Goal: Task Accomplishment & Management: Use online tool/utility

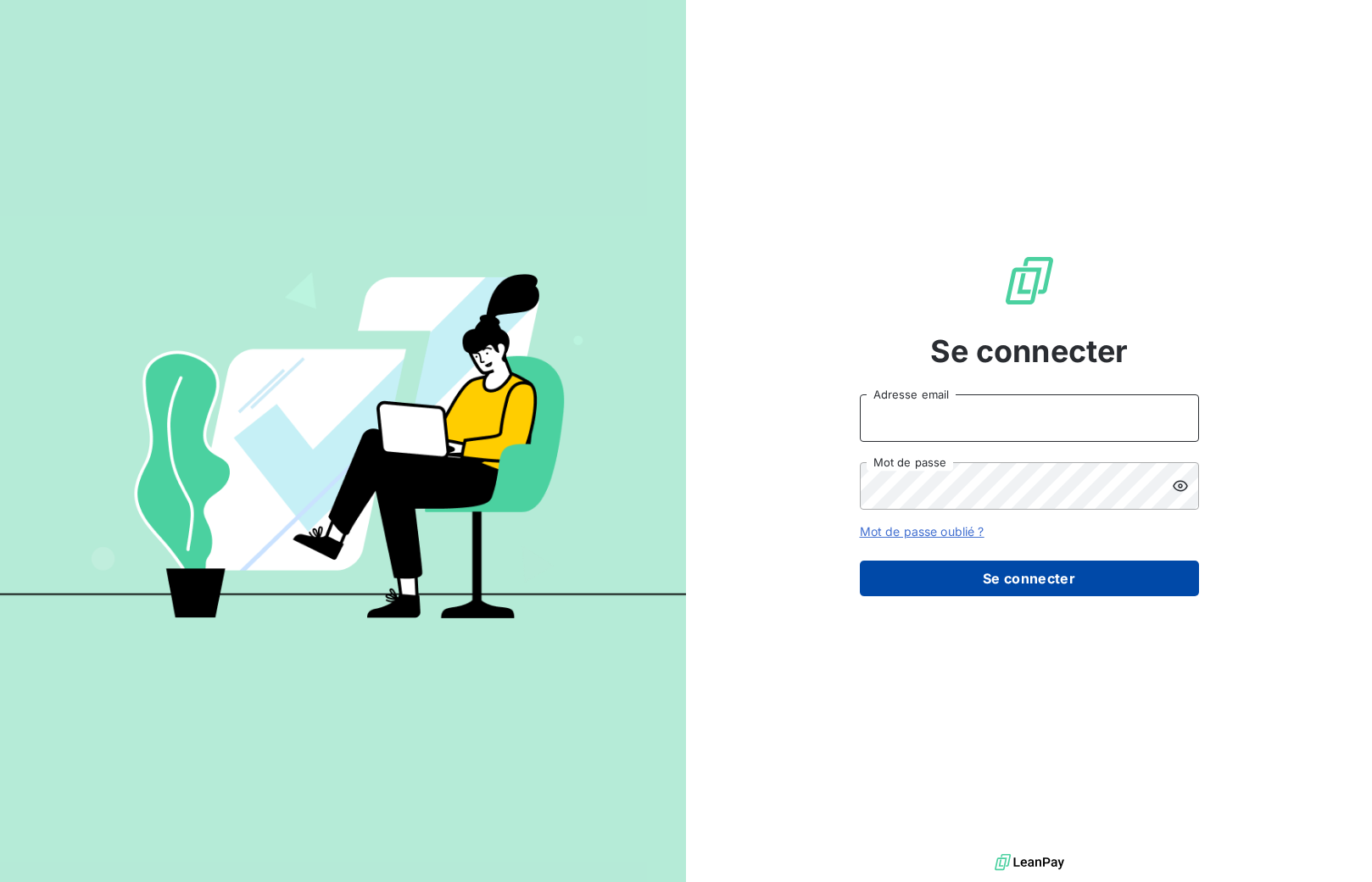
type input "[EMAIL_ADDRESS][DOMAIN_NAME]"
click at [1021, 584] on button "Se connecter" at bounding box center [1029, 578] width 339 height 36
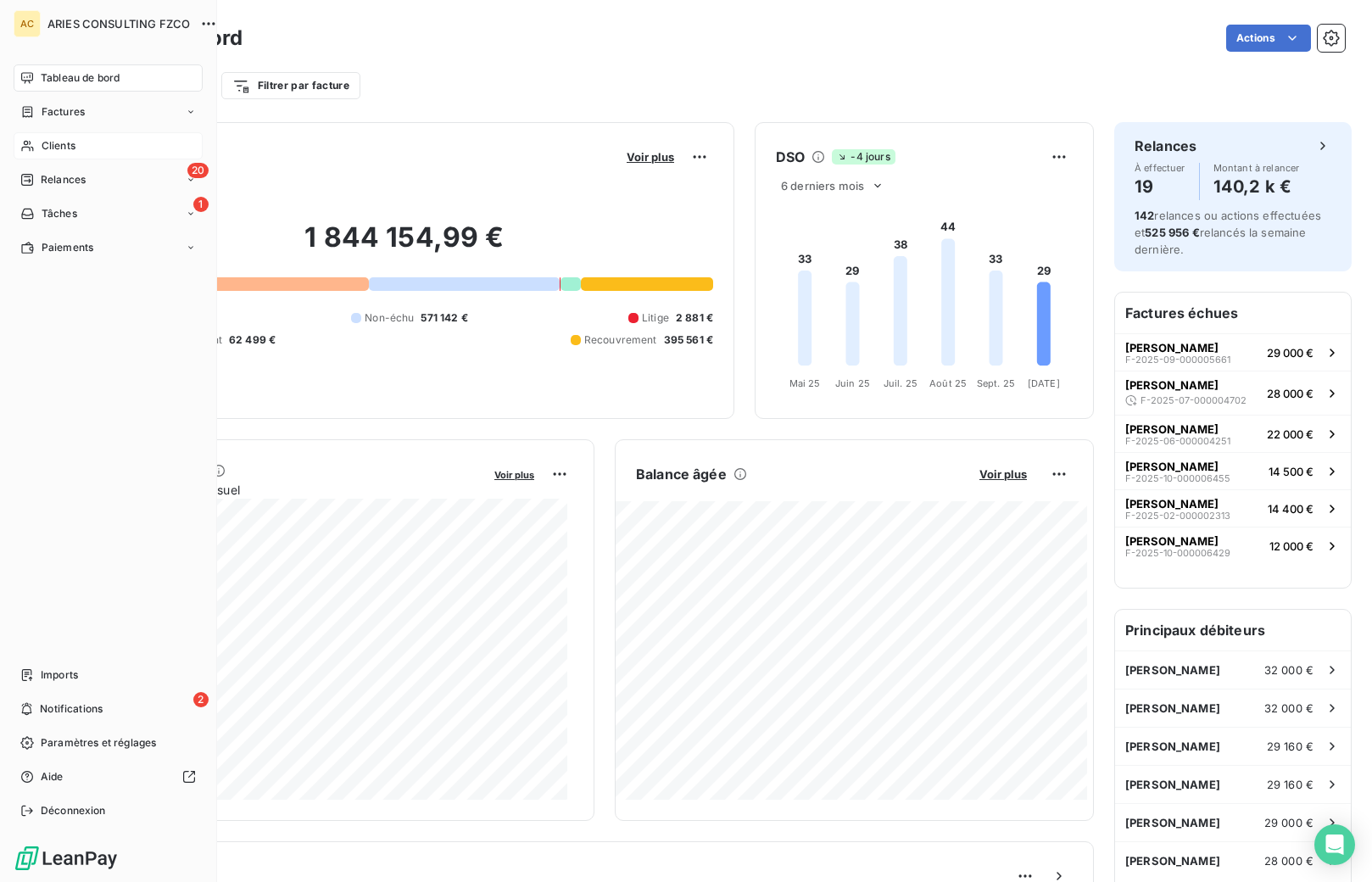
click at [36, 145] on div "Clients" at bounding box center [108, 145] width 190 height 27
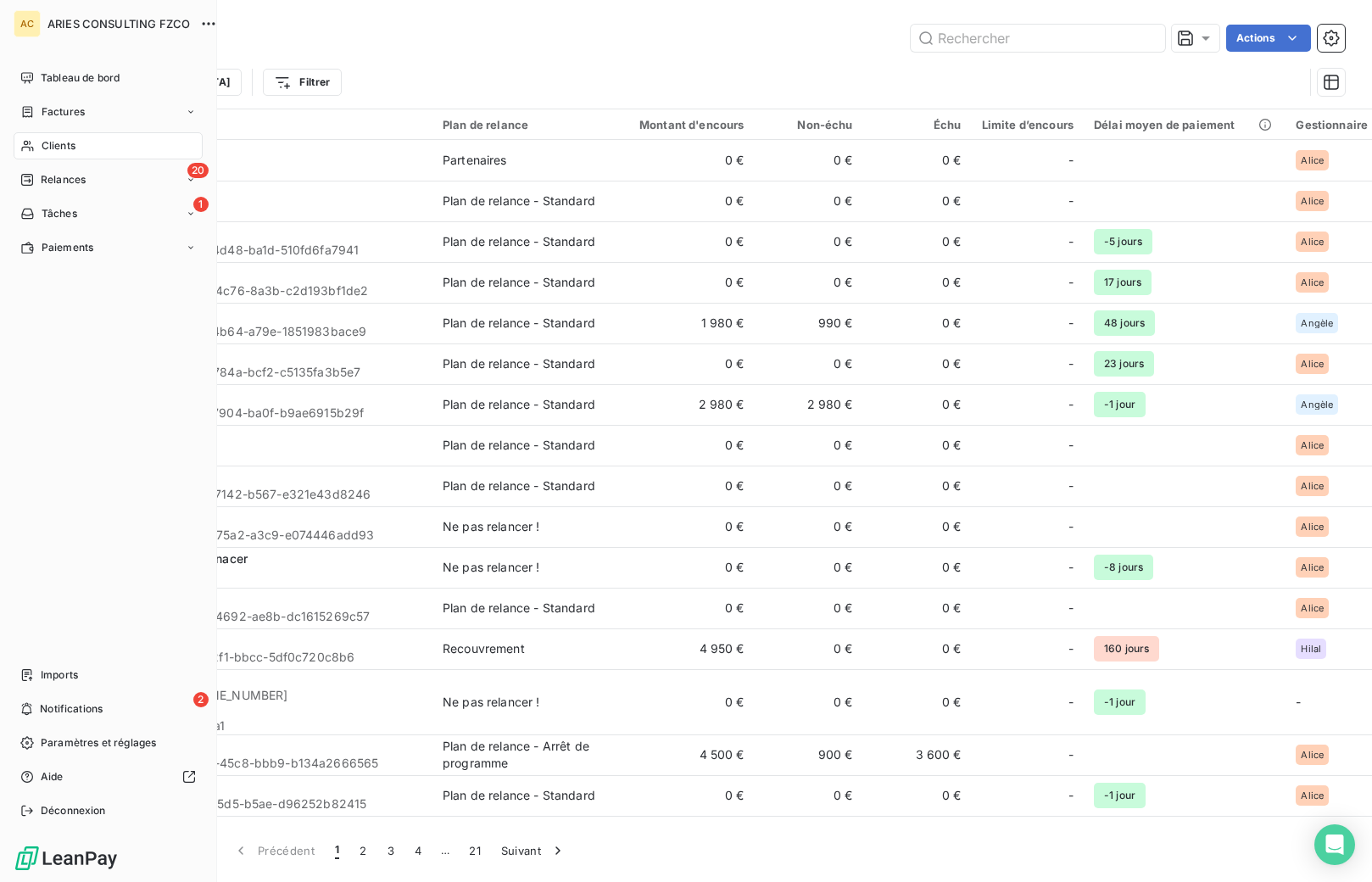
click at [21, 148] on icon at bounding box center [28, 145] width 15 height 14
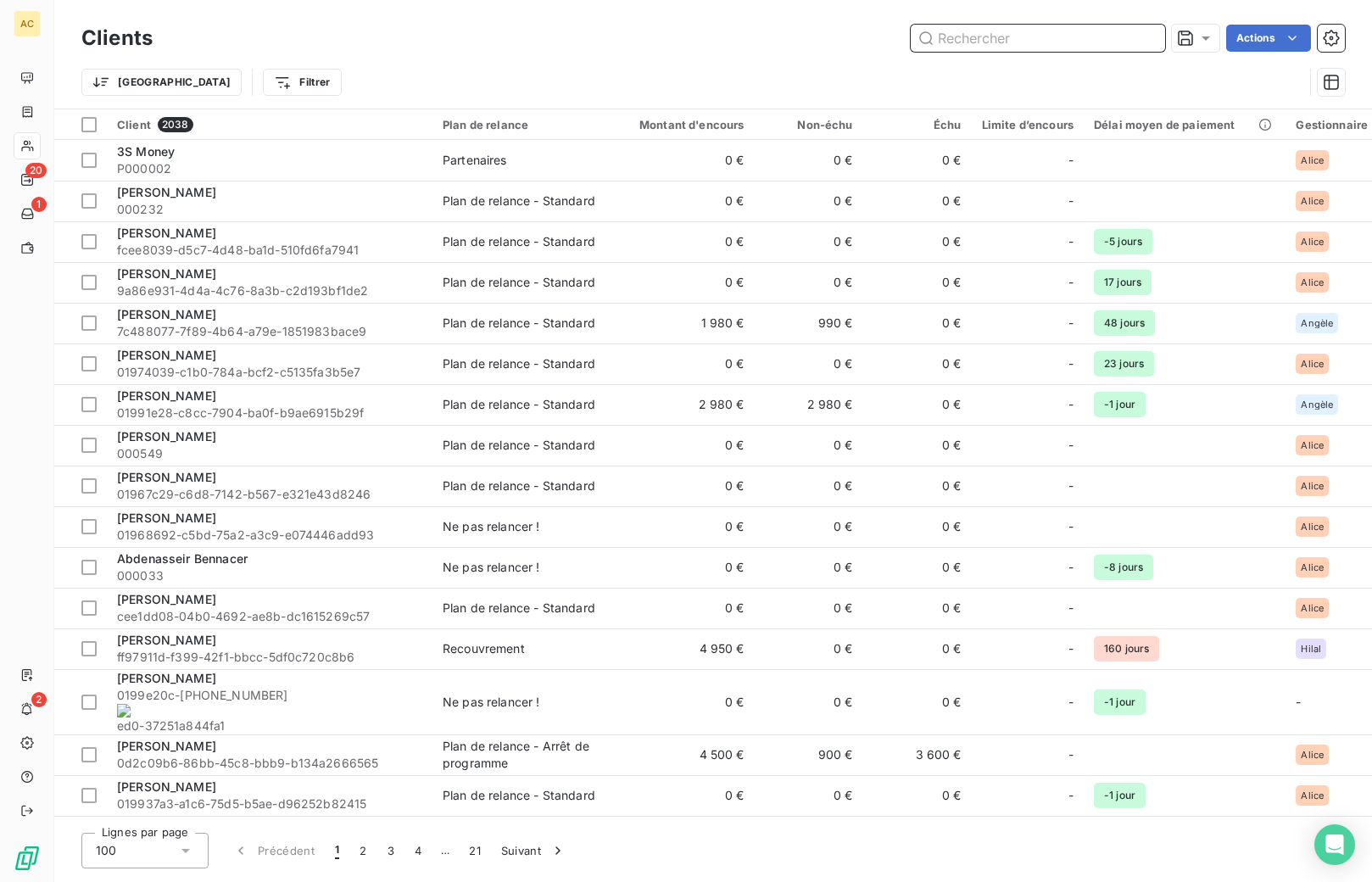
click at [975, 35] on input "text" at bounding box center [1037, 38] width 254 height 27
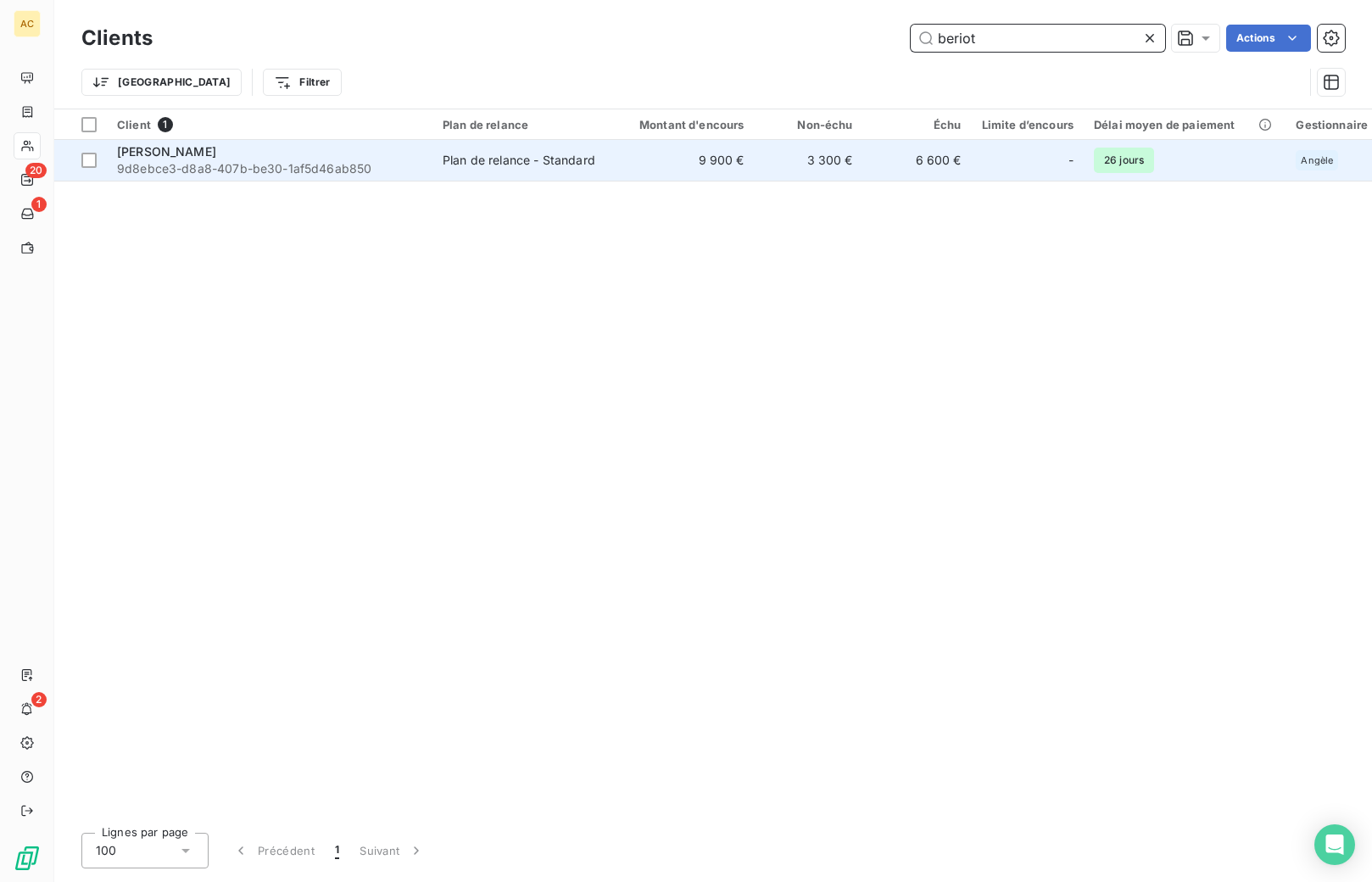
type input "beriot"
click at [495, 162] on div "Plan de relance - Standard" at bounding box center [519, 160] width 153 height 17
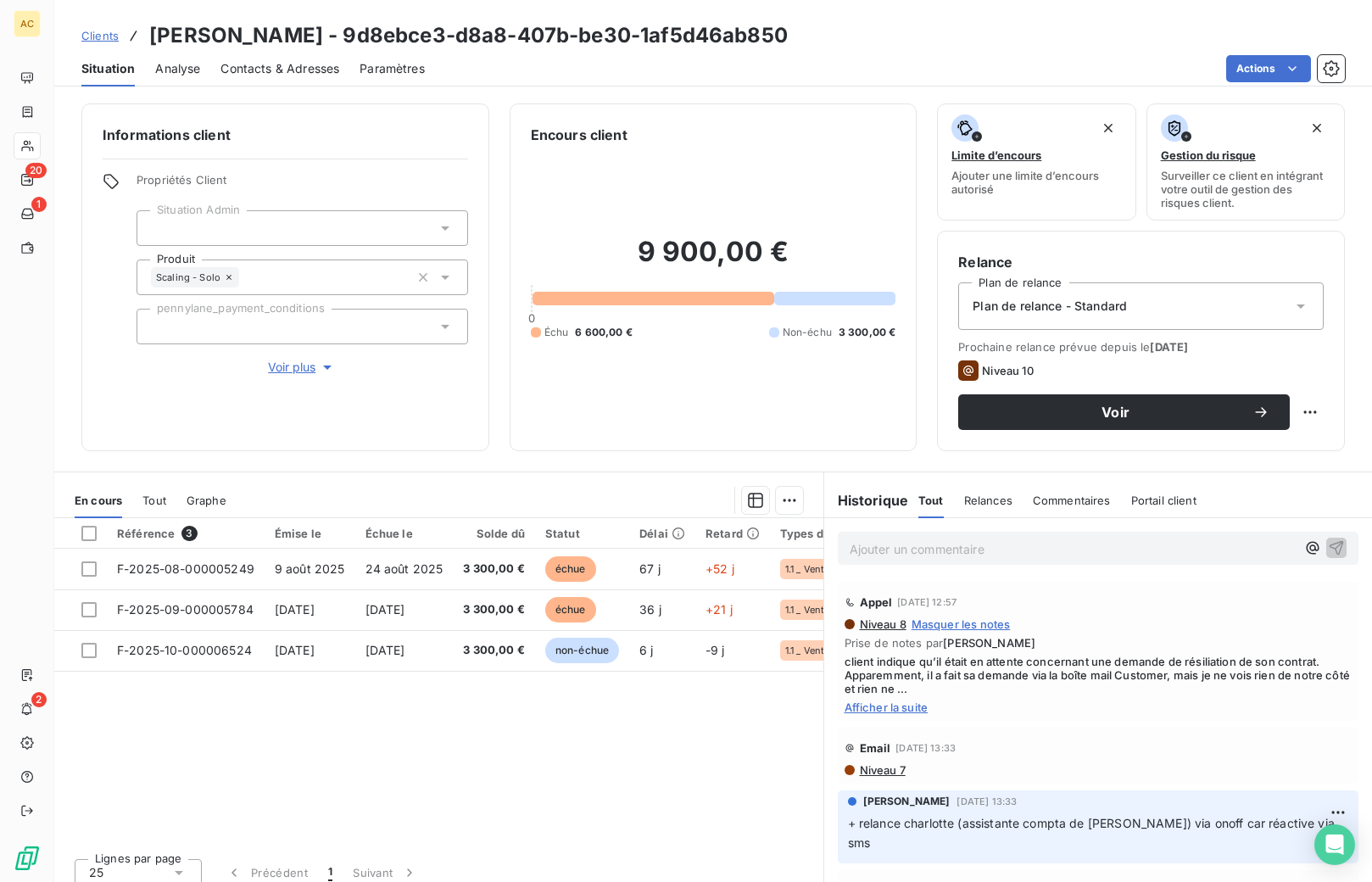
click at [282, 372] on span "Voir plus" at bounding box center [301, 367] width 67 height 17
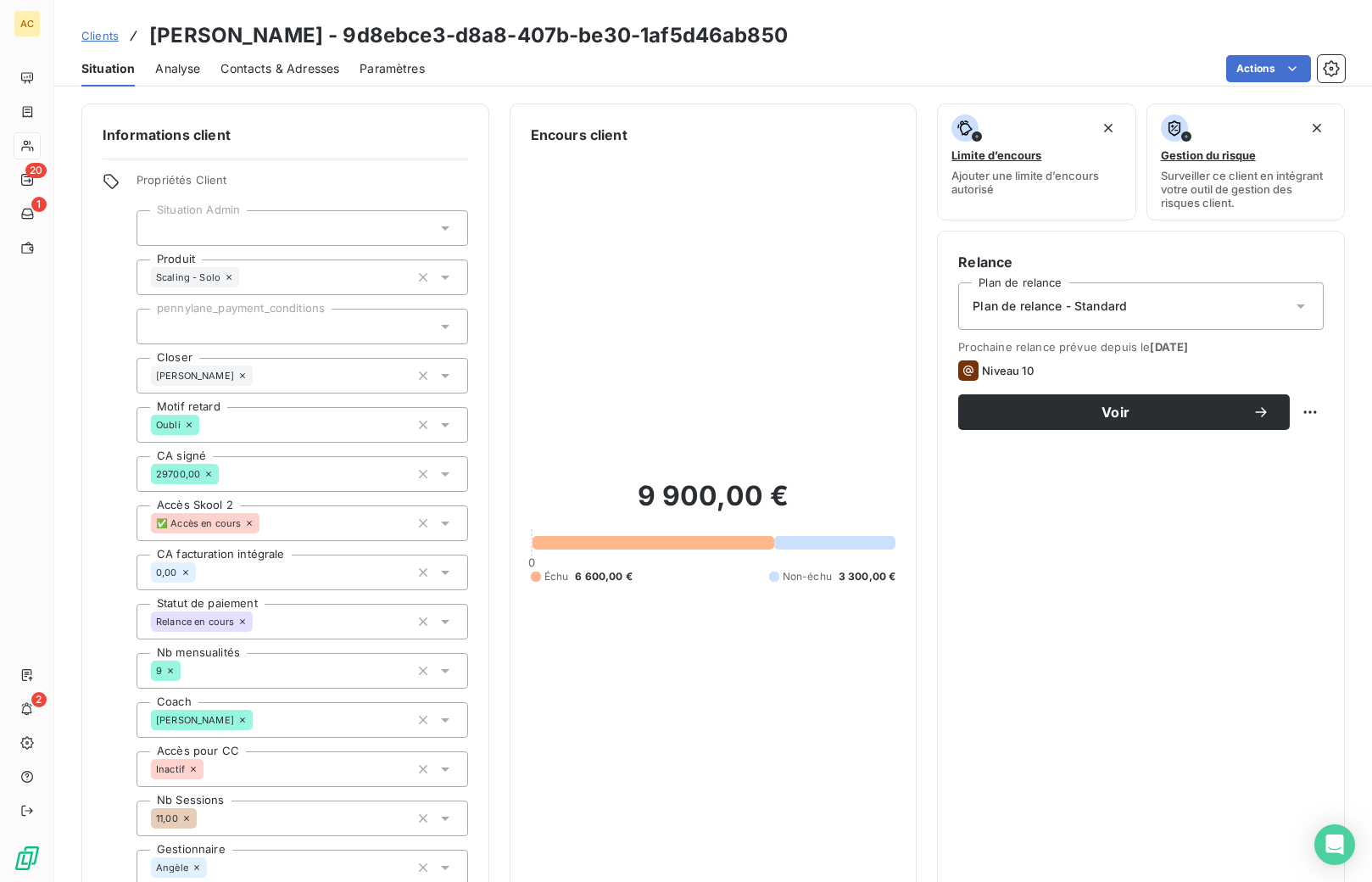
click at [121, 39] on div "Clients Jérémie BERIOT - 9d8ebce3-d8a8-407b-be30-1af5d46ab850" at bounding box center [435, 35] width 706 height 31
click at [105, 38] on span "Clients" at bounding box center [100, 35] width 37 height 14
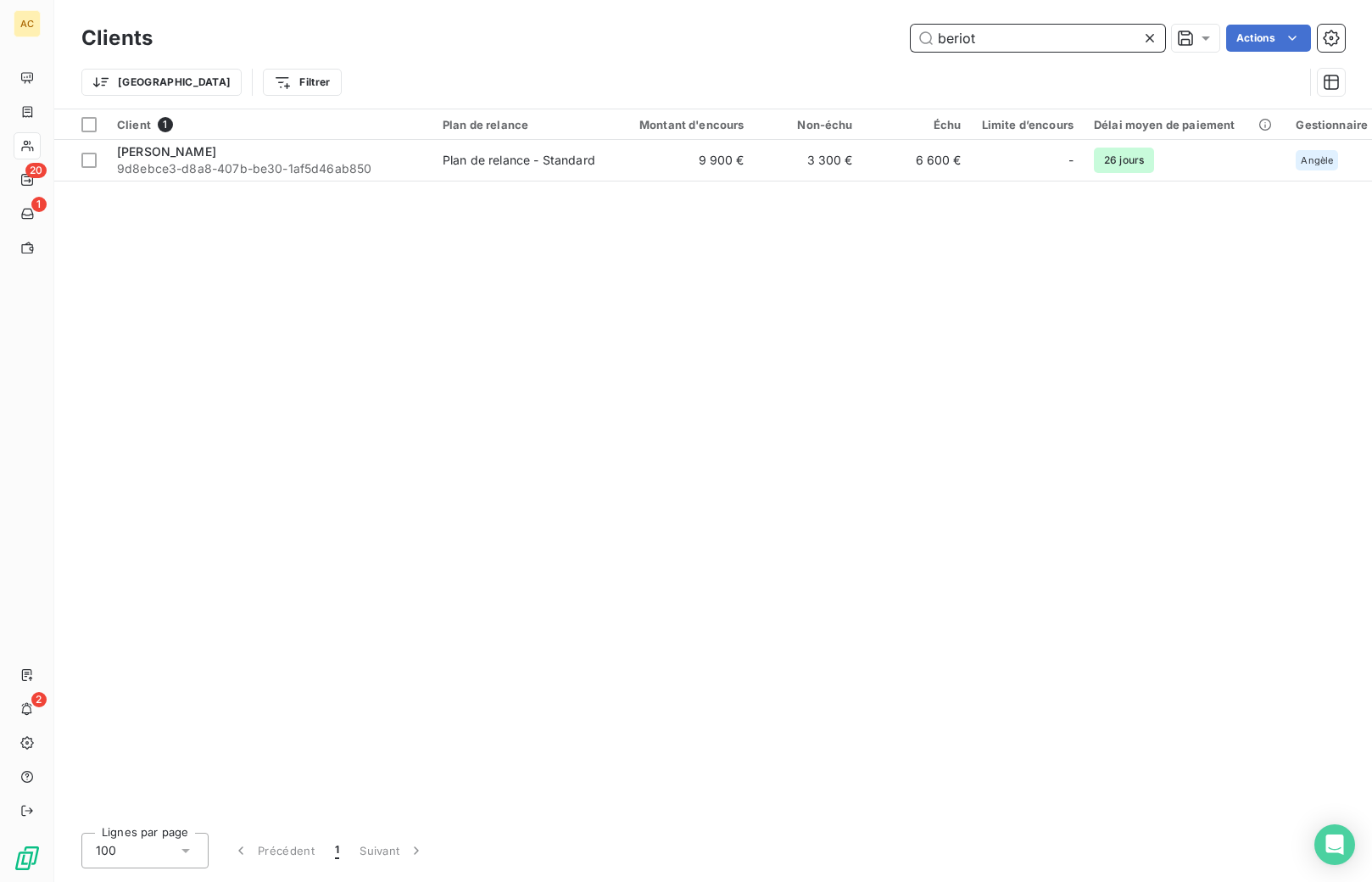
drag, startPoint x: 981, startPoint y: 32, endPoint x: 925, endPoint y: 31, distance: 56.0
click at [925, 31] on input "beriot" at bounding box center [1037, 38] width 254 height 27
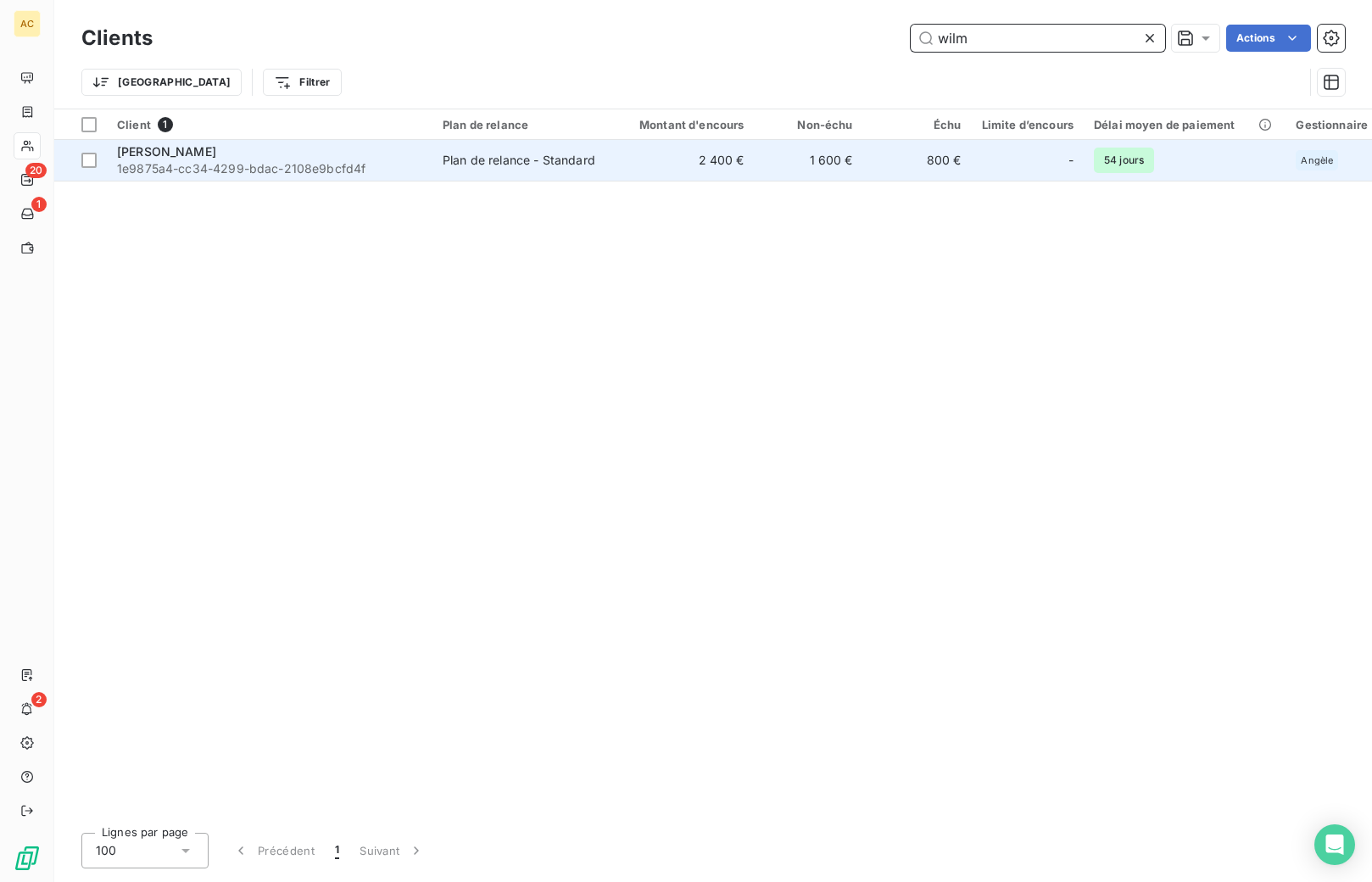
type input "wilm"
click at [338, 161] on span "1e9875a4-cc34-4299-bdac-2108e9bcfd4f" at bounding box center [270, 168] width 305 height 17
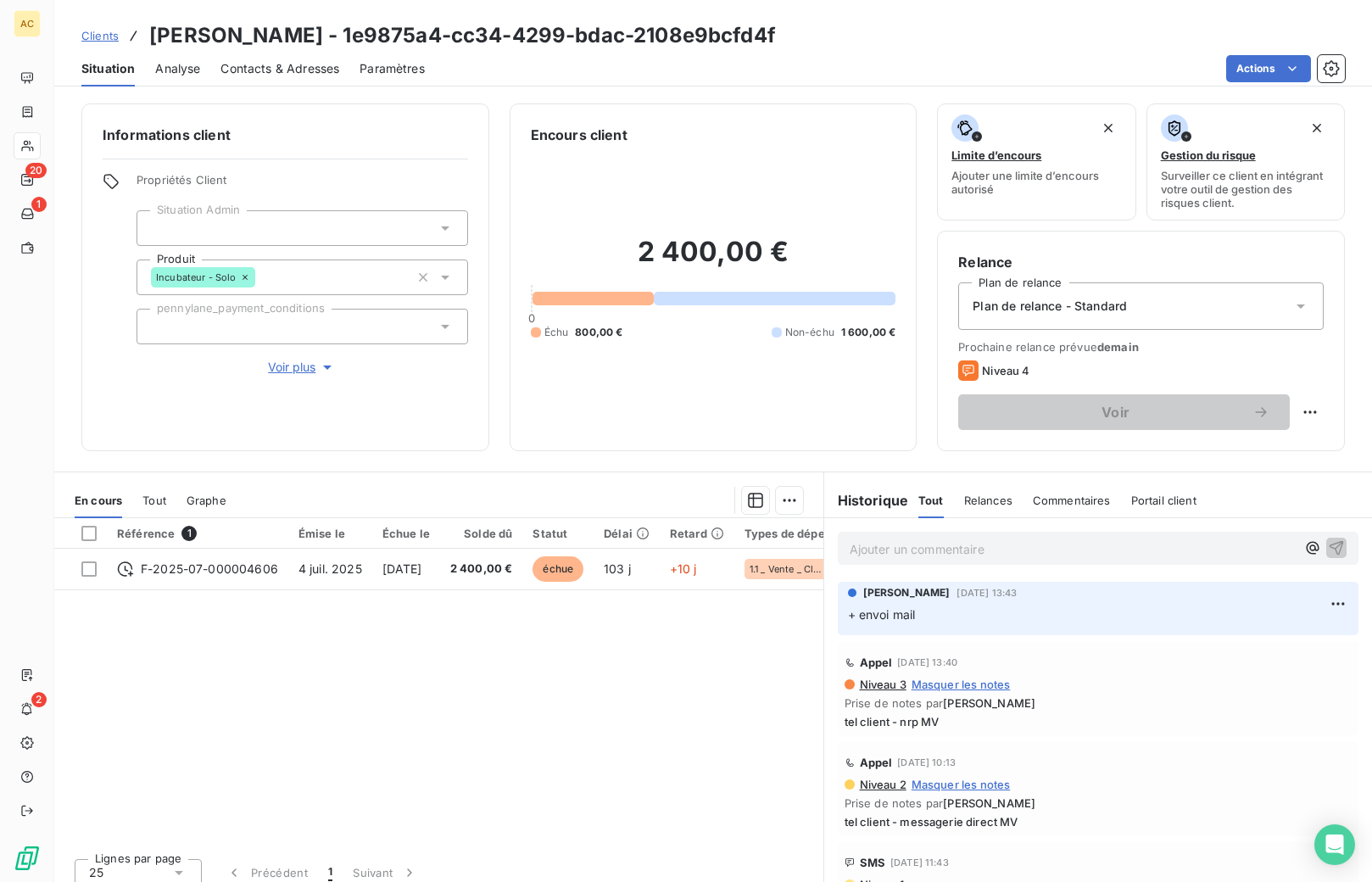
click at [163, 498] on span "Tout" at bounding box center [154, 500] width 24 height 14
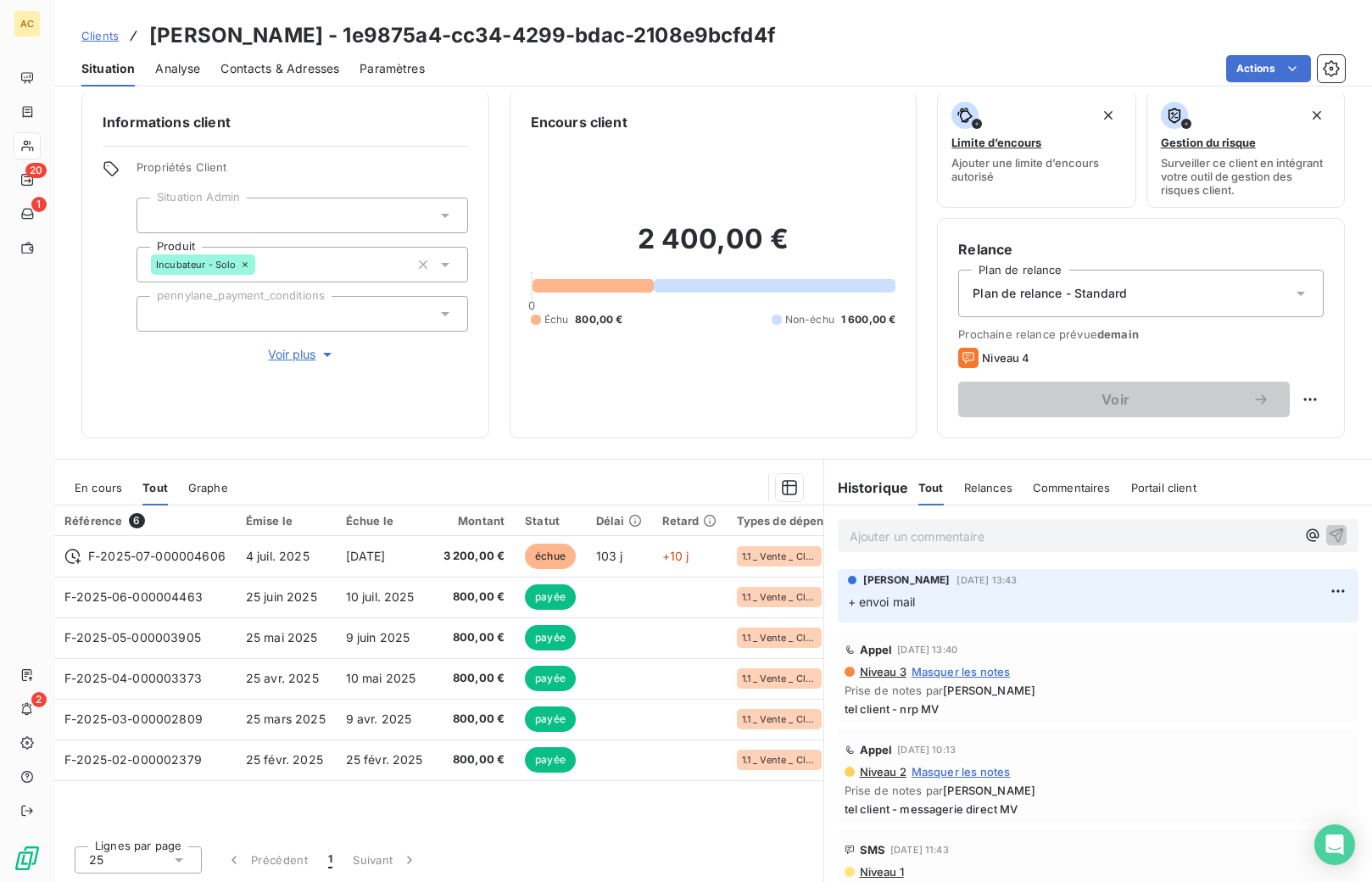
scroll to position [14, 0]
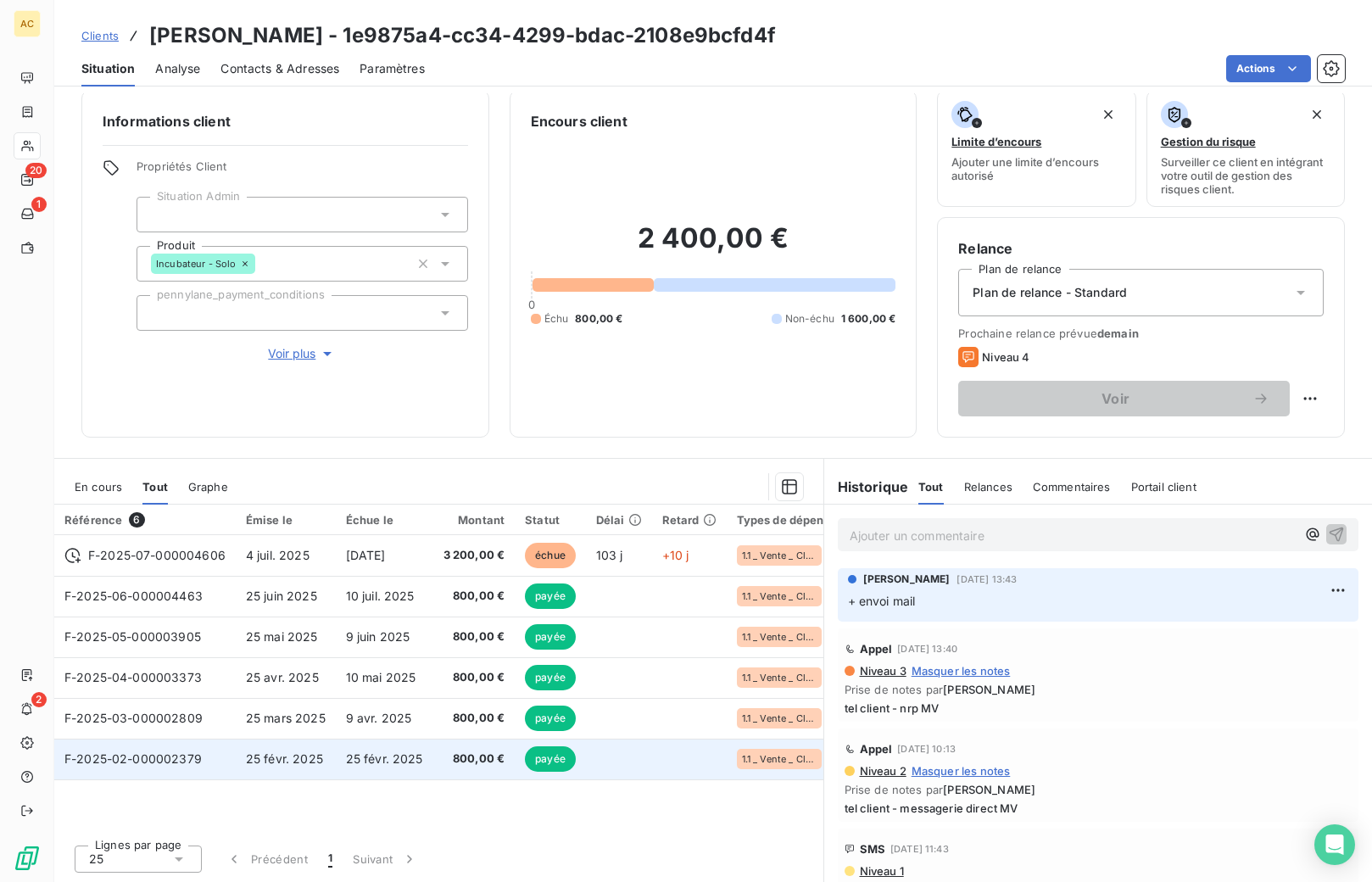
click at [359, 759] on span "25 févr. 2025" at bounding box center [384, 759] width 77 height 15
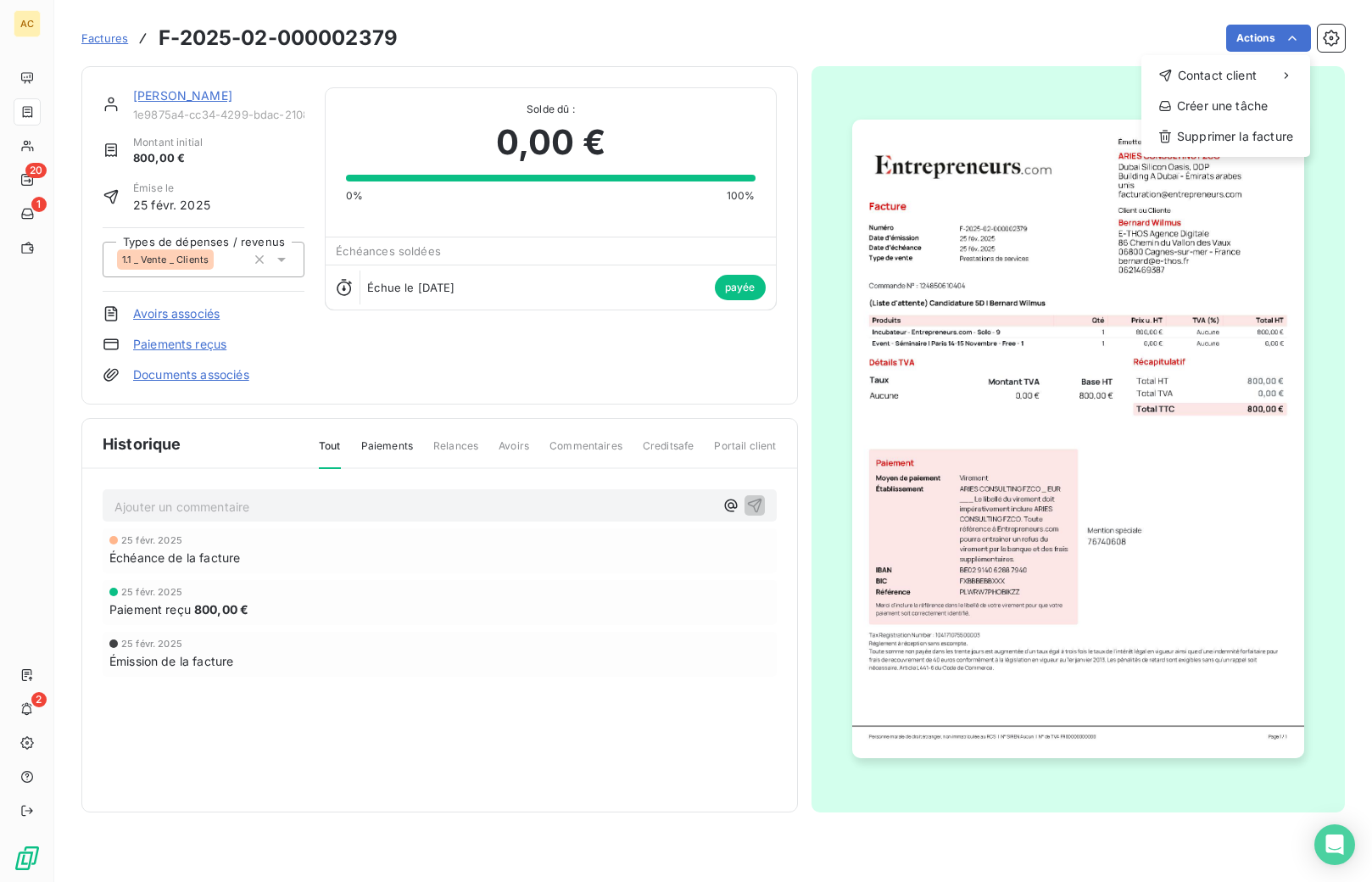
click at [1142, 298] on html "AC 20 1 2 Factures F-2025-02-000002379 Actions Contact client Créer une tâche S…" at bounding box center [686, 441] width 1372 height 882
click at [1125, 323] on img "button" at bounding box center [1078, 438] width 452 height 639
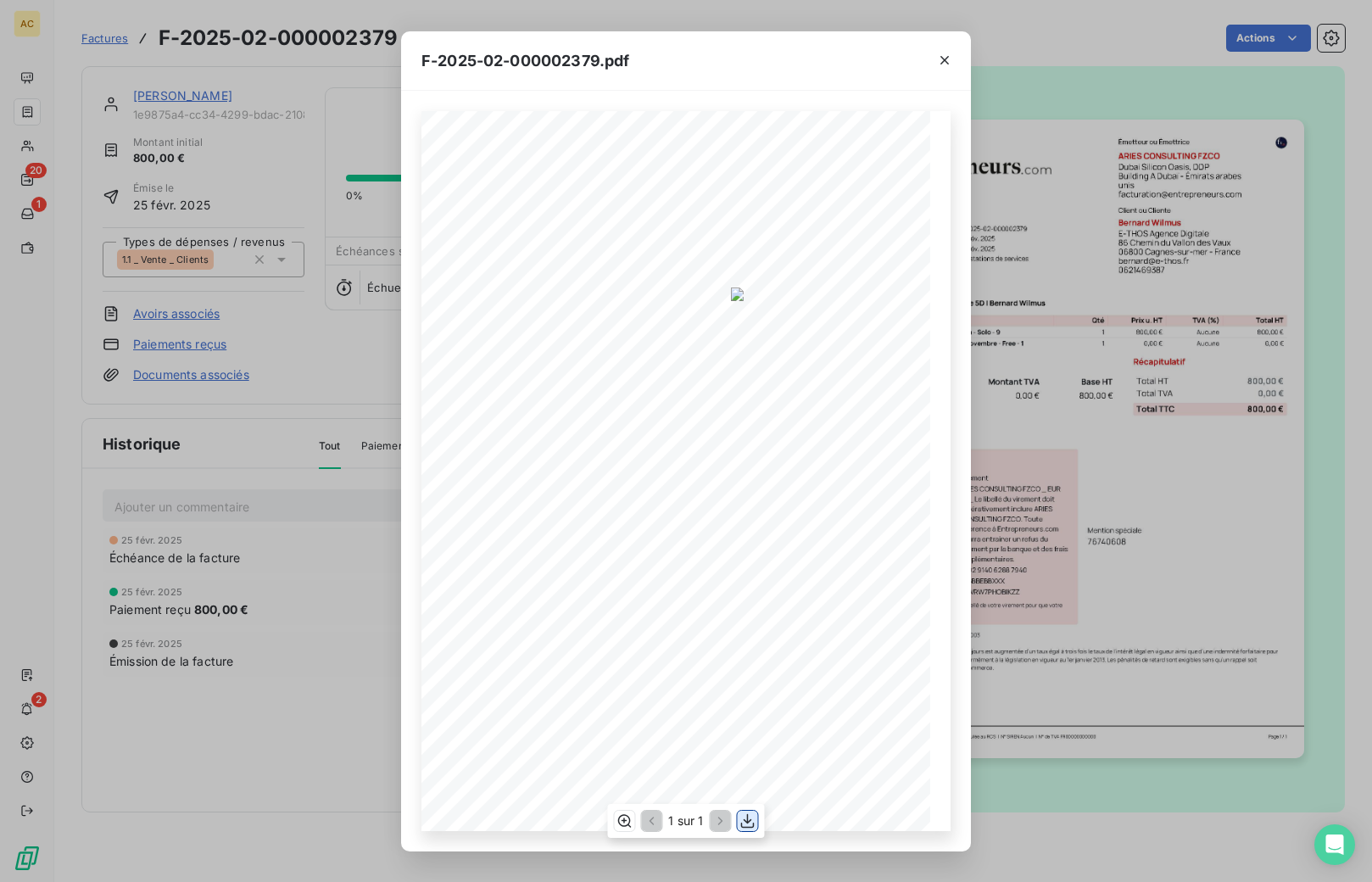
click at [753, 822] on icon "button" at bounding box center [748, 821] width 17 height 17
click at [370, 443] on div "F-2025-02-000002379.pdf 800,00 ¬ 0,00 ¬ 800,00 ¬ Émetteur ou Émettrice ARIES CO…" at bounding box center [686, 441] width 1372 height 882
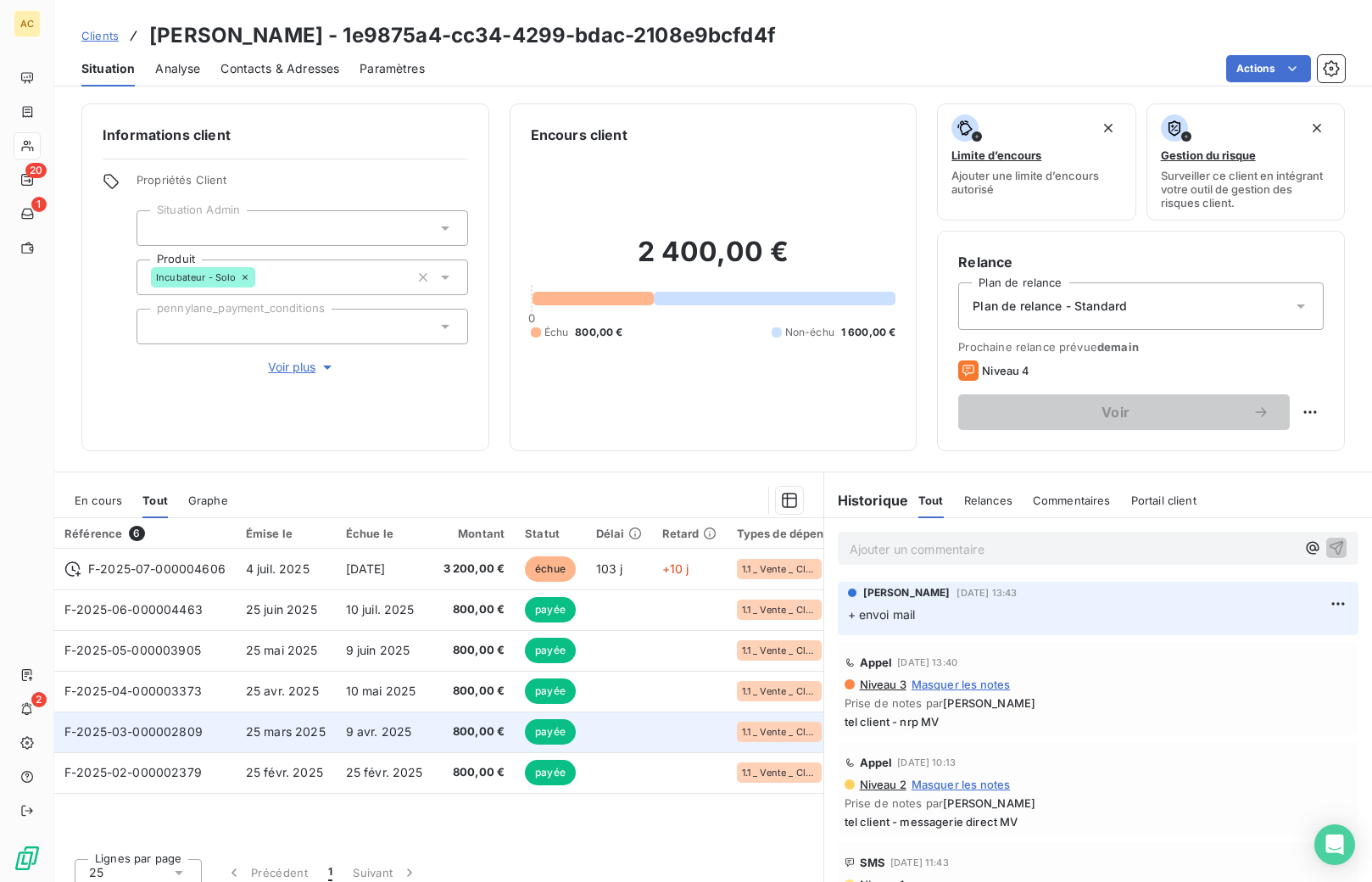
click at [291, 739] on td "25 mars 2025" at bounding box center [286, 731] width 100 height 41
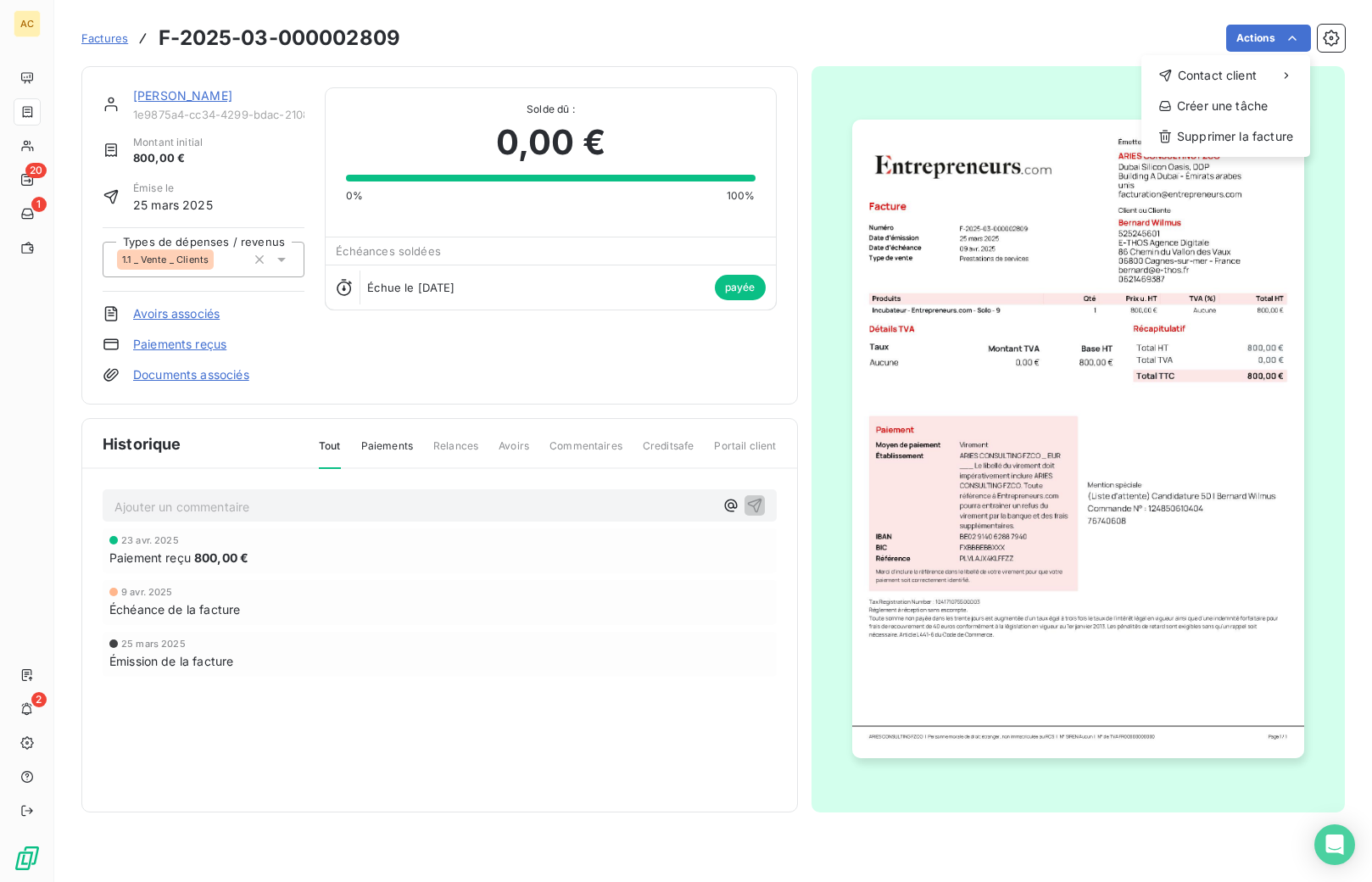
click at [976, 352] on html "AC 20 1 2 Factures F-2025-03-000002809 Actions Contact client Créer une tâche S…" at bounding box center [686, 441] width 1372 height 882
click at [990, 386] on img "button" at bounding box center [1078, 438] width 452 height 639
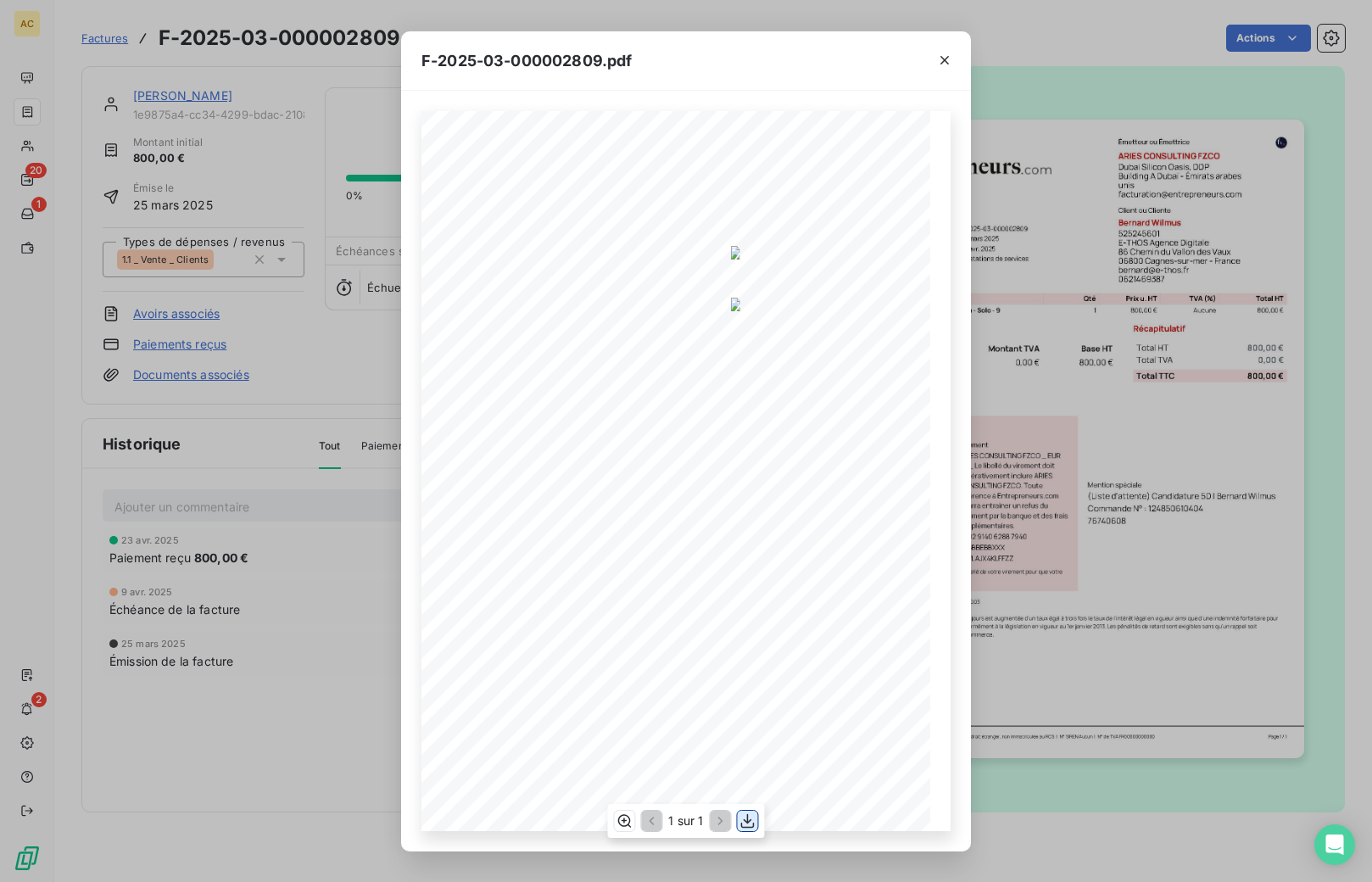
click at [746, 824] on icon "button" at bounding box center [748, 821] width 17 height 17
click at [321, 725] on div "F-2025-03-000002809.pdf 800,00 € 0,00 € 800,00 € Émetteur ou Émettrice ARIES CO…" at bounding box center [686, 441] width 1372 height 882
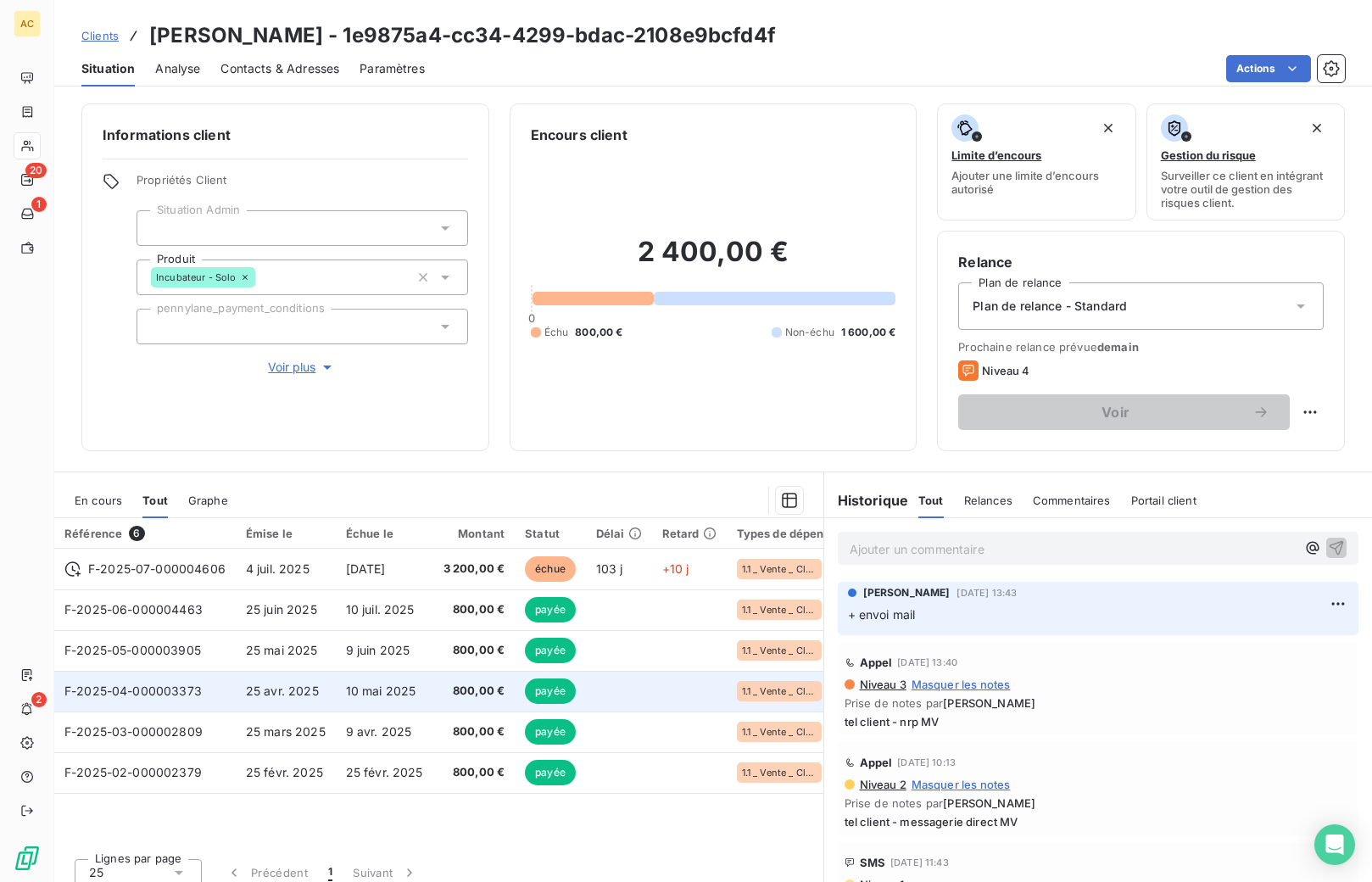
click at [220, 688] on td "F-2025-04-000003373" at bounding box center [145, 691] width 181 height 41
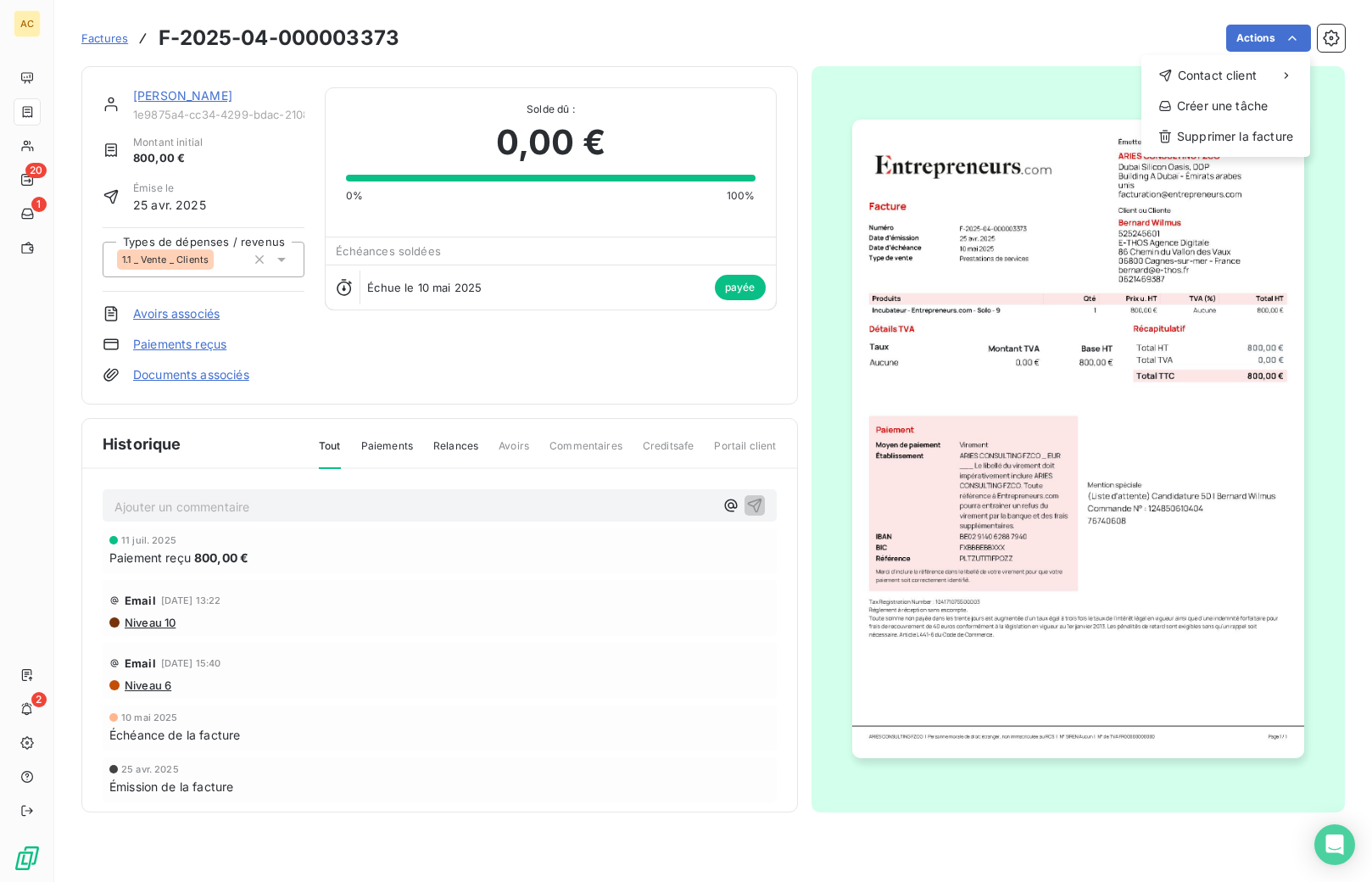
click at [1058, 321] on html "AC 20 1 2 Factures F-2025-04-000003373 Actions Contact client Créer une tâche S…" at bounding box center [686, 441] width 1372 height 882
click at [1055, 329] on img "button" at bounding box center [1078, 438] width 452 height 639
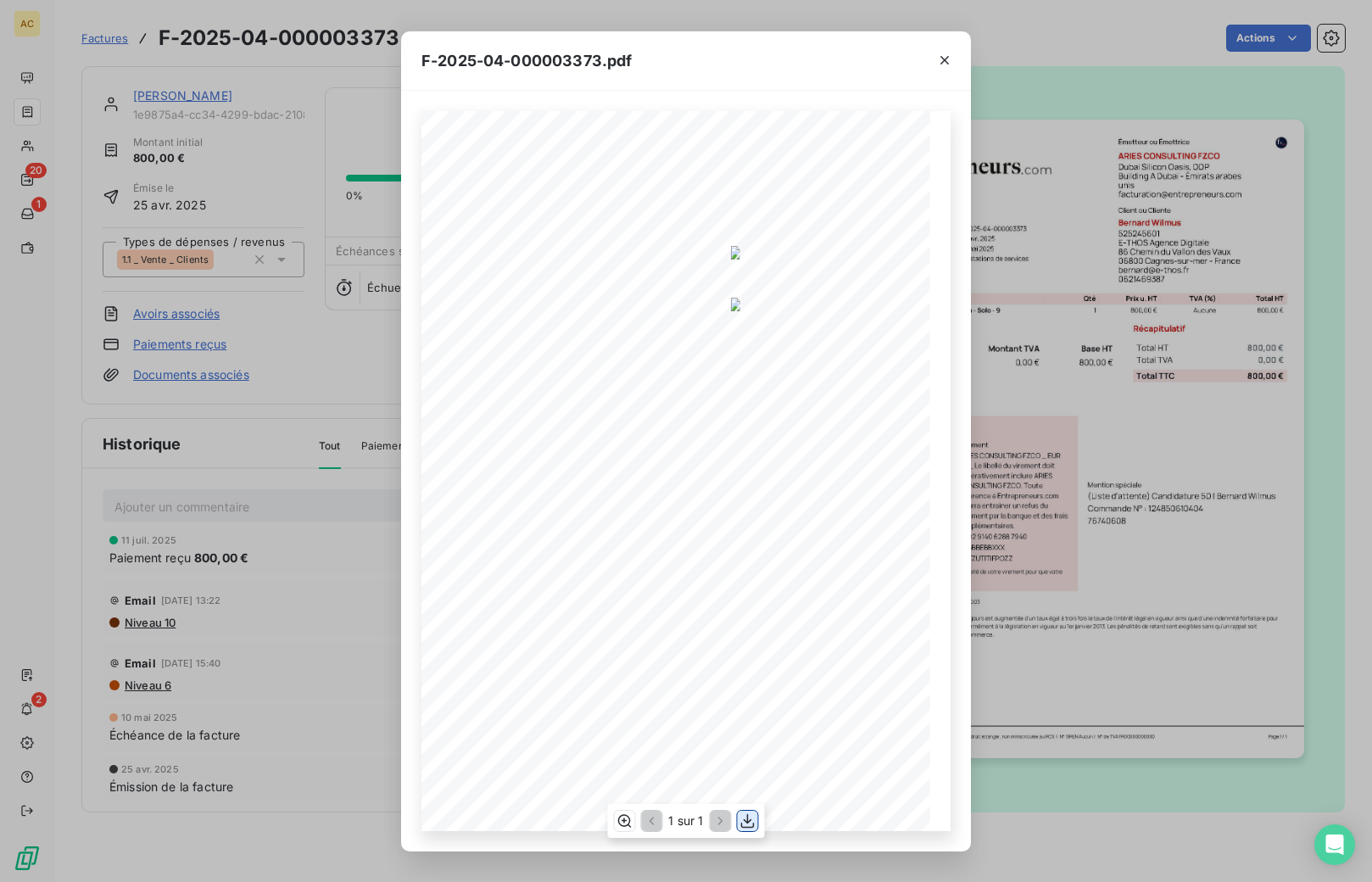
click at [743, 818] on icon "button" at bounding box center [748, 821] width 17 height 17
click at [344, 591] on div "F-2025-04-000003373.pdf 800,00 € 0,00 € 800,00 € Émetteur ou Émettrice ARIES CO…" at bounding box center [686, 441] width 1372 height 882
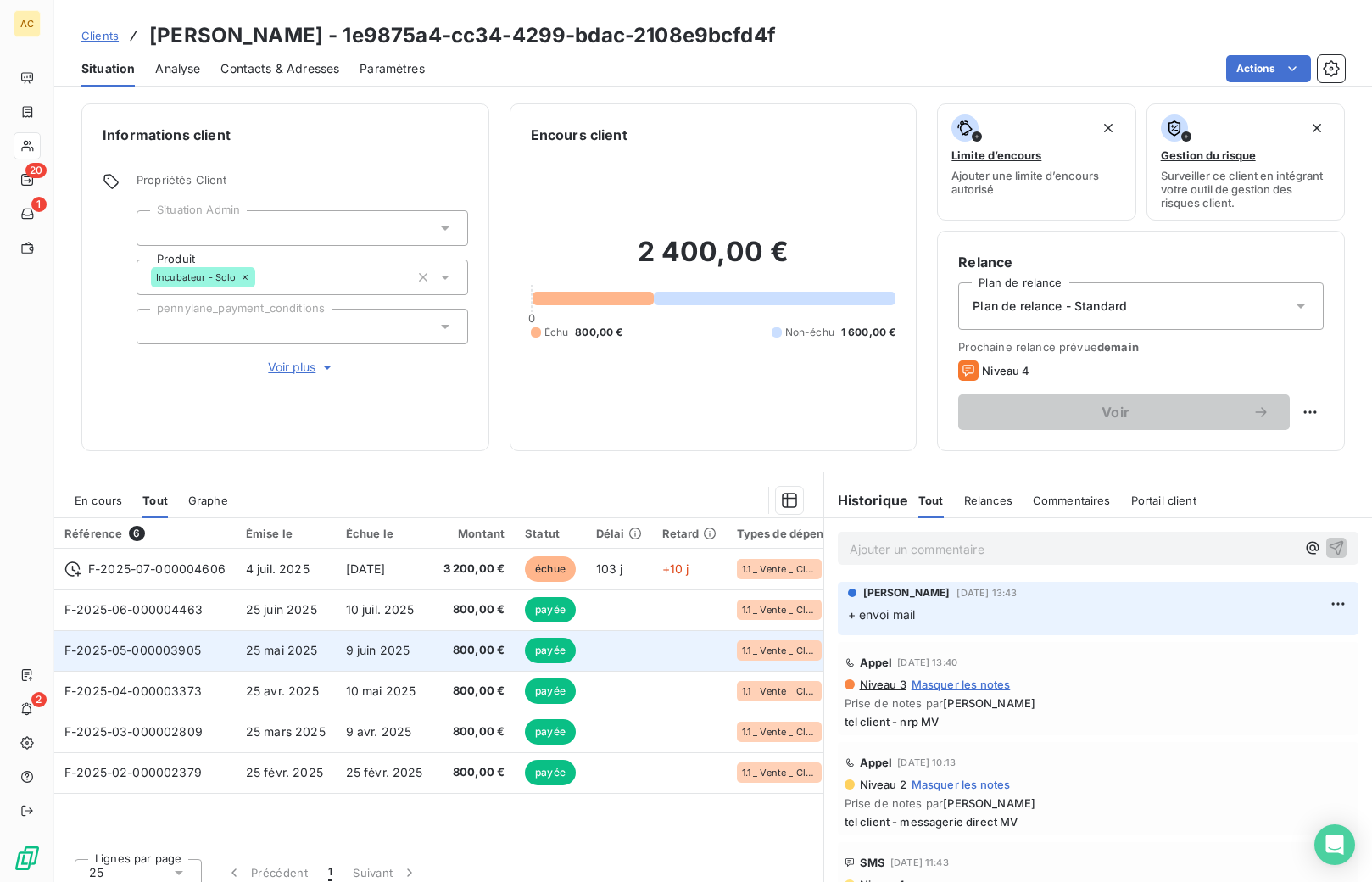
click at [415, 651] on td "9 juin 2025" at bounding box center [384, 650] width 97 height 41
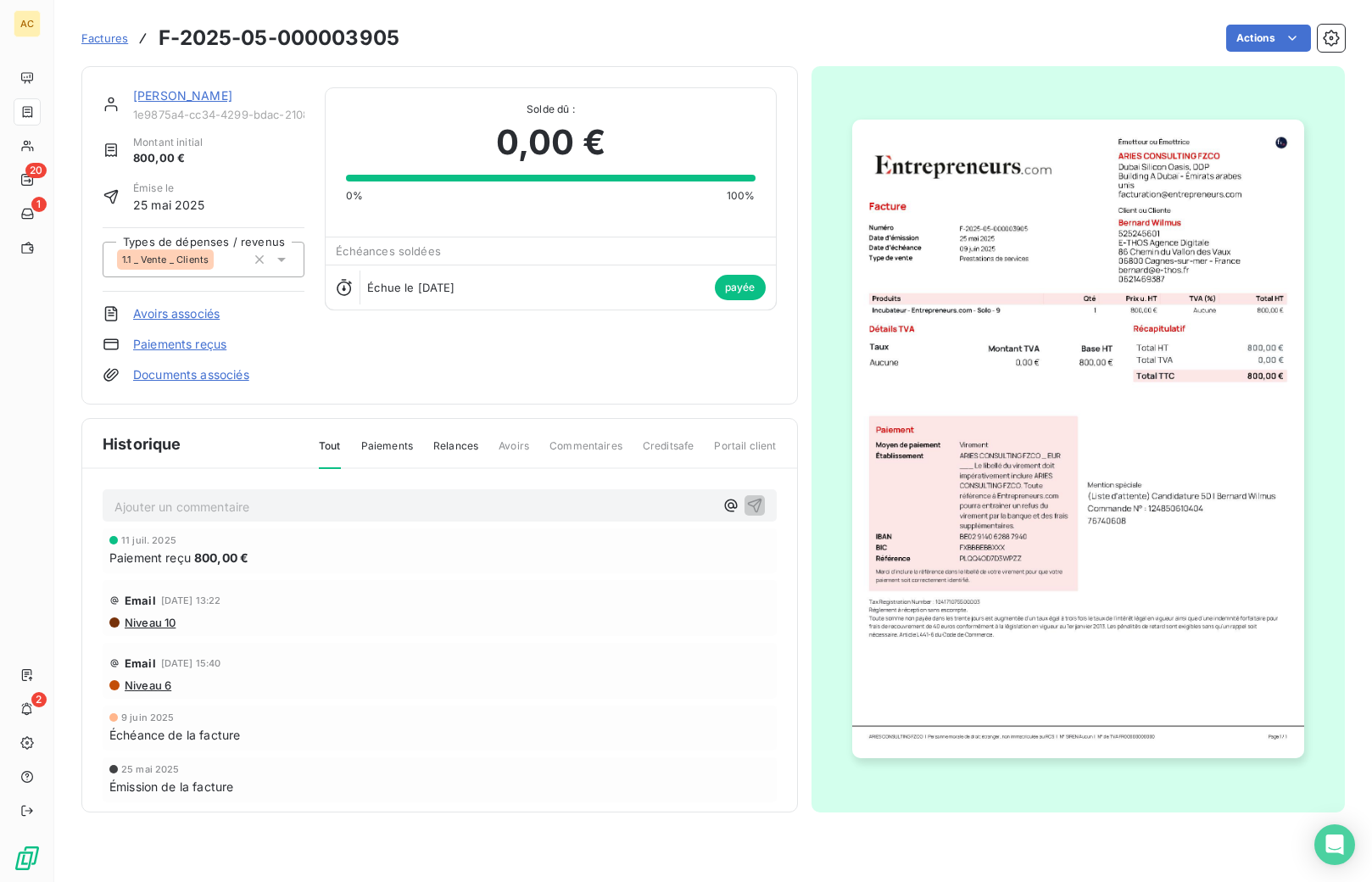
click at [1069, 437] on img "button" at bounding box center [1078, 438] width 452 height 639
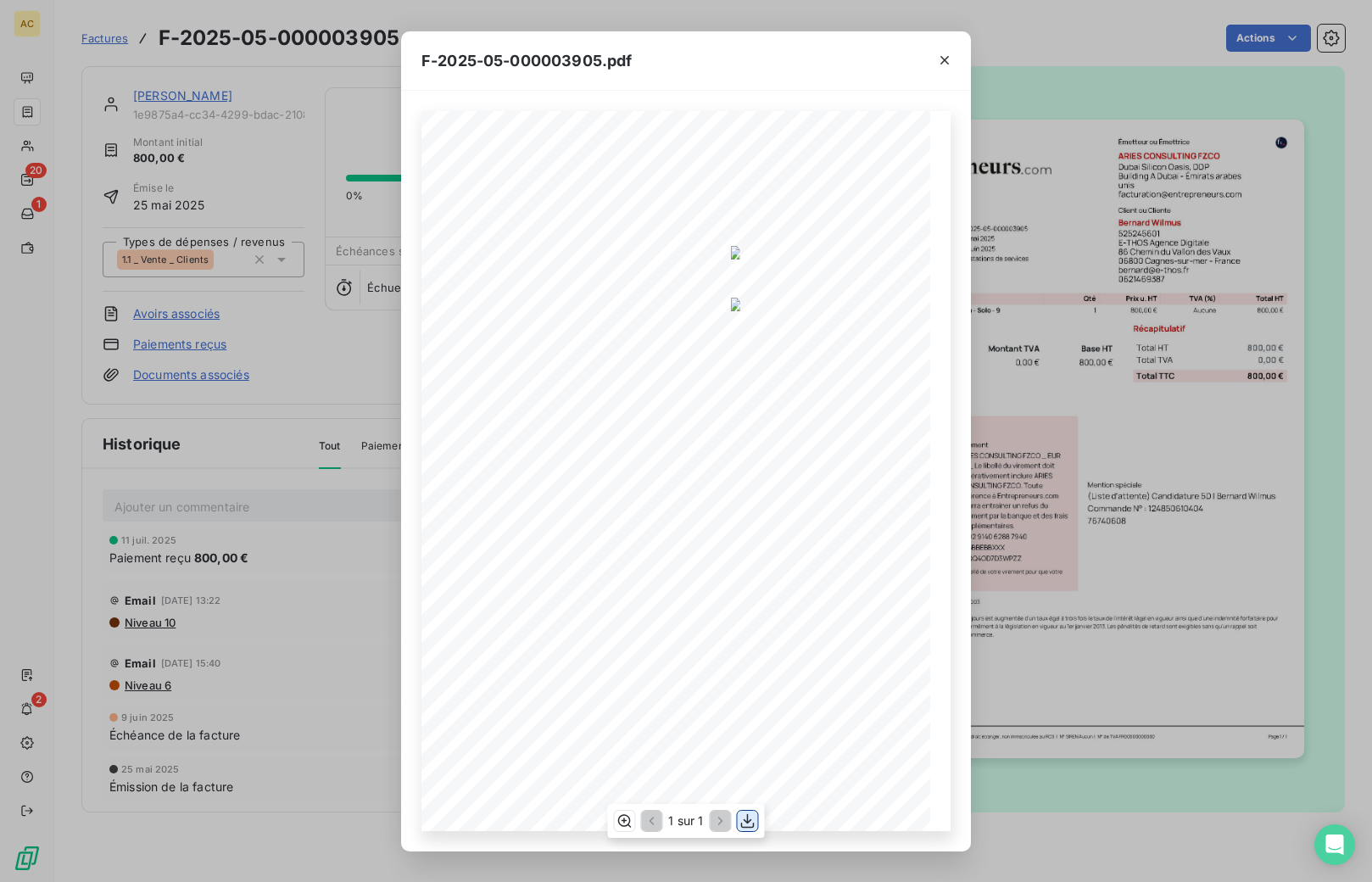
click at [744, 824] on icon "button" at bounding box center [748, 821] width 17 height 17
click at [352, 606] on div "F-2025-05-000003905.pdf 800,00 € 0,00 € 800,00 € Émetteur ou Émettrice ARIES CO…" at bounding box center [686, 441] width 1372 height 882
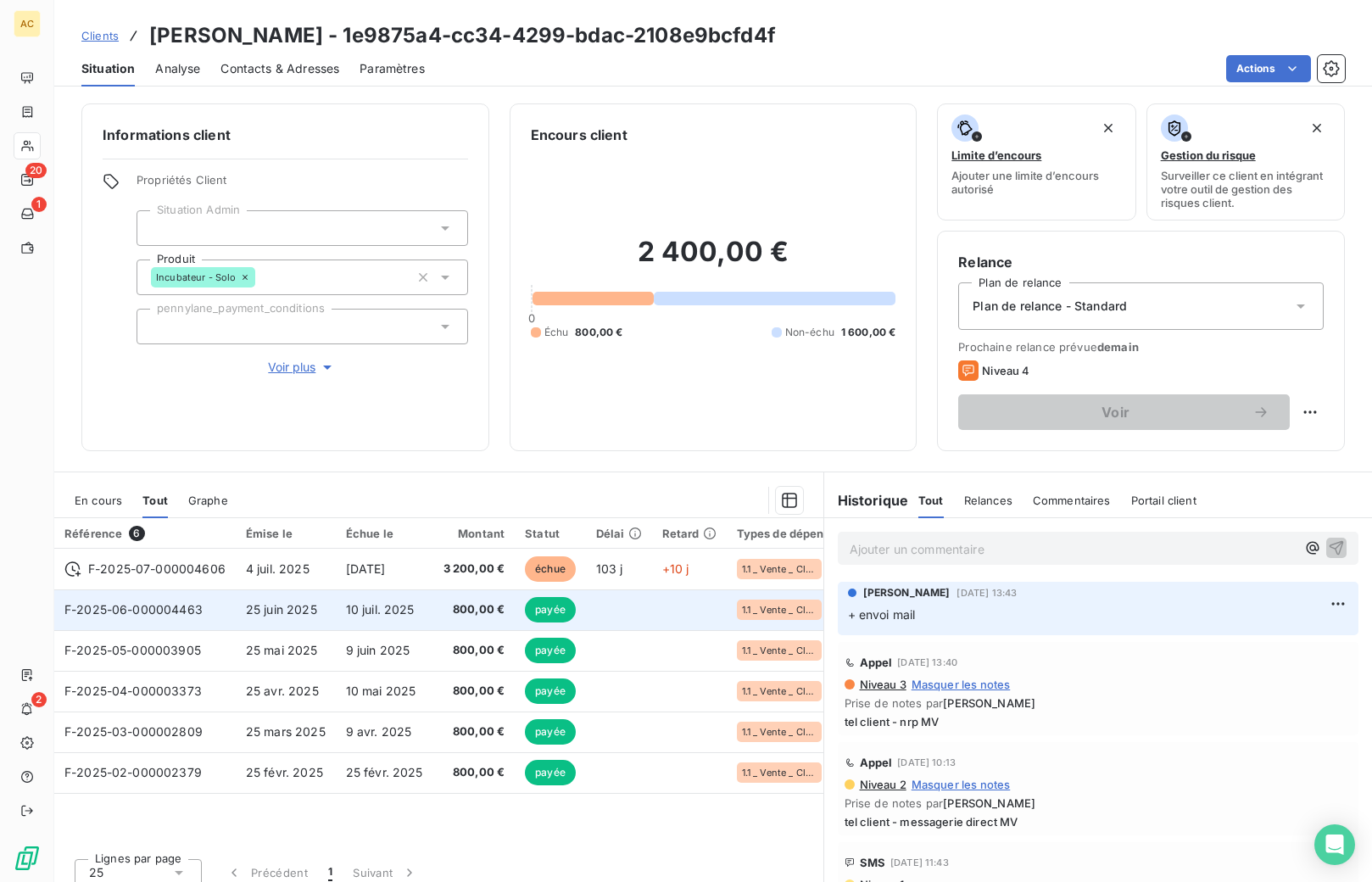
click at [373, 611] on span "10 juil. 2025" at bounding box center [380, 609] width 68 height 15
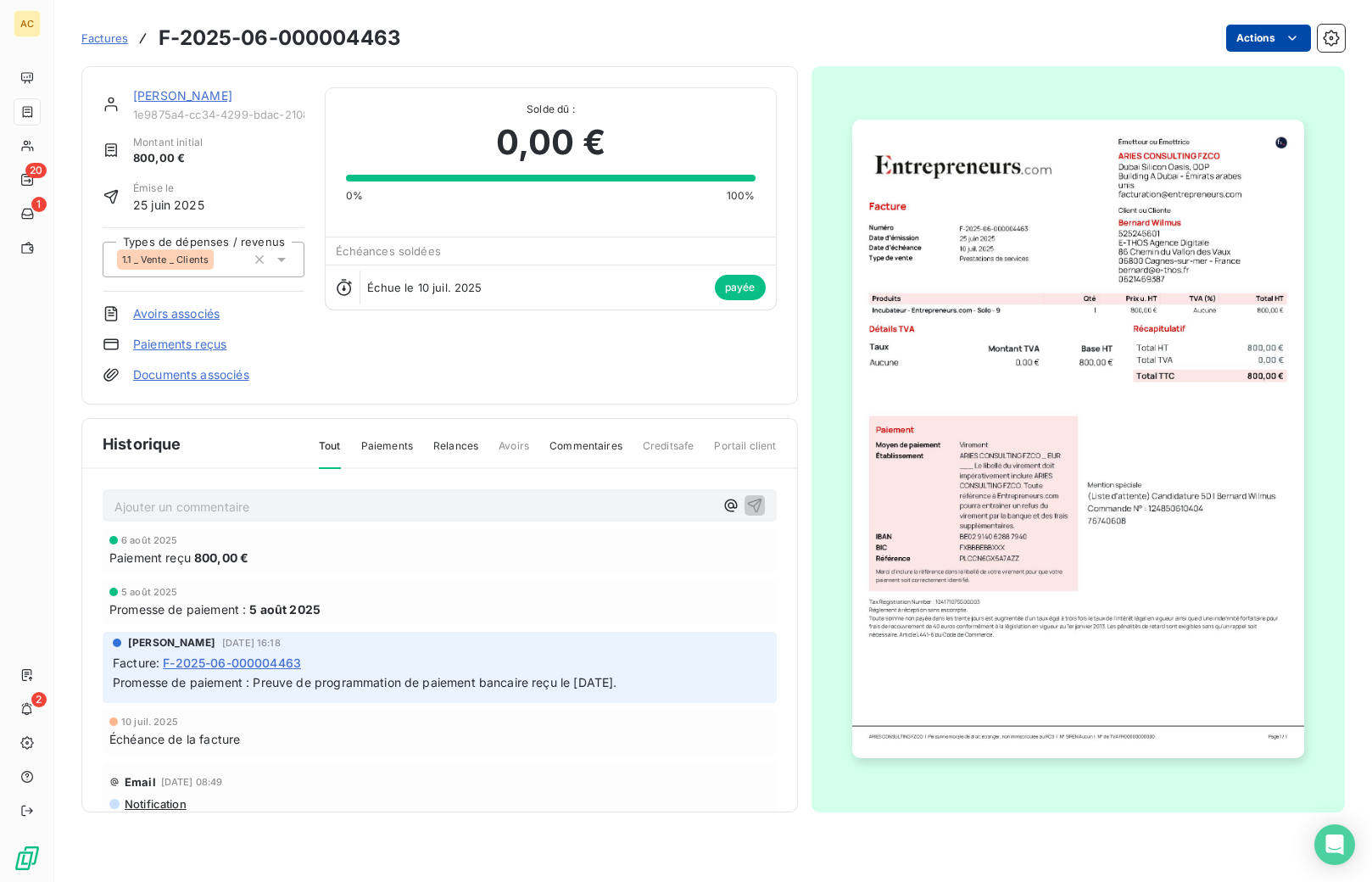
click at [1275, 42] on html "AC 20 1 2 Factures F-2025-06-000004463 Actions Bernard Wilmus 1e9875a4-cc34-429…" at bounding box center [686, 441] width 1372 height 882
click at [1067, 282] on html "AC 20 1 2 Factures F-2025-06-000004463 Actions Bernard Wilmus 1e9875a4-cc34-429…" at bounding box center [686, 441] width 1372 height 882
click at [1052, 355] on img "button" at bounding box center [1078, 438] width 452 height 639
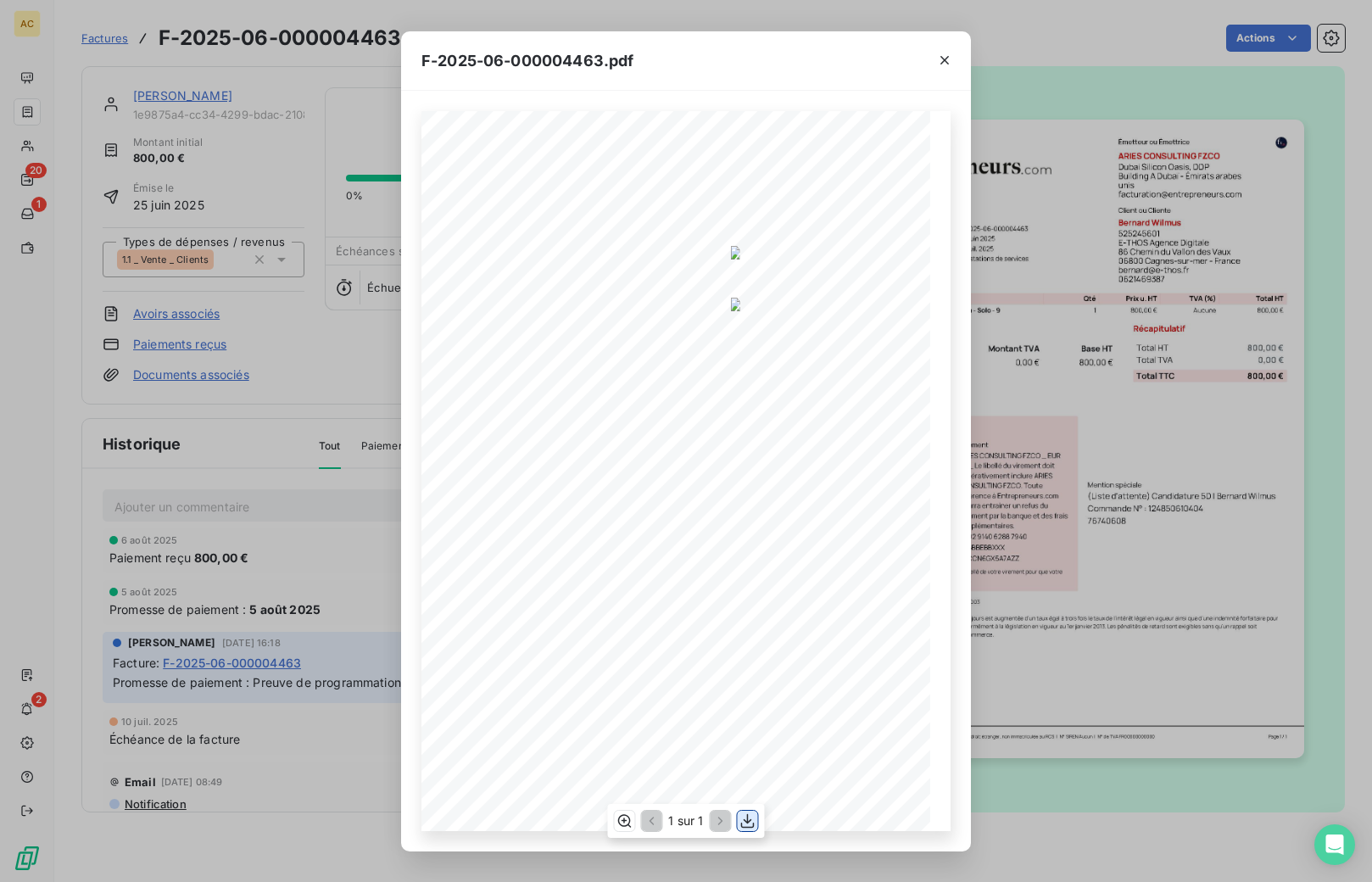
click at [748, 823] on icon "button" at bounding box center [748, 821] width 17 height 17
click at [298, 553] on div "F-2025-06-000004463.pdf 800,00 € 0,00 € 800,00 € Émetteur ou Émettrice ARIES CO…" at bounding box center [686, 441] width 1372 height 882
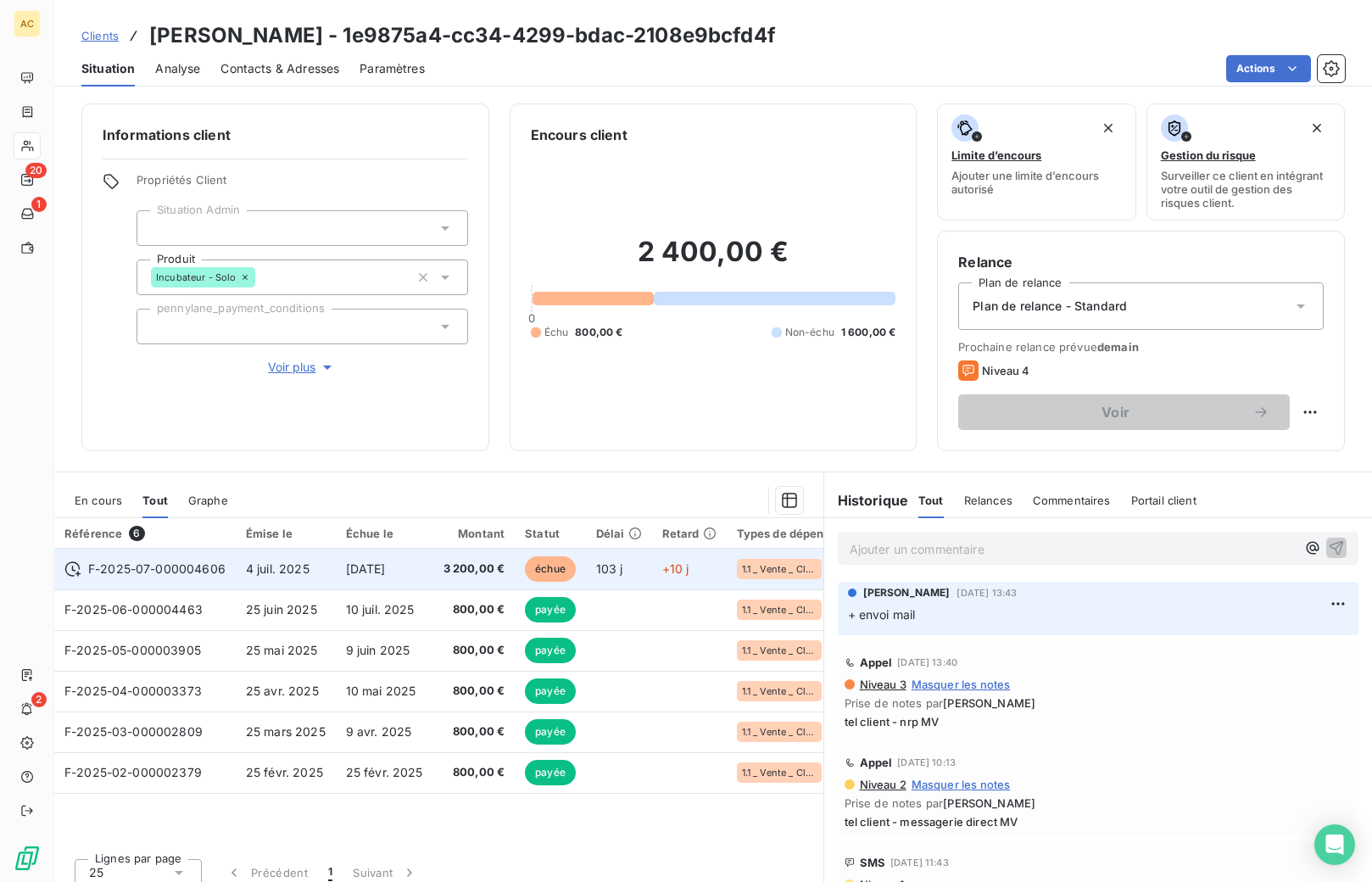
click at [486, 569] on span "3 200,00 €" at bounding box center [474, 569] width 62 height 17
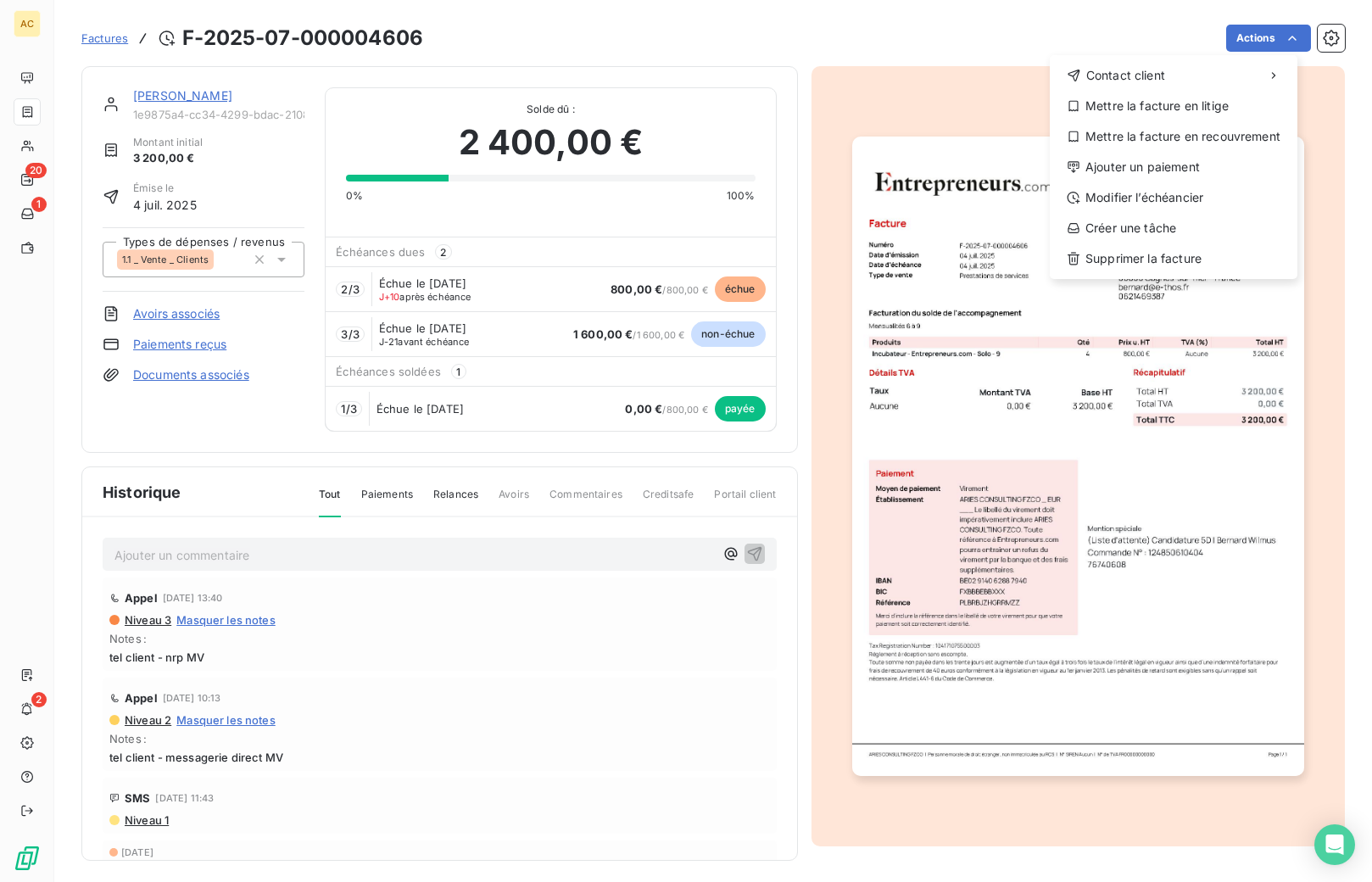
click at [957, 461] on html "AC 20 1 2 Factures F-2025-07-000004606 Actions Contact client Mettre la facture…" at bounding box center [686, 441] width 1372 height 882
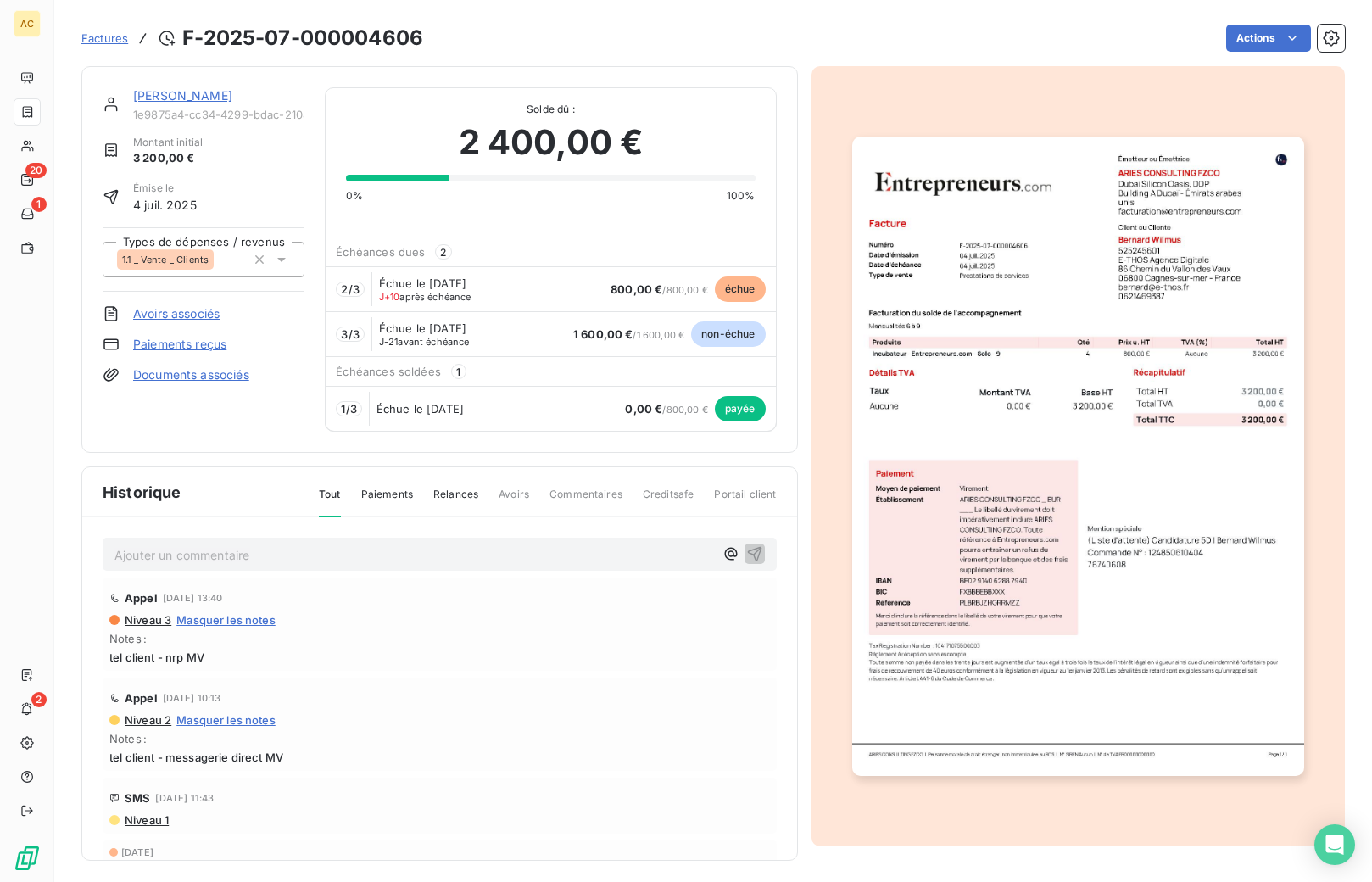
click at [1017, 467] on img "button" at bounding box center [1078, 456] width 452 height 639
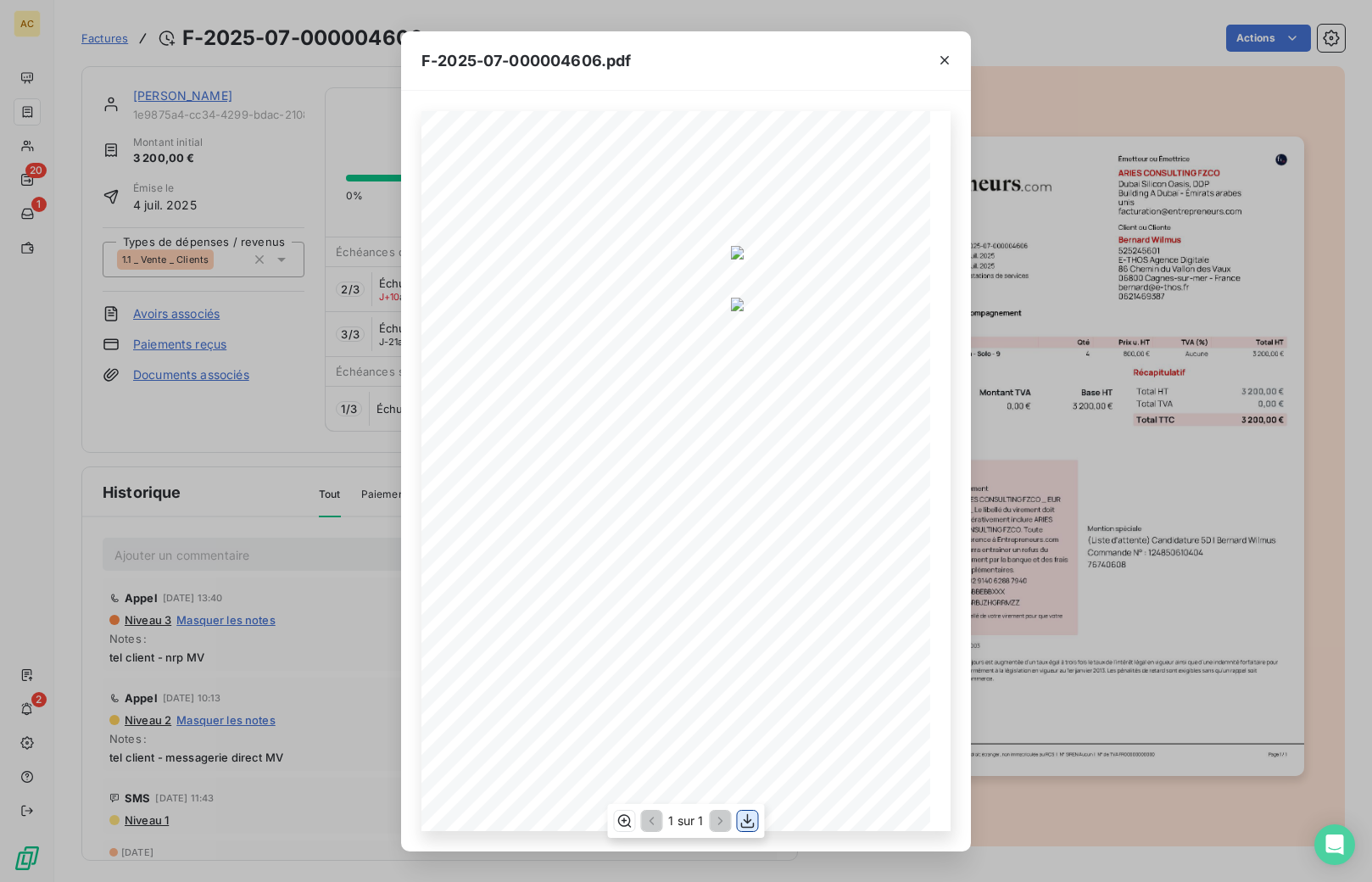
click at [742, 824] on icon "button" at bounding box center [748, 821] width 17 height 17
click at [349, 675] on div "F-2025-07-000004606.pdf 3 200,00 € 0,00 € 3 200,00 € 0197d5a5- 7d6f- 7097- 86d0…" at bounding box center [686, 441] width 1372 height 882
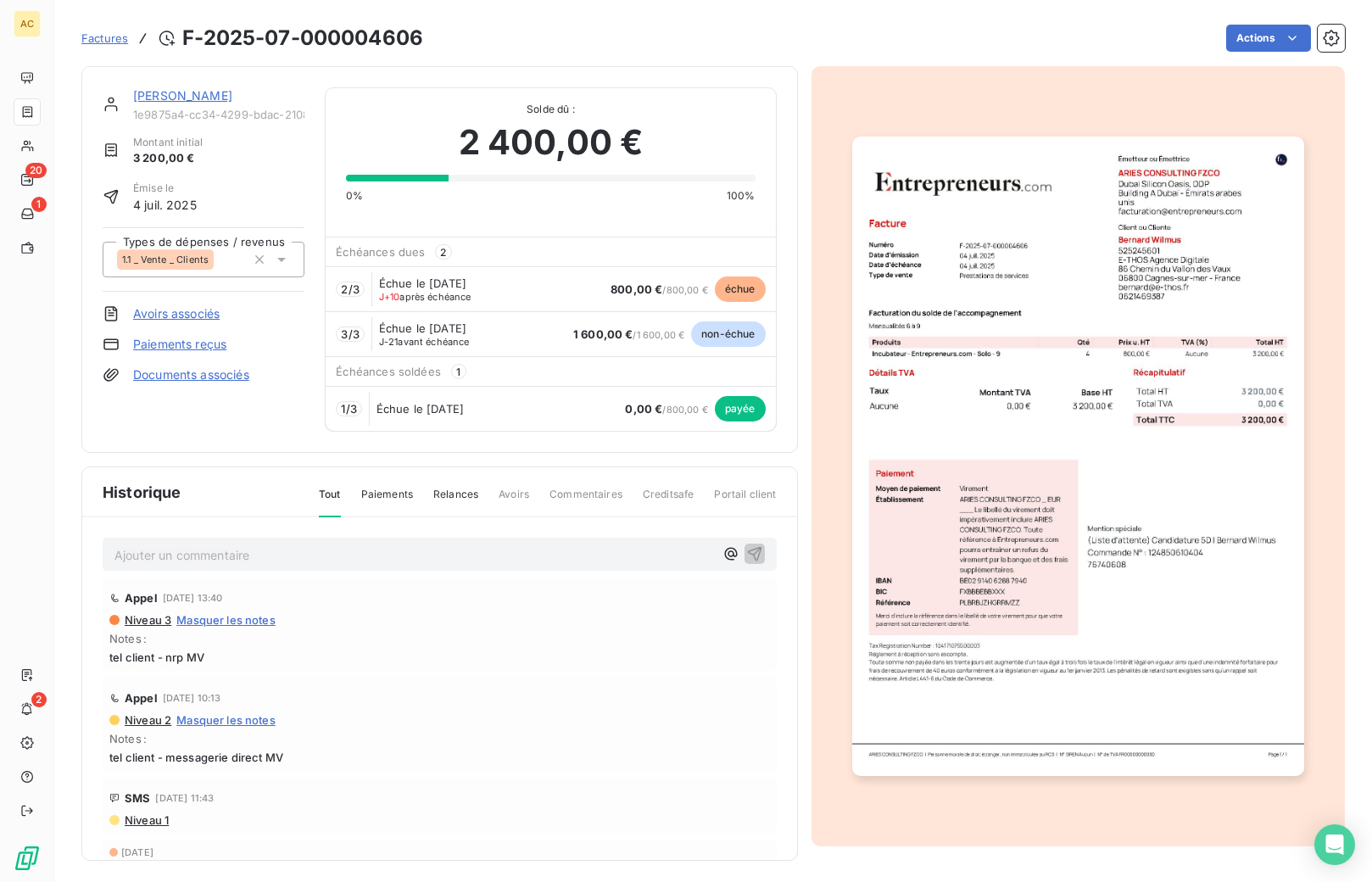
click at [158, 95] on link "Bernard Wilmus" at bounding box center [182, 95] width 99 height 15
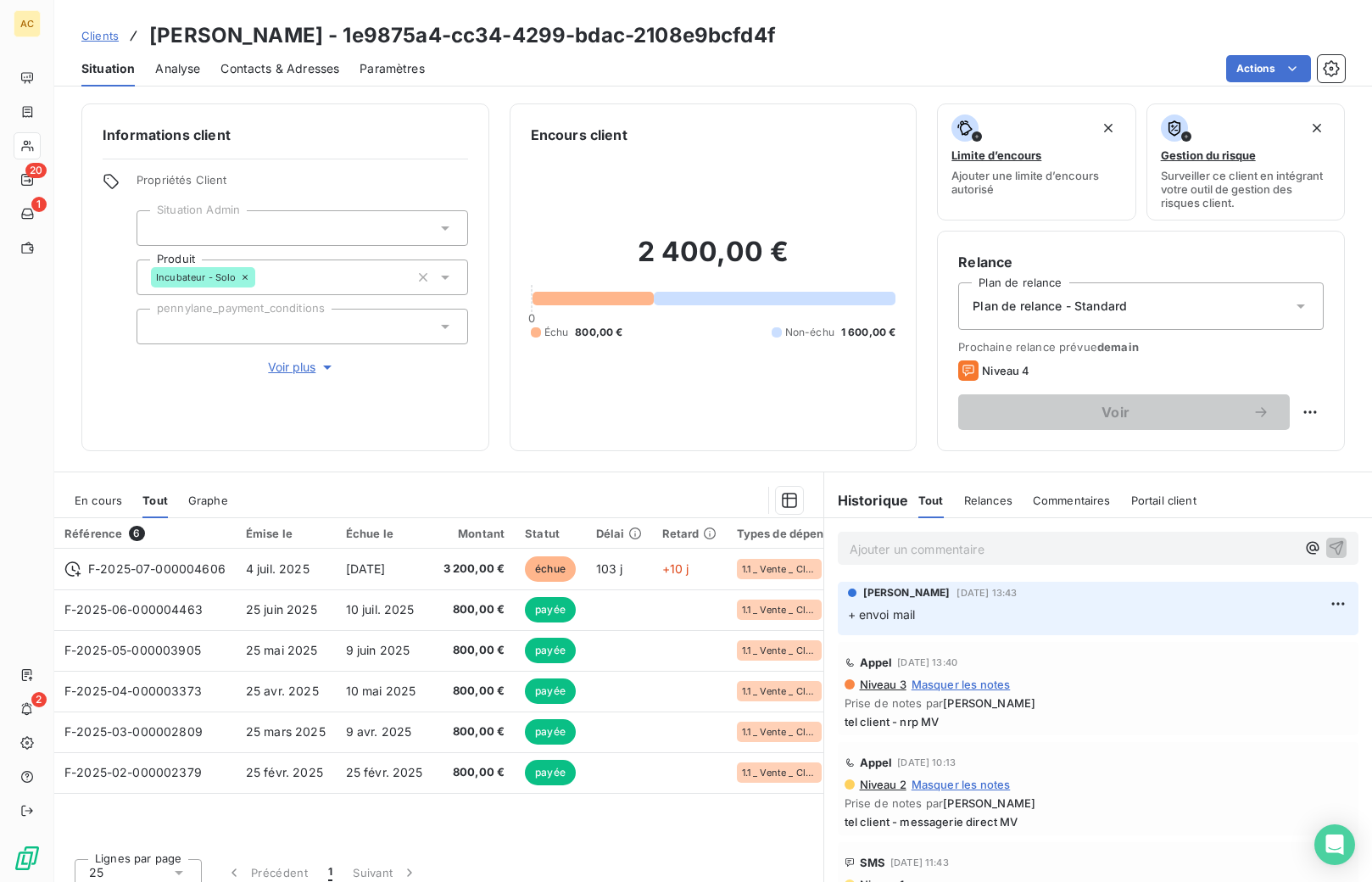
click at [86, 36] on span "Clients" at bounding box center [100, 35] width 37 height 14
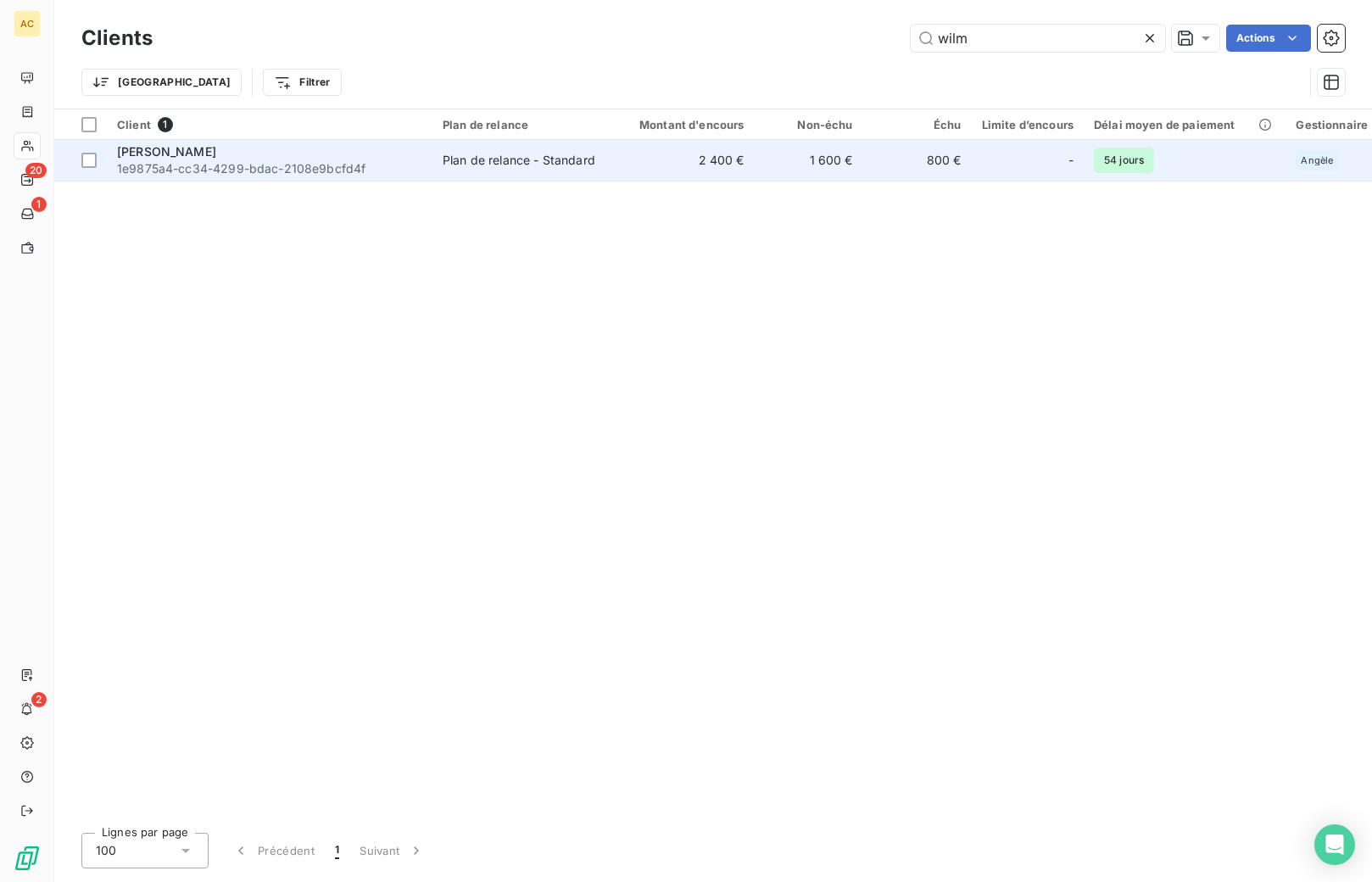
click at [347, 157] on div "Bernard Wilmus" at bounding box center [270, 152] width 305 height 17
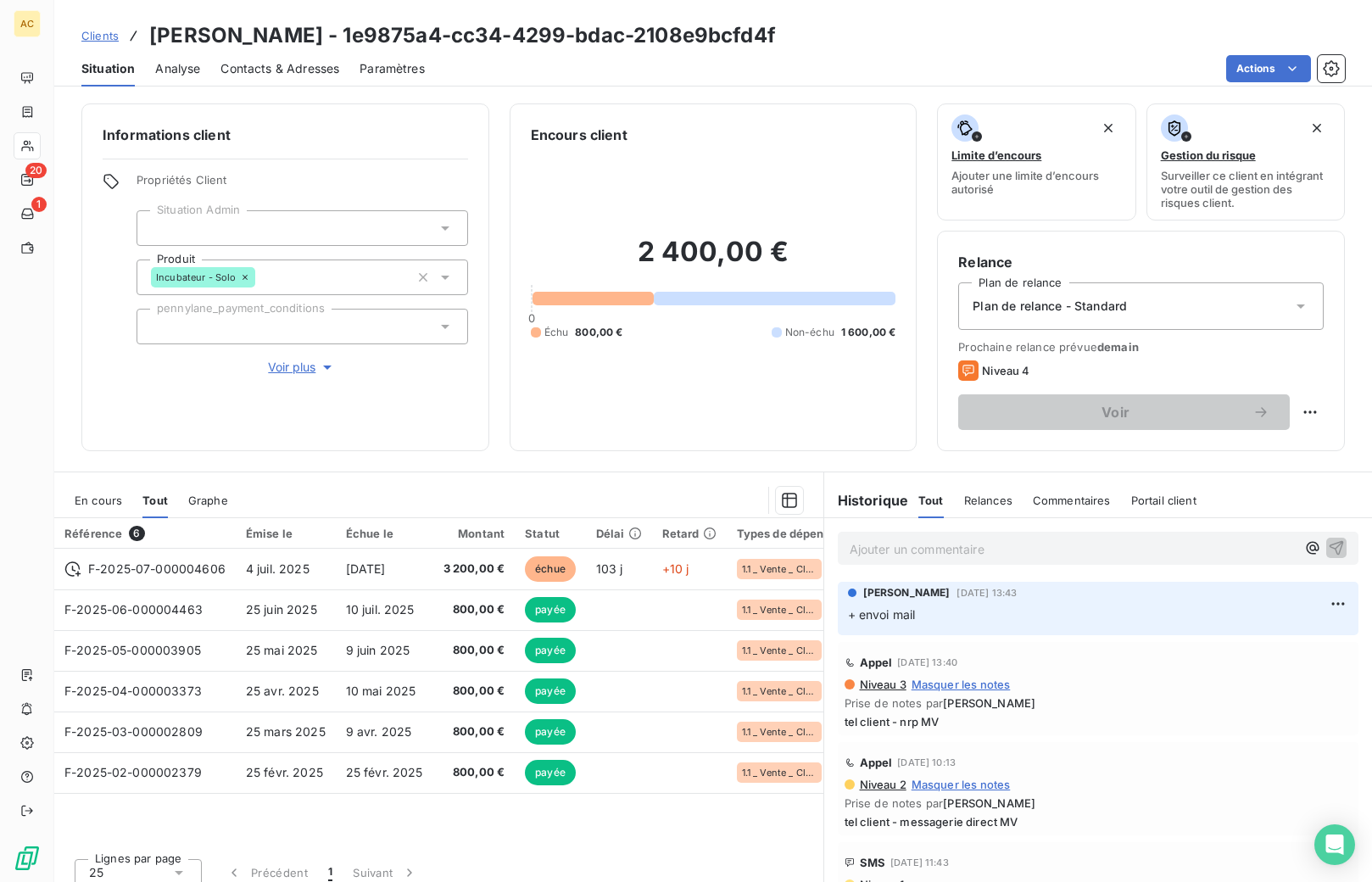
click at [104, 40] on span "Clients" at bounding box center [100, 35] width 37 height 14
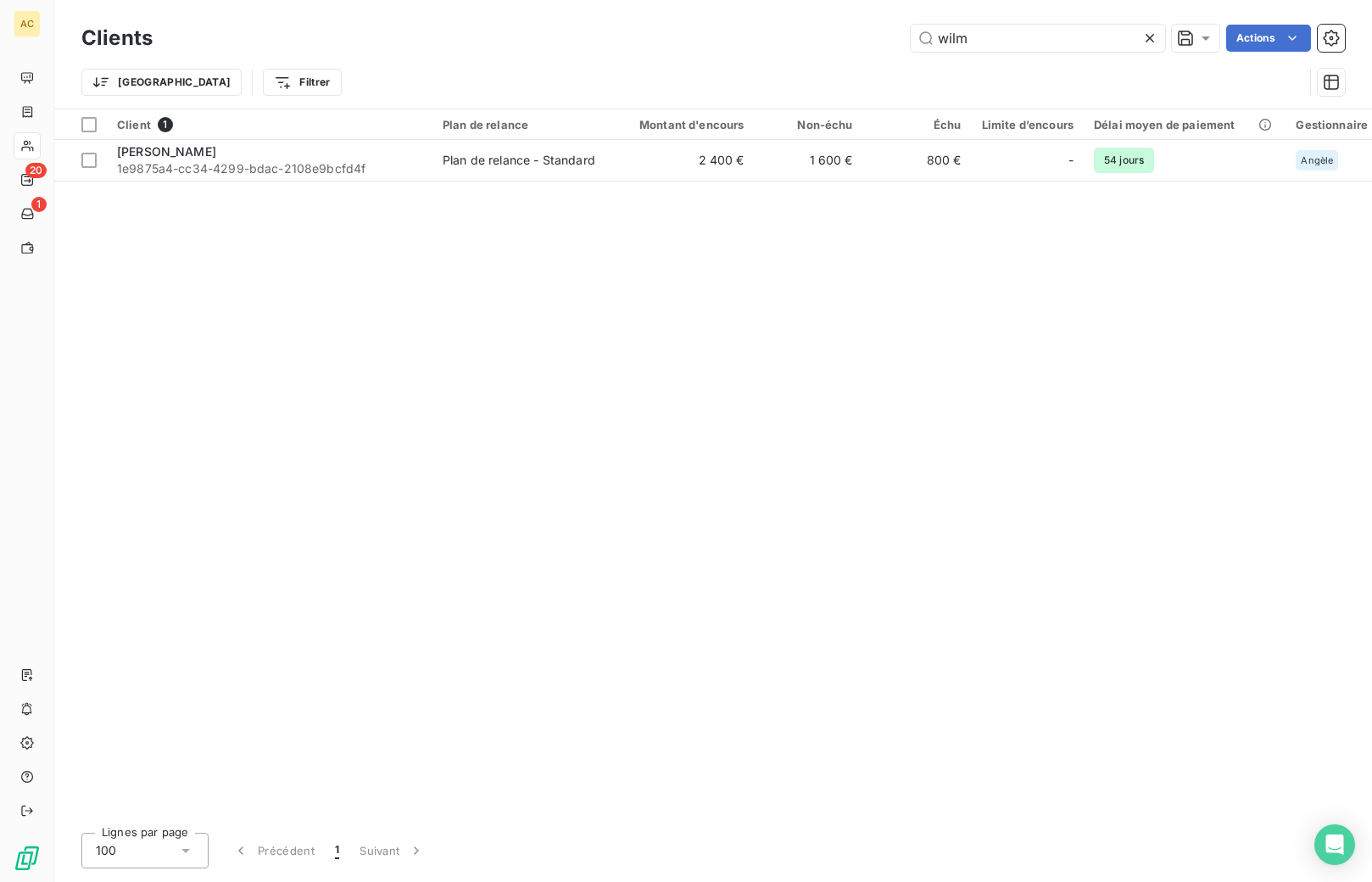
drag, startPoint x: 931, startPoint y: 46, endPoint x: 905, endPoint y: 46, distance: 26.0
click at [905, 46] on div "wilm Actions" at bounding box center [758, 38] width 1171 height 27
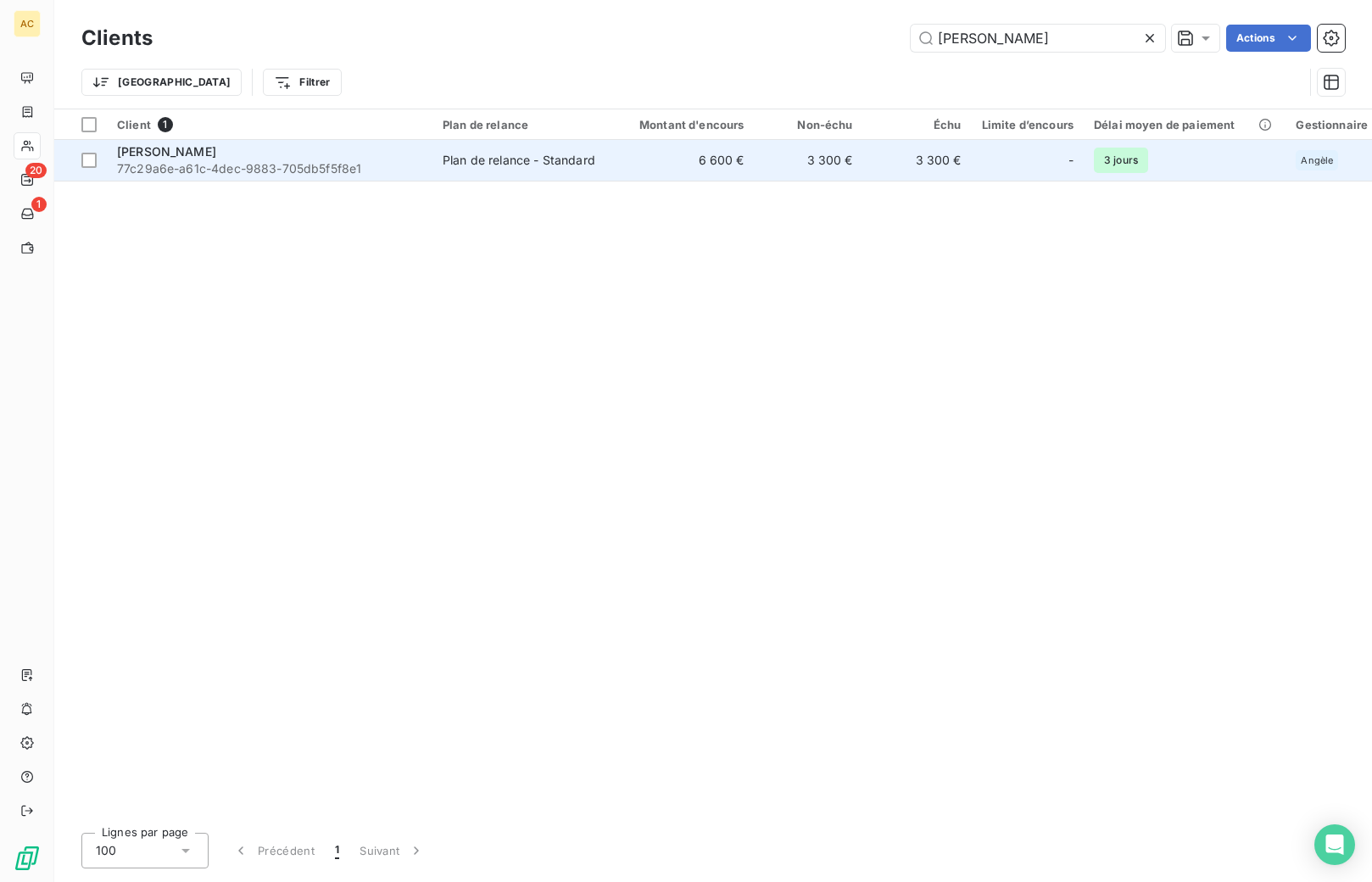
type input "elise godreau"
click at [330, 168] on span "77c29a6e-a61c-4dec-9883-705db5f5f8e1" at bounding box center [270, 168] width 305 height 17
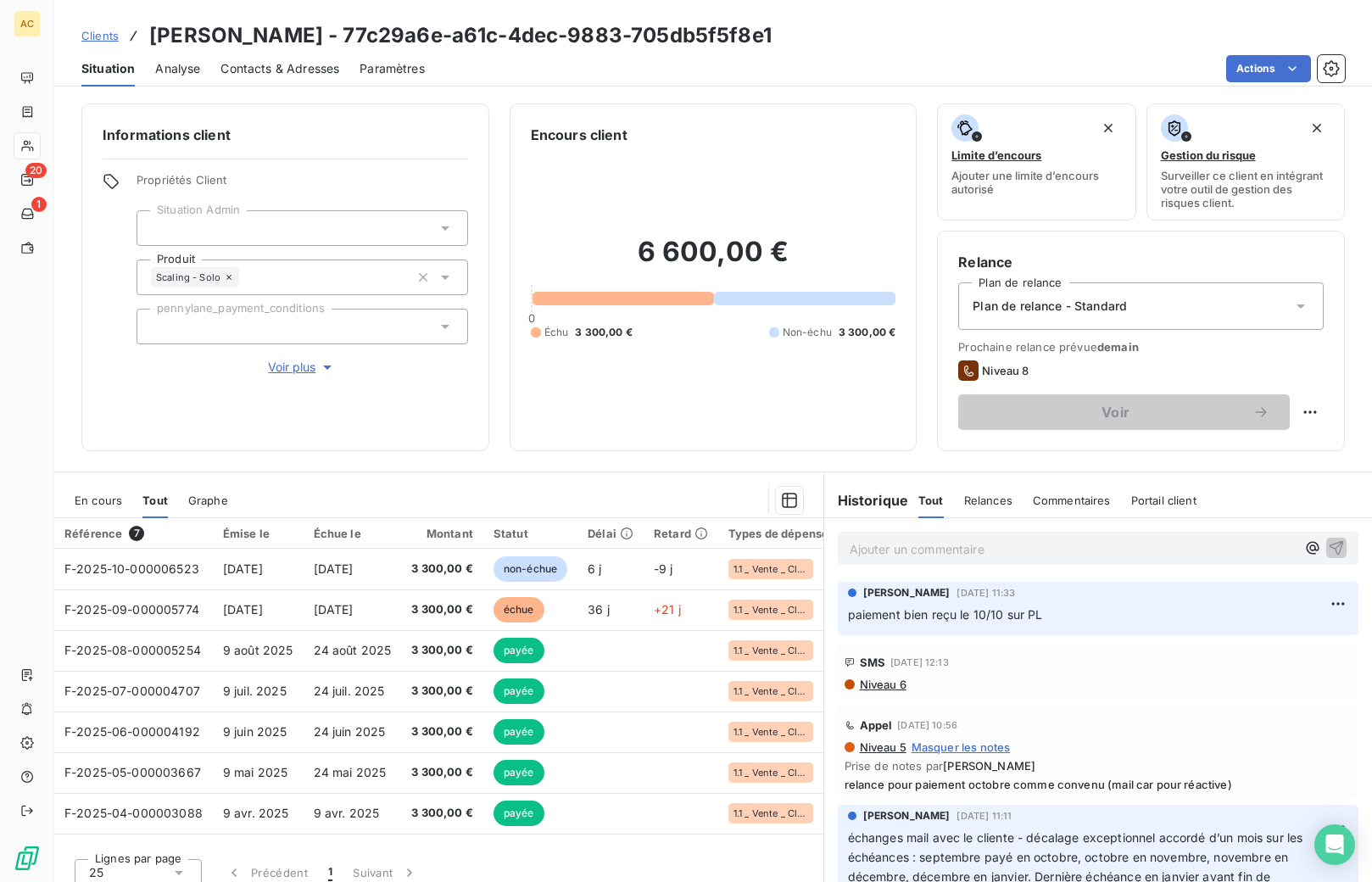
click at [106, 34] on span "Clients" at bounding box center [100, 35] width 37 height 14
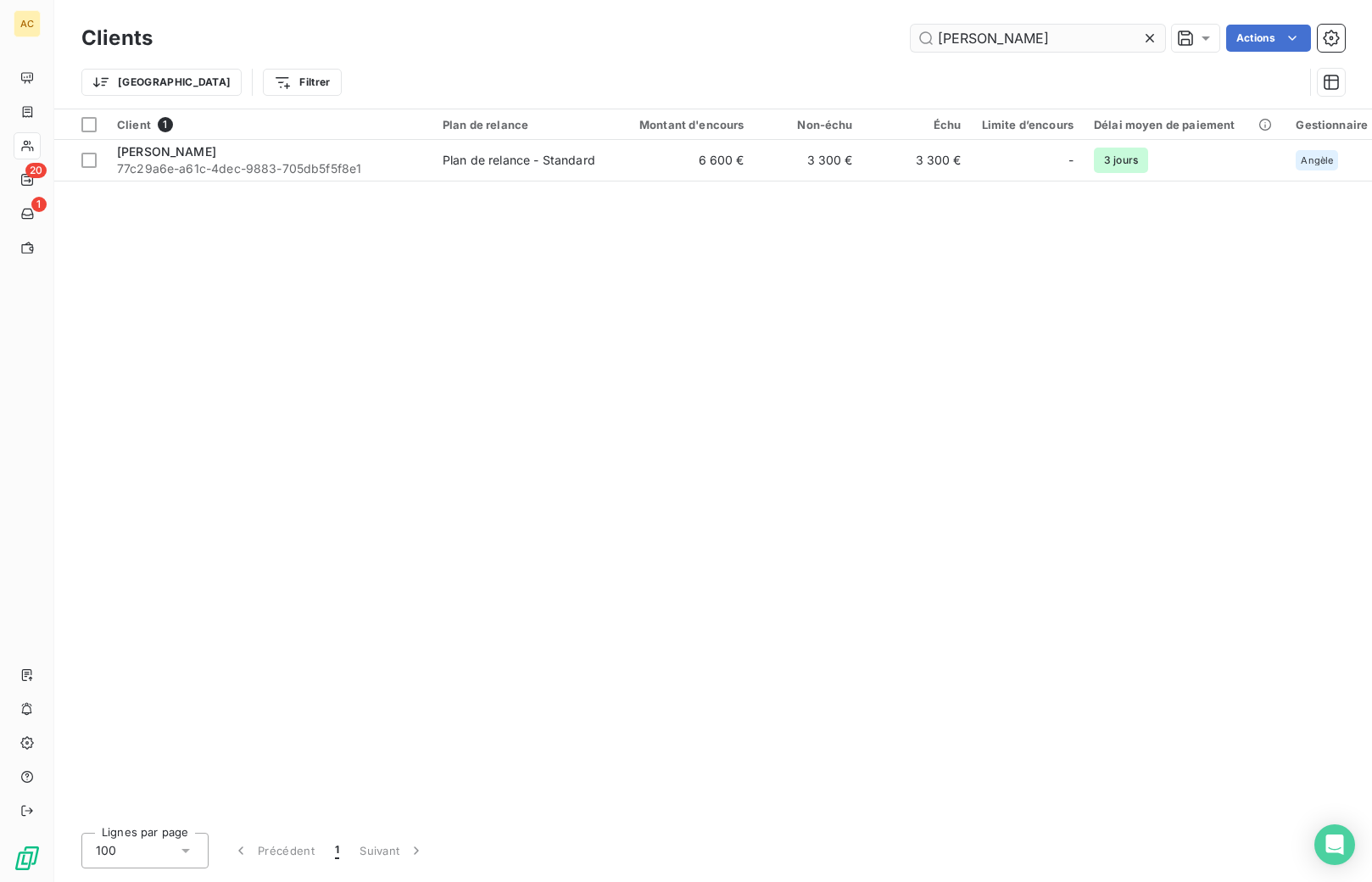
drag, startPoint x: 1037, startPoint y: 40, endPoint x: 937, endPoint y: 33, distance: 100.2
click at [937, 33] on input "elise godreau" at bounding box center [1037, 38] width 254 height 27
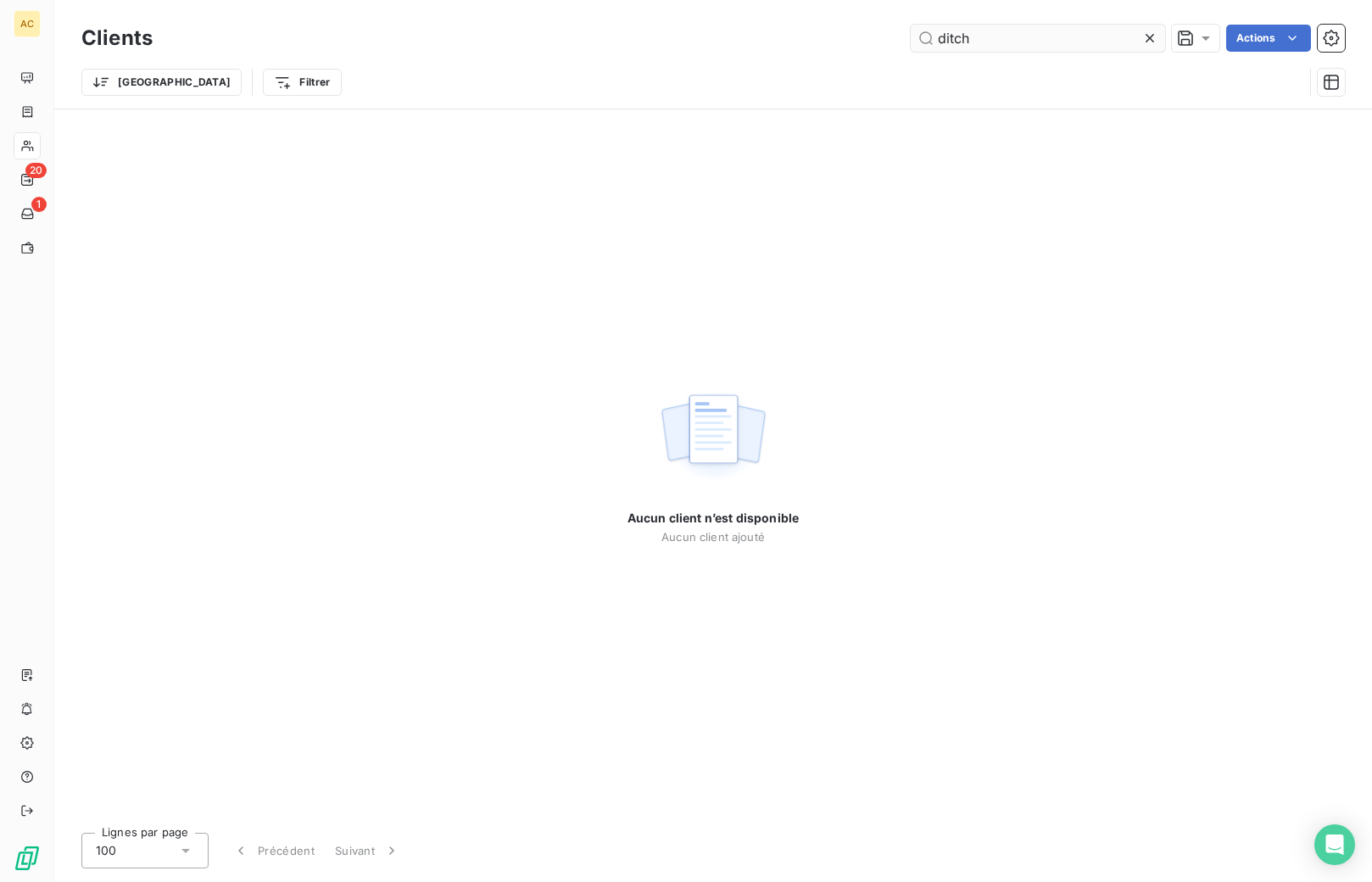
click at [954, 41] on input "ditch" at bounding box center [1037, 38] width 254 height 27
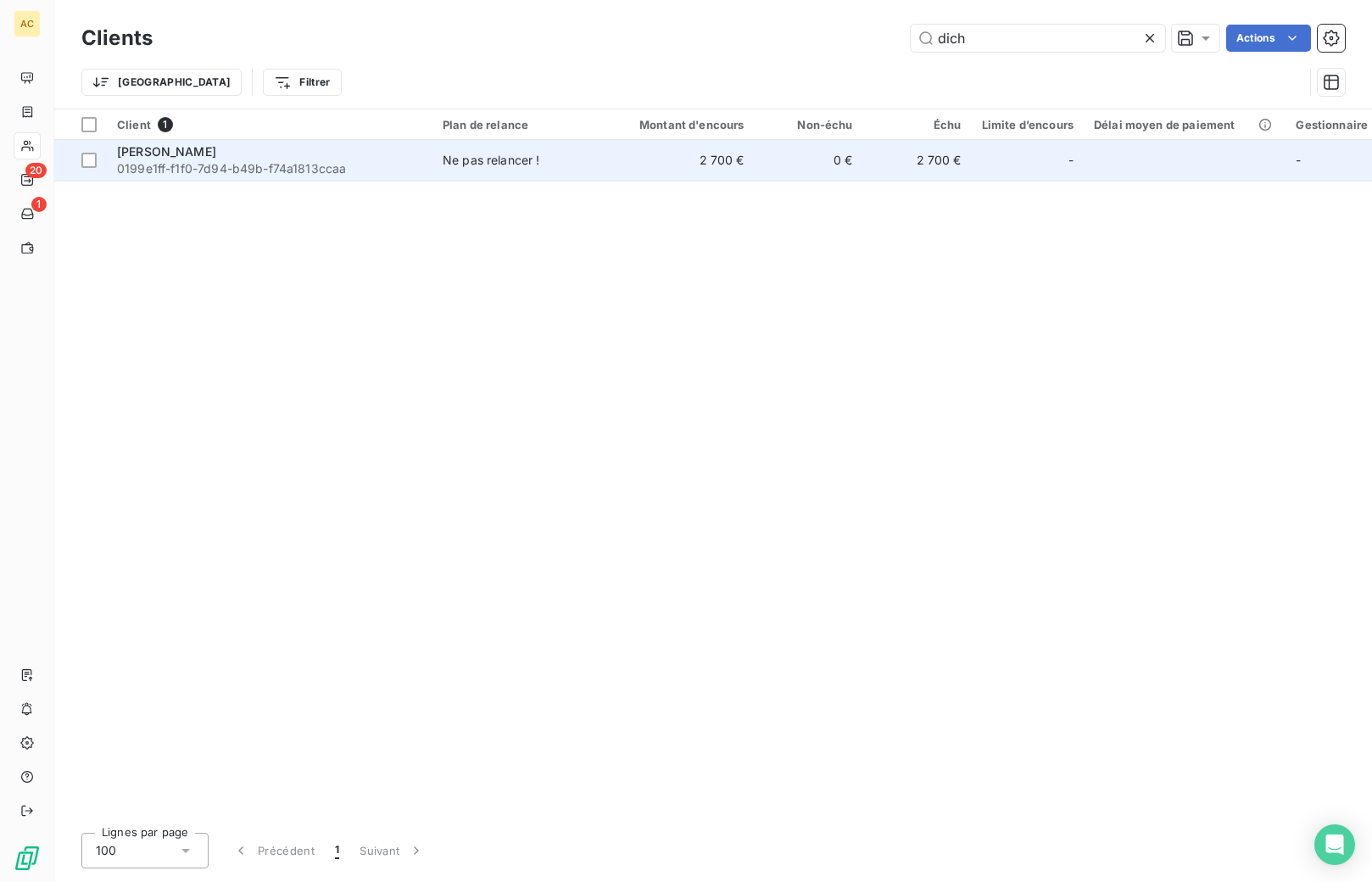
type input "dich"
click at [393, 163] on span "0199e1ff-f1f0-7d94-b49b-f74a1813ccaa" at bounding box center [270, 168] width 305 height 17
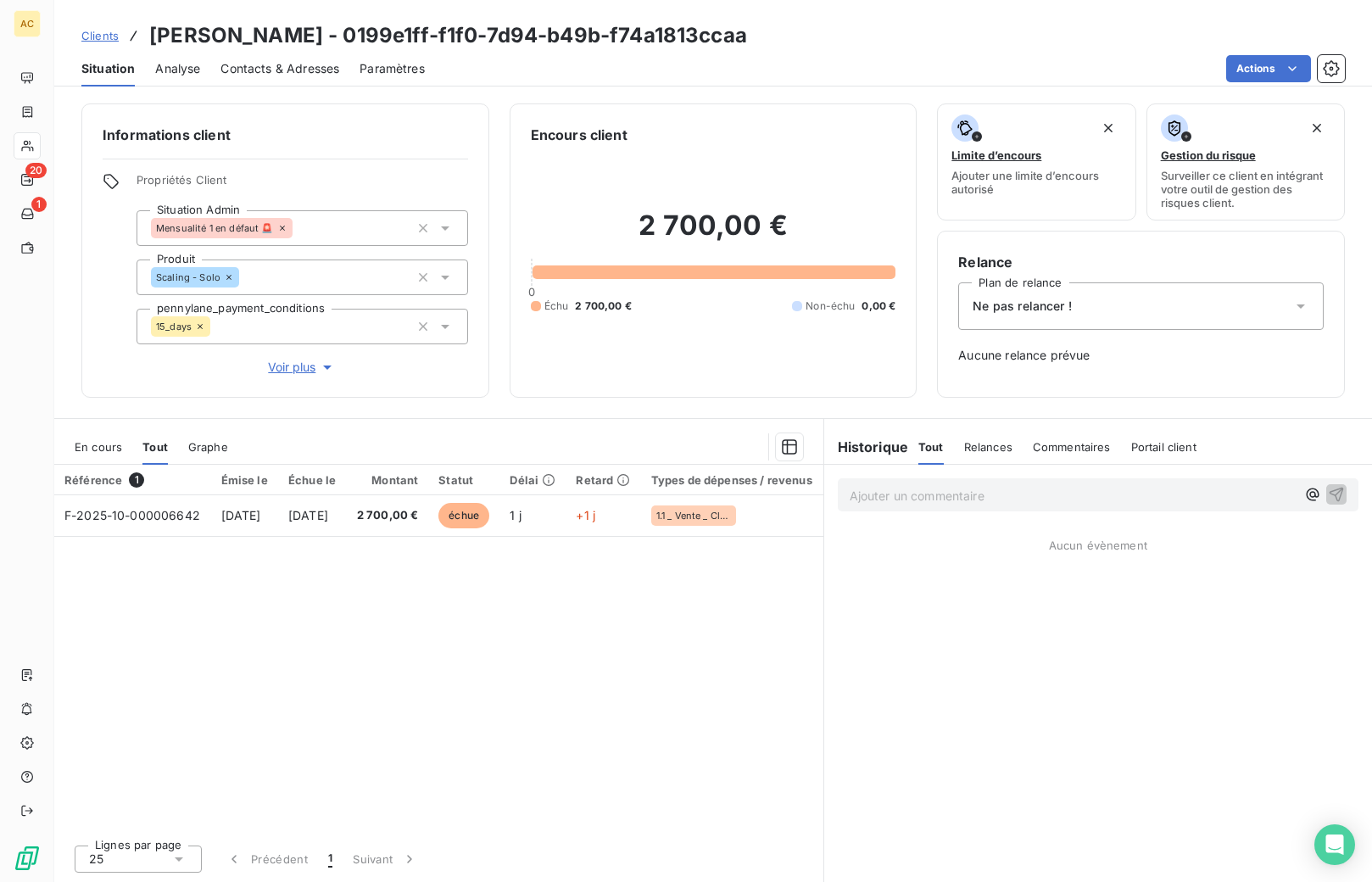
click at [104, 40] on span "Clients" at bounding box center [100, 35] width 37 height 14
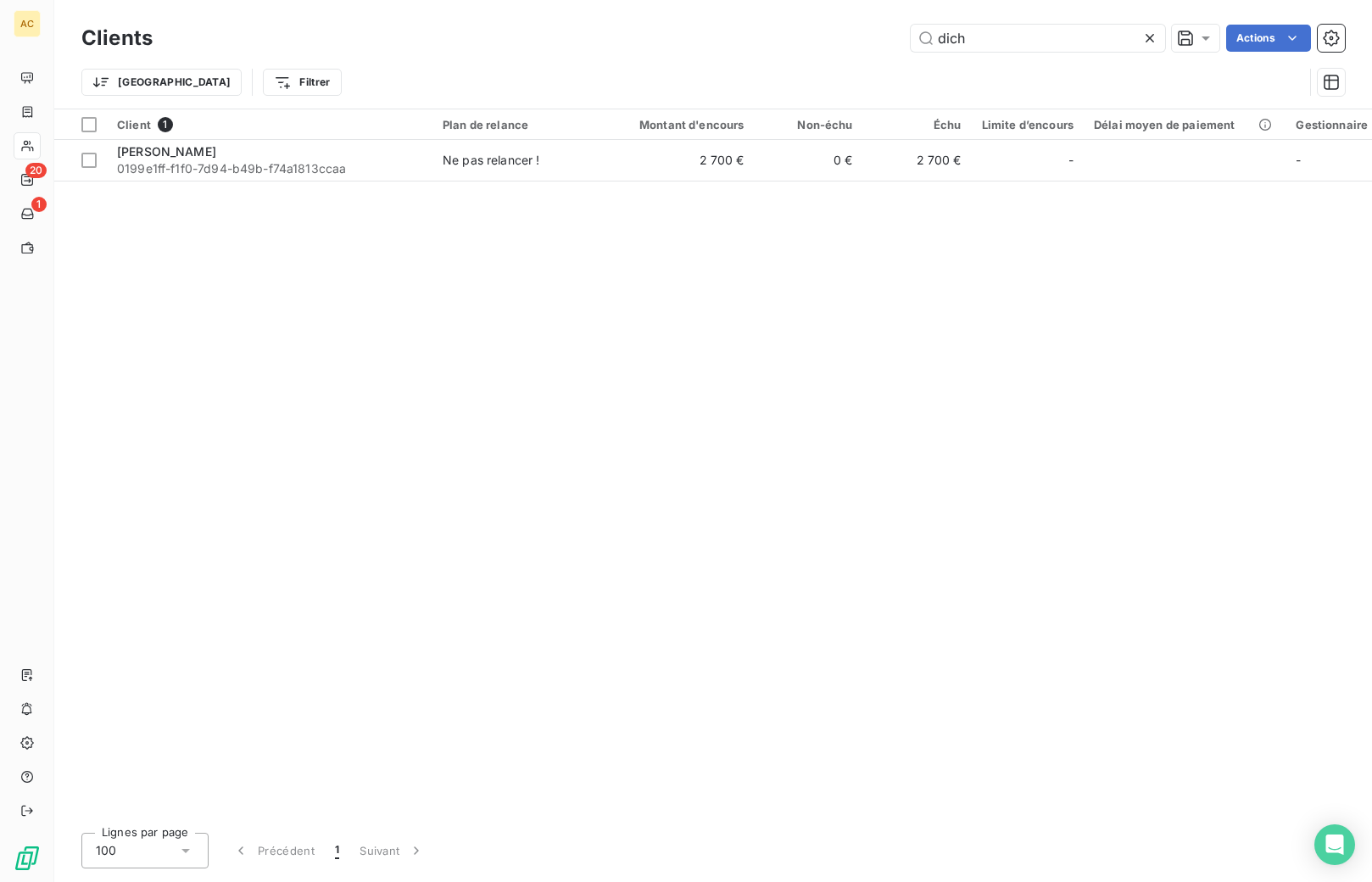
drag, startPoint x: 966, startPoint y: 37, endPoint x: 888, endPoint y: 36, distance: 78.0
click at [888, 36] on div "dich Actions" at bounding box center [758, 38] width 1171 height 27
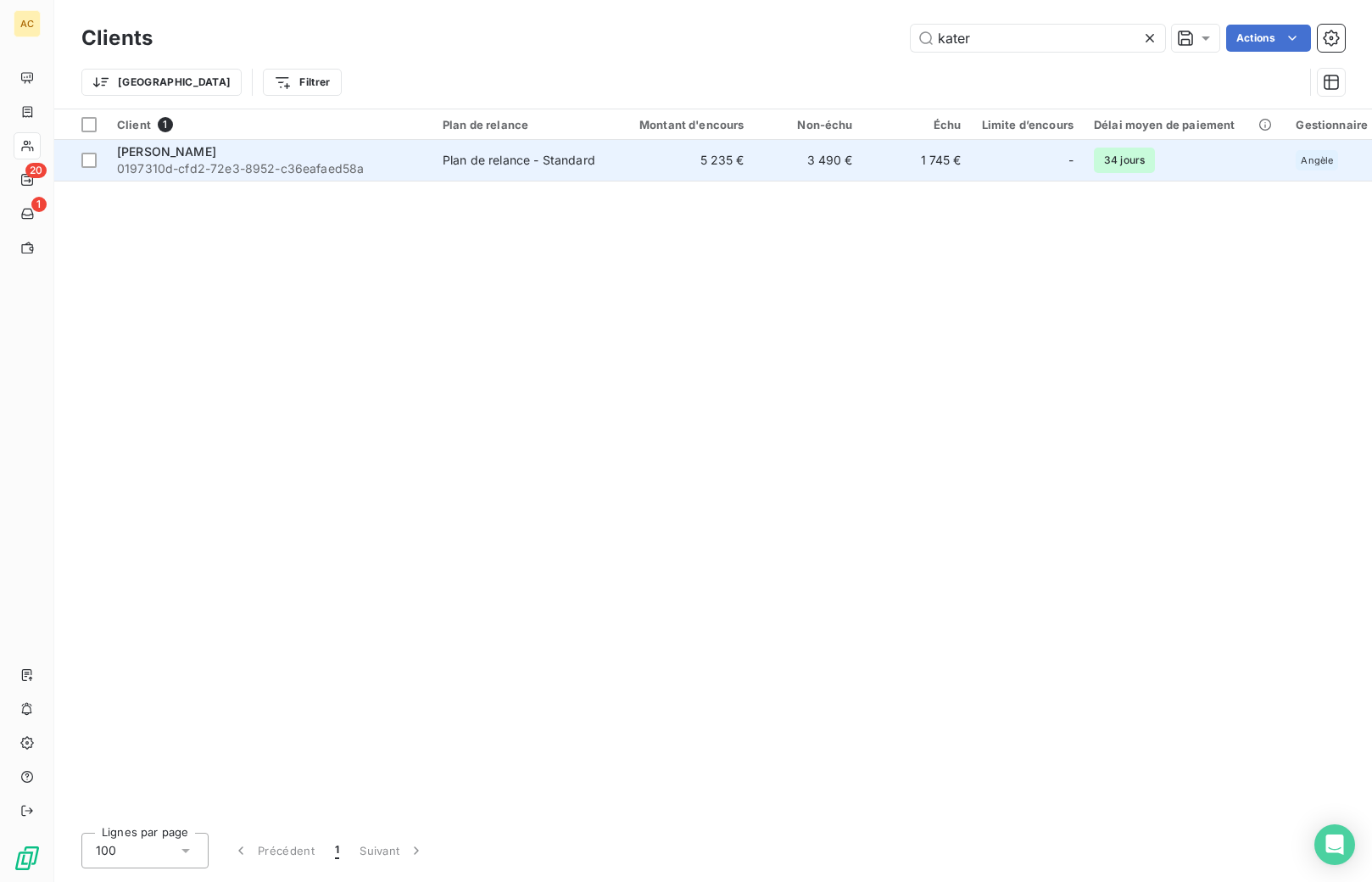
type input "kater"
click at [423, 160] on td "Kateryna Korotetska 0197310d-cfd2-72e3-8952-c36eafaed58a" at bounding box center [270, 160] width 325 height 41
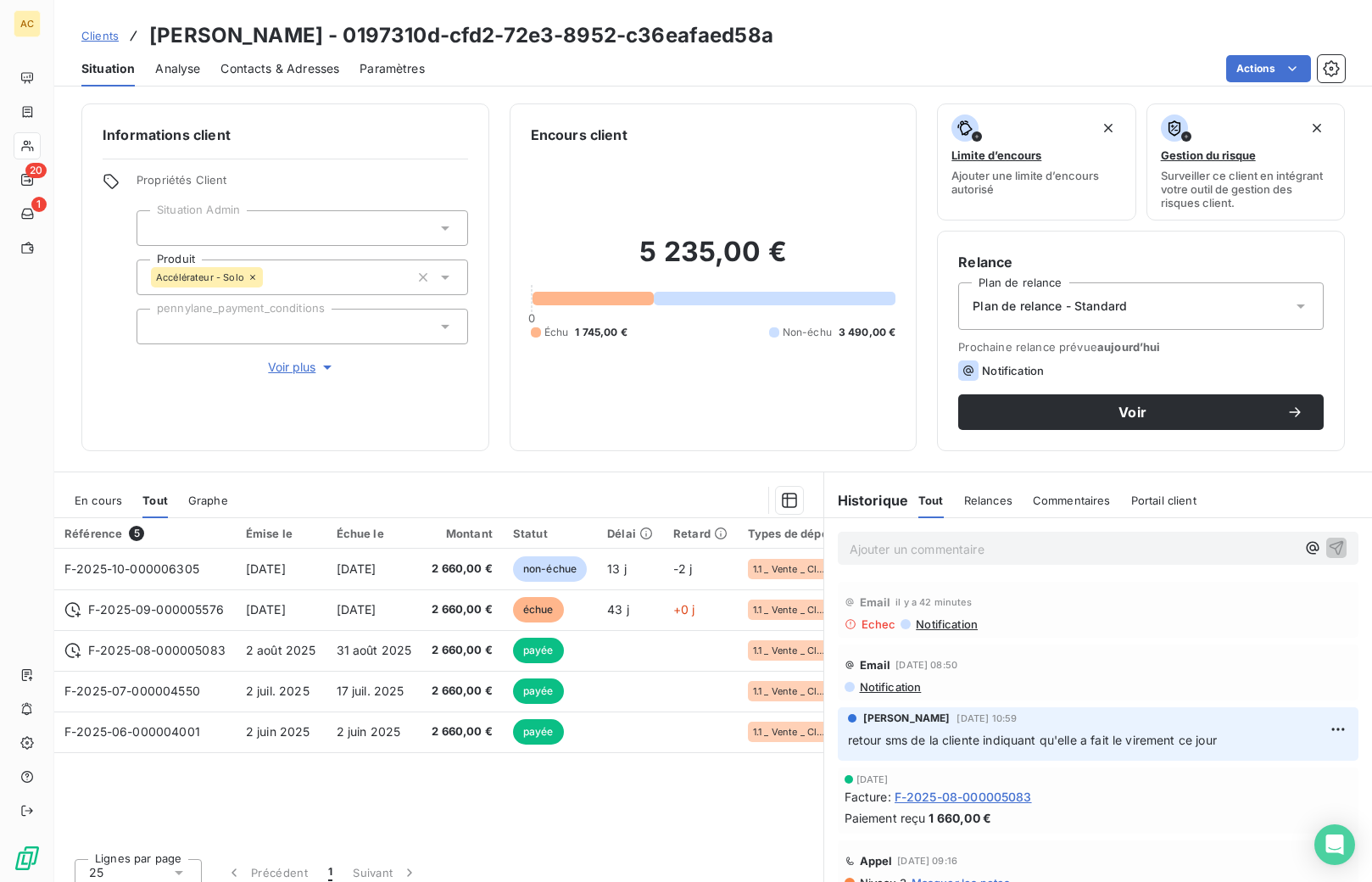
click at [316, 72] on span "Contacts & Adresses" at bounding box center [279, 68] width 118 height 17
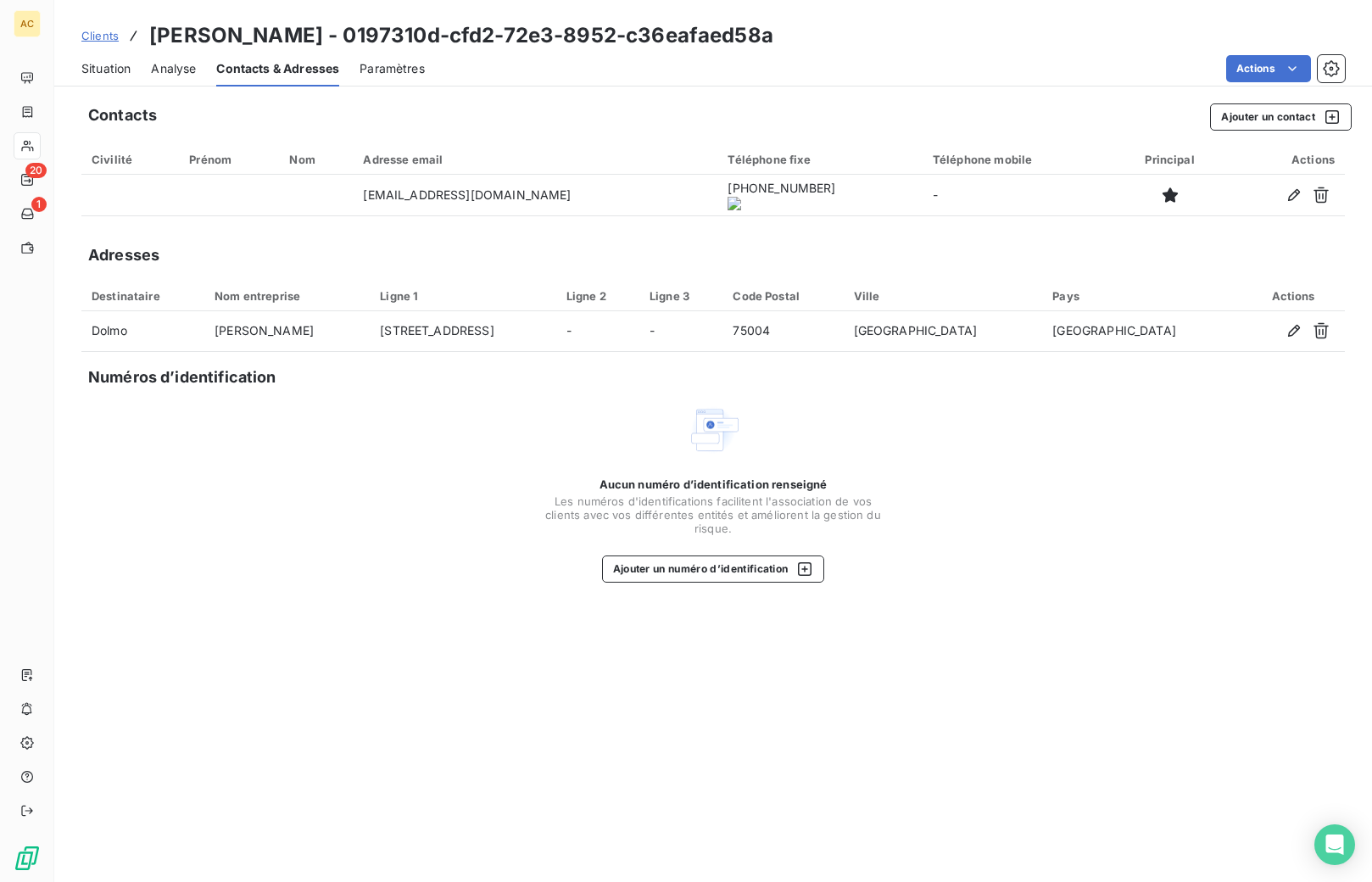
click at [100, 40] on span "Clients" at bounding box center [100, 35] width 37 height 14
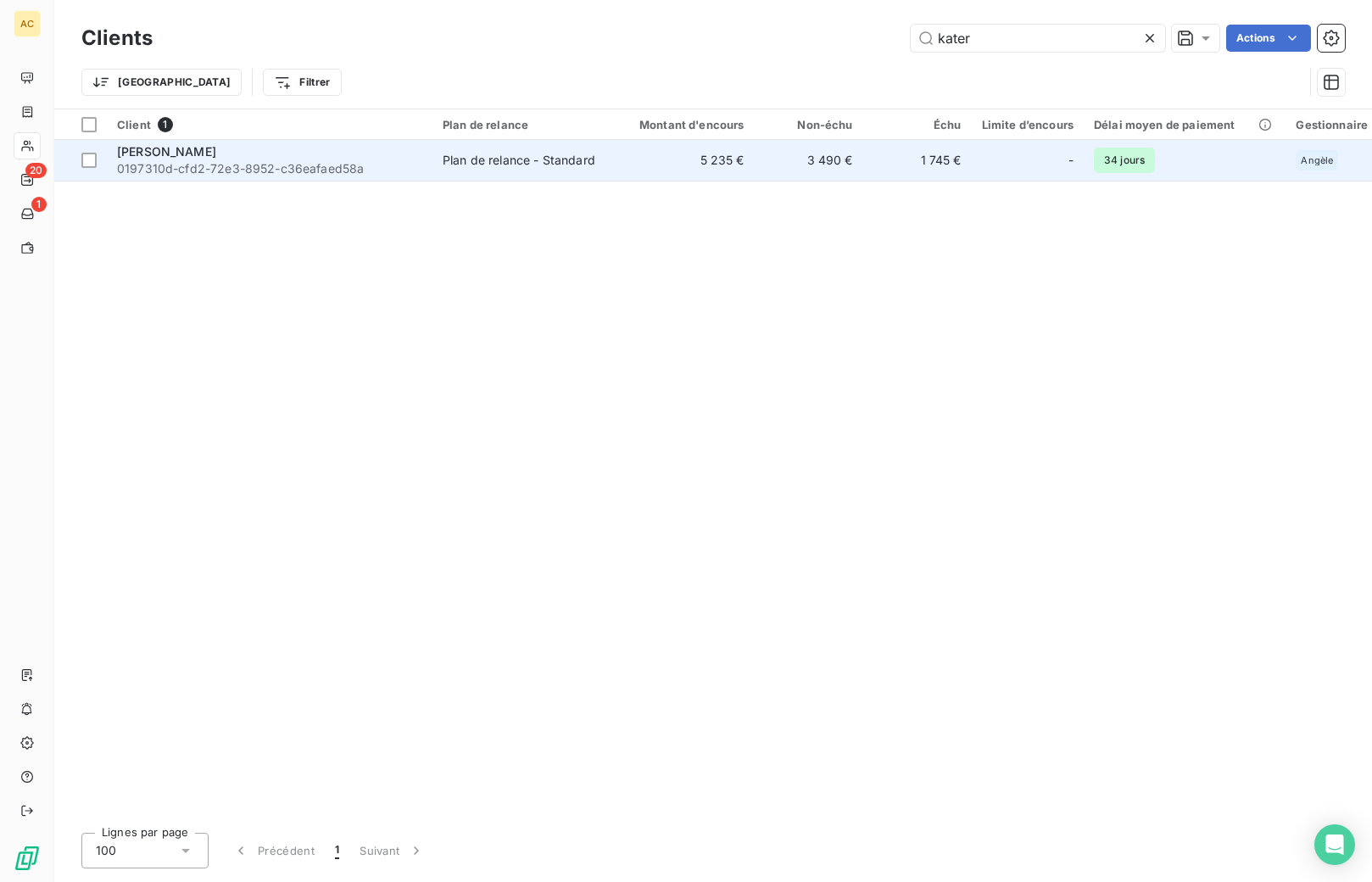
click at [216, 158] on span "[PERSON_NAME]" at bounding box center [166, 152] width 99 height 15
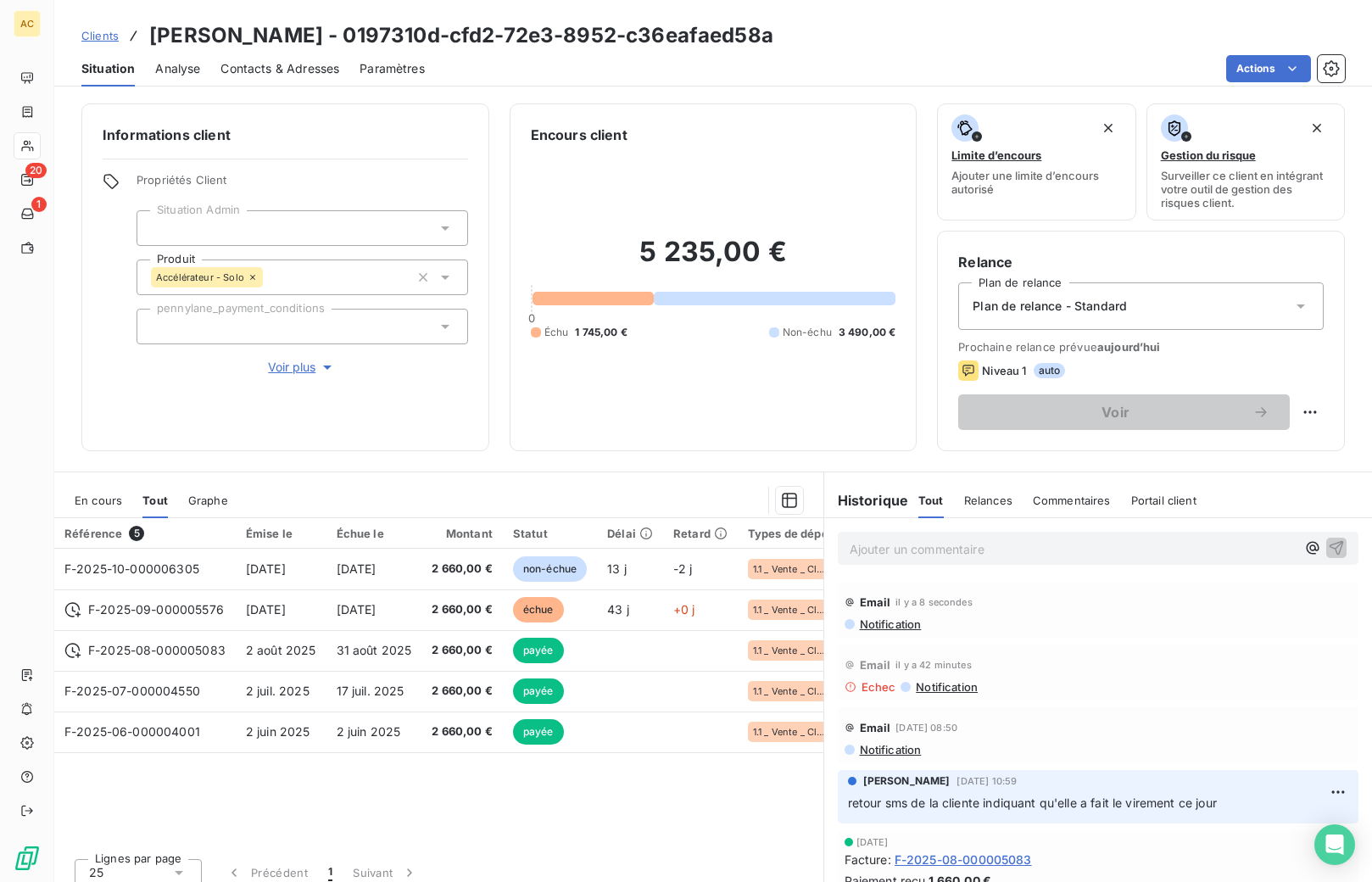
click at [95, 42] on span "Clients" at bounding box center [100, 35] width 37 height 14
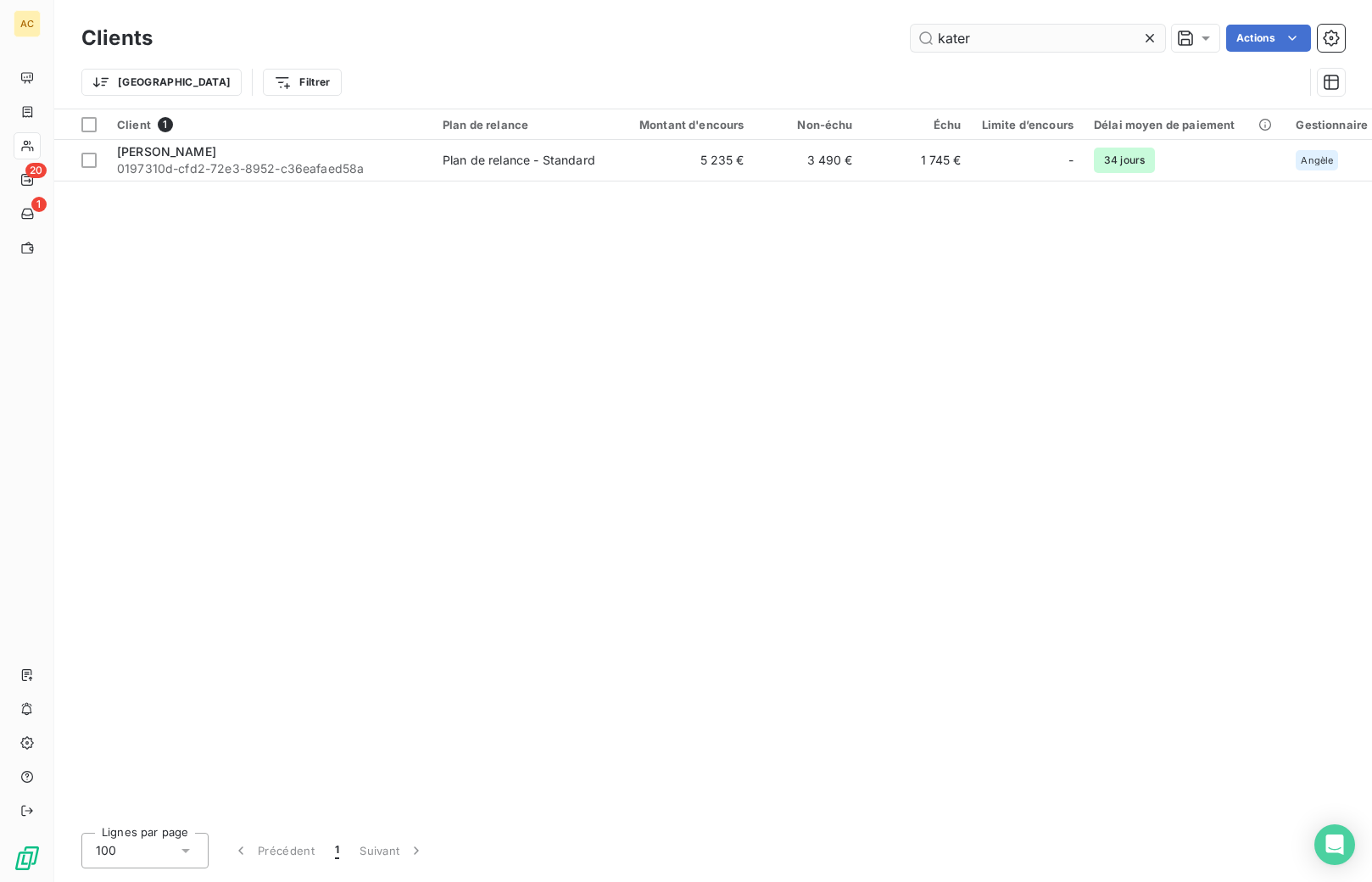
drag, startPoint x: 977, startPoint y: 35, endPoint x: 936, endPoint y: 33, distance: 41.0
click at [936, 33] on input "kater" at bounding box center [1037, 38] width 254 height 27
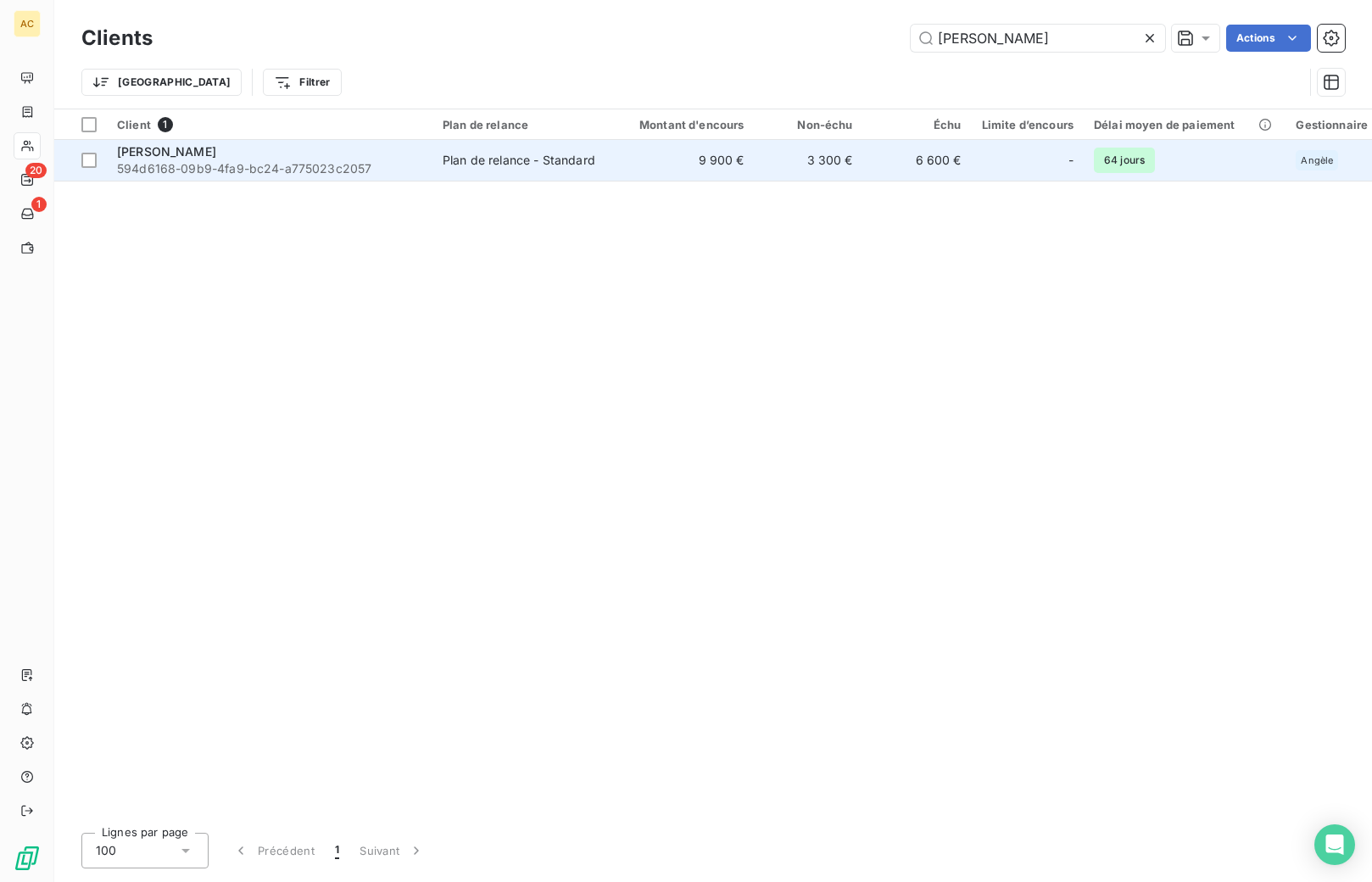
type input "john fr"
click at [571, 173] on td "Plan de relance - Standard" at bounding box center [521, 160] width 177 height 41
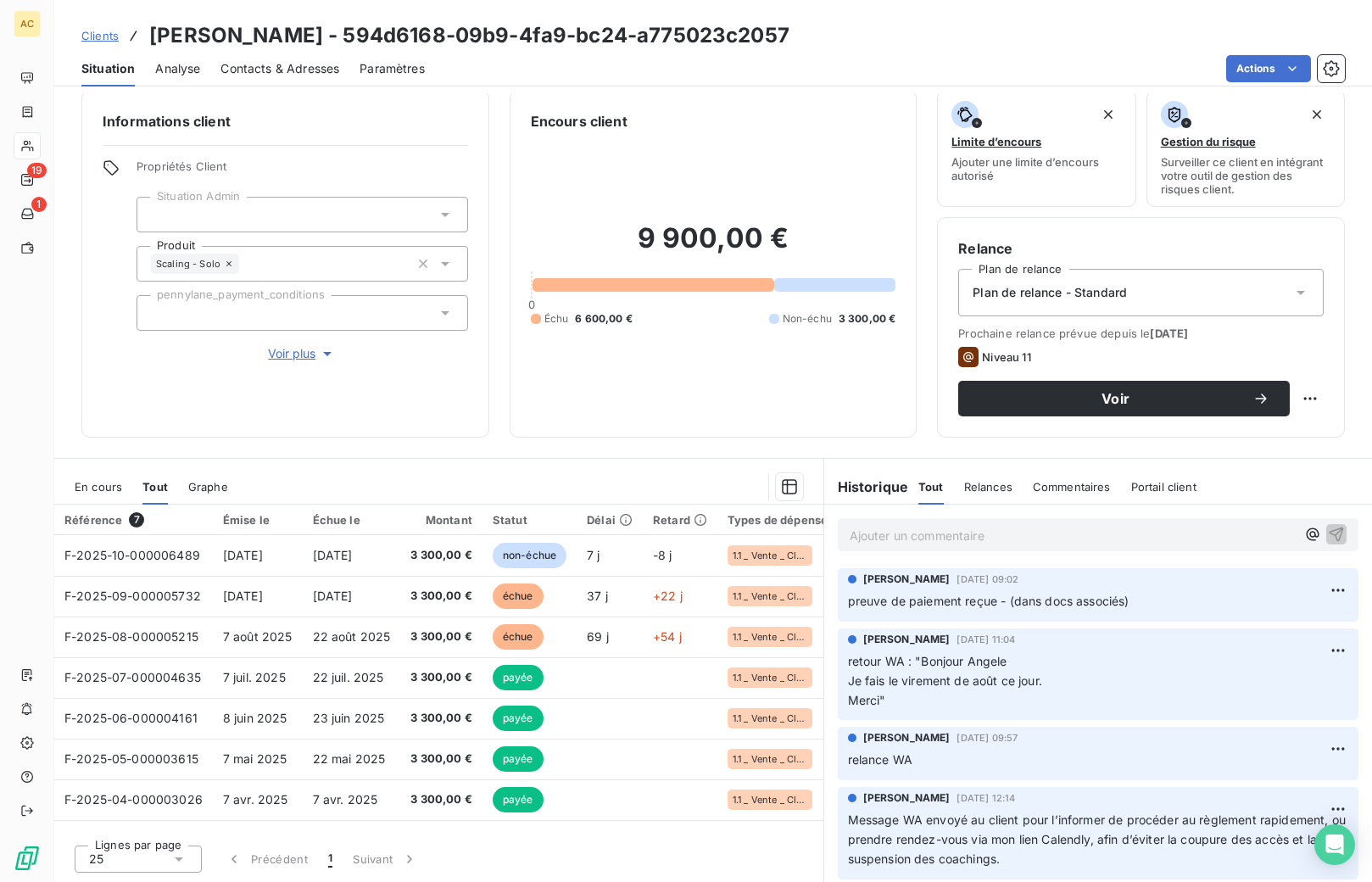
click at [105, 39] on span "Clients" at bounding box center [100, 35] width 37 height 14
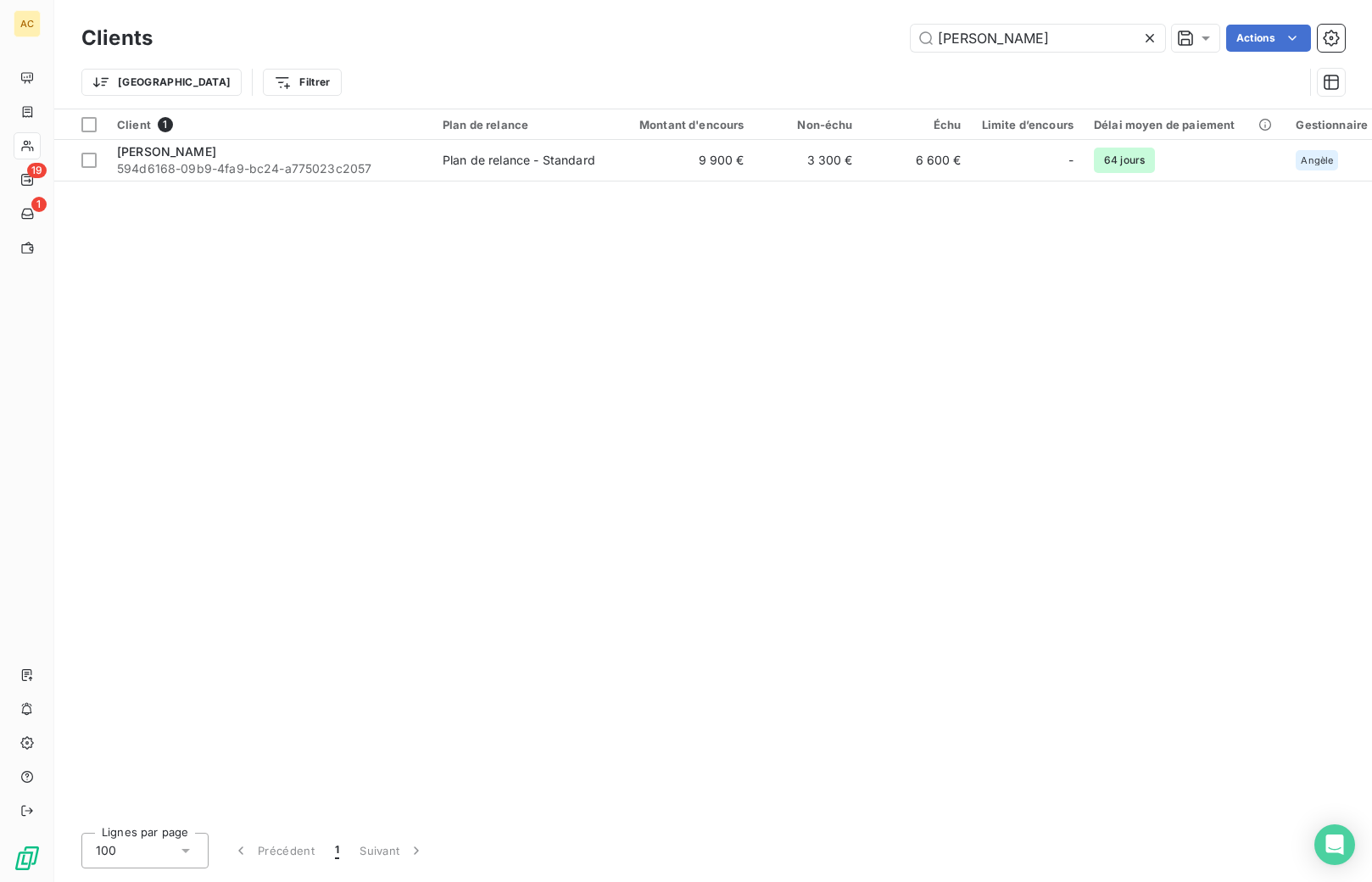
drag, startPoint x: 866, startPoint y: 35, endPoint x: 792, endPoint y: 25, distance: 74.7
click at [776, 34] on div "john fr Actions" at bounding box center [758, 38] width 1171 height 27
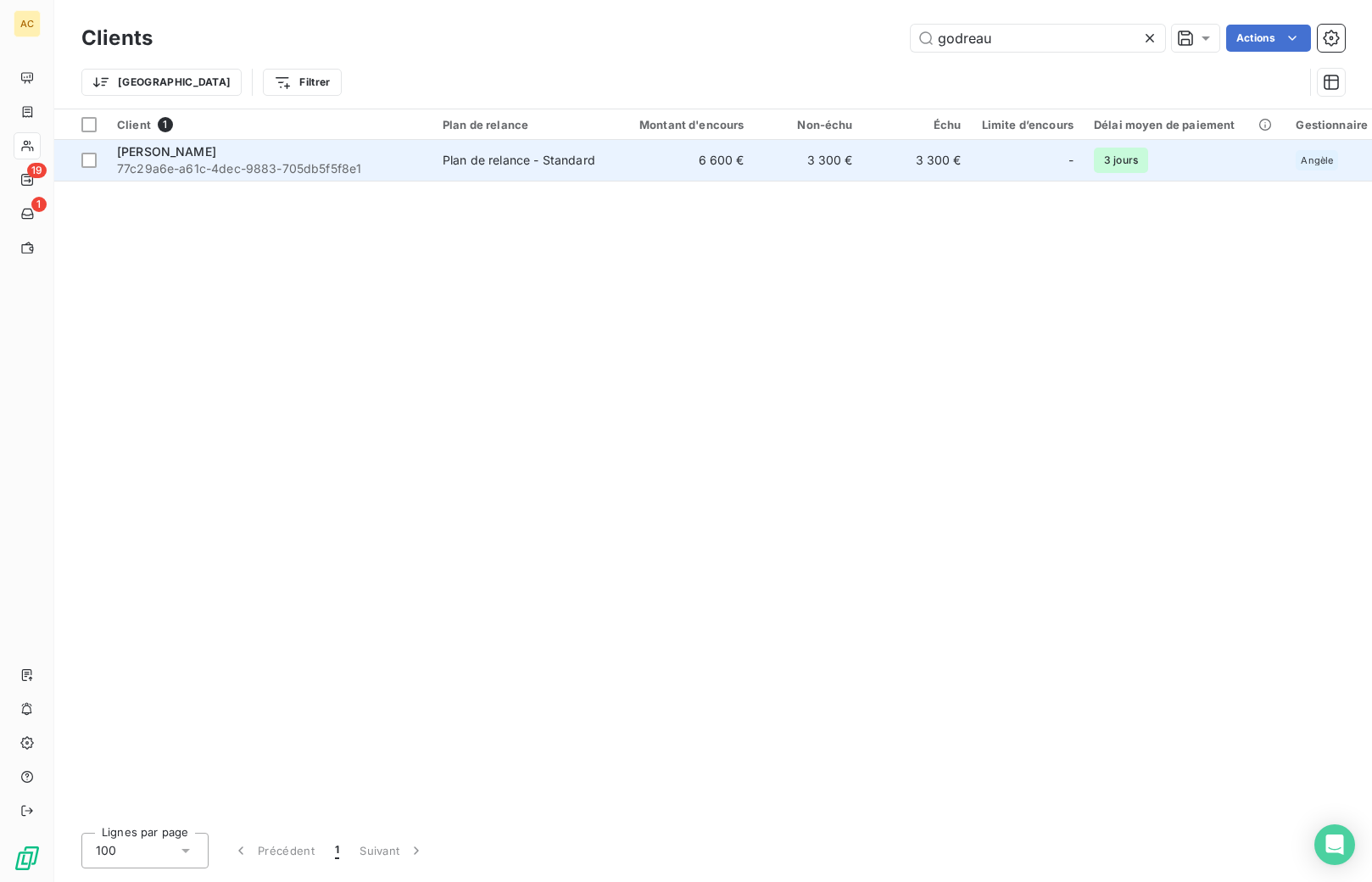
type input "godreau"
click at [353, 153] on div "Elise Godreau" at bounding box center [270, 152] width 305 height 17
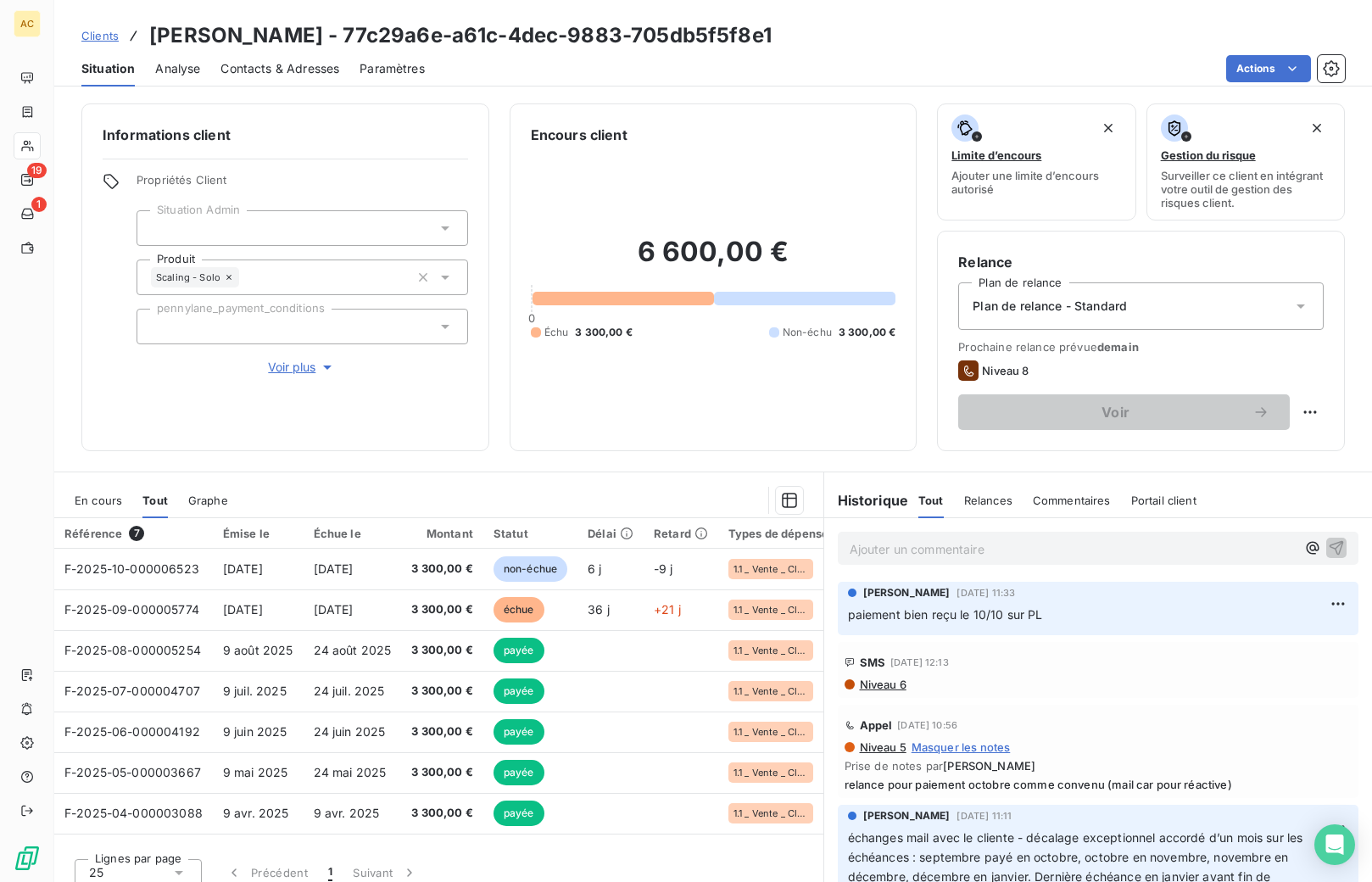
click at [279, 369] on span "Voir plus" at bounding box center [301, 367] width 67 height 17
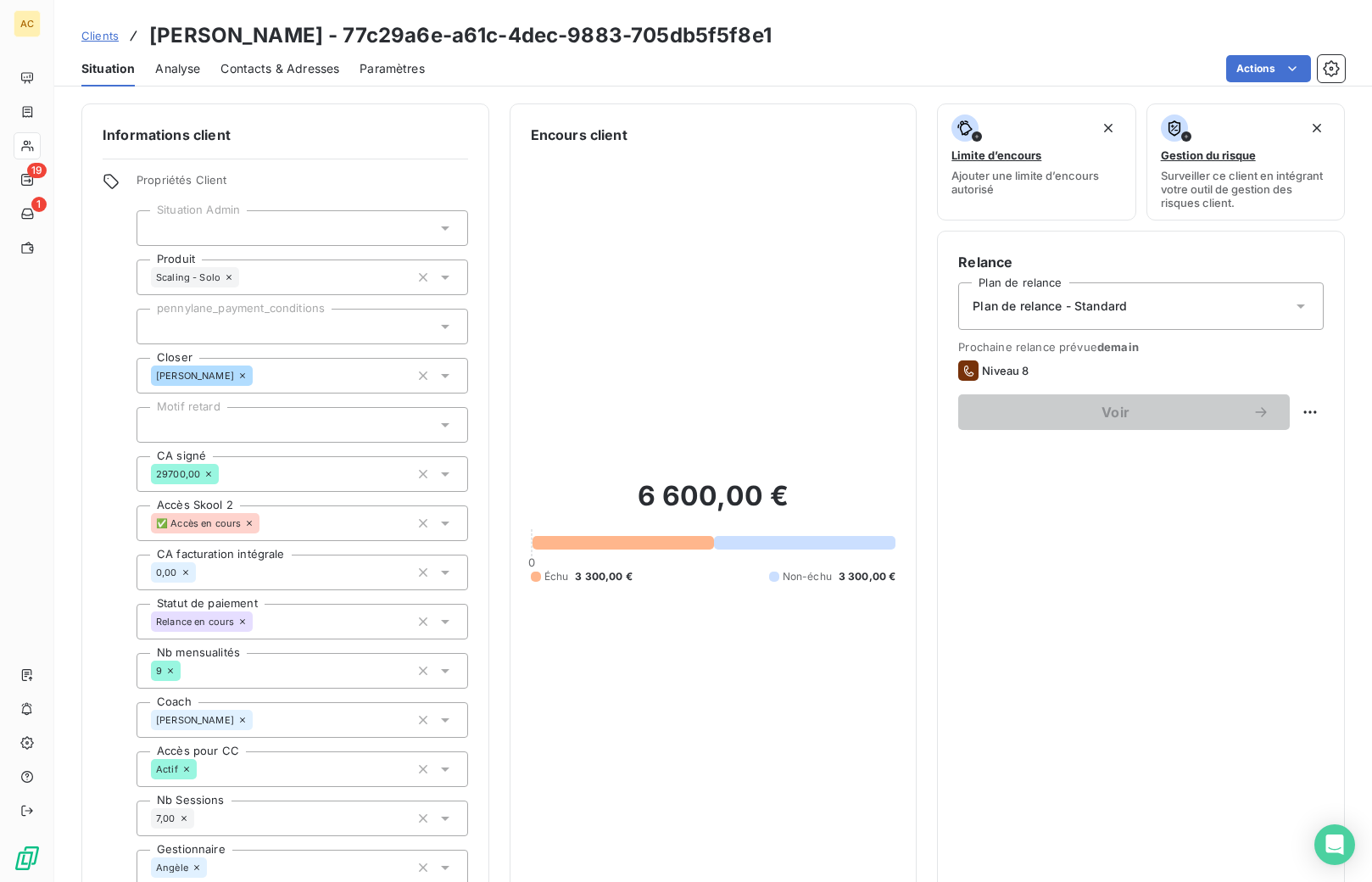
scroll to position [269, 0]
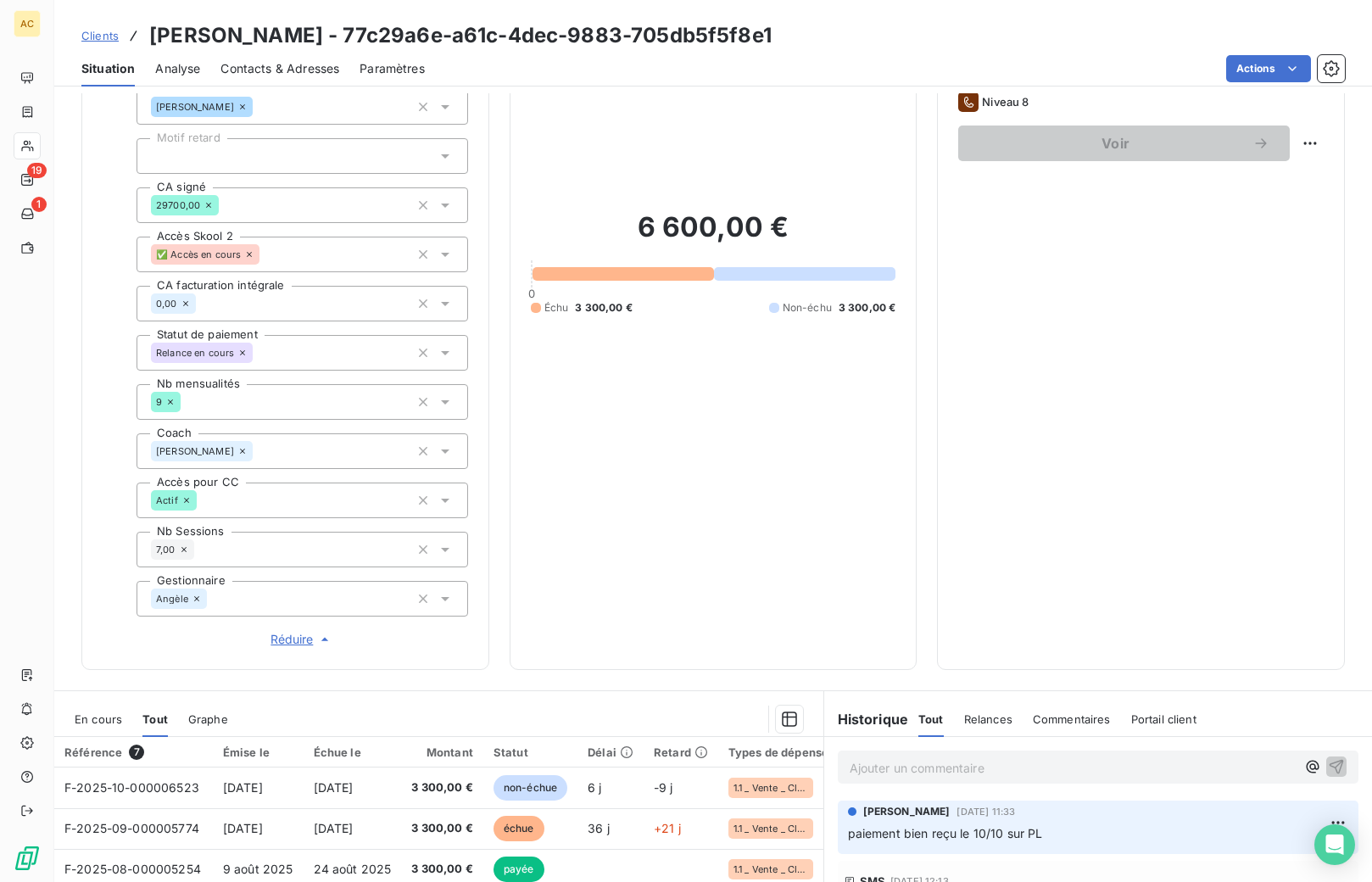
click at [103, 36] on span "Clients" at bounding box center [100, 35] width 37 height 14
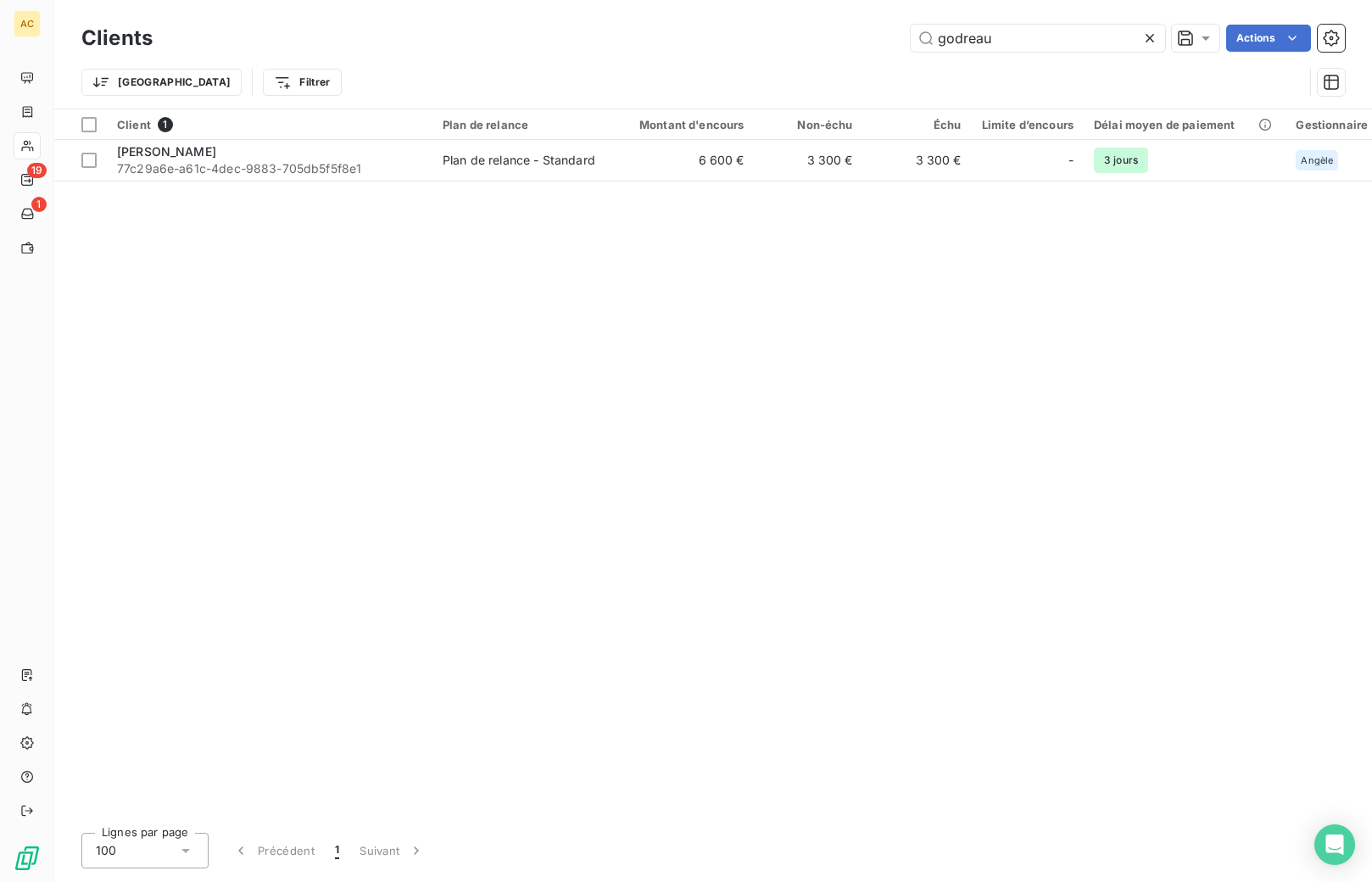
drag, startPoint x: 1007, startPoint y: 43, endPoint x: 904, endPoint y: 33, distance: 103.5
click at [904, 33] on div "godreau Actions" at bounding box center [758, 38] width 1171 height 27
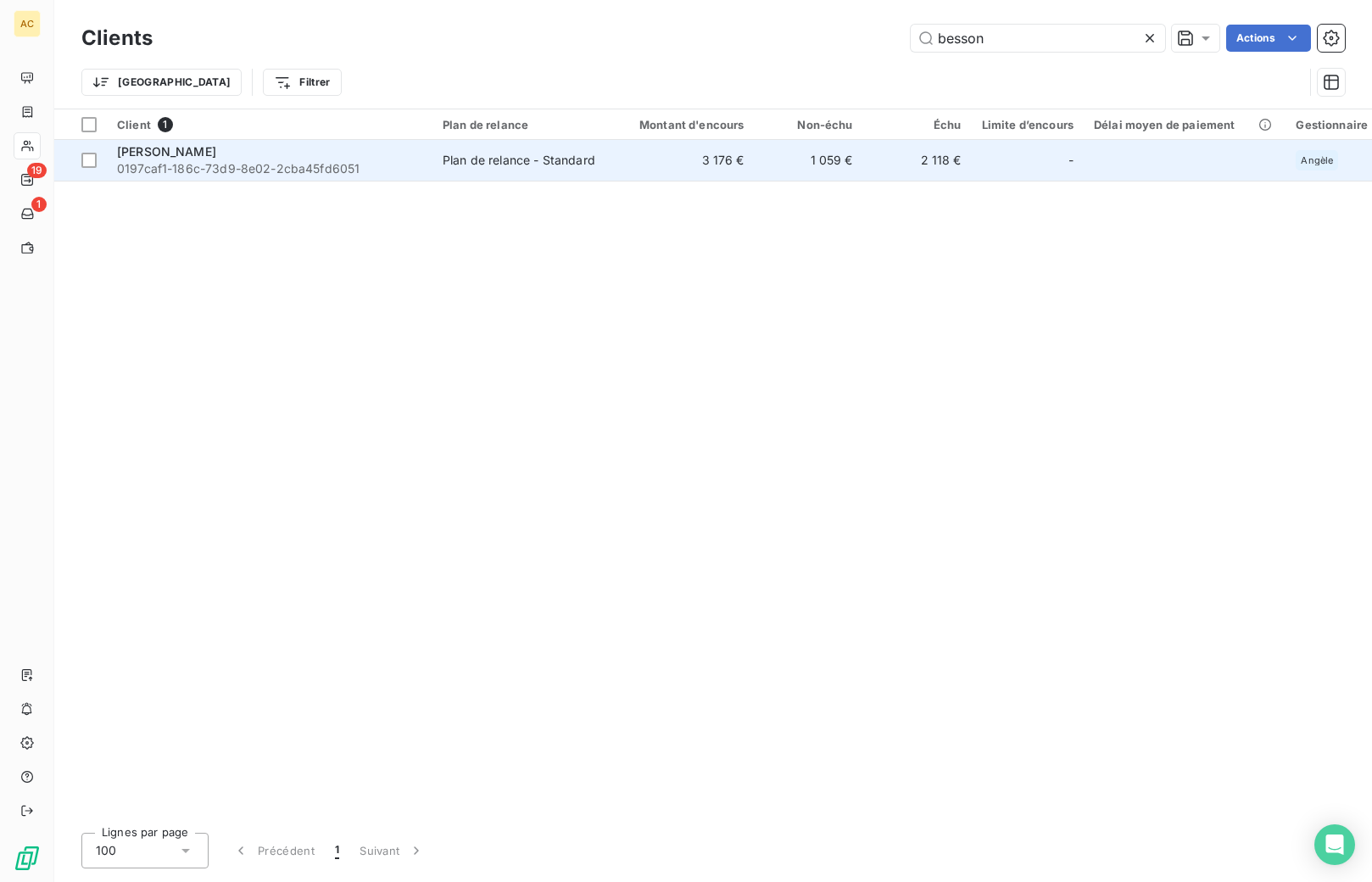
type input "besson"
click at [343, 167] on span "0197caf1-186c-73d9-8e02-2cba45fd6051" at bounding box center [270, 168] width 305 height 17
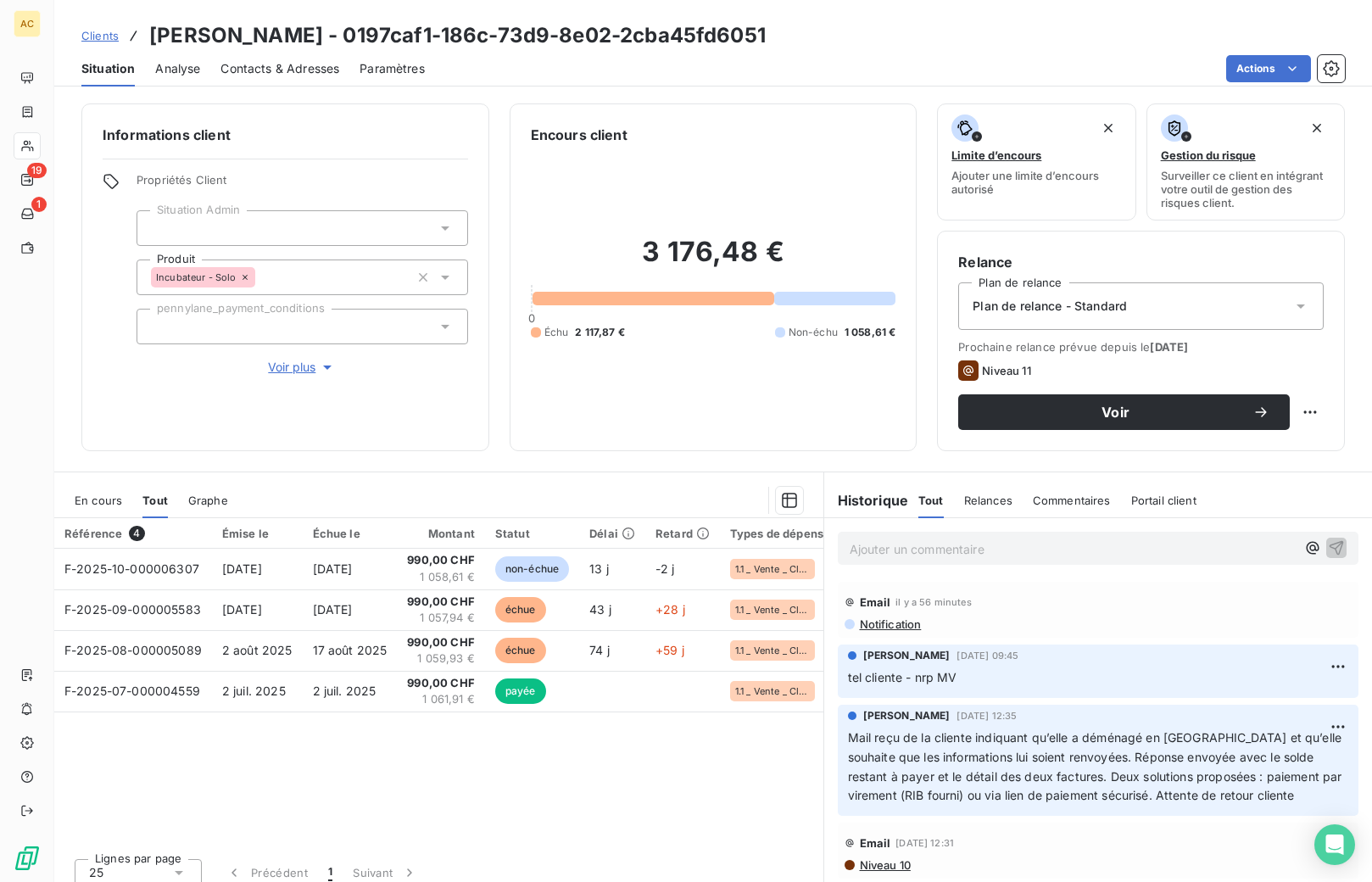
click at [107, 38] on span "Clients" at bounding box center [100, 35] width 37 height 14
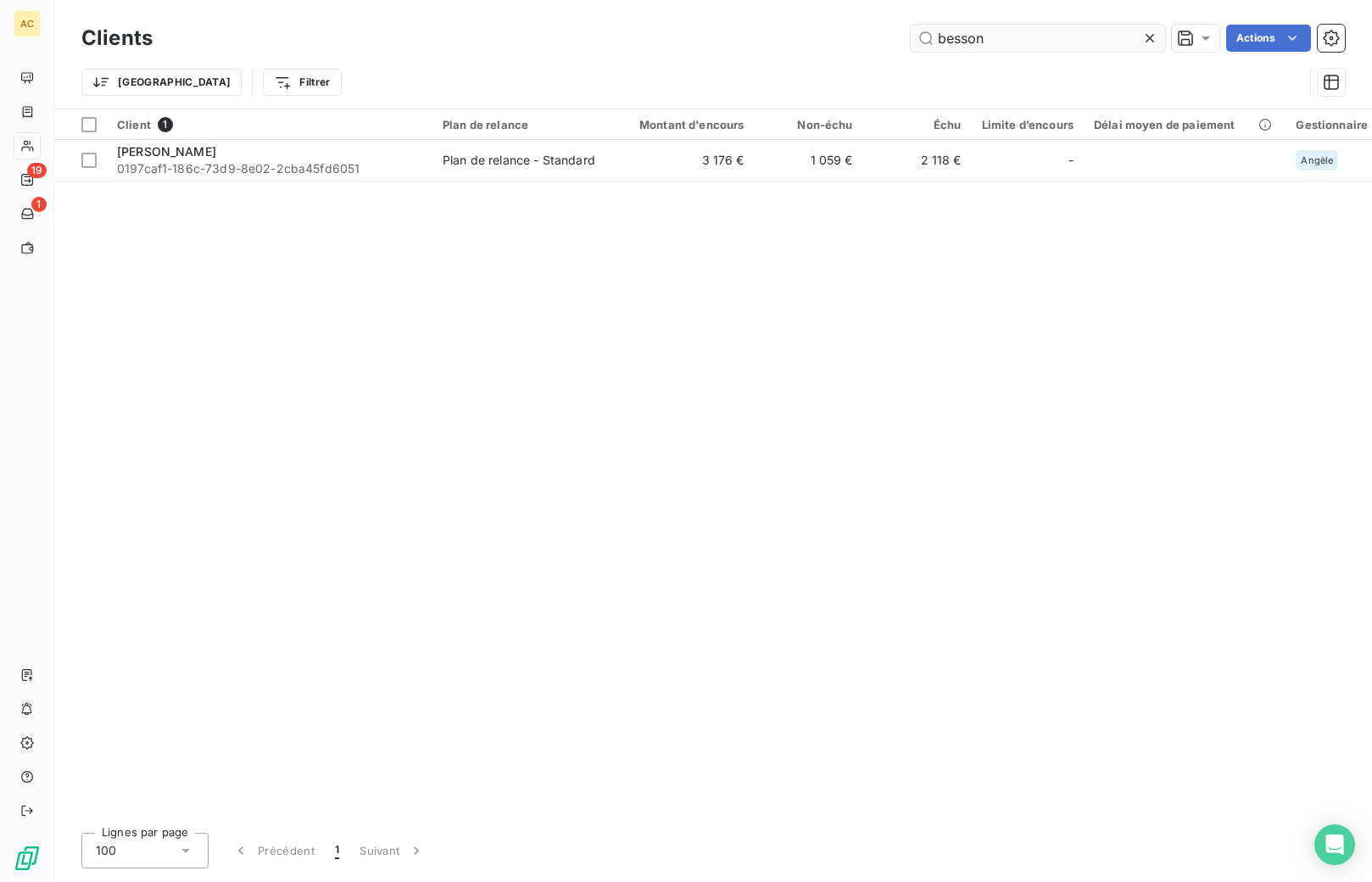
drag, startPoint x: 980, startPoint y: 41, endPoint x: 918, endPoint y: 39, distance: 62.0
click at [918, 39] on input "besson" at bounding box center [1037, 38] width 254 height 27
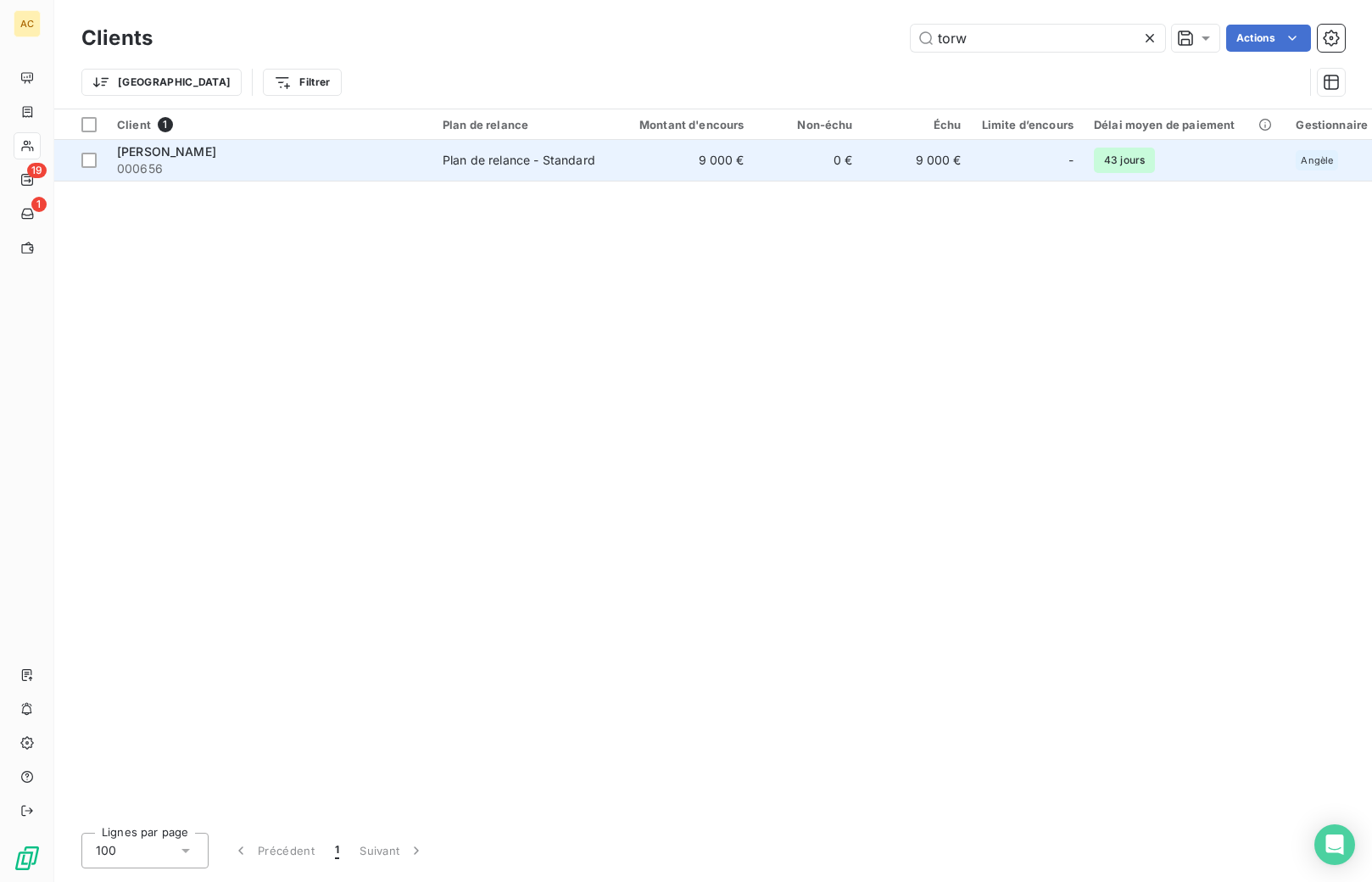
type input "torw"
click at [258, 160] on span "000656" at bounding box center [270, 168] width 305 height 17
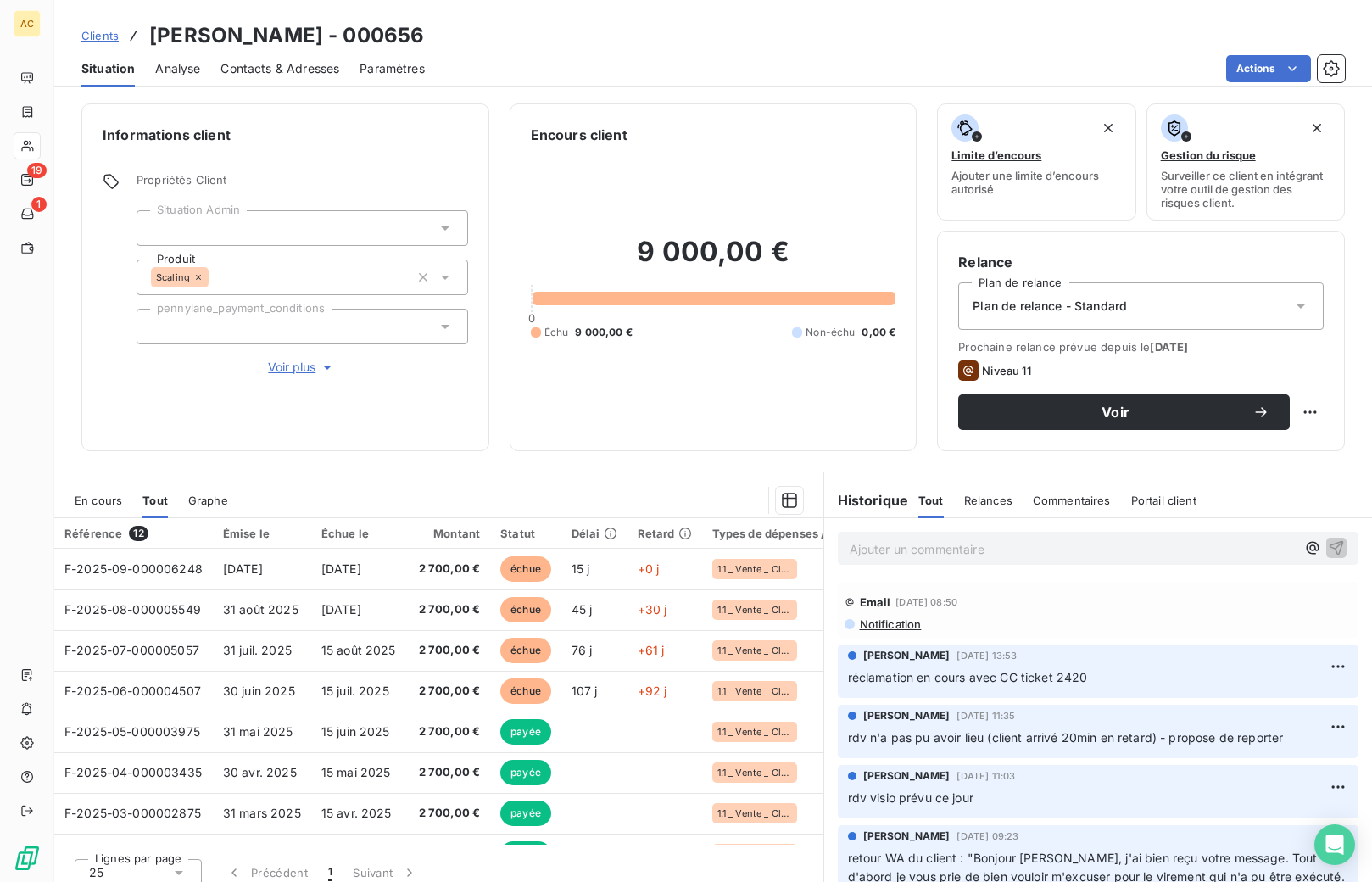
click at [933, 546] on p "Ajouter un commentaire ﻿" at bounding box center [1072, 548] width 447 height 21
click at [908, 552] on p "Ajouter un commentaire ﻿" at bounding box center [1072, 548] width 447 height 21
click at [973, 545] on span "apres discussion en rèunion delivery :" at bounding box center [956, 547] width 213 height 15
click at [1083, 558] on div "apres discussion en réunion delivery :" at bounding box center [1098, 547] width 521 height 31
click at [1078, 547] on p "apres discussion en réunion delivery :" at bounding box center [1072, 547] width 447 height 19
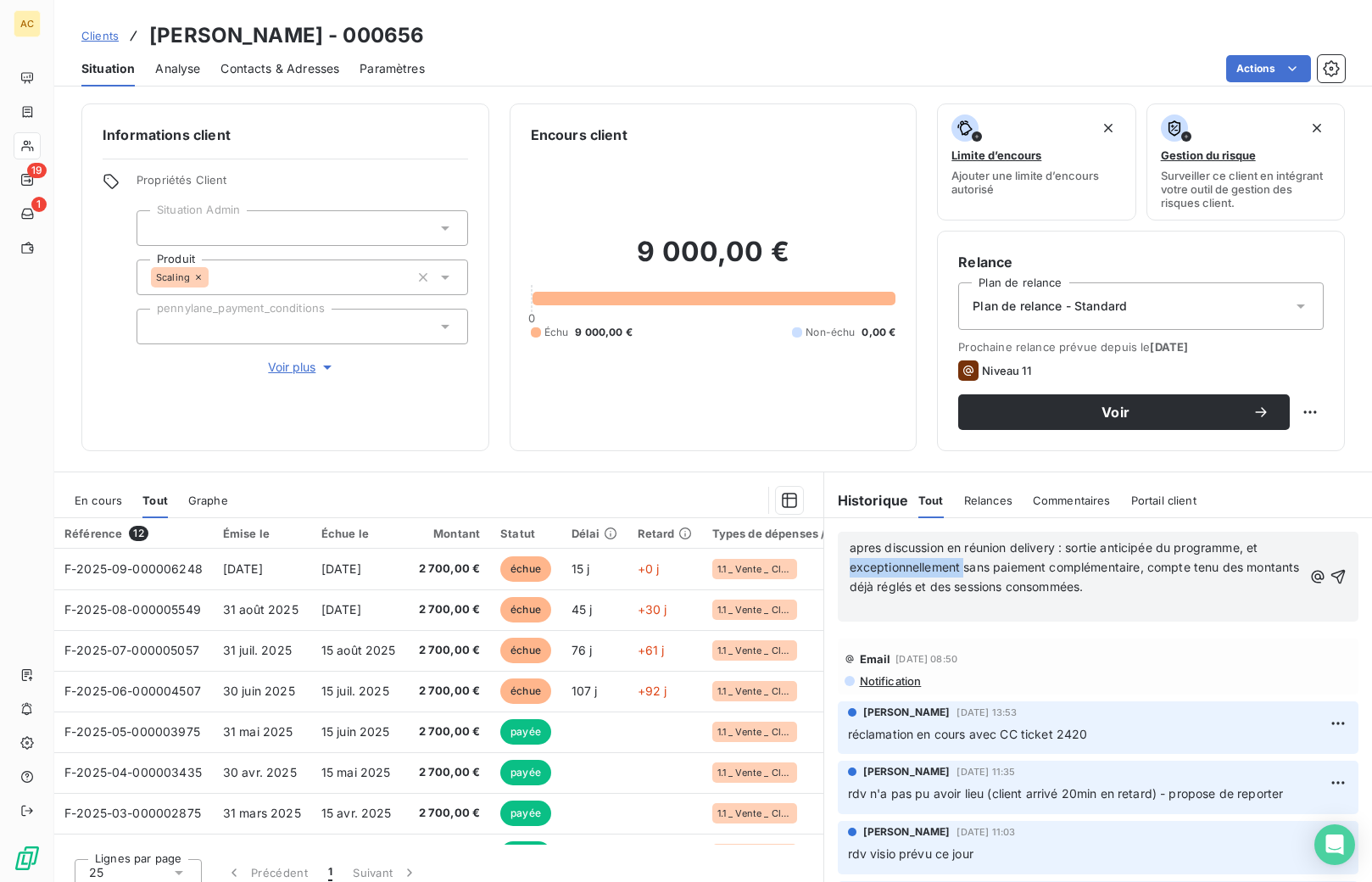
drag, startPoint x: 958, startPoint y: 568, endPoint x: 822, endPoint y: 573, distance: 136.1
click at [824, 573] on div "apres discussion en réunion delivery : sortie anticipée du programme, et except…" at bounding box center [1097, 576] width 548 height 117
click at [1009, 594] on p "apres discussion en réunion delivery : sortie anticipée du programme sans paiem…" at bounding box center [1076, 567] width 454 height 58
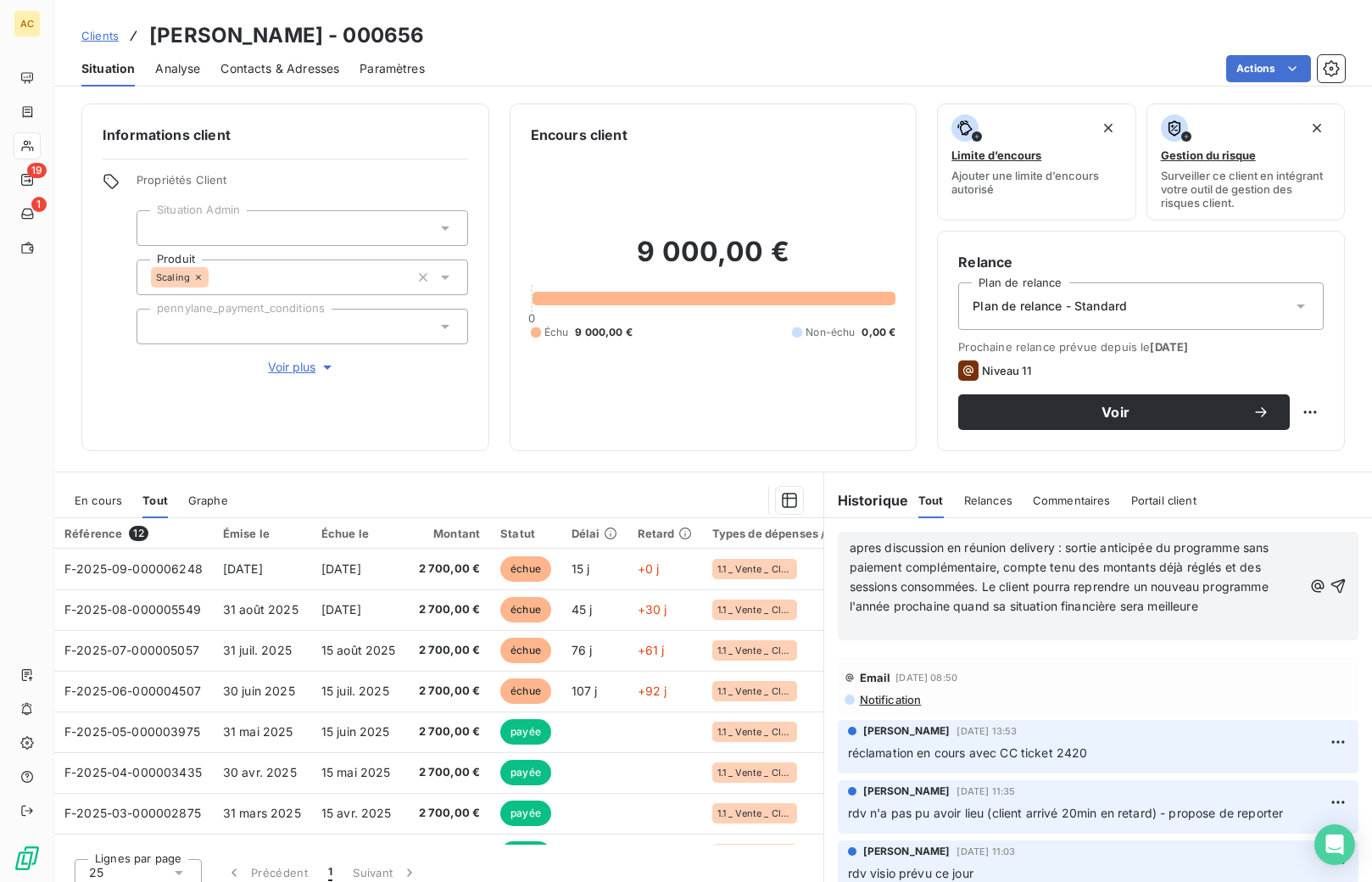
click at [864, 550] on span "apres discussion en réunion delivery : sortie anticipée du programme sans paiem…" at bounding box center [1061, 576] width 423 height 73
click at [1329, 587] on icon "button" at bounding box center [1338, 586] width 17 height 17
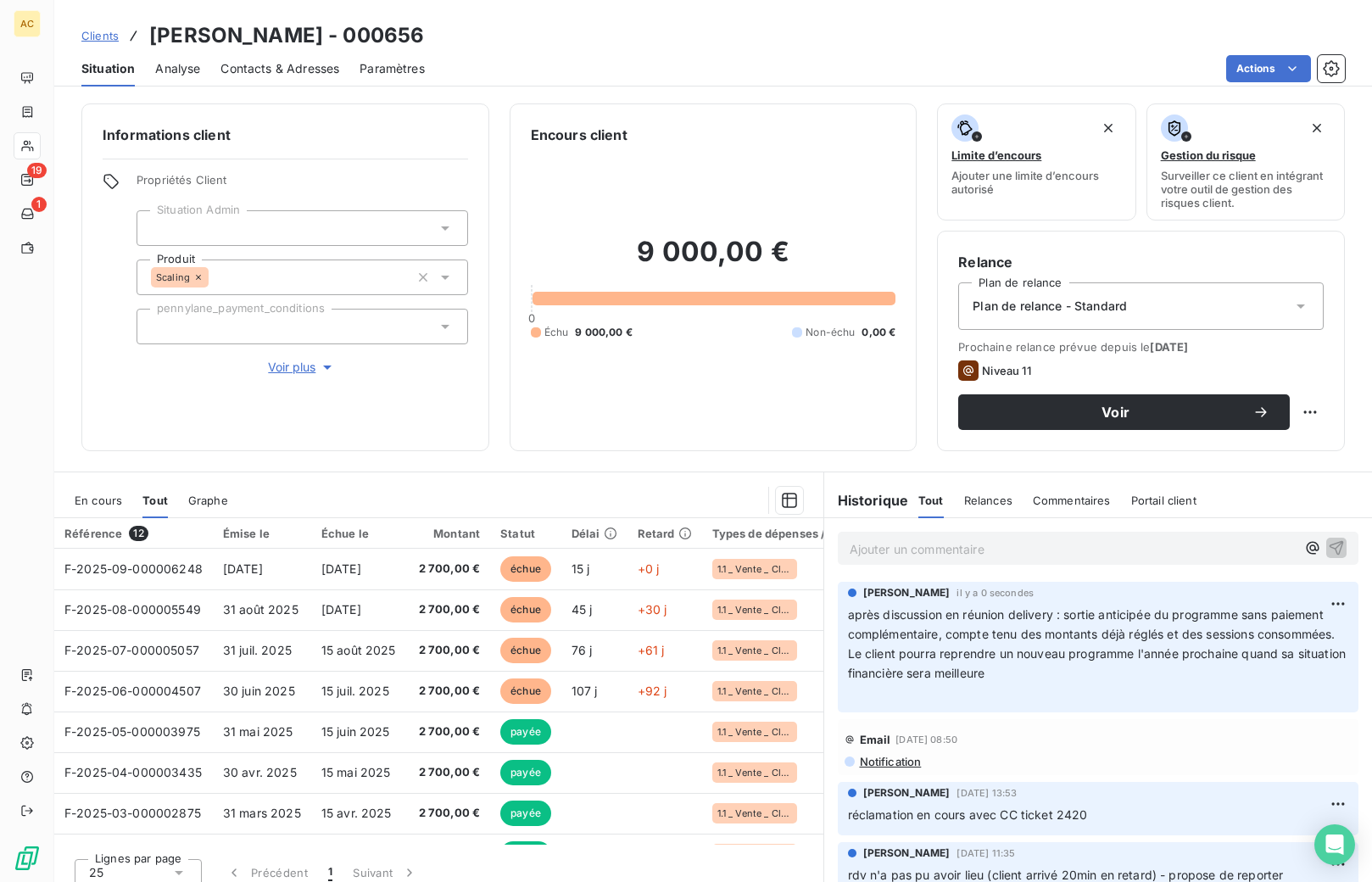
click at [956, 552] on p "Ajouter un commentaire ﻿" at bounding box center [1072, 548] width 447 height 21
drag, startPoint x: 153, startPoint y: 27, endPoint x: 352, endPoint y: 31, distance: 199.0
click at [352, 31] on h3 "Benjamin Torwesten - 000656" at bounding box center [286, 35] width 275 height 31
copy h3 "[PERSON_NAME]"
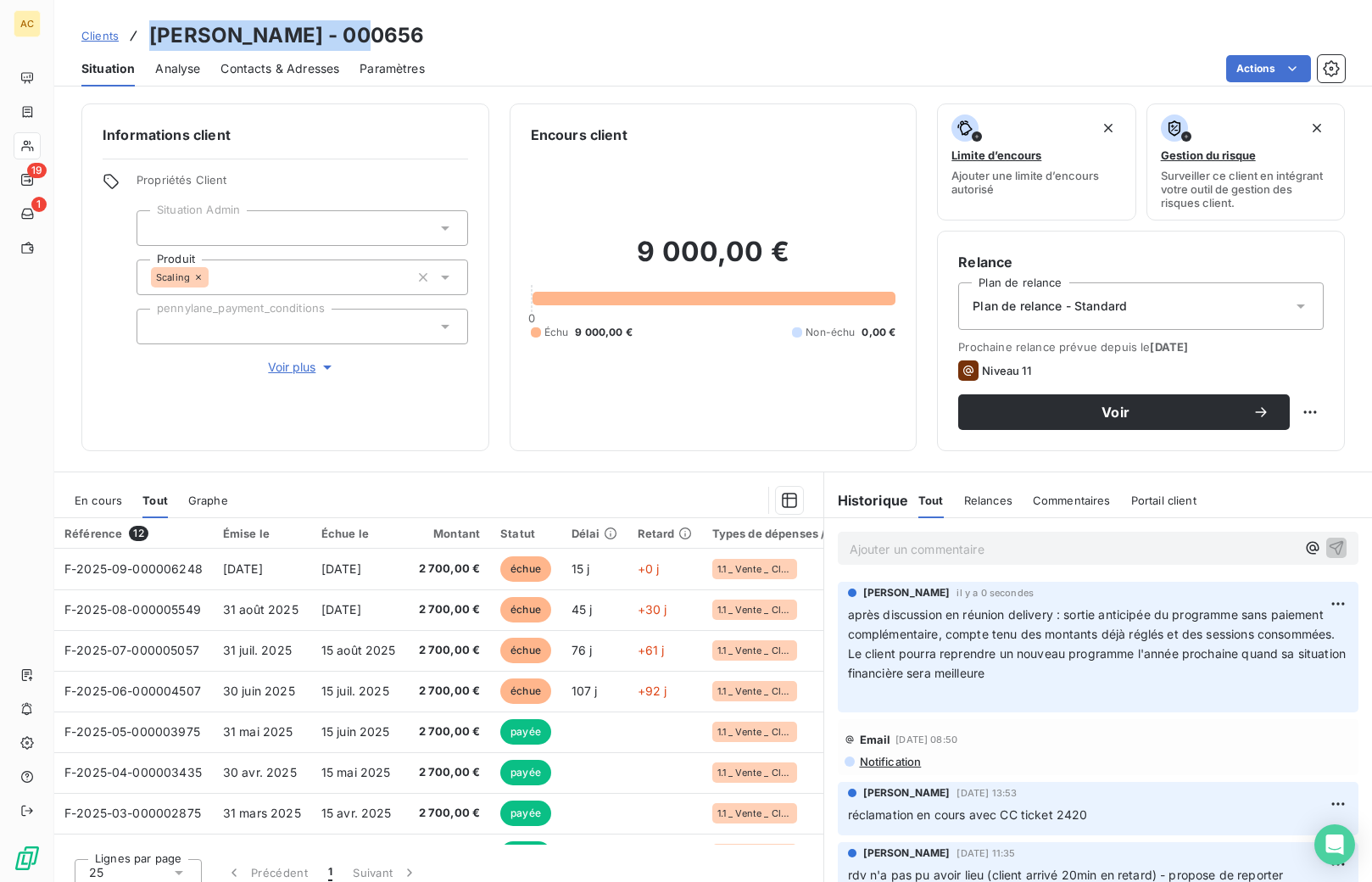
click at [856, 543] on p "Ajouter un commentaire ﻿" at bounding box center [1072, 548] width 447 height 21
click at [1328, 548] on icon "button" at bounding box center [1336, 546] width 17 height 17
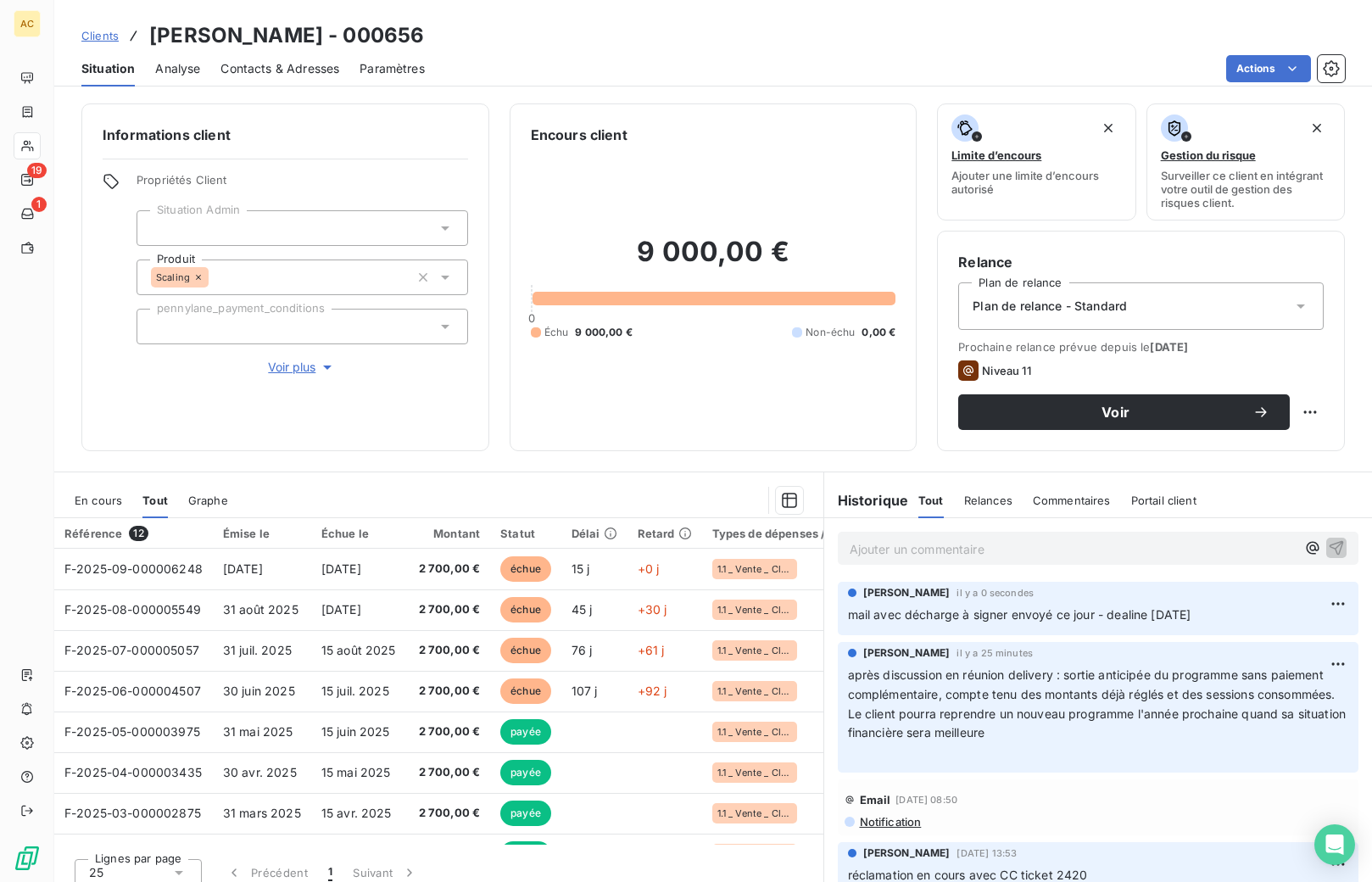
click at [92, 36] on span "Clients" at bounding box center [100, 35] width 37 height 14
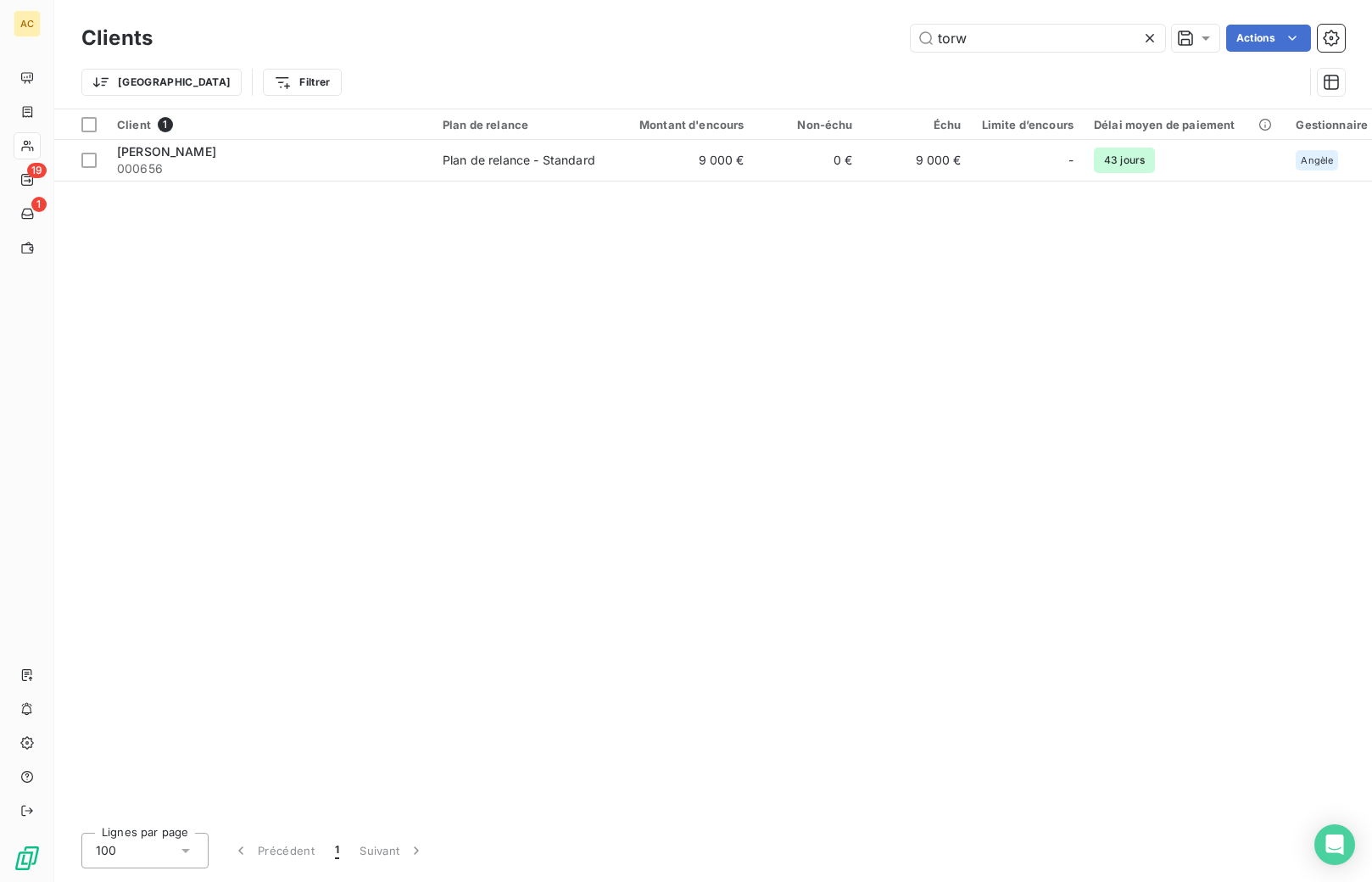
drag, startPoint x: 967, startPoint y: 41, endPoint x: 899, endPoint y: 41, distance: 68.0
click at [900, 41] on div "torw Actions" at bounding box center [758, 38] width 1171 height 27
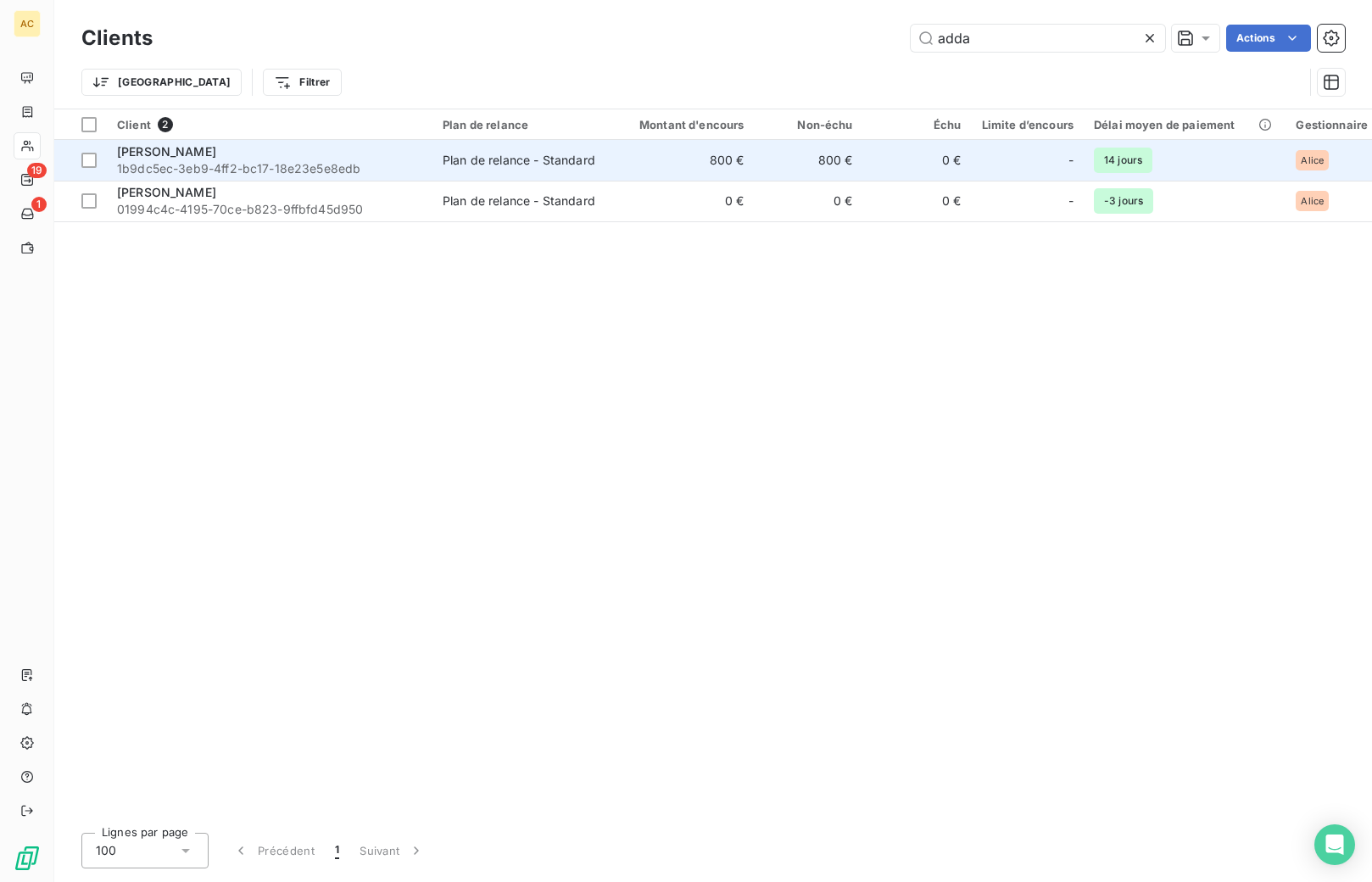
type input "adda"
click at [332, 164] on span "1b9dc5ec-3eb9-4ff2-bc17-18e23e5e8edb" at bounding box center [270, 168] width 305 height 17
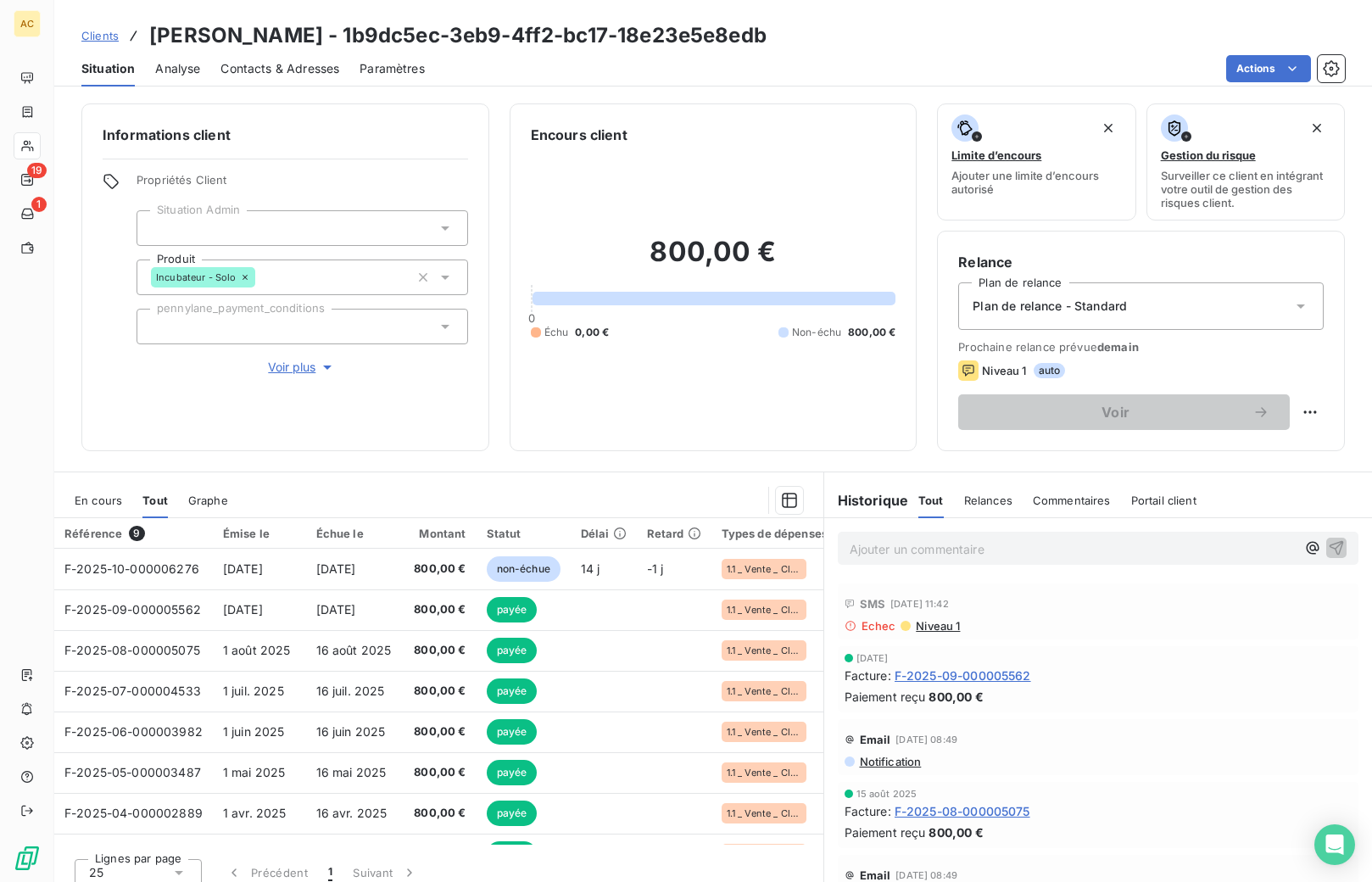
scroll to position [288, 0]
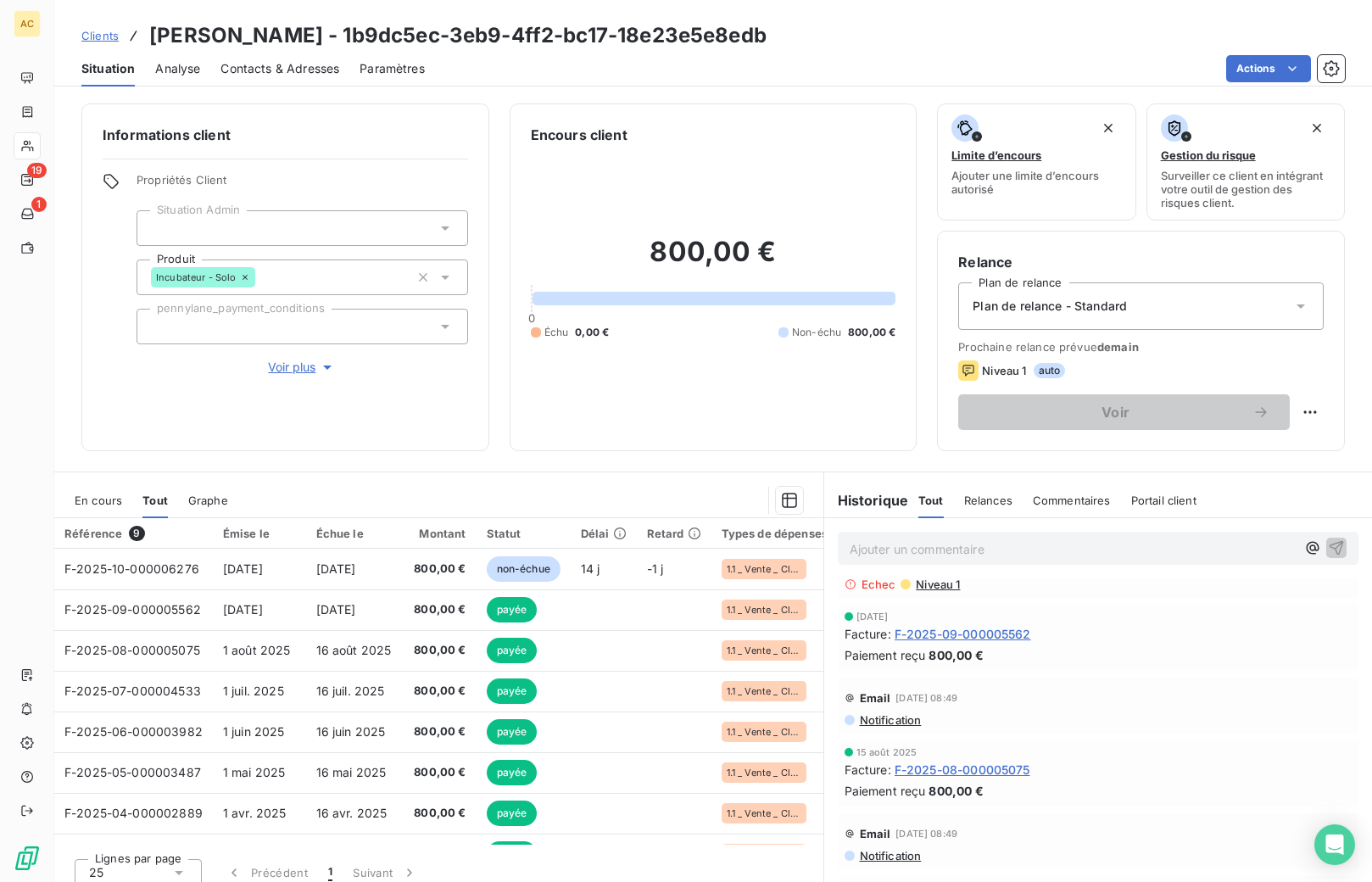
click at [105, 40] on span "Clients" at bounding box center [100, 35] width 37 height 14
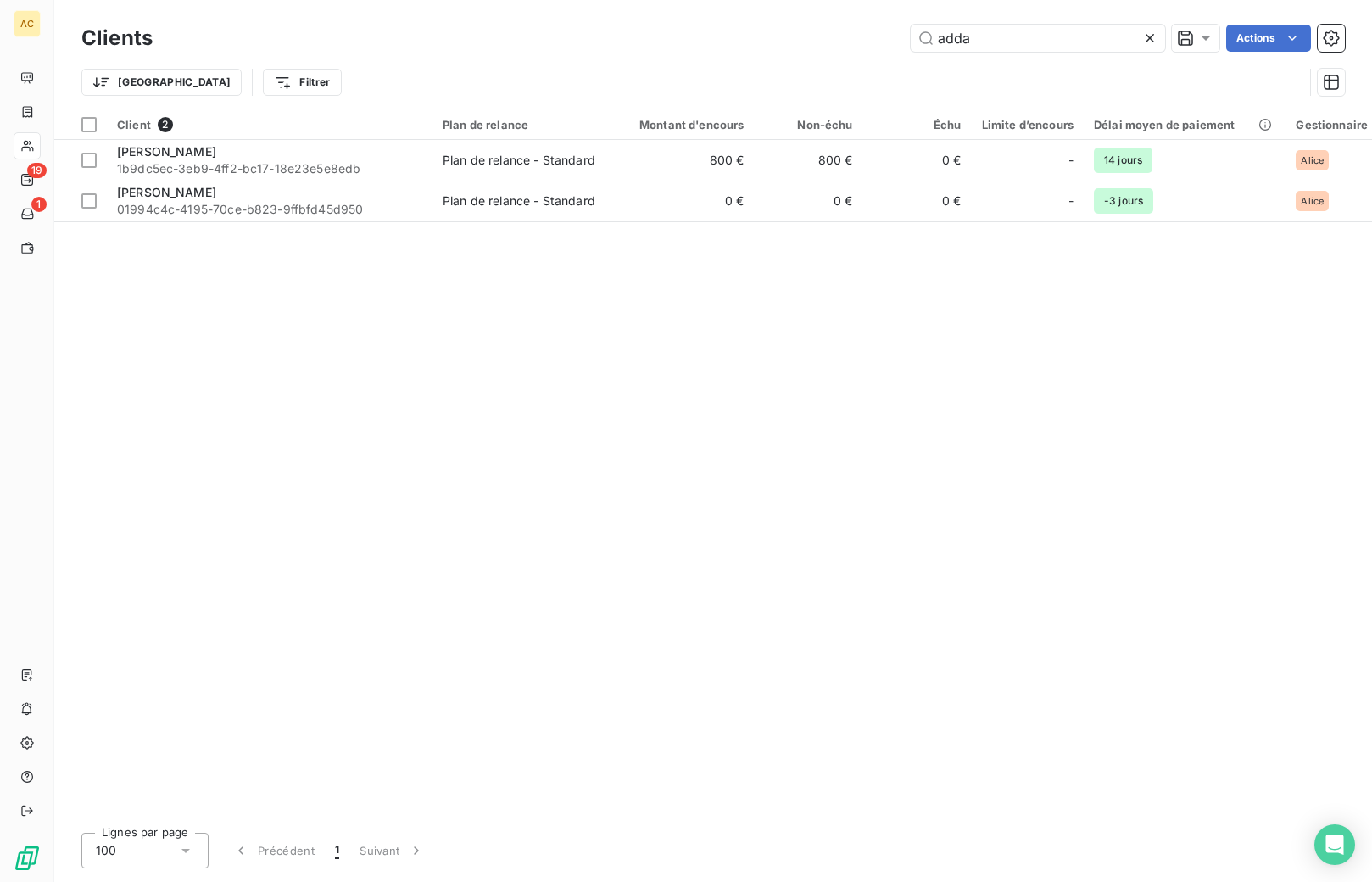
drag, startPoint x: 888, startPoint y: 19, endPoint x: 848, endPoint y: 19, distance: 40.0
click at [848, 20] on div "Clients adda Actions" at bounding box center [713, 38] width 1263 height 36
drag, startPoint x: 949, startPoint y: 46, endPoint x: 897, endPoint y: 44, distance: 52.0
click at [897, 44] on div "adda Actions" at bounding box center [758, 38] width 1171 height 27
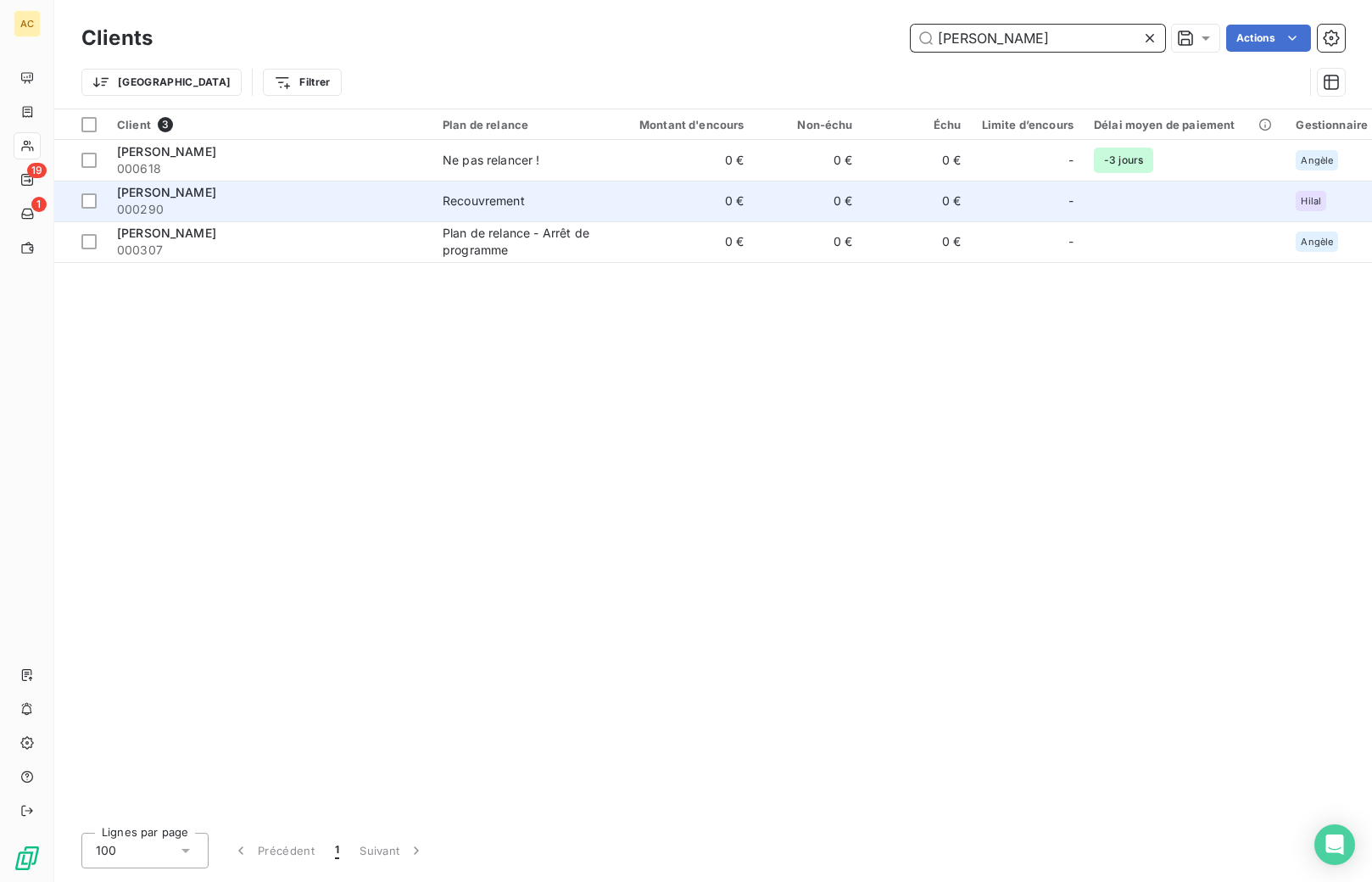
type input "[PERSON_NAME]"
click at [296, 201] on span "000290" at bounding box center [270, 209] width 305 height 17
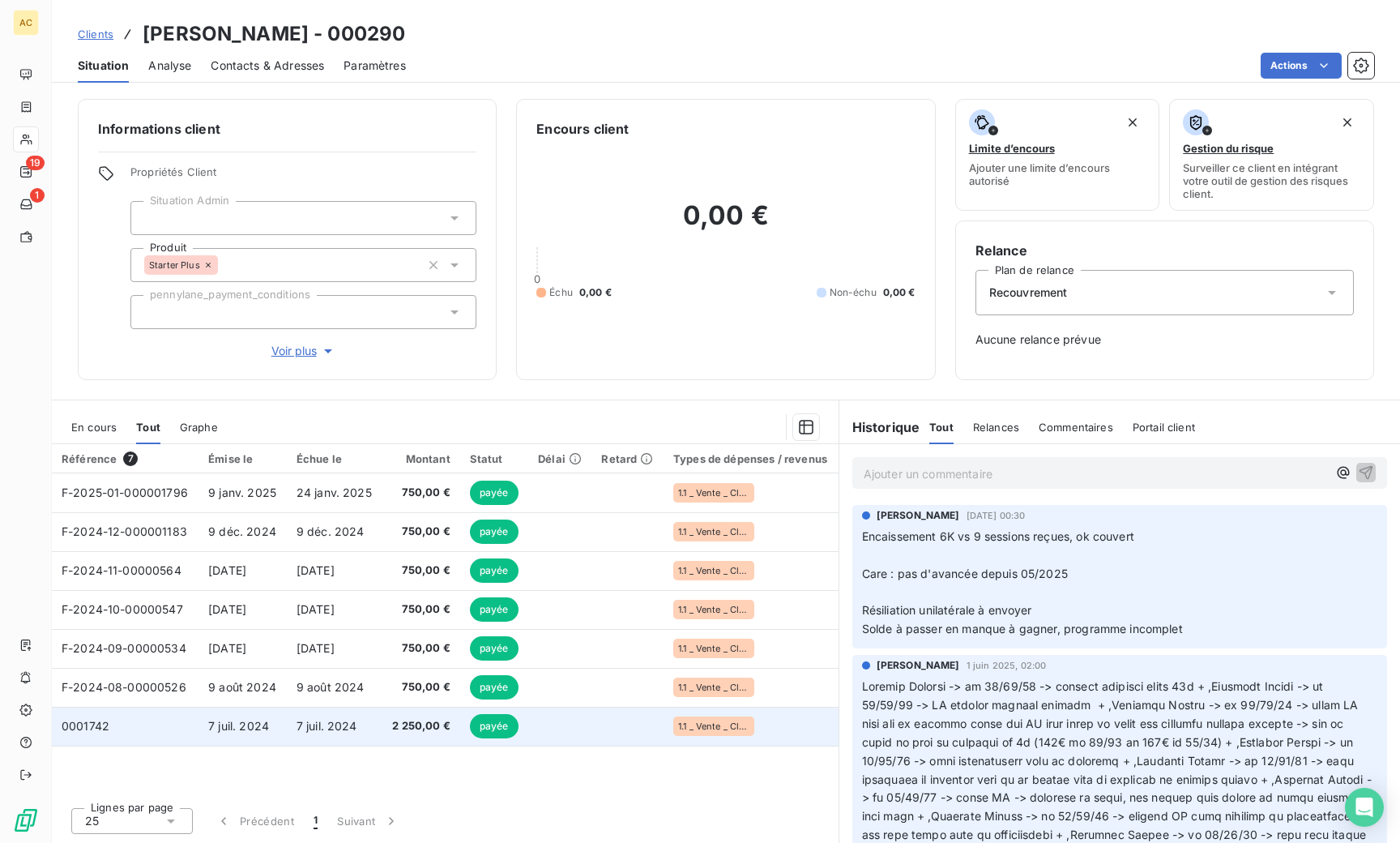
click at [229, 739] on td "7 juil. 2024" at bounding box center [243, 726] width 88 height 39
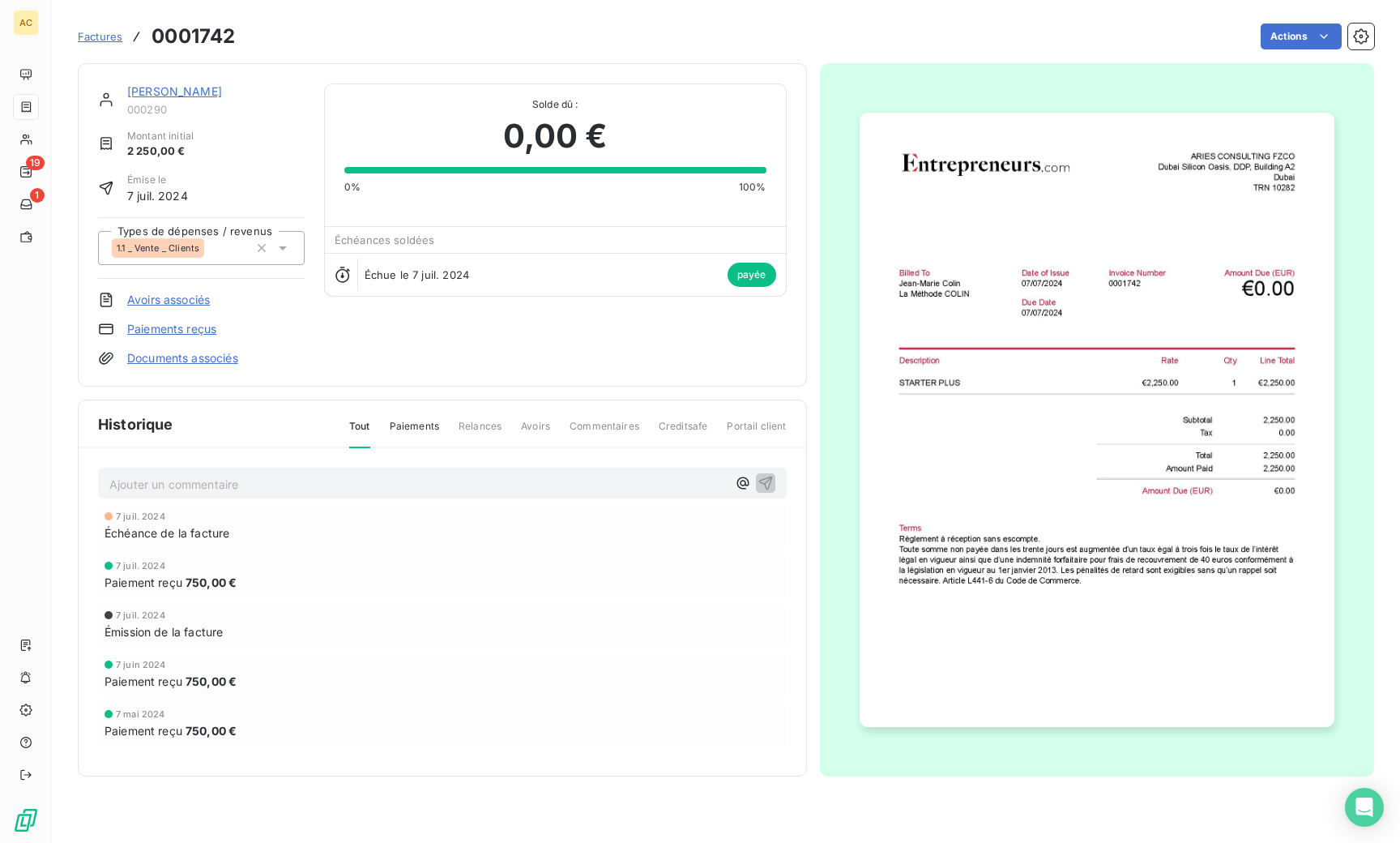
click at [962, 366] on img "button" at bounding box center [1096, 419] width 474 height 614
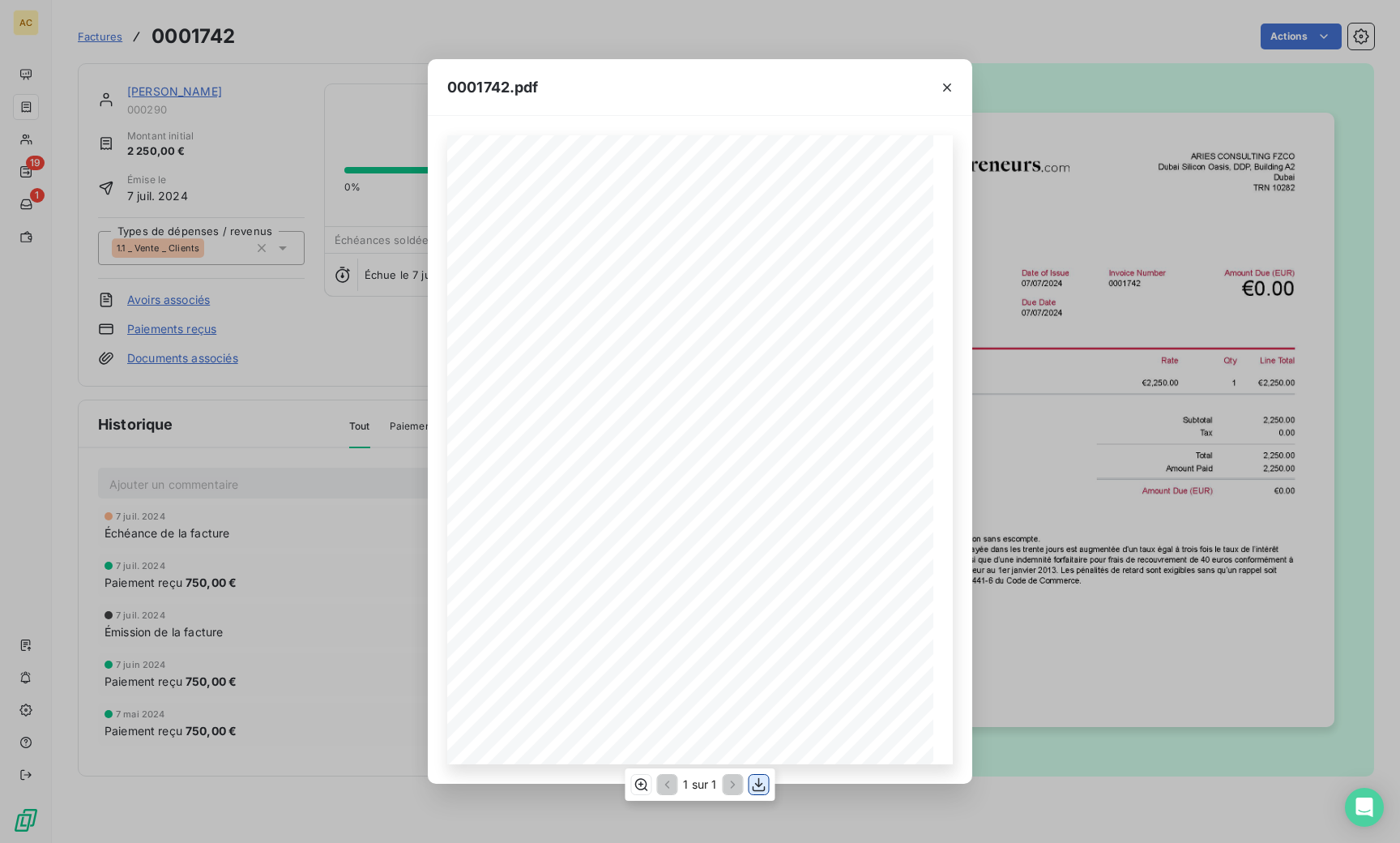
click at [760, 783] on icon "button" at bounding box center [759, 785] width 16 height 16
click at [346, 596] on div "0001742.pdf ARIES CONSULTING FZCO Dubai Silicon Oasis, DDP, Building A2 Dubai T…" at bounding box center [700, 422] width 1400 height 843
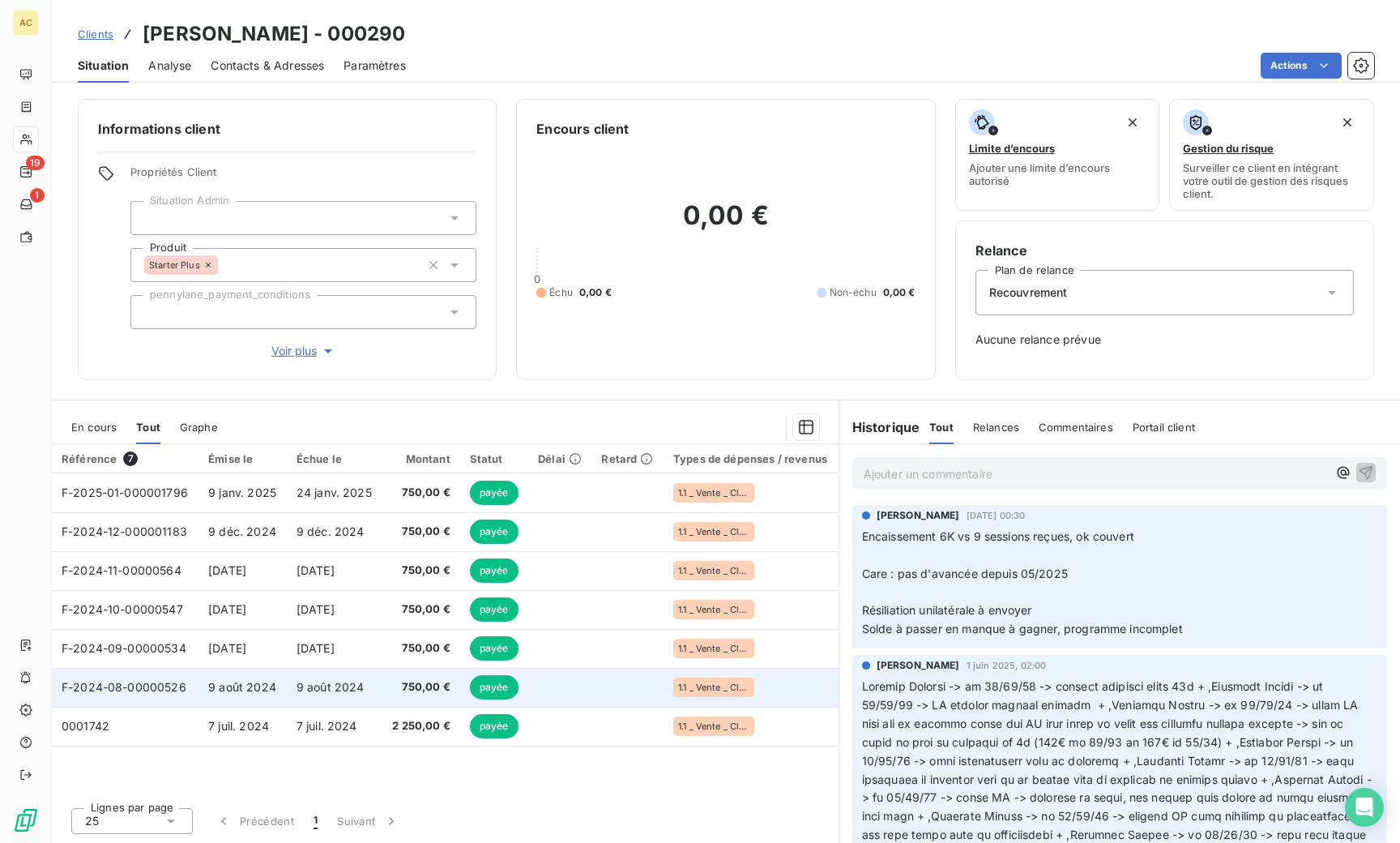
click at [180, 687] on span "F-2024-08-00000526" at bounding box center [124, 687] width 125 height 14
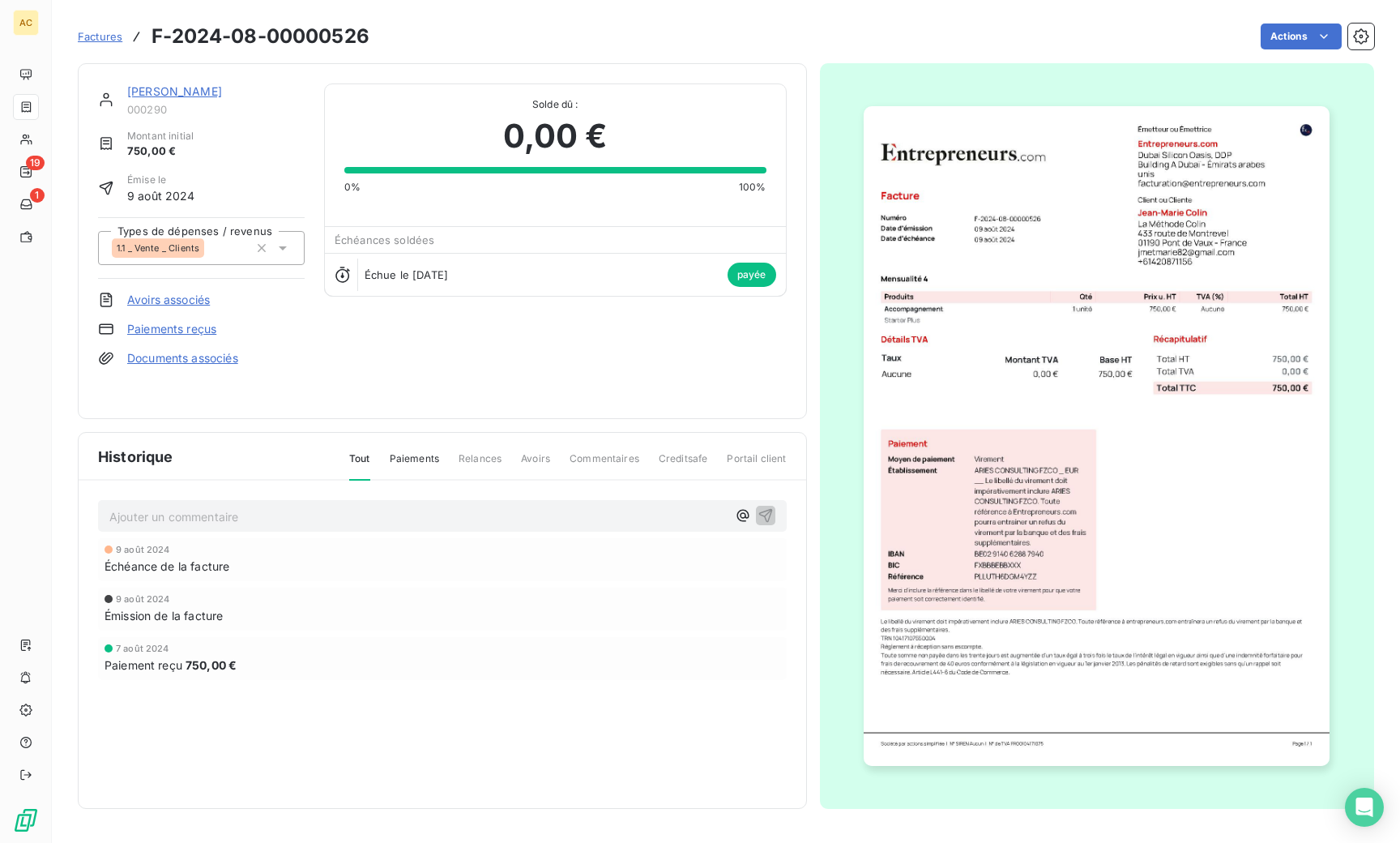
click at [1067, 338] on img "button" at bounding box center [1096, 436] width 465 height 659
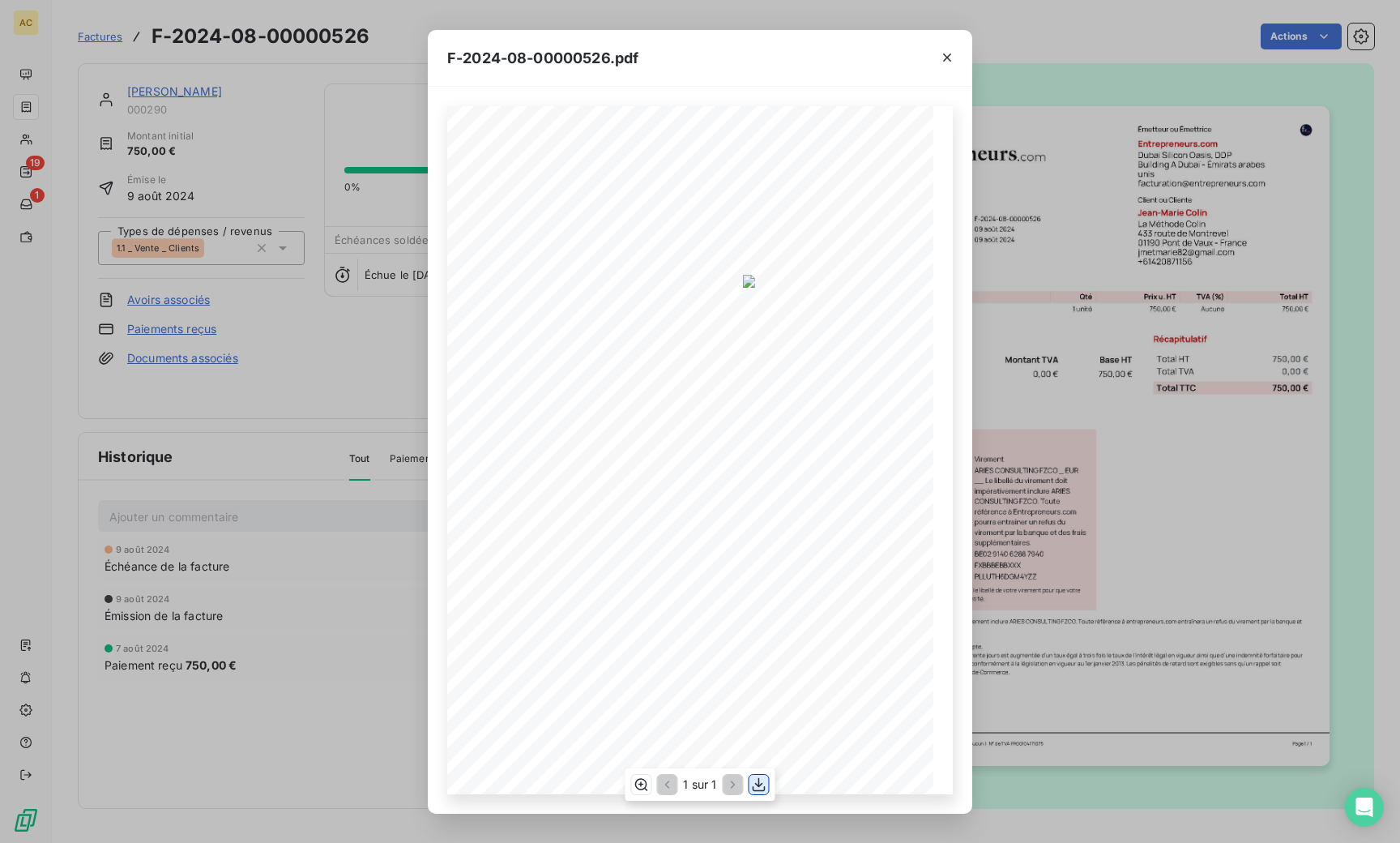
click at [757, 793] on button "button" at bounding box center [759, 785] width 19 height 19
click at [318, 681] on div "F-2024-08-00000526.pdf 750,00 ¬ 0,00 ¬ 750,00 ¬ Émetteur ou Émettrice Entrepren…" at bounding box center [700, 422] width 1400 height 843
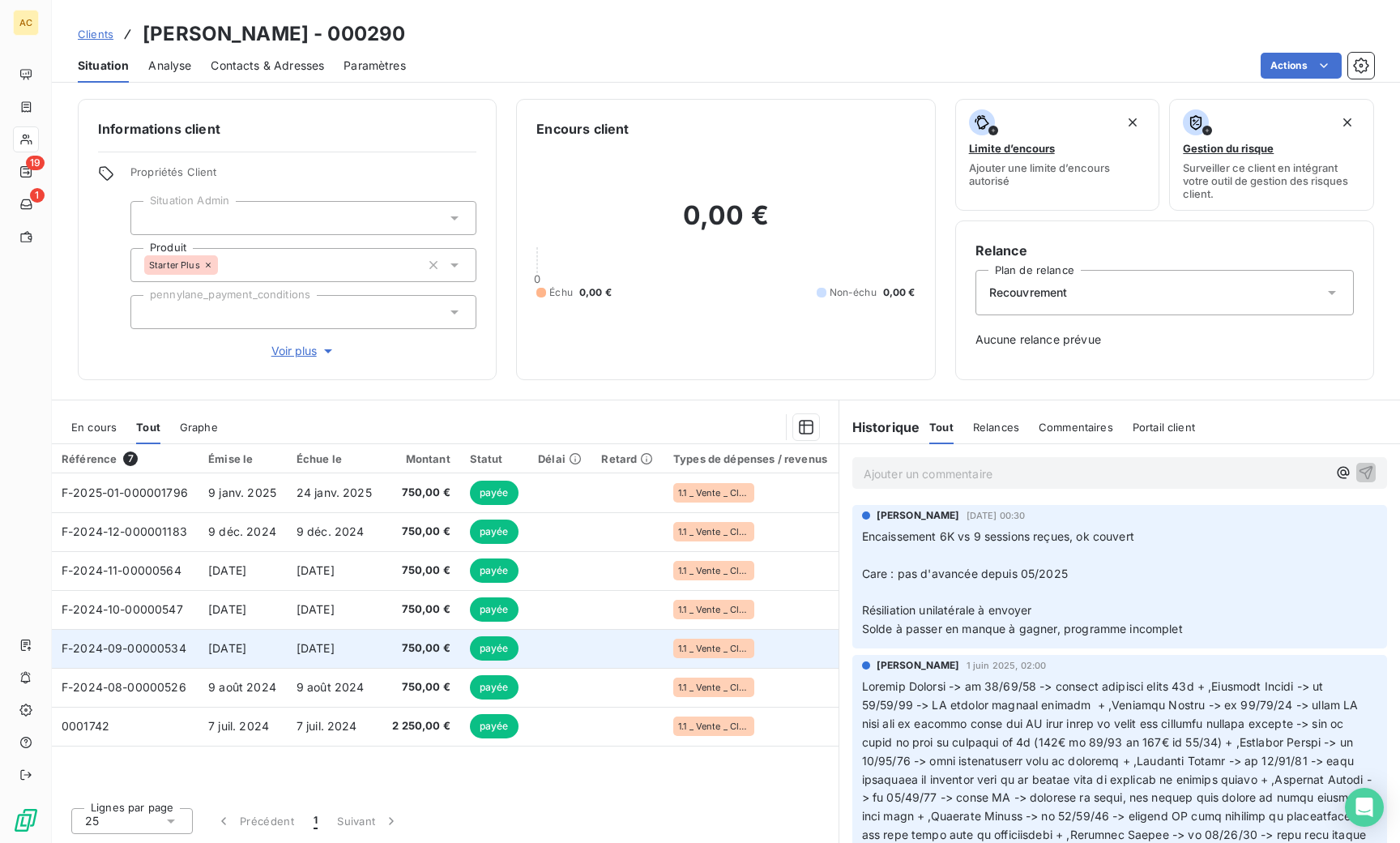
click at [202, 649] on td "9 sept. 2024" at bounding box center [243, 649] width 88 height 39
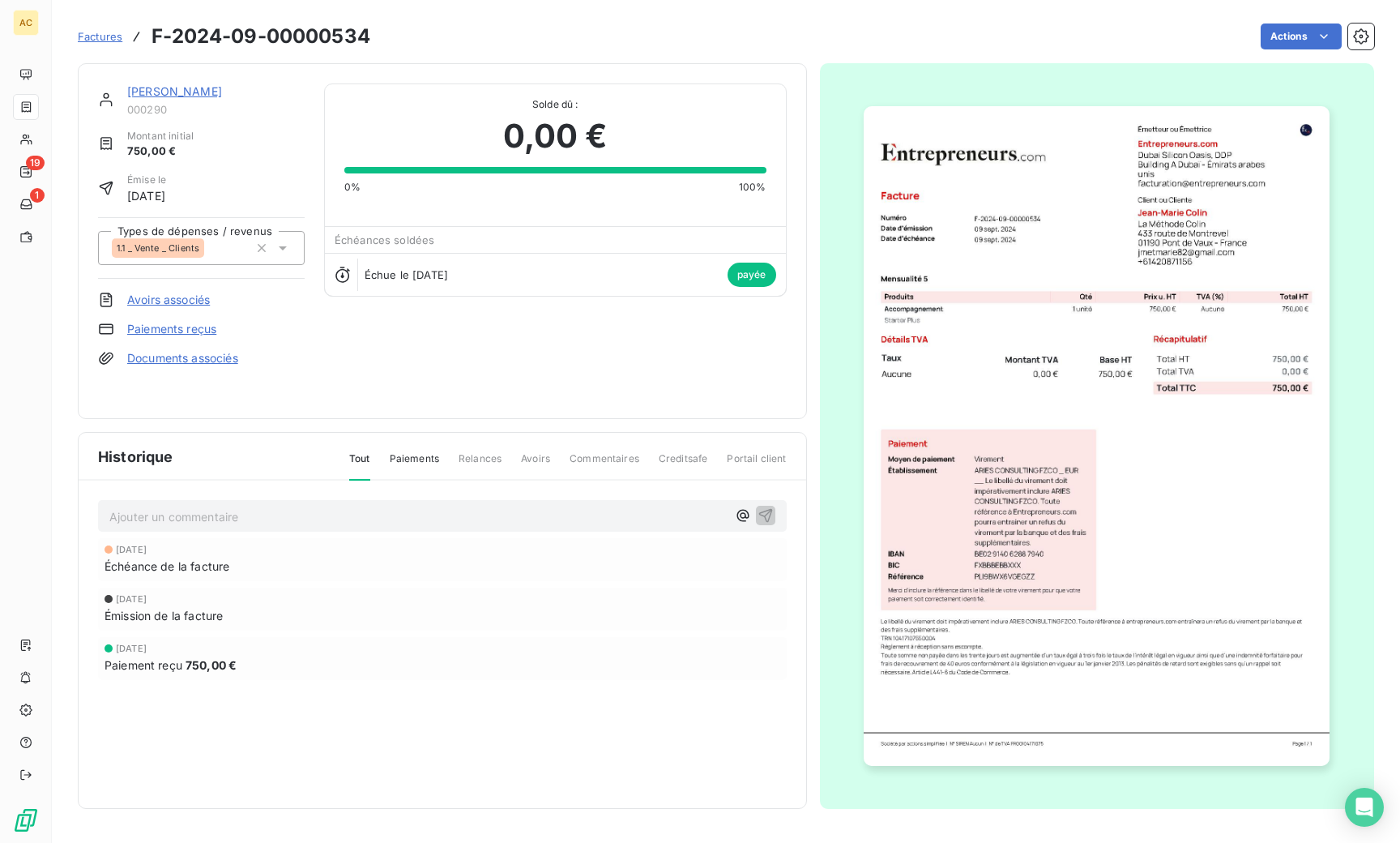
click at [1225, 235] on img "button" at bounding box center [1096, 436] width 465 height 659
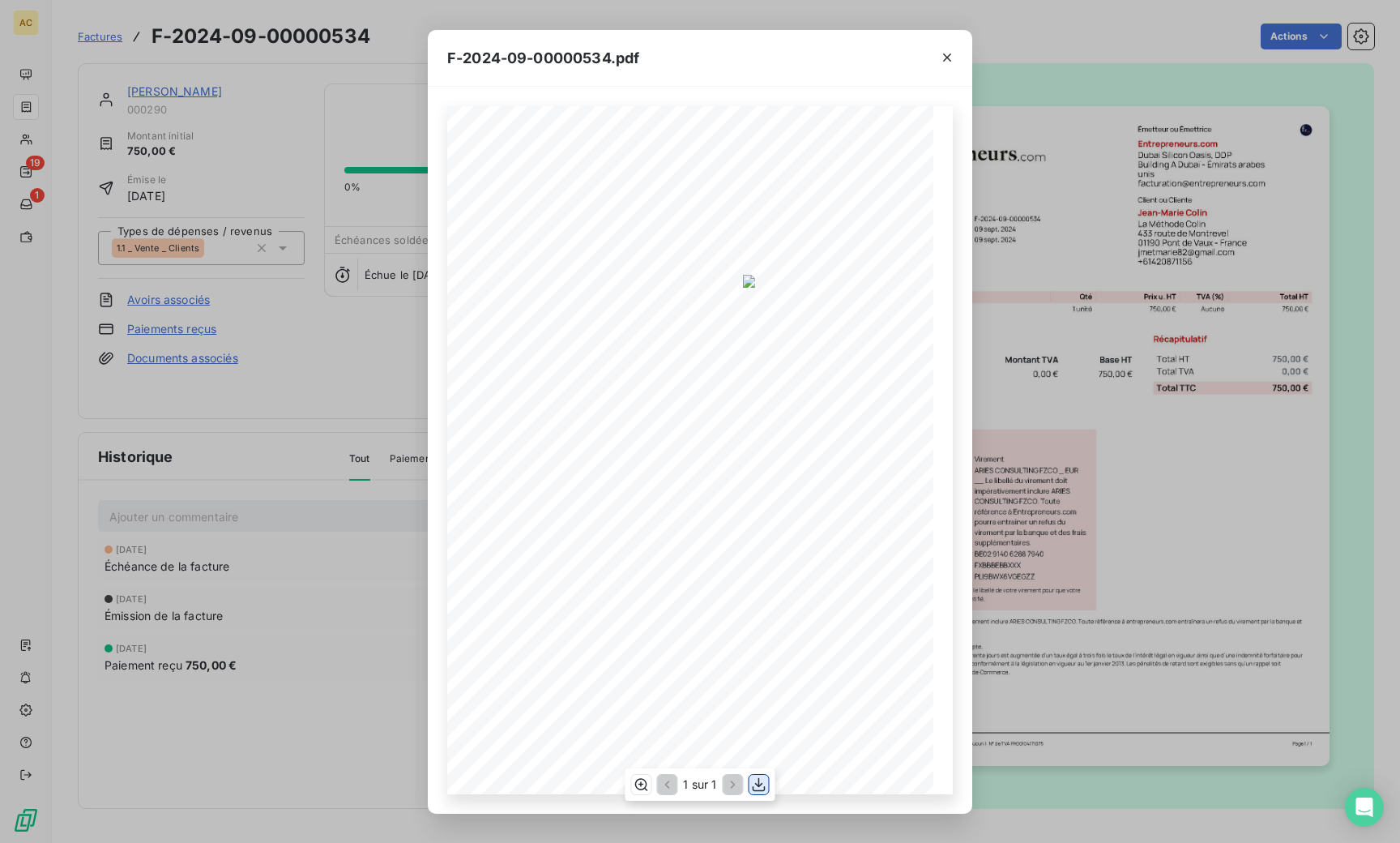
click at [757, 788] on icon "button" at bounding box center [759, 785] width 16 height 16
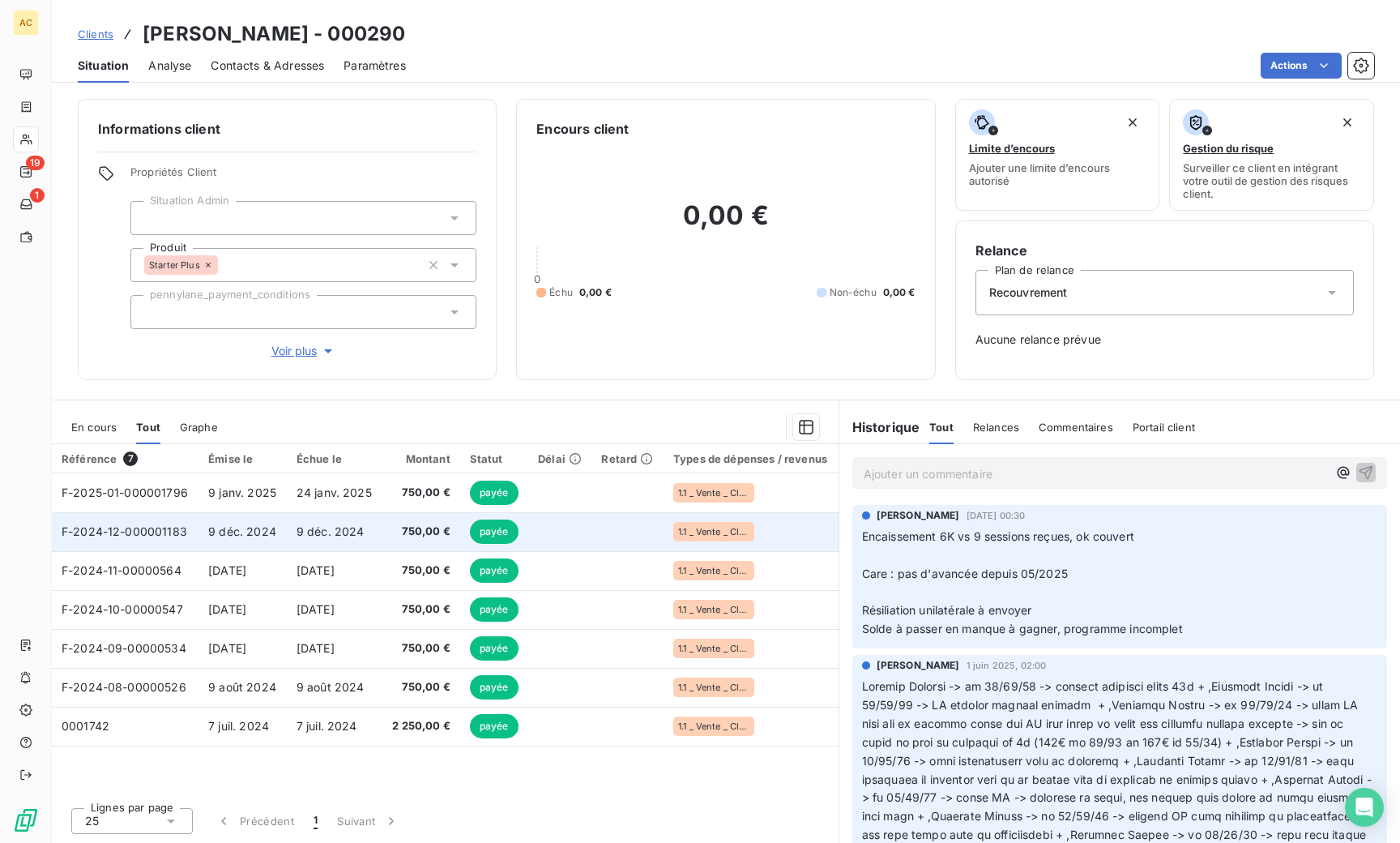
click at [269, 533] on span "9 déc. 2024" at bounding box center [242, 531] width 68 height 14
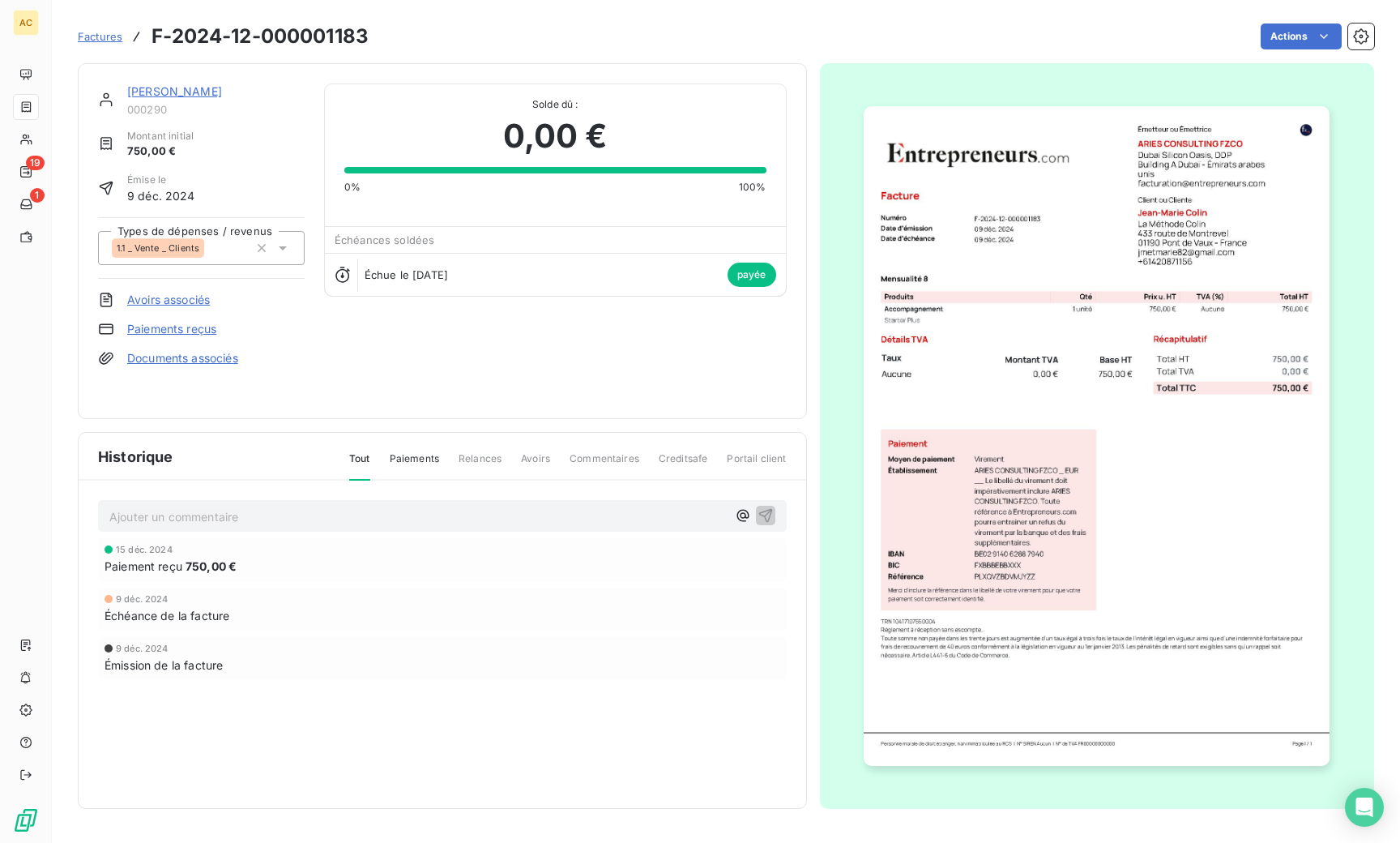
click at [1115, 218] on img "button" at bounding box center [1096, 436] width 465 height 659
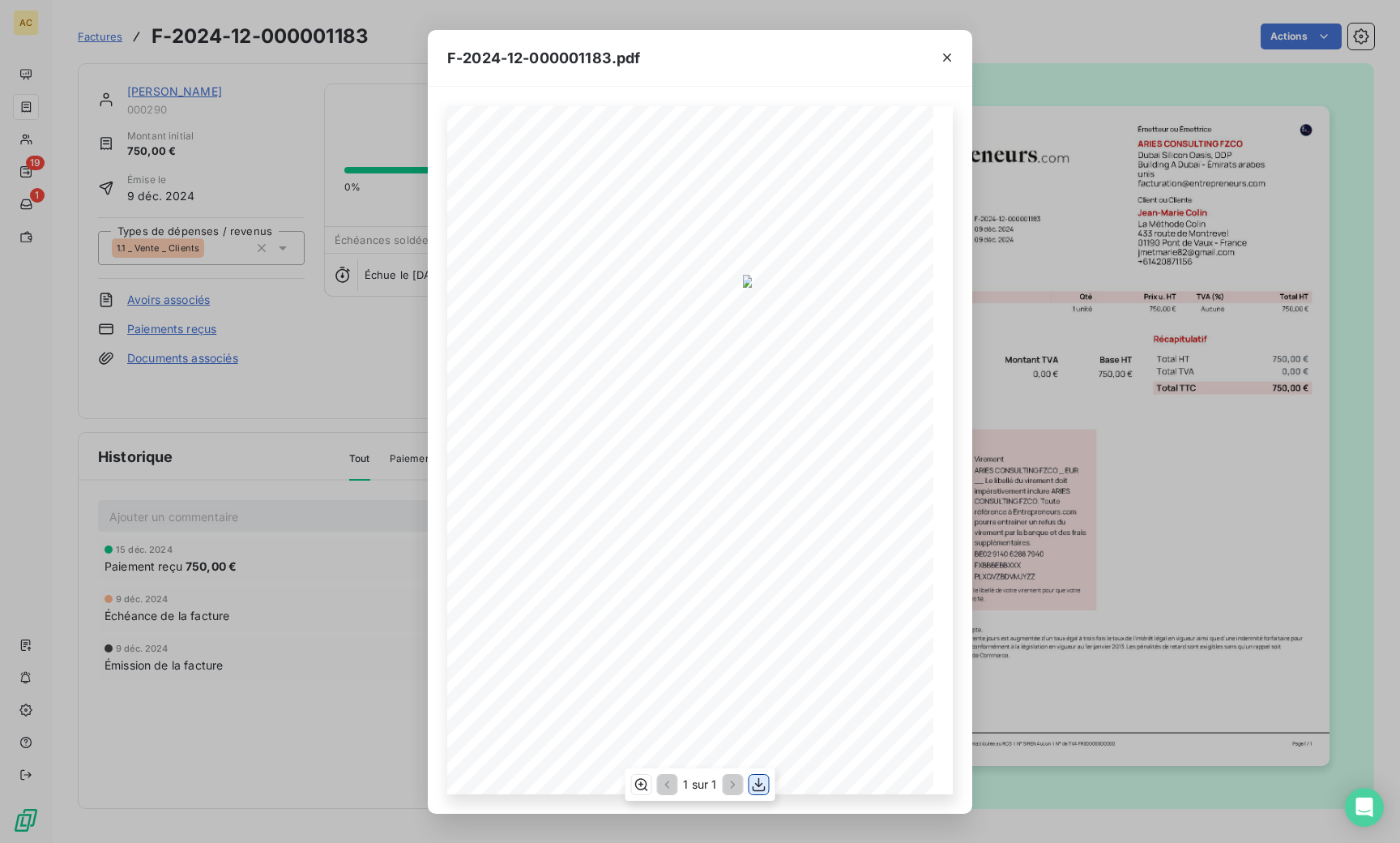
click at [759, 782] on icon "button" at bounding box center [759, 785] width 16 height 16
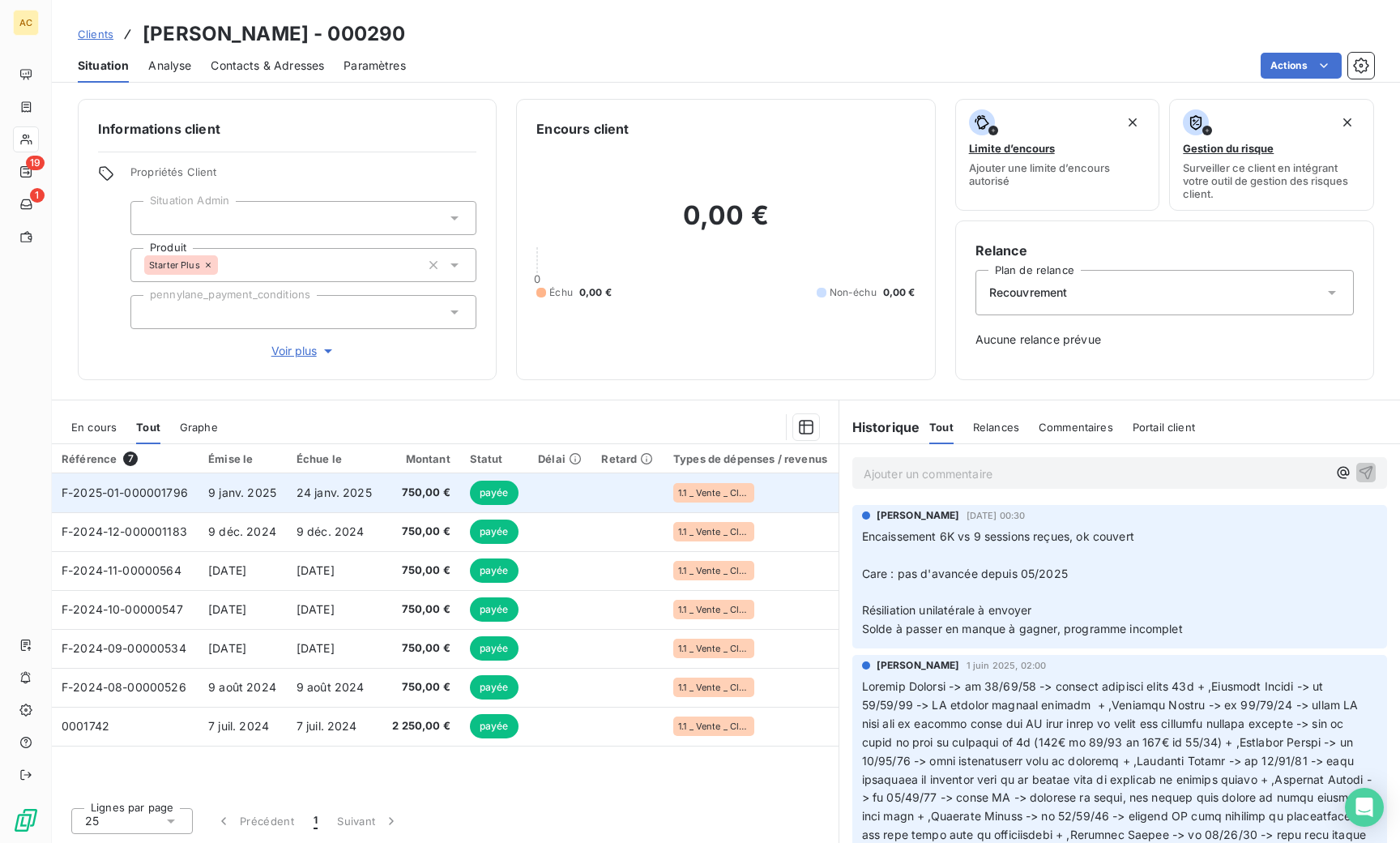
click at [210, 488] on span "9 janv. 2025" at bounding box center [242, 492] width 68 height 14
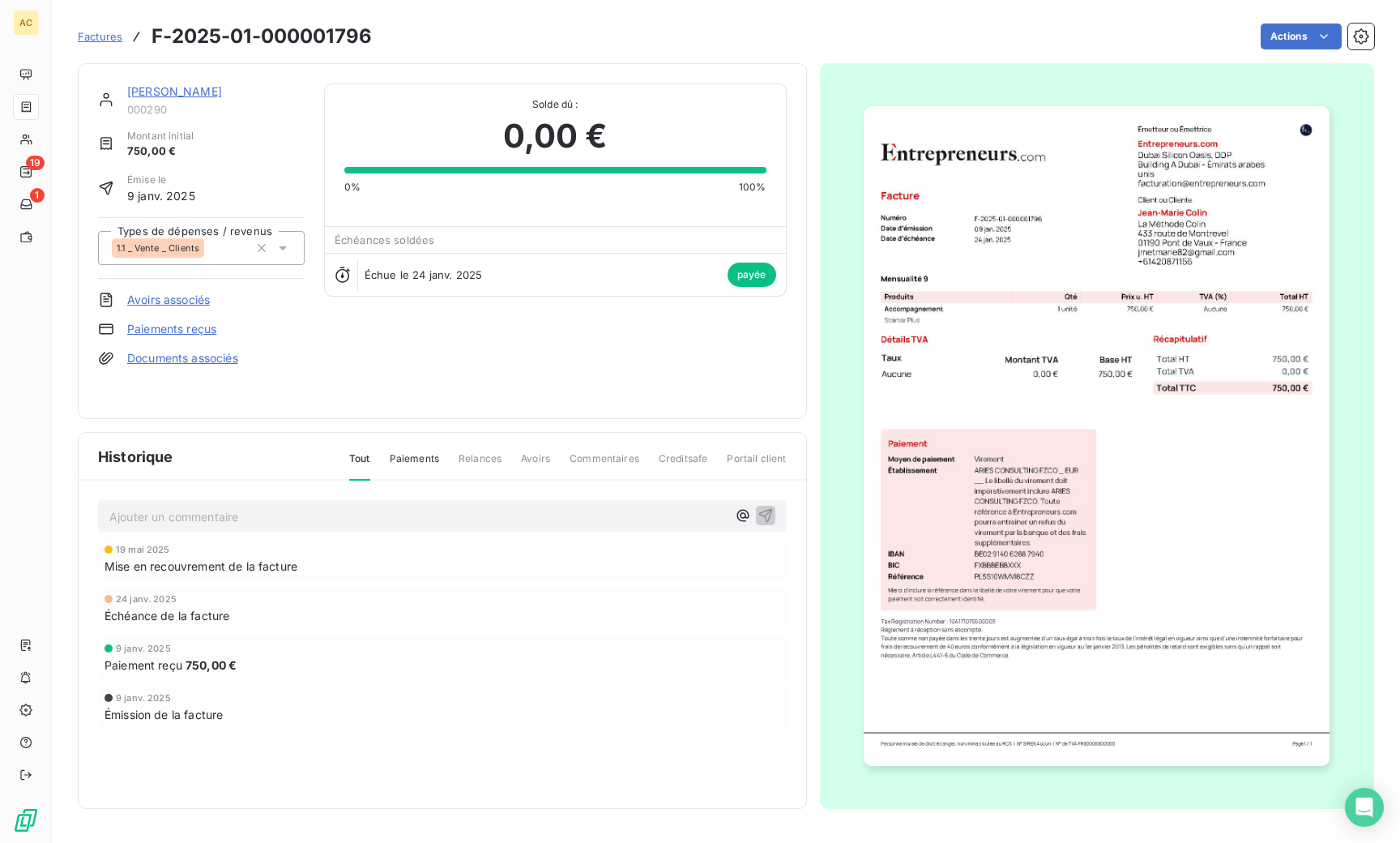
click at [1152, 269] on img "button" at bounding box center [1096, 436] width 465 height 659
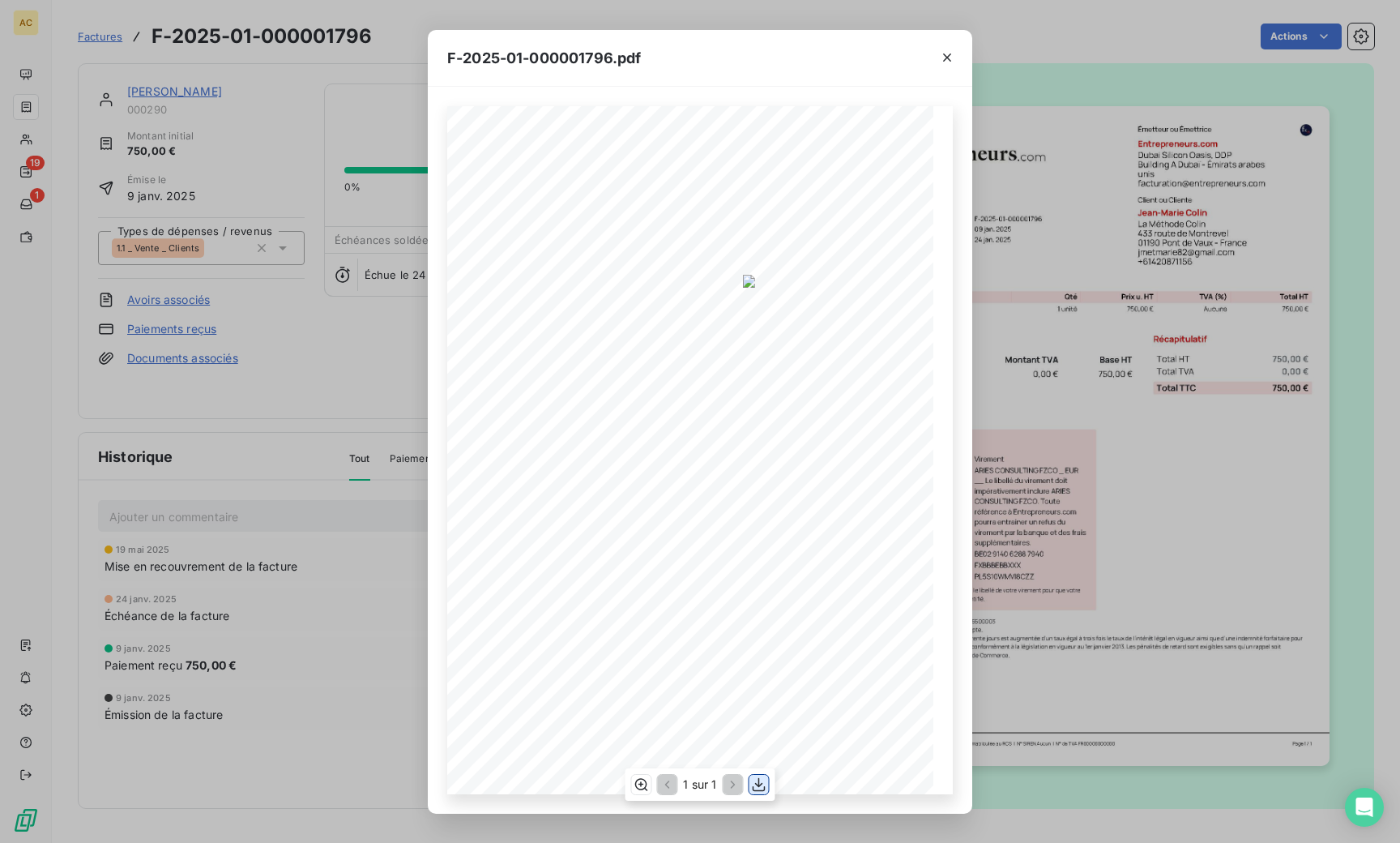
click at [753, 786] on icon "button" at bounding box center [759, 785] width 16 height 16
click at [270, 406] on div "F-2025-01-000001796.pdf 750,00 ¬ 0,00 ¬ 750,00 ¬ Émetteur ou Émettrice Entrepre…" at bounding box center [700, 422] width 1400 height 843
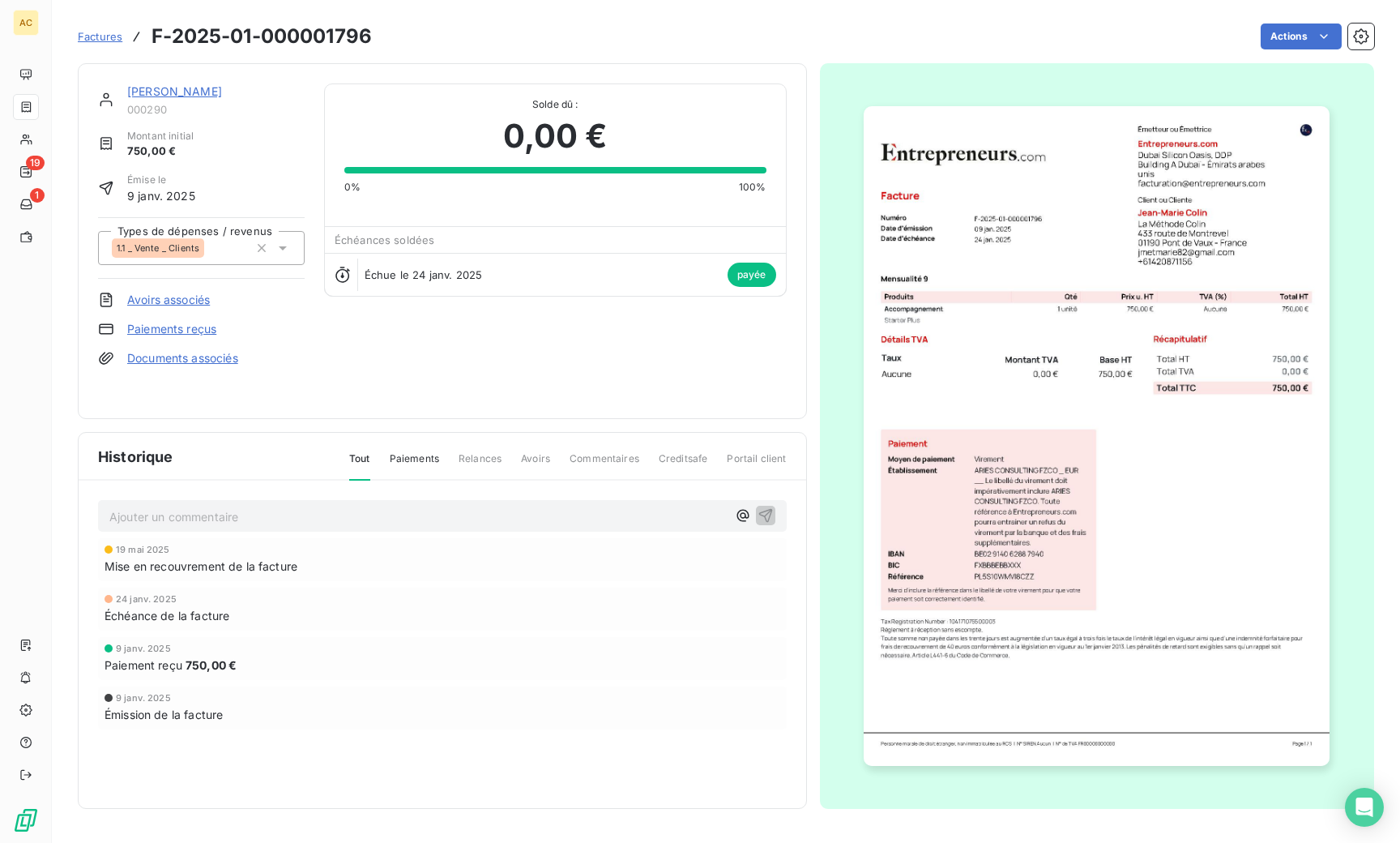
click at [99, 41] on span "Factures" at bounding box center [100, 36] width 44 height 13
click at [174, 84] on link "[PERSON_NAME]" at bounding box center [174, 91] width 95 height 14
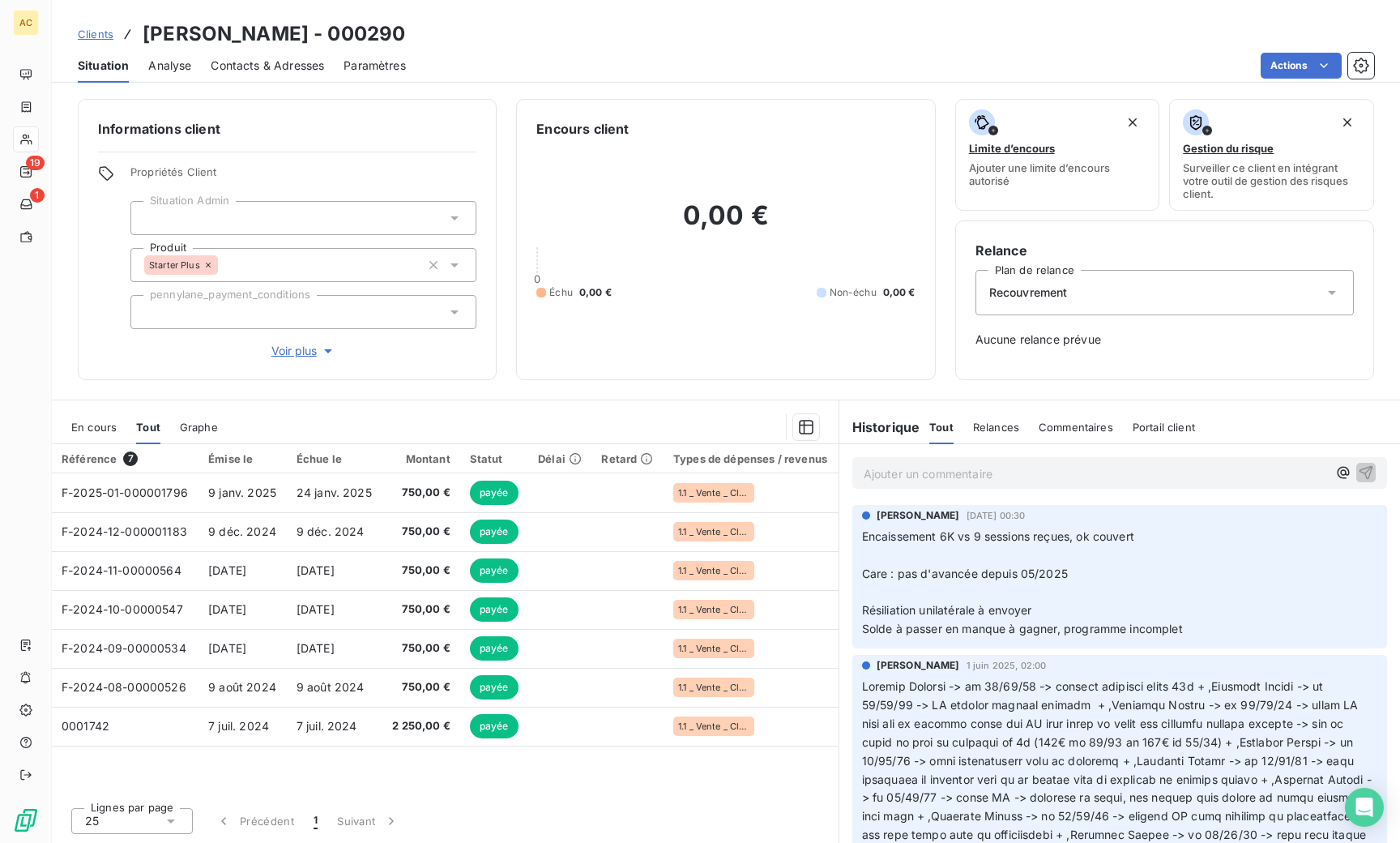
click at [88, 36] on span "Clients" at bounding box center [95, 34] width 35 height 13
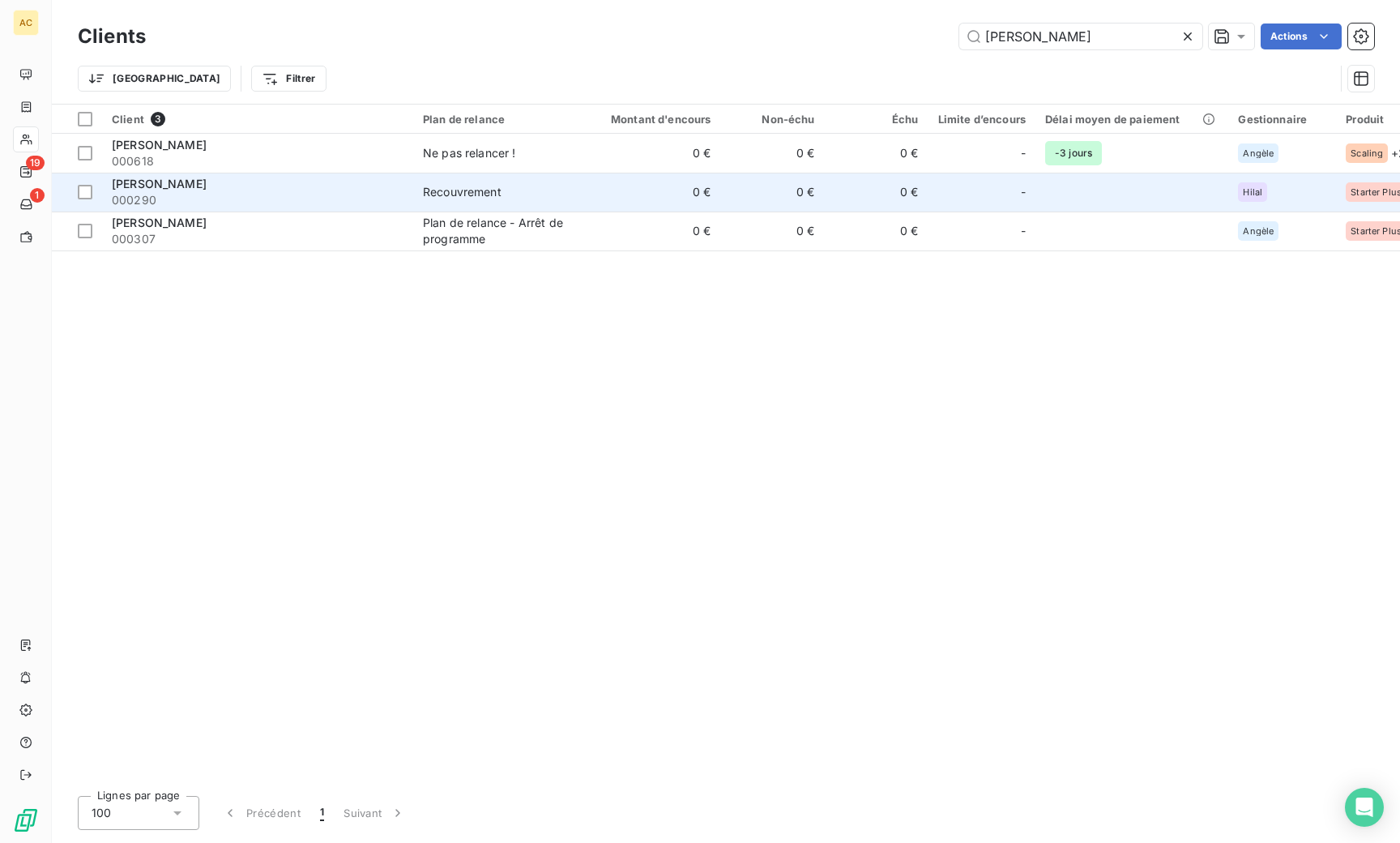
click at [184, 194] on span "000290" at bounding box center [258, 200] width 291 height 16
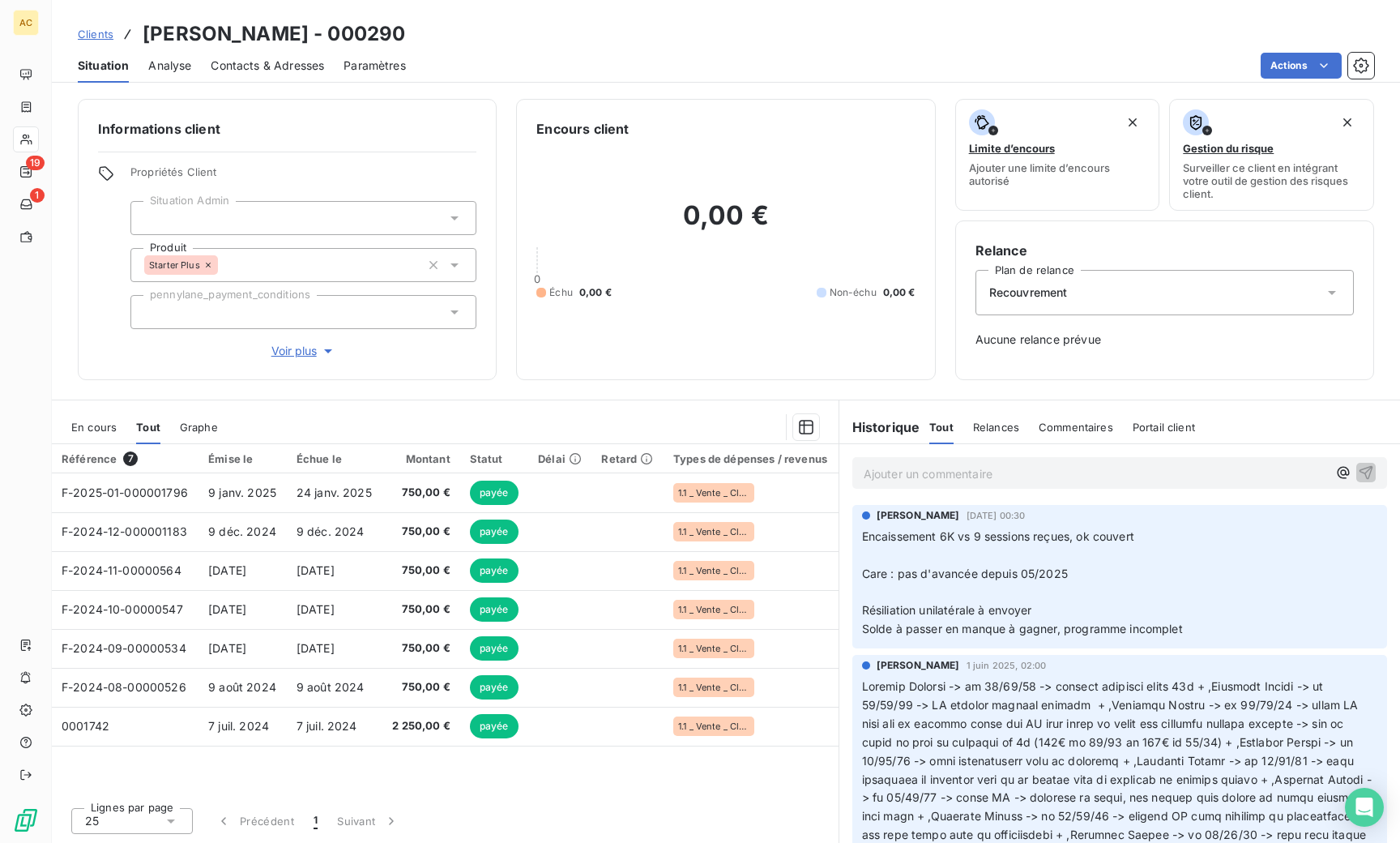
click at [99, 34] on span "Clients" at bounding box center [95, 34] width 35 height 13
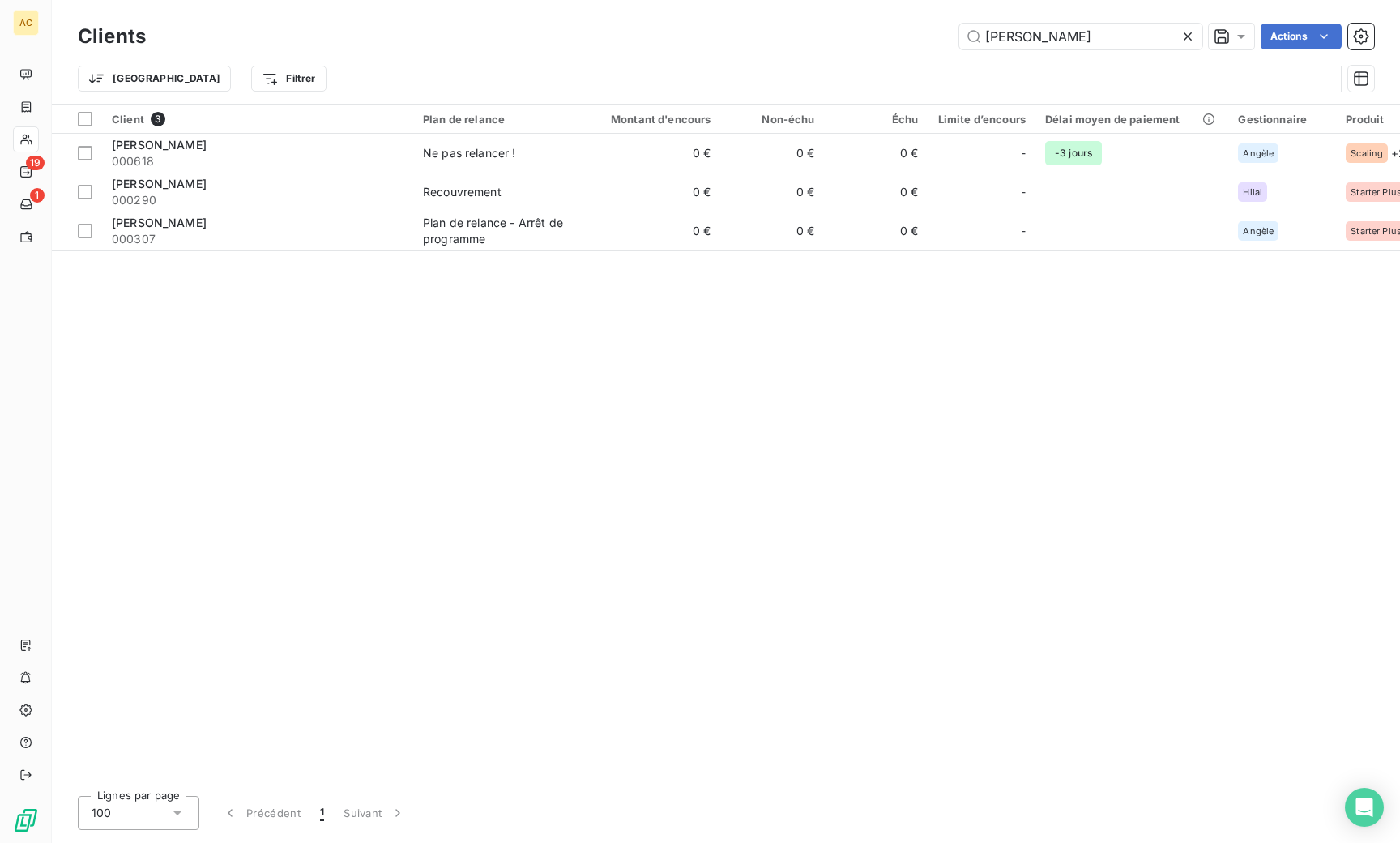
click at [1022, 20] on div "Clients colin Actions" at bounding box center [725, 36] width 1296 height 34
drag, startPoint x: 1020, startPoint y: 33, endPoint x: 941, endPoint y: 33, distance: 79.0
click at [941, 33] on div "colin Actions" at bounding box center [769, 36] width 1208 height 26
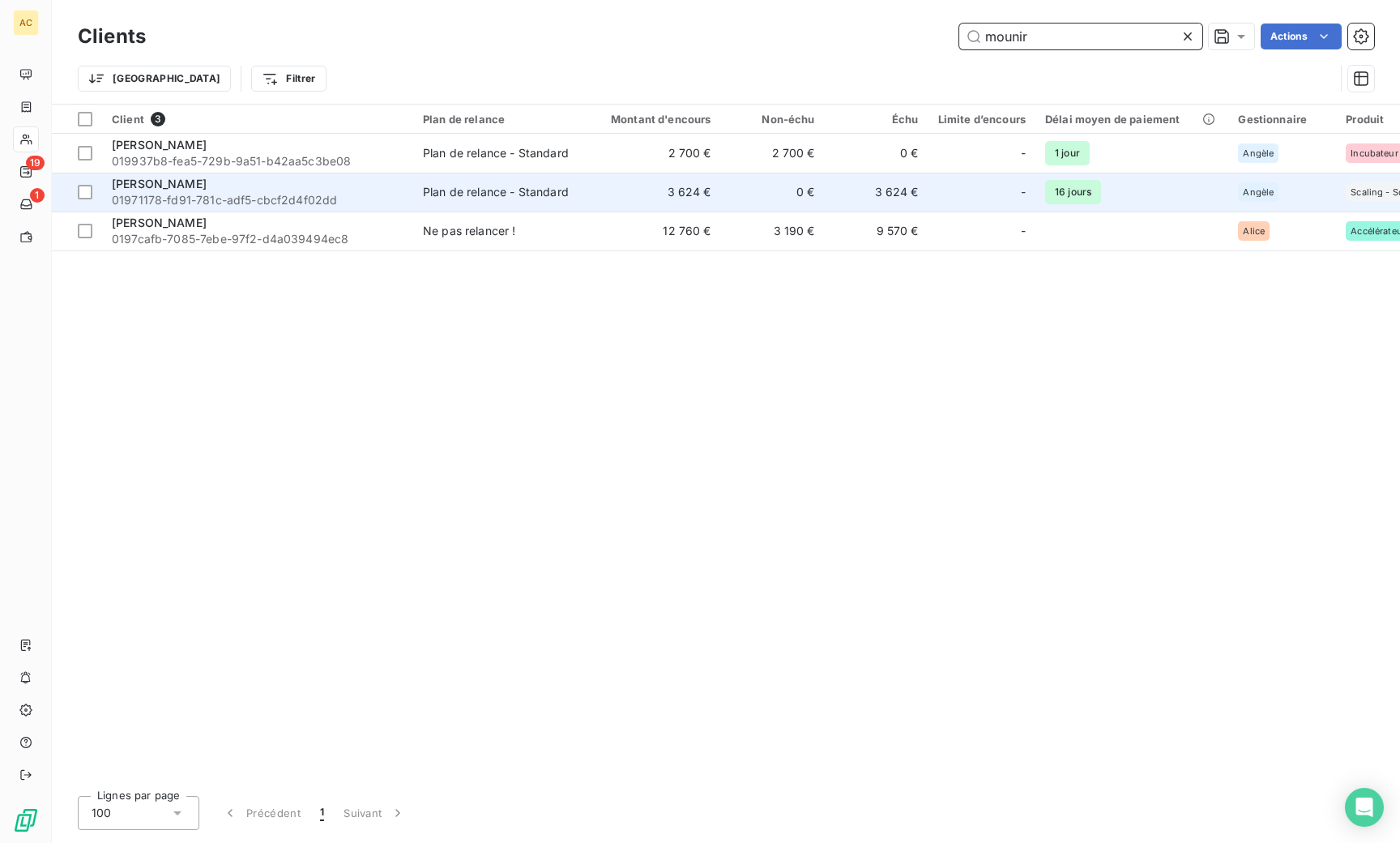
type input "mounir"
click at [337, 185] on div "[PERSON_NAME]" at bounding box center [258, 184] width 291 height 16
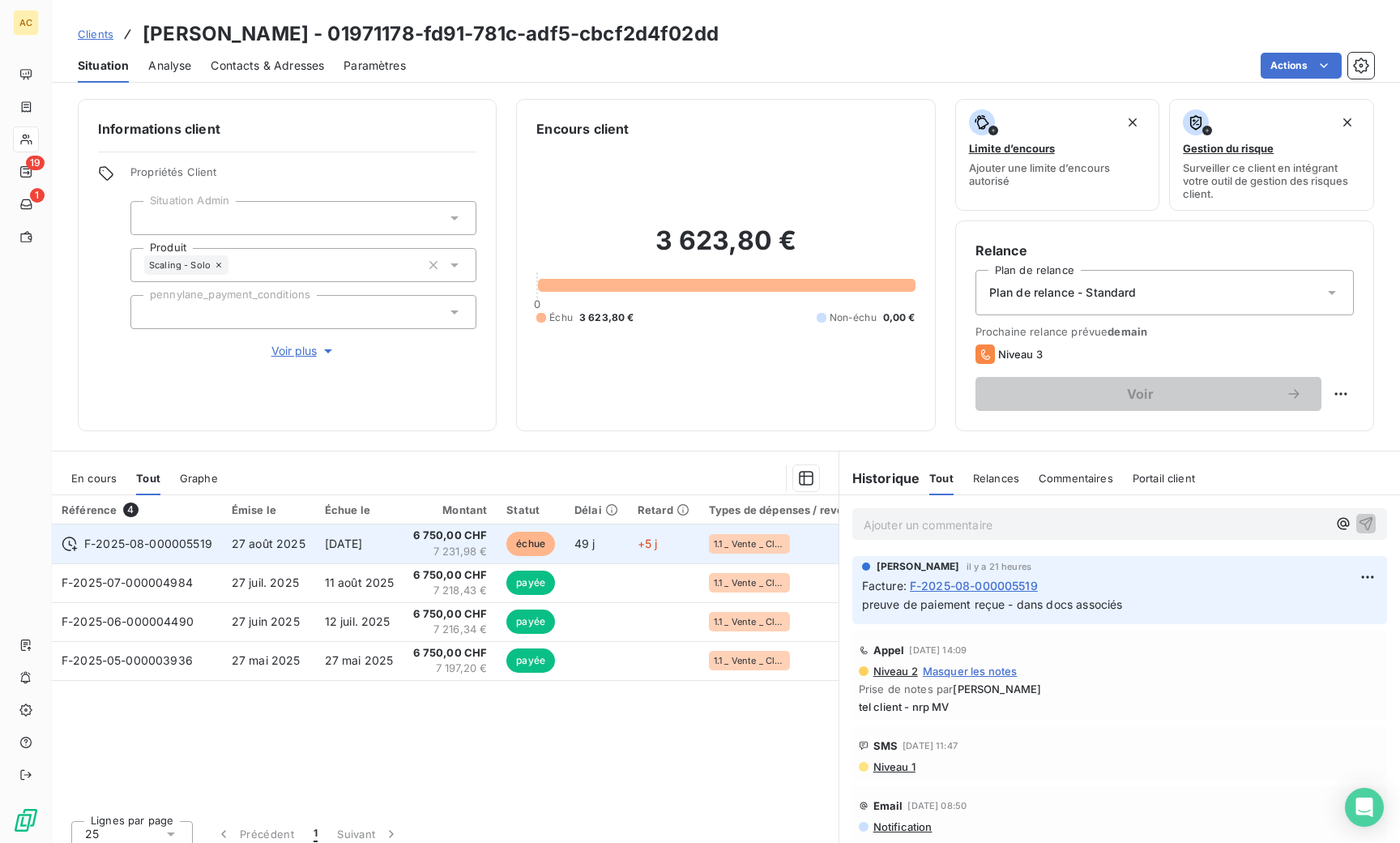
click at [363, 543] on span "10 sept. 2025" at bounding box center [344, 543] width 38 height 14
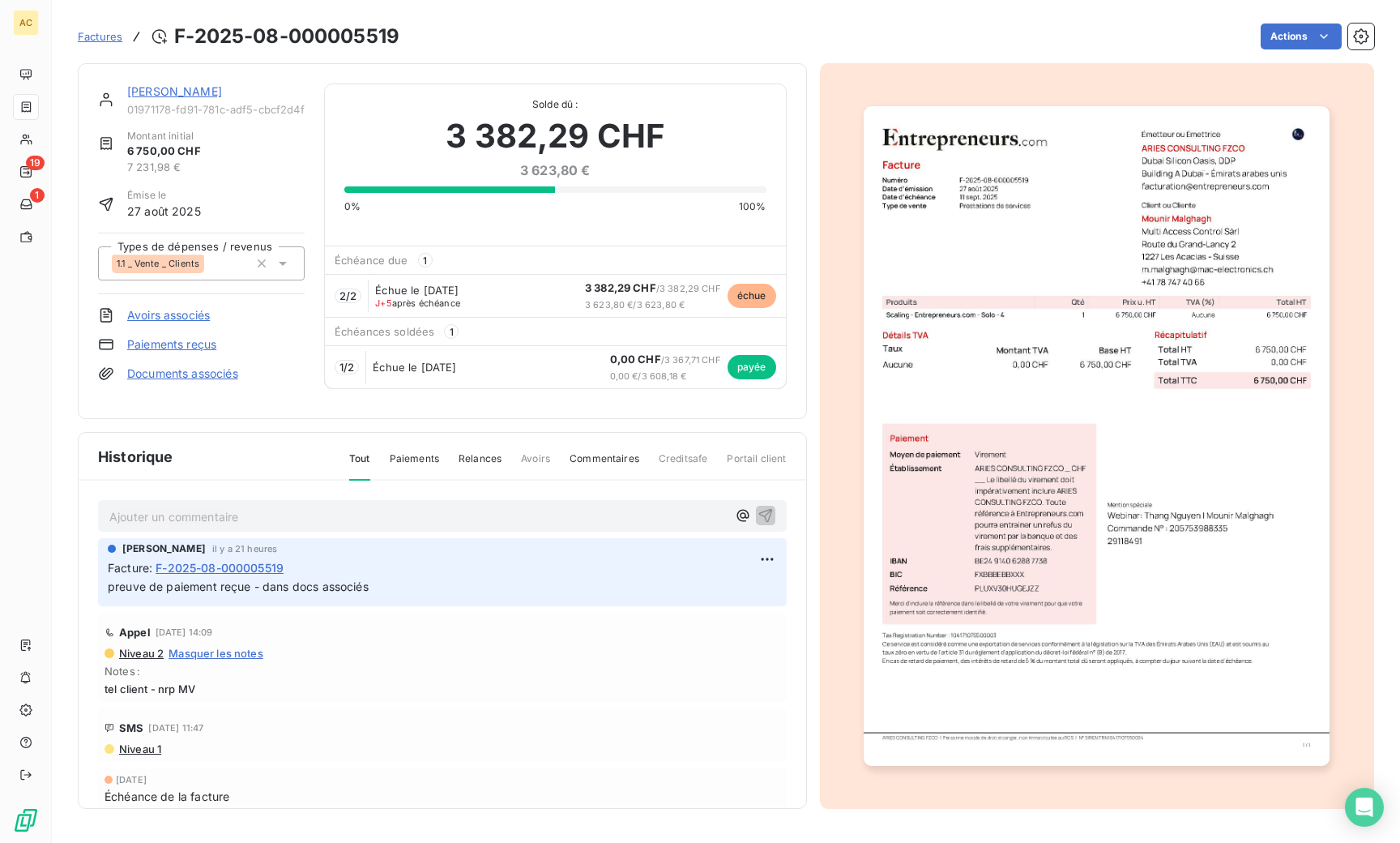
click at [140, 93] on link "[PERSON_NAME]" at bounding box center [174, 91] width 95 height 14
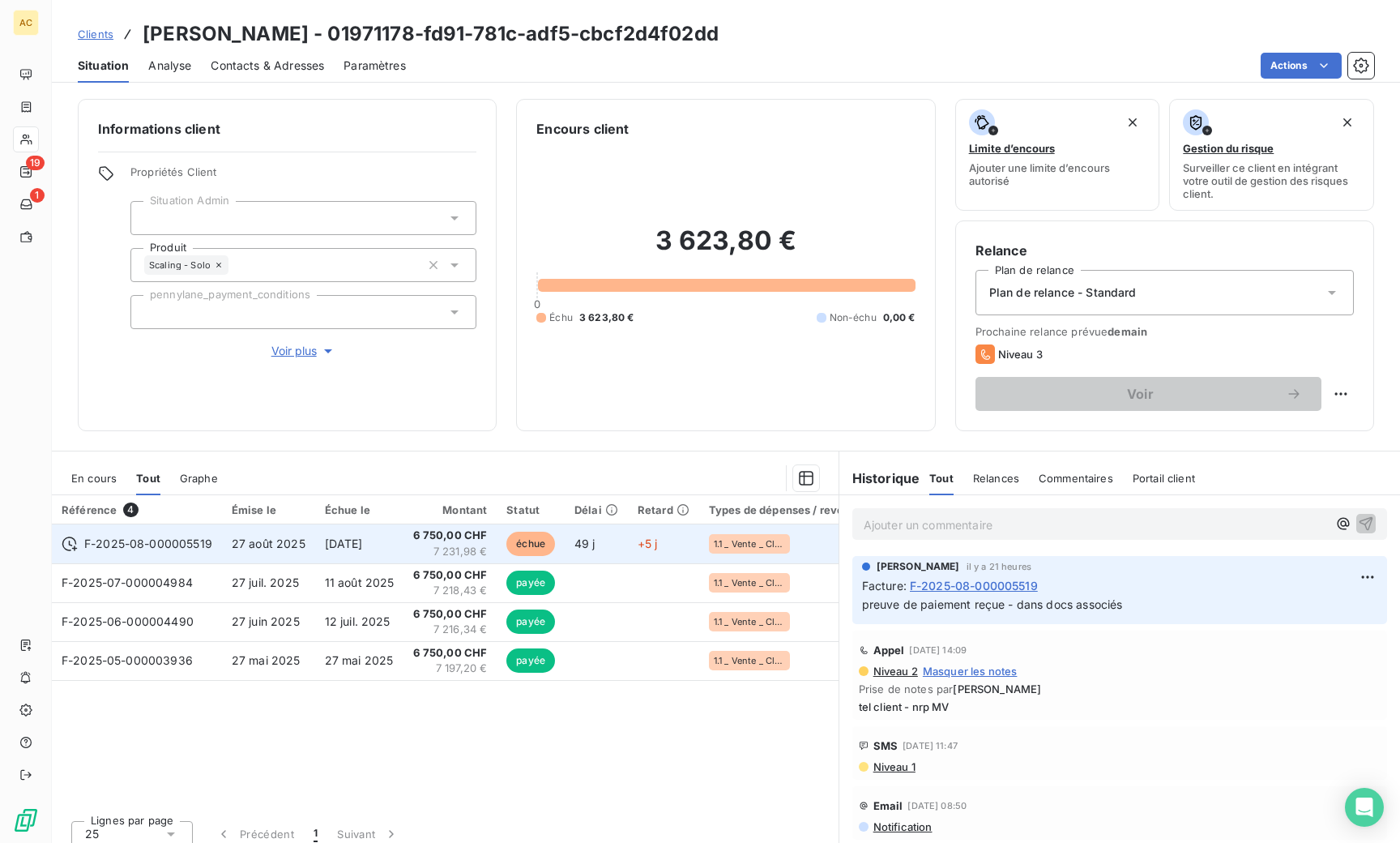
click at [363, 545] on span "10 sept. 2025" at bounding box center [344, 543] width 38 height 14
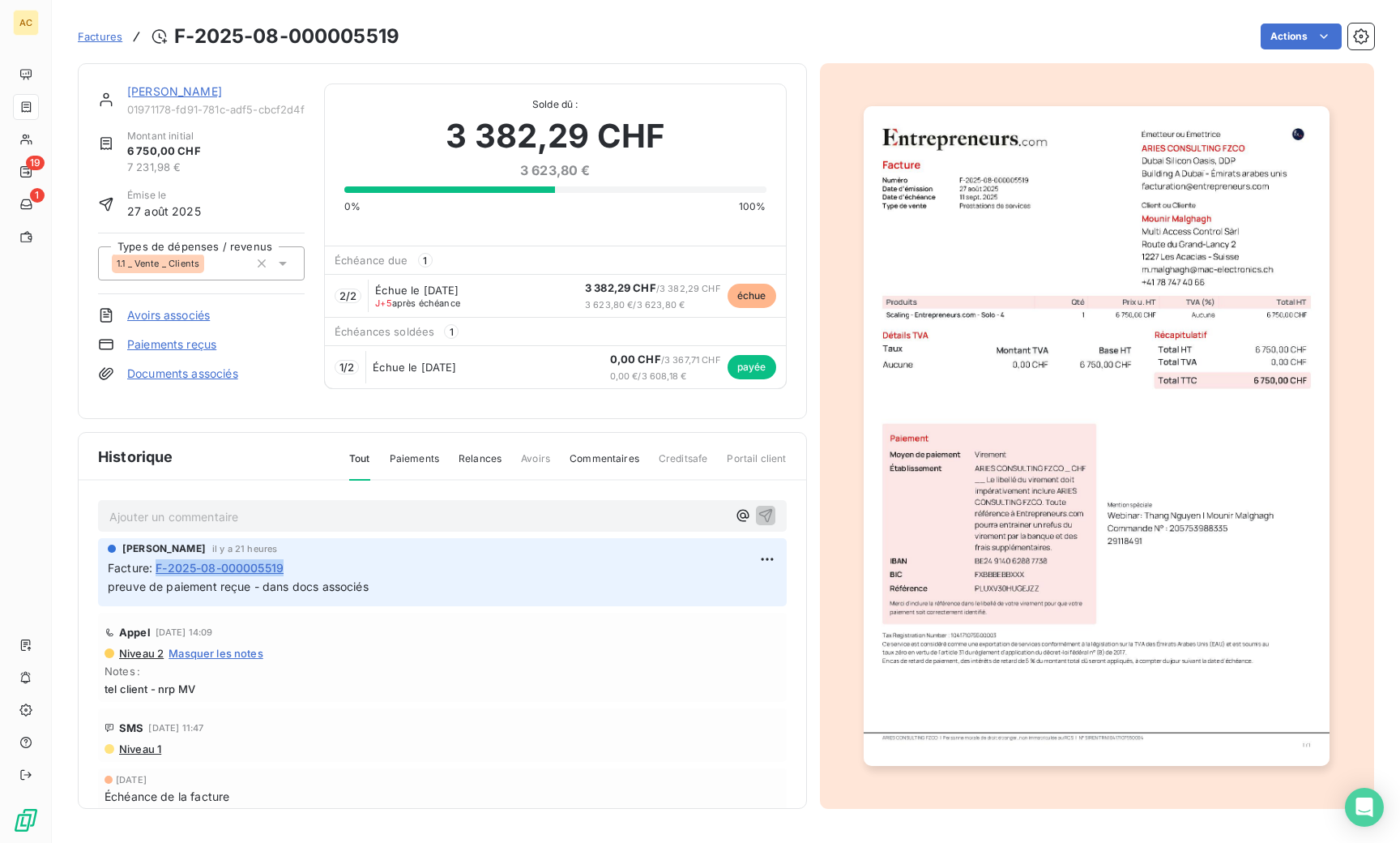
drag, startPoint x: 306, startPoint y: 572, endPoint x: 158, endPoint y: 569, distance: 148.0
click at [158, 569] on div "Facture : F-2025-08-000005519" at bounding box center [442, 567] width 669 height 17
copy span "F-2025-08-000005519"
click at [153, 90] on link "[PERSON_NAME]" at bounding box center [174, 91] width 95 height 14
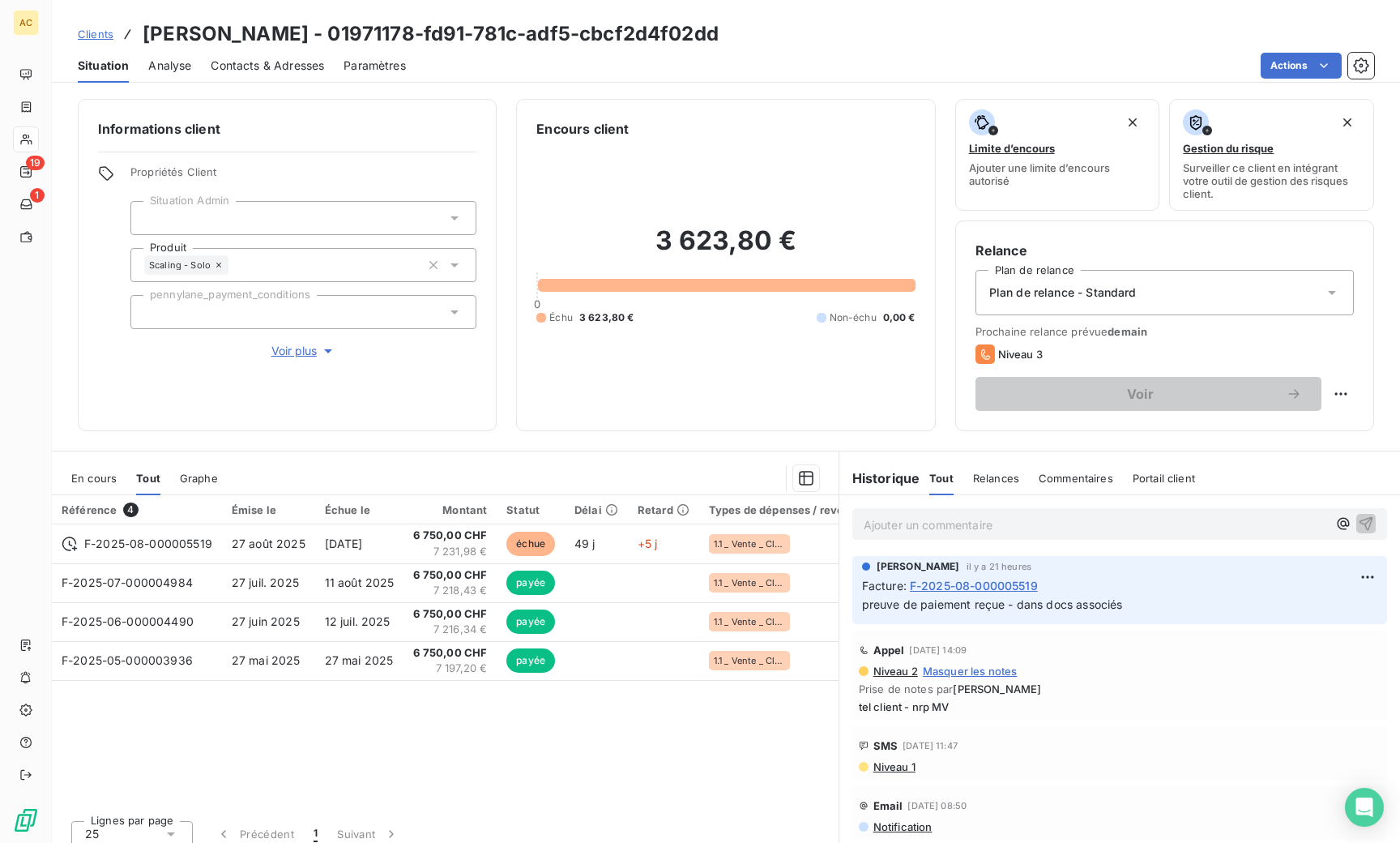
click at [103, 35] on span "Clients" at bounding box center [95, 34] width 35 height 13
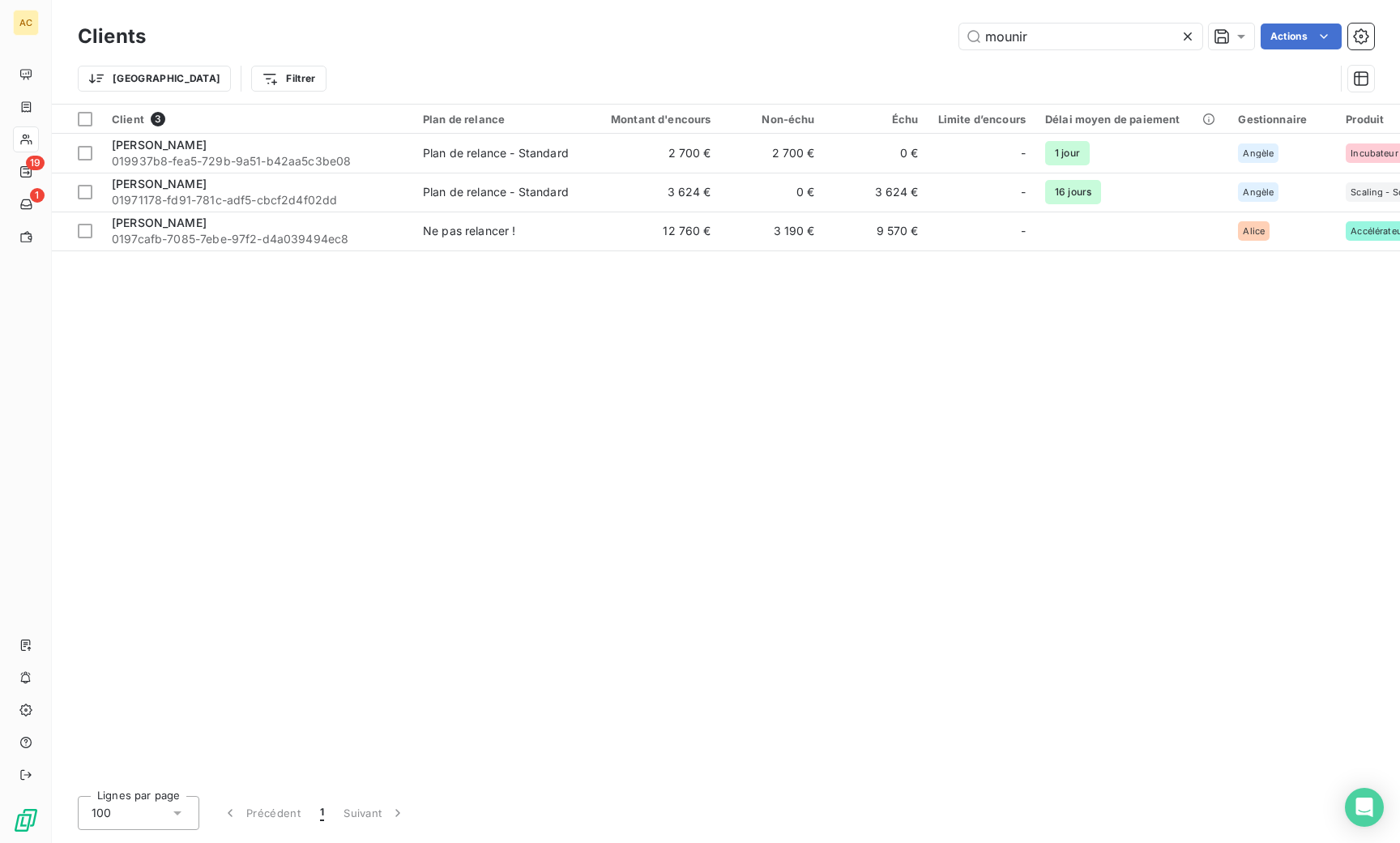
drag, startPoint x: 980, startPoint y: 34, endPoint x: 950, endPoint y: 34, distance: 30.0
click at [952, 34] on div "mounir Actions" at bounding box center [769, 36] width 1208 height 26
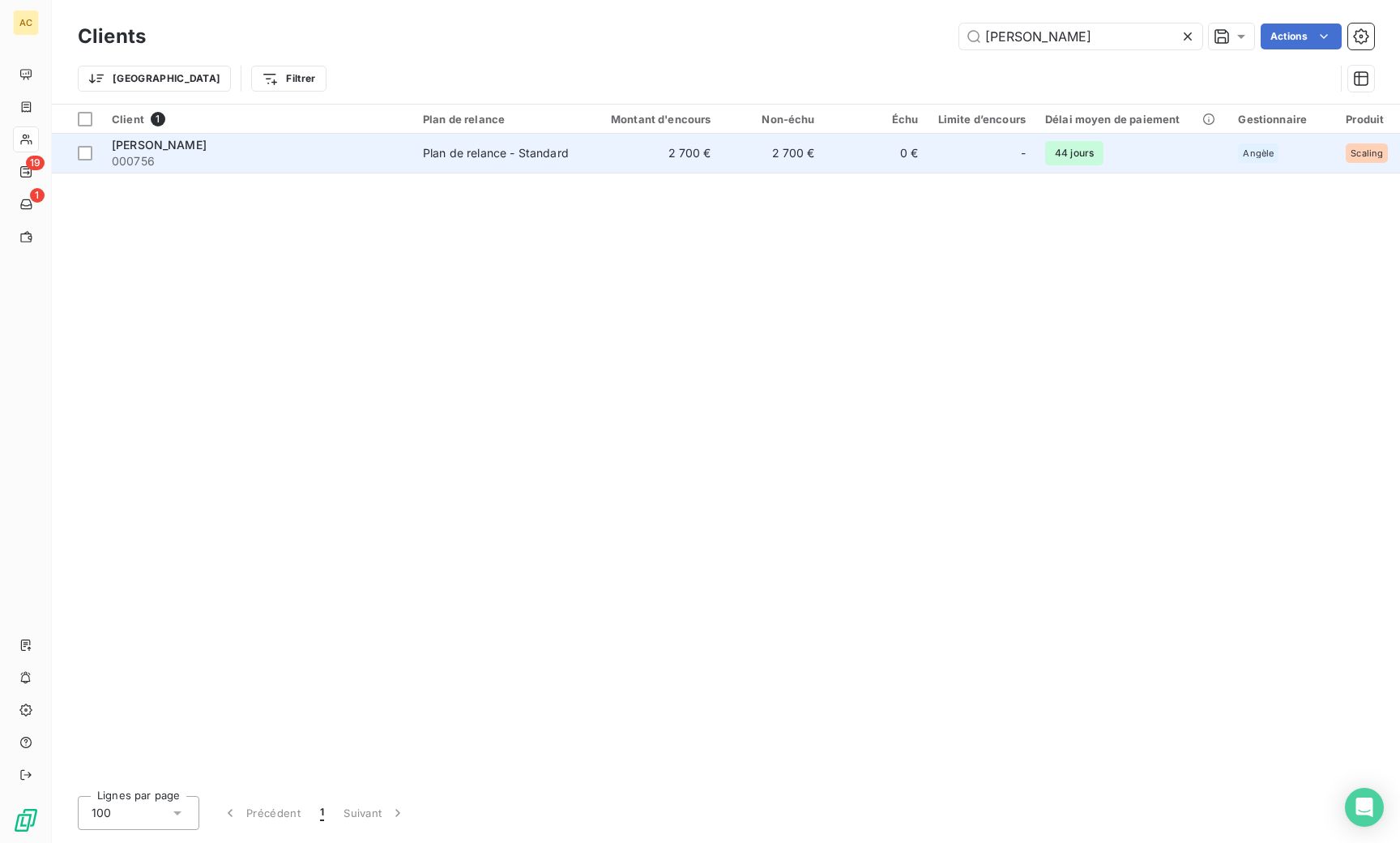
type input "[PERSON_NAME]"
click at [397, 143] on div "[PERSON_NAME]" at bounding box center [258, 145] width 291 height 16
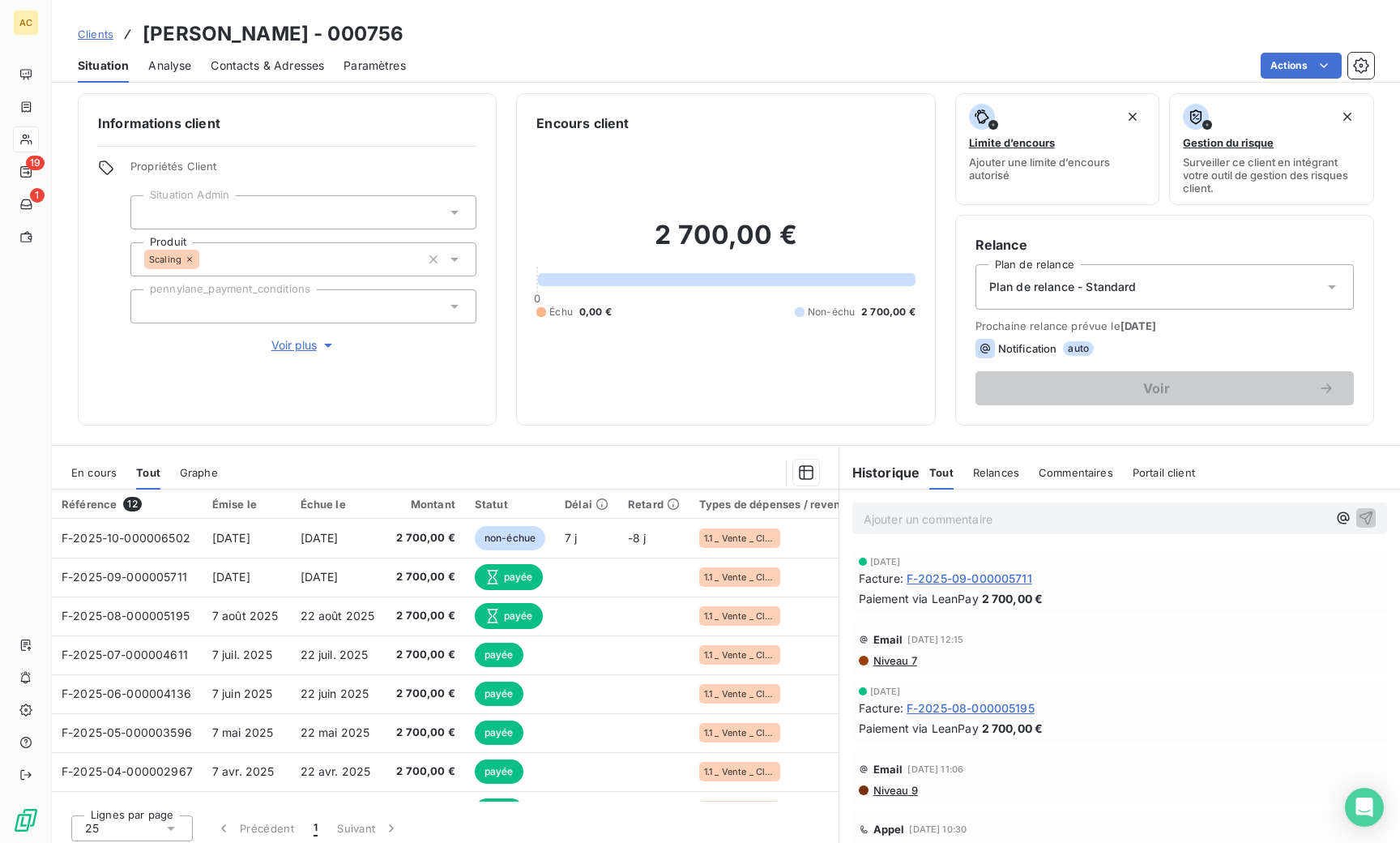
scroll to position [13, 0]
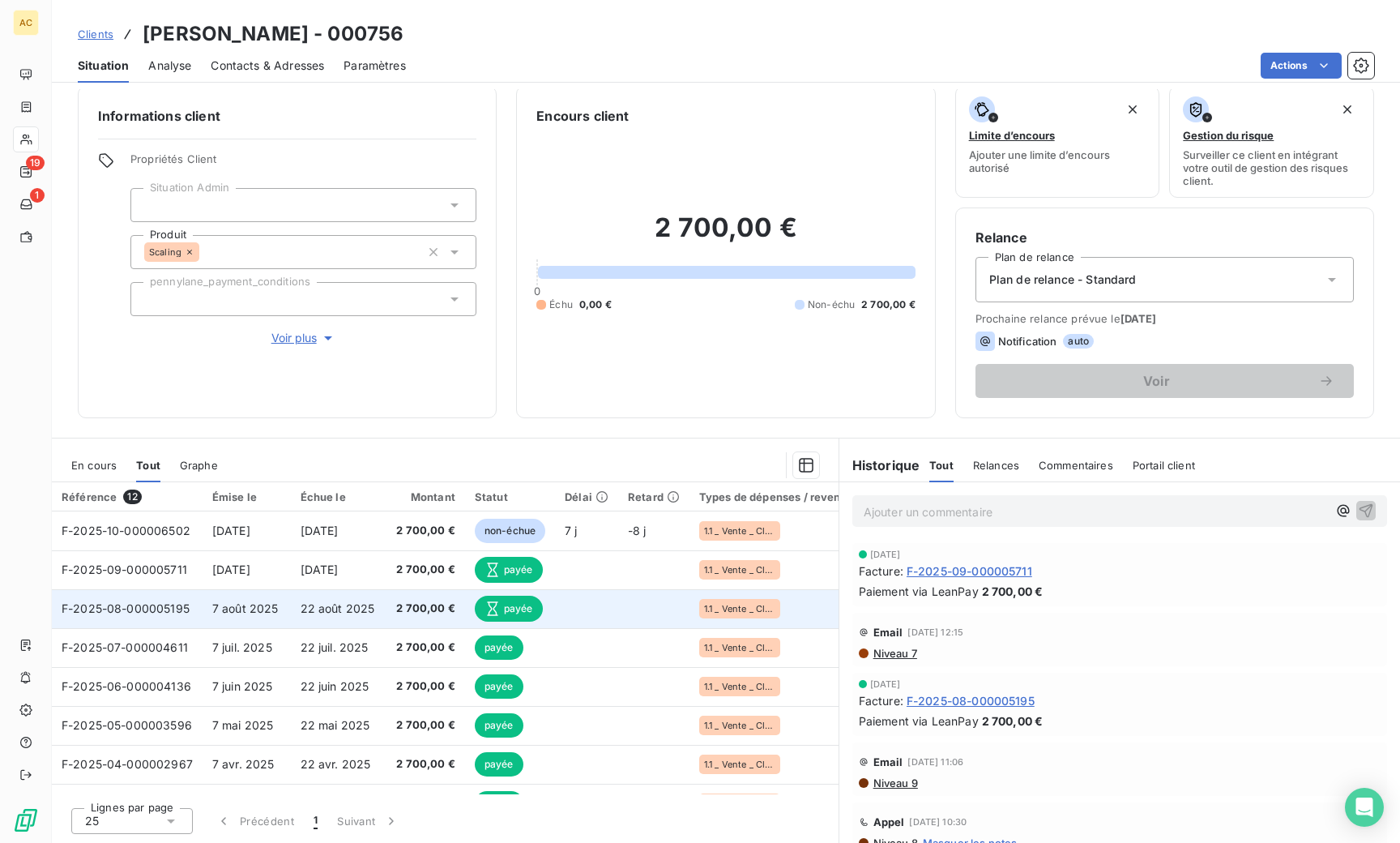
click at [252, 605] on span "7 août 2025" at bounding box center [245, 608] width 66 height 14
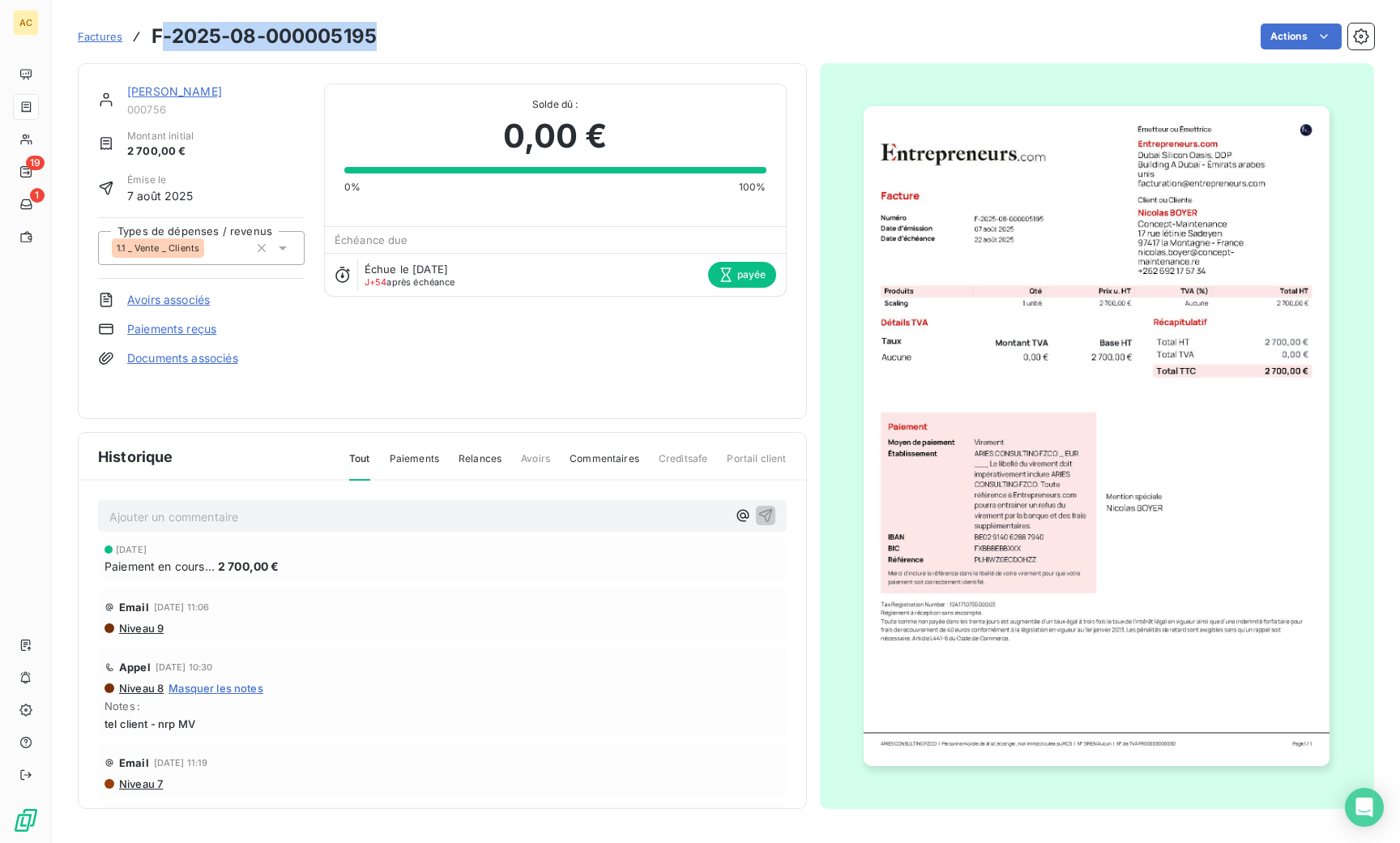
drag, startPoint x: 359, startPoint y: 38, endPoint x: 156, endPoint y: 38, distance: 203.0
click at [156, 38] on div "Factures F-2025-08-000005195 Actions" at bounding box center [725, 36] width 1296 height 34
drag, startPoint x: 155, startPoint y: 38, endPoint x: 337, endPoint y: 34, distance: 182.0
click at [379, 34] on div "Factures F-2025-08-000005195 Actions" at bounding box center [725, 36] width 1296 height 34
copy h3 "F-2025-08-000005195"
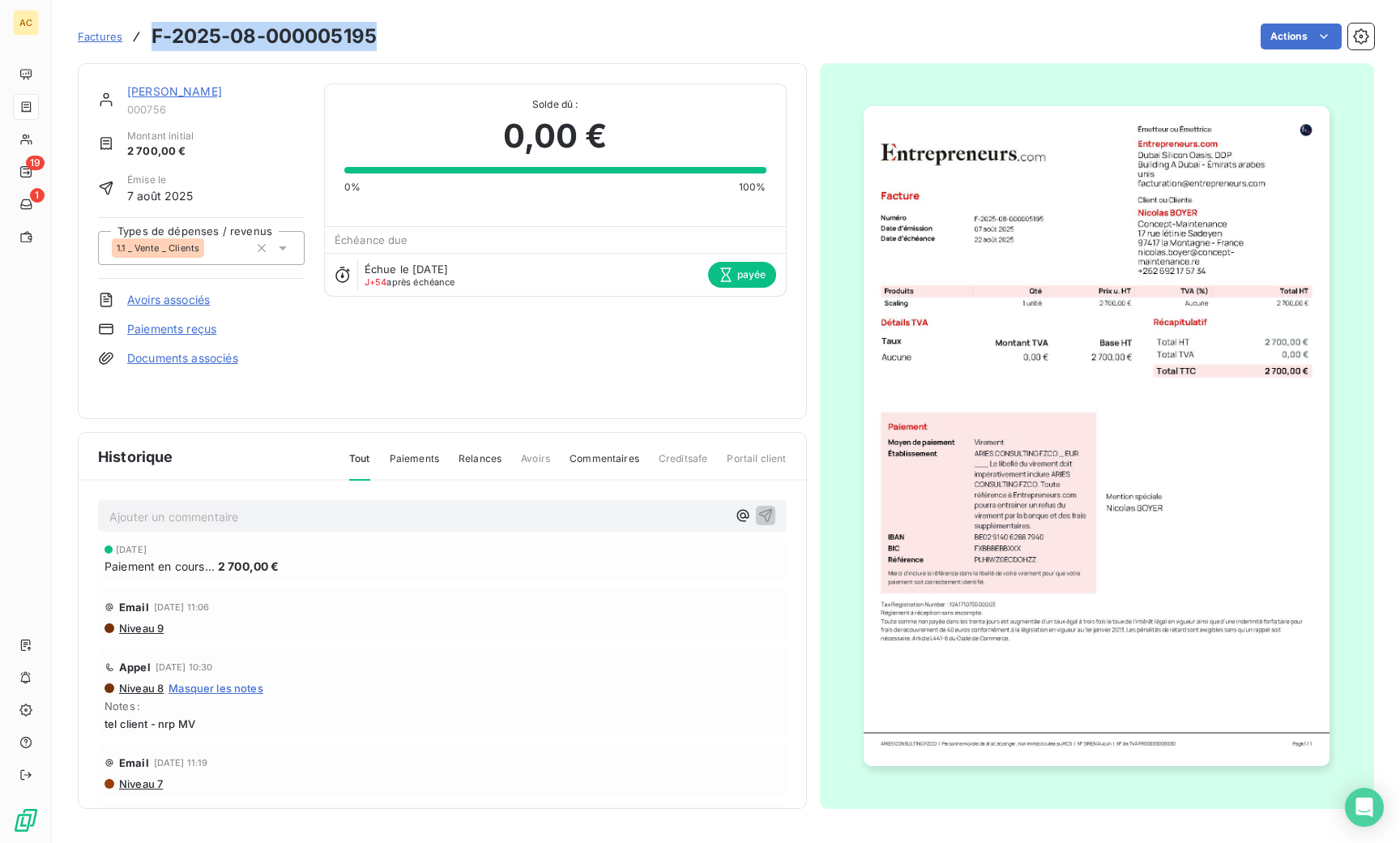
click at [140, 92] on link "[PERSON_NAME]" at bounding box center [174, 91] width 95 height 14
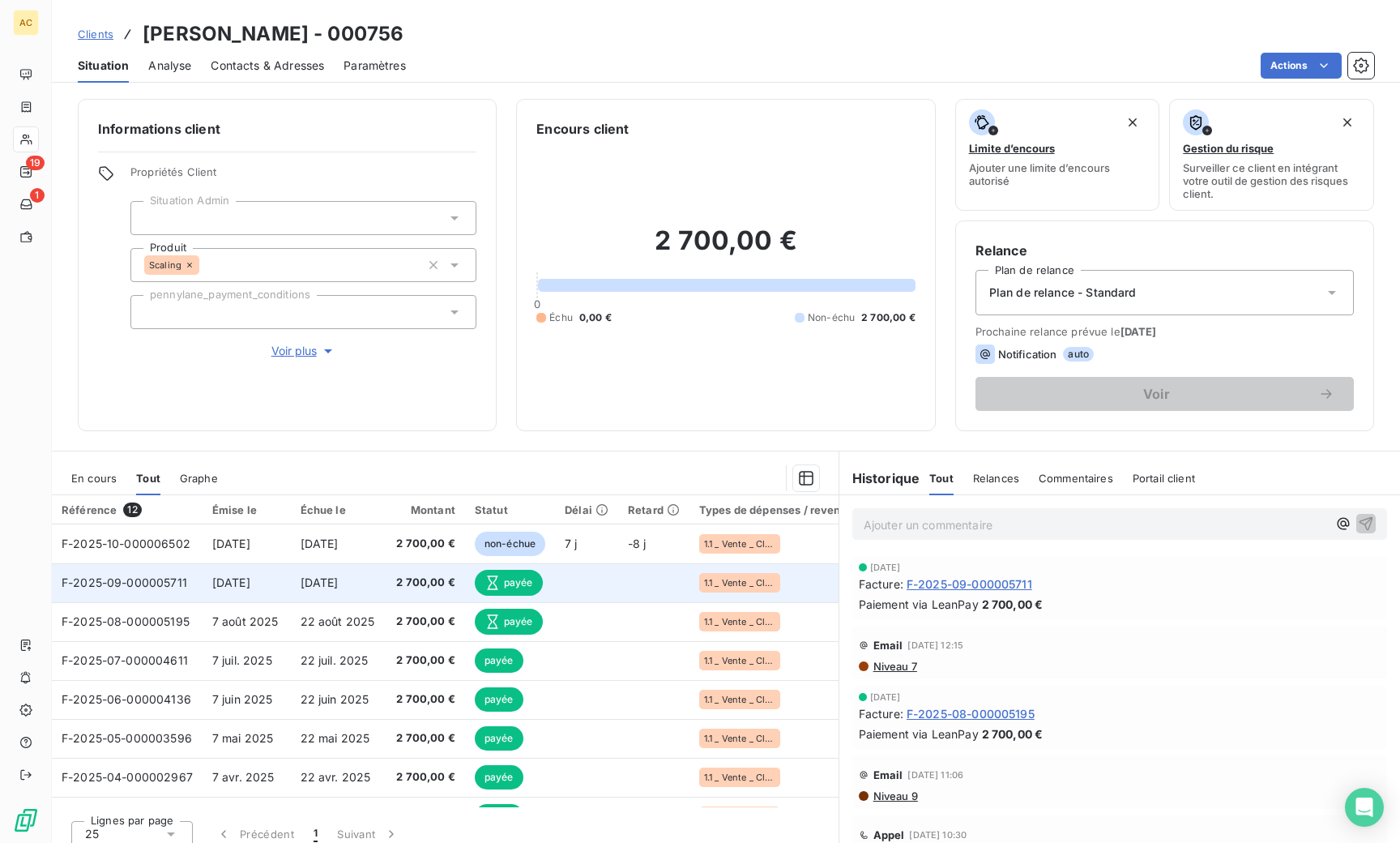
click at [262, 591] on td "8 sept. 2025" at bounding box center [246, 582] width 88 height 39
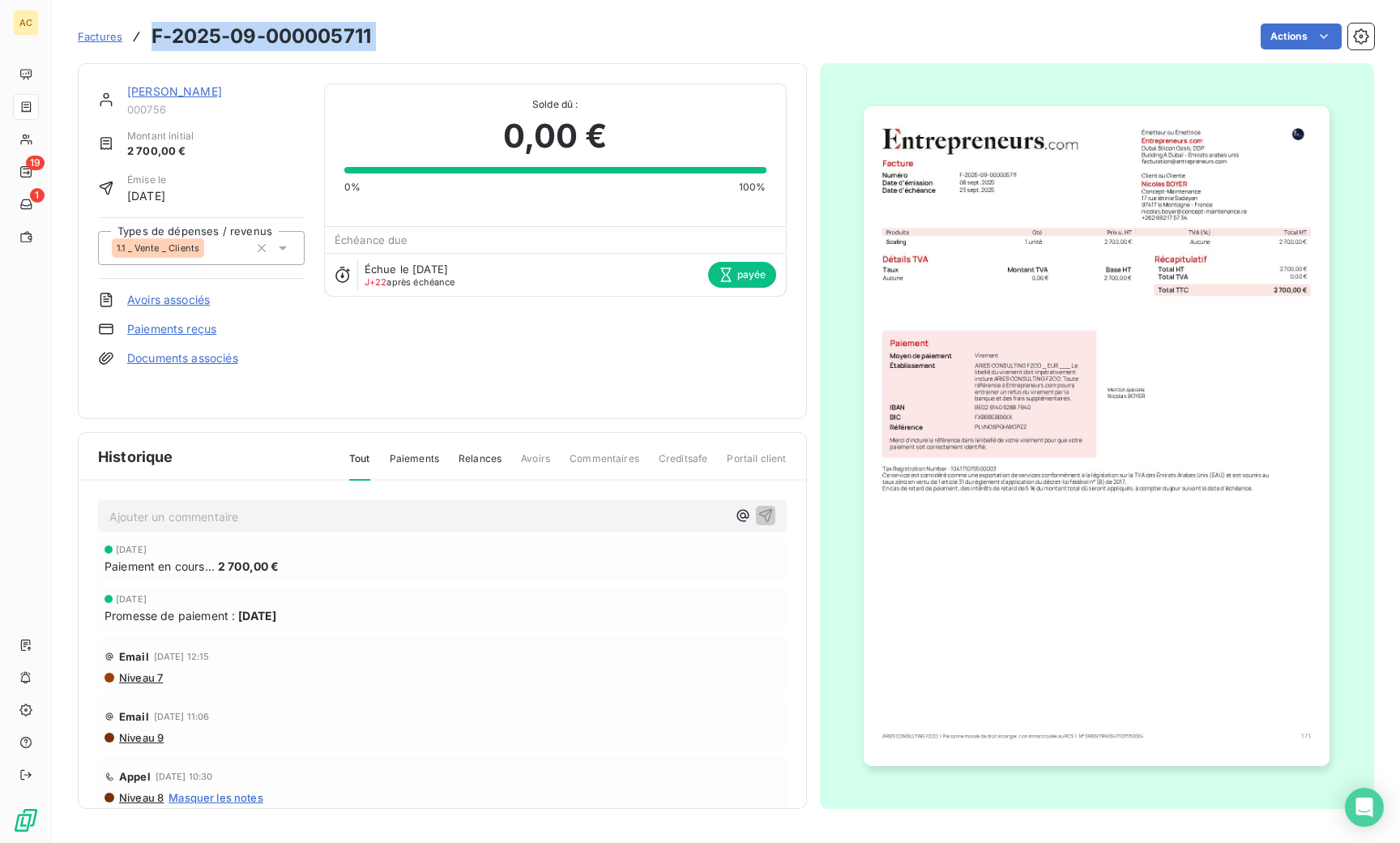
drag, startPoint x: 148, startPoint y: 40, endPoint x: 454, endPoint y: 21, distance: 306.6
click at [455, 21] on div "Factures F-2025-09-000005711 Actions" at bounding box center [725, 36] width 1296 height 34
copy section "F-2025-09-000005711 Actions"
click at [141, 81] on div "Nicolas BOYER 000756 Montant initial 2 700,00 € Émise le 8 sept. 2025 Types de …" at bounding box center [442, 241] width 729 height 356
click at [148, 86] on link "[PERSON_NAME]" at bounding box center [174, 91] width 95 height 14
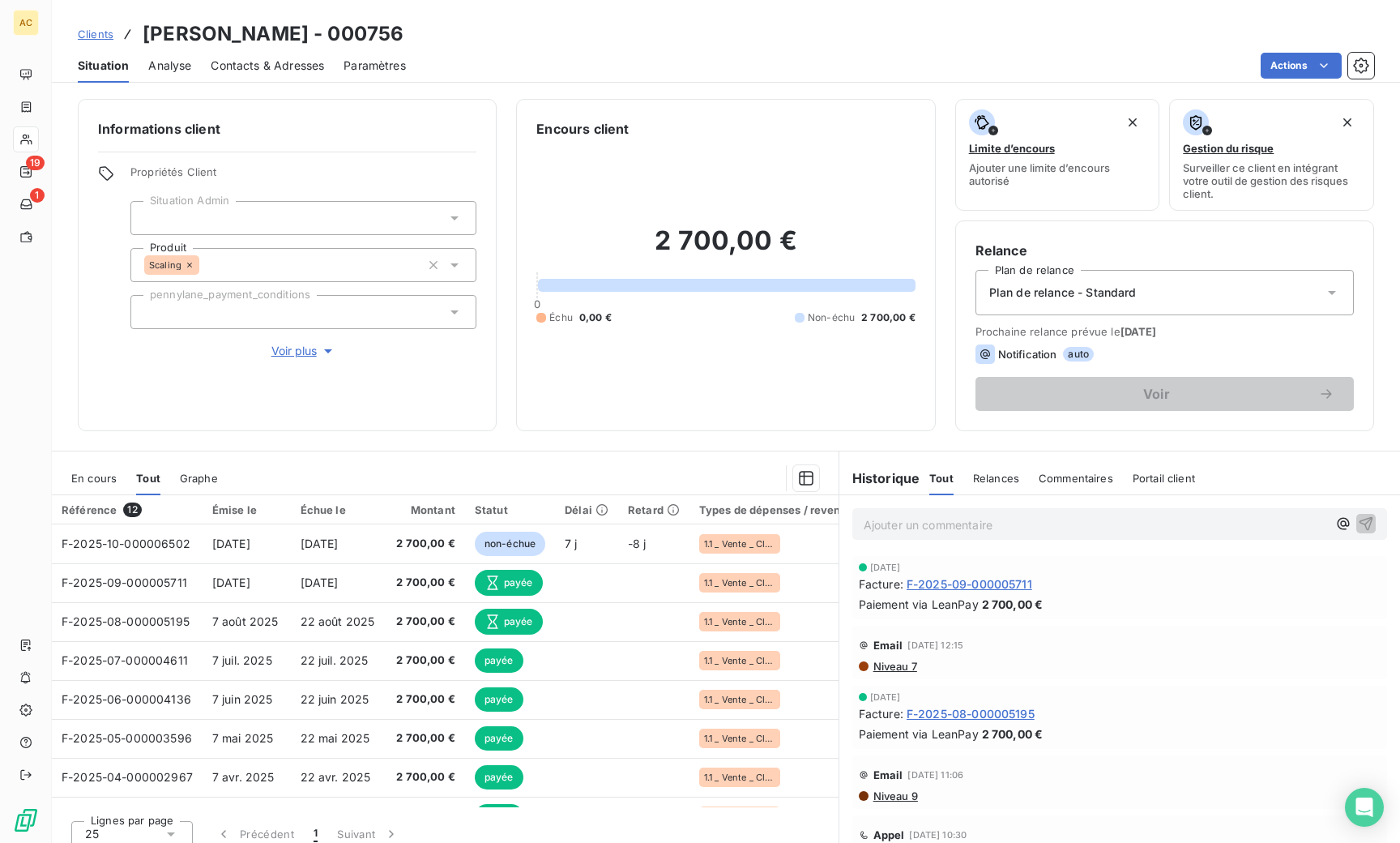
click at [83, 46] on div "Clients Nicolas BOYER - 000756" at bounding box center [240, 34] width 326 height 29
click at [95, 37] on span "Clients" at bounding box center [95, 34] width 35 height 13
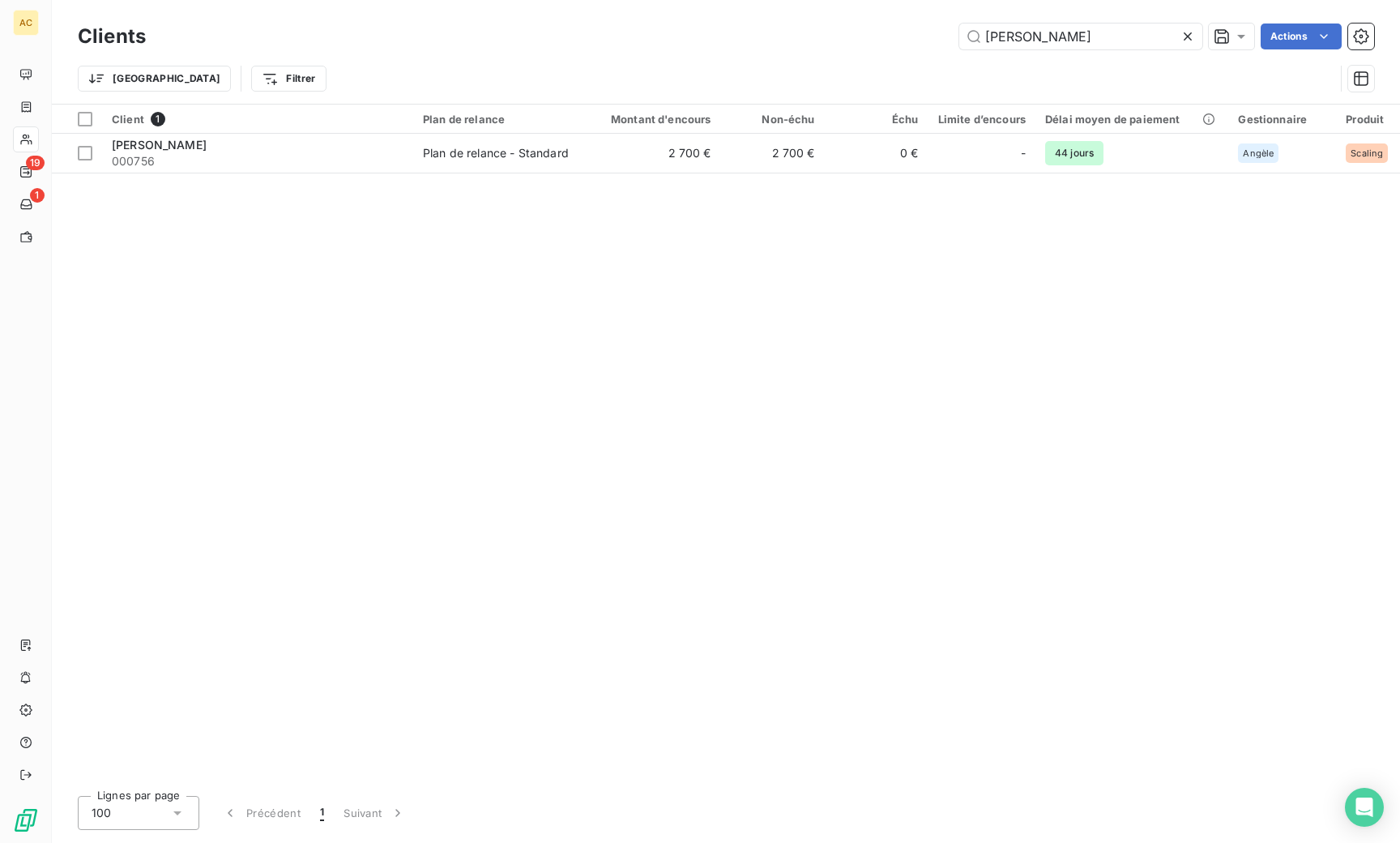
drag, startPoint x: 1035, startPoint y: 34, endPoint x: 939, endPoint y: 34, distance: 96.0
click at [939, 34] on div "boyer Actions" at bounding box center [769, 36] width 1208 height 26
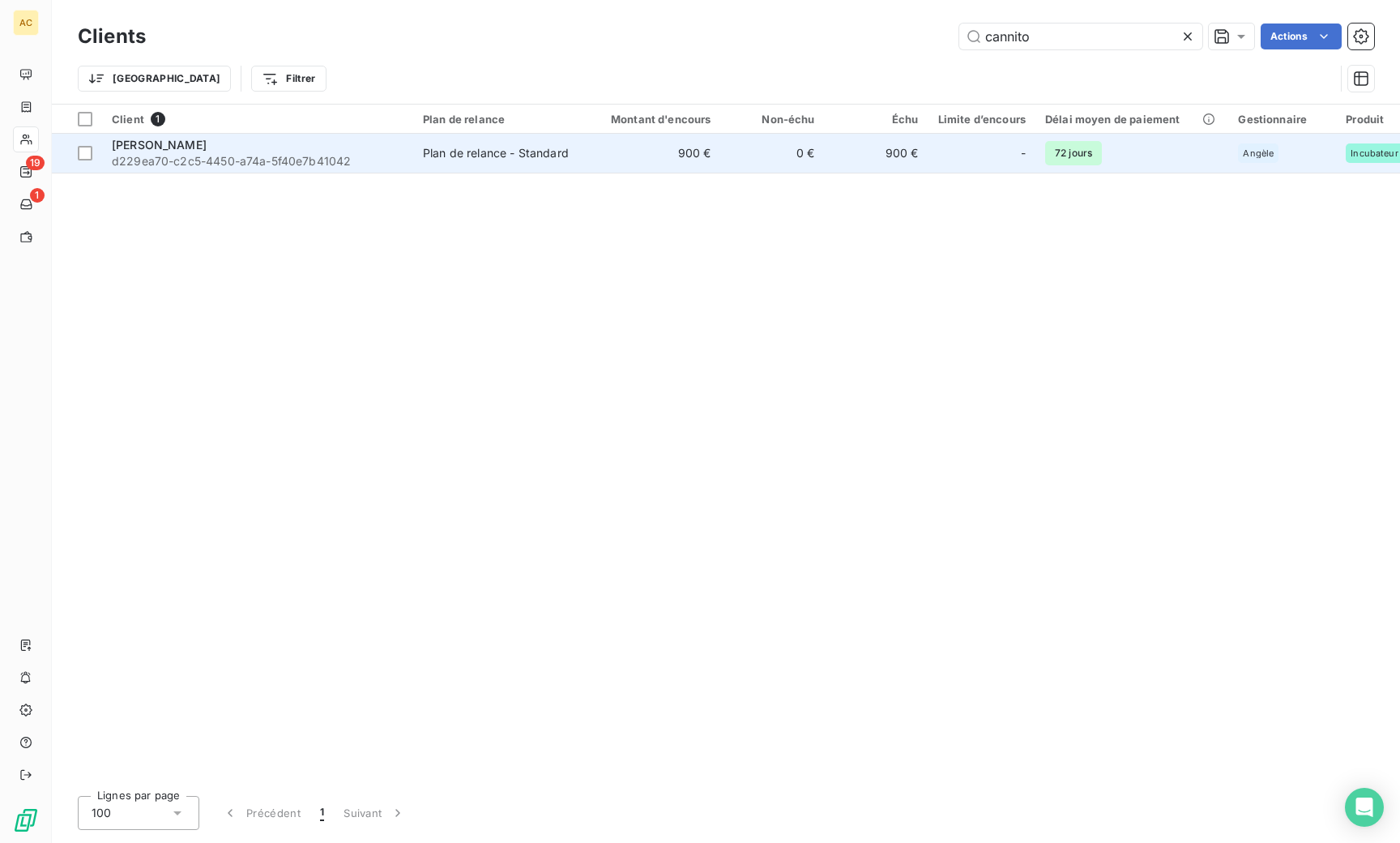
type input "cannito"
click at [421, 156] on td "Plan de relance - Standard" at bounding box center [497, 153] width 169 height 39
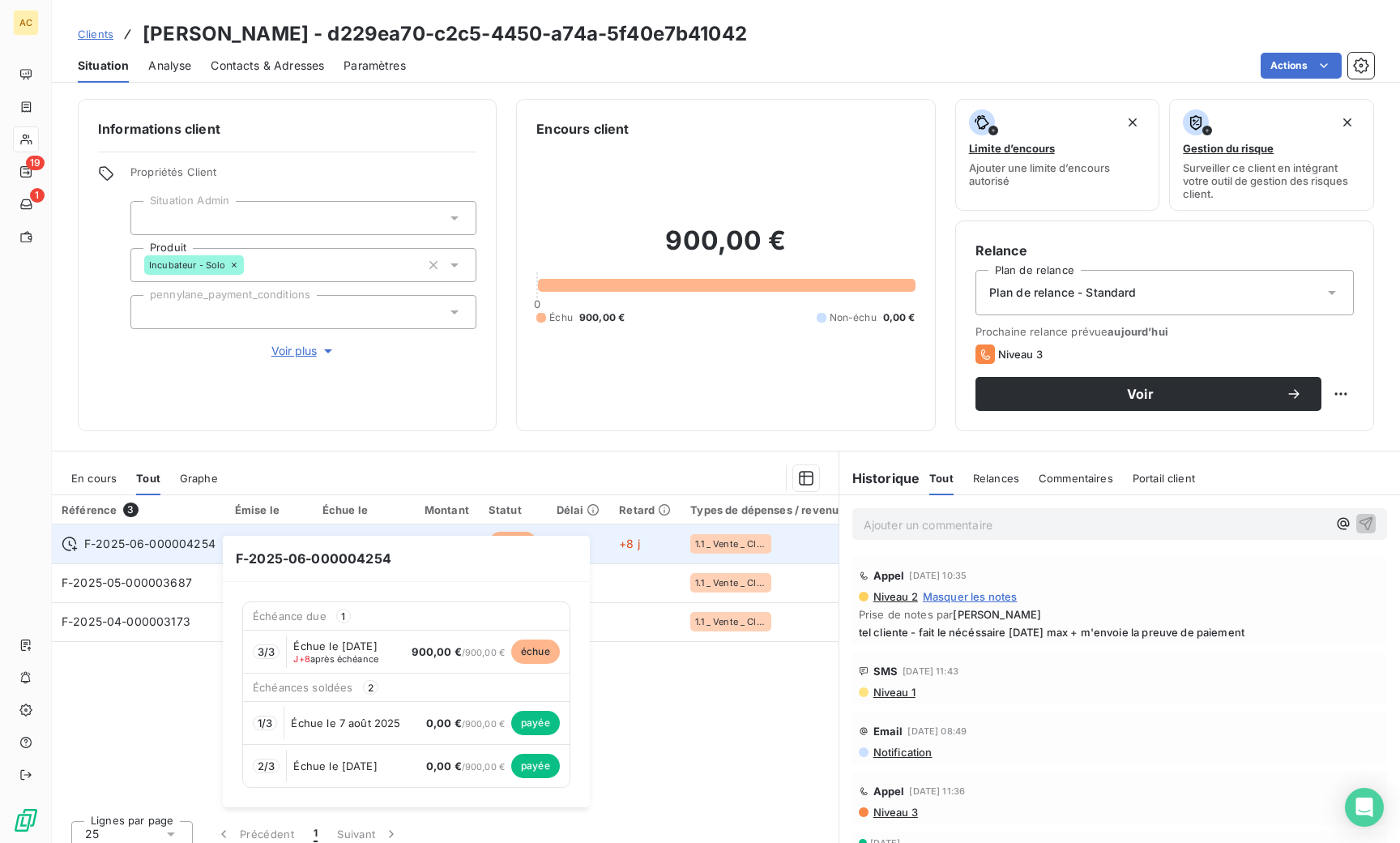
click at [139, 546] on span "F-2025-06-000004254" at bounding box center [149, 543] width 132 height 16
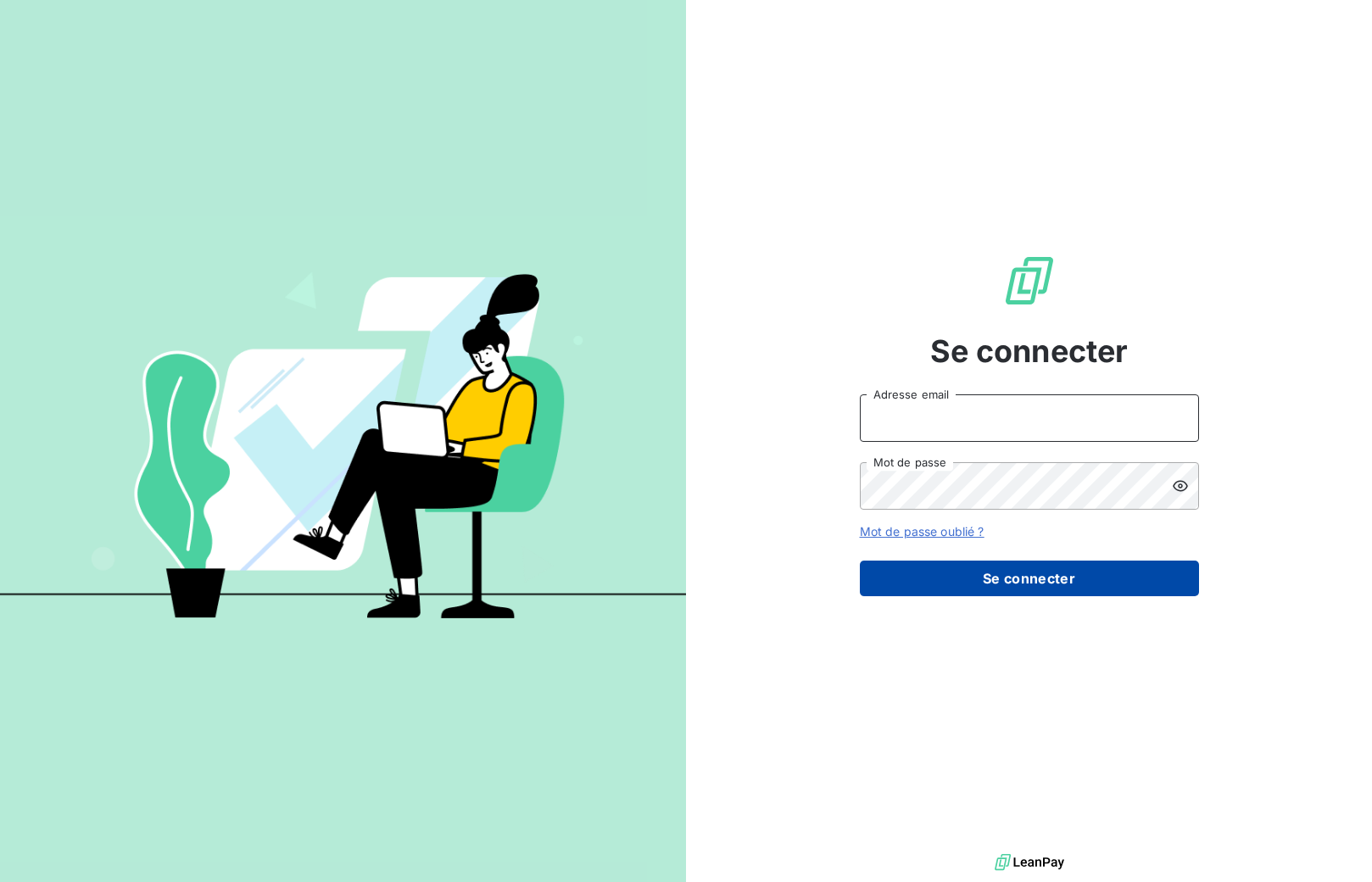
type input "[EMAIL_ADDRESS][DOMAIN_NAME]"
click at [1060, 578] on button "Se connecter" at bounding box center [1029, 578] width 339 height 36
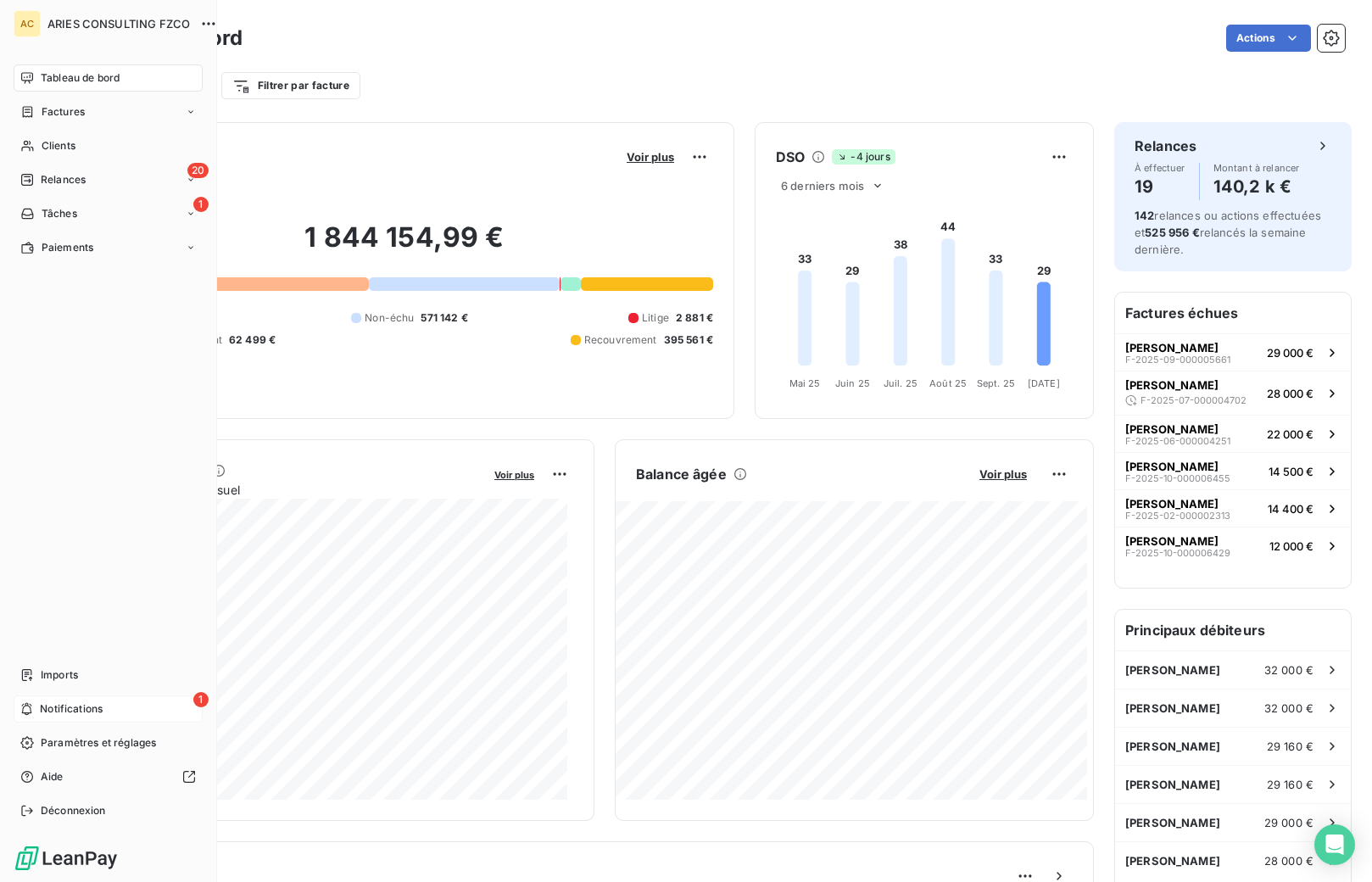
click at [52, 708] on span "Notifications" at bounding box center [71, 708] width 63 height 16
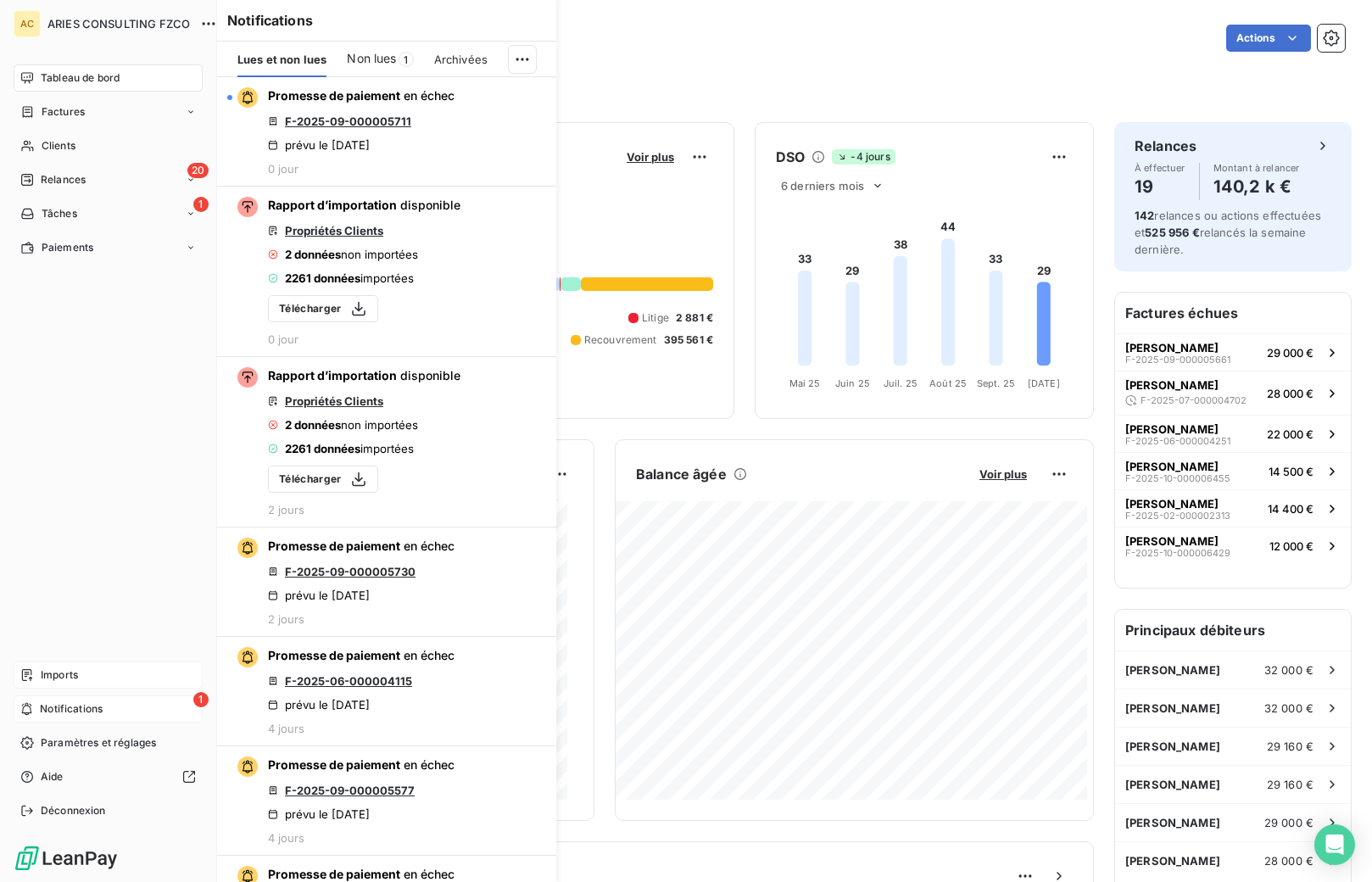
click at [55, 680] on span "Imports" at bounding box center [59, 675] width 37 height 16
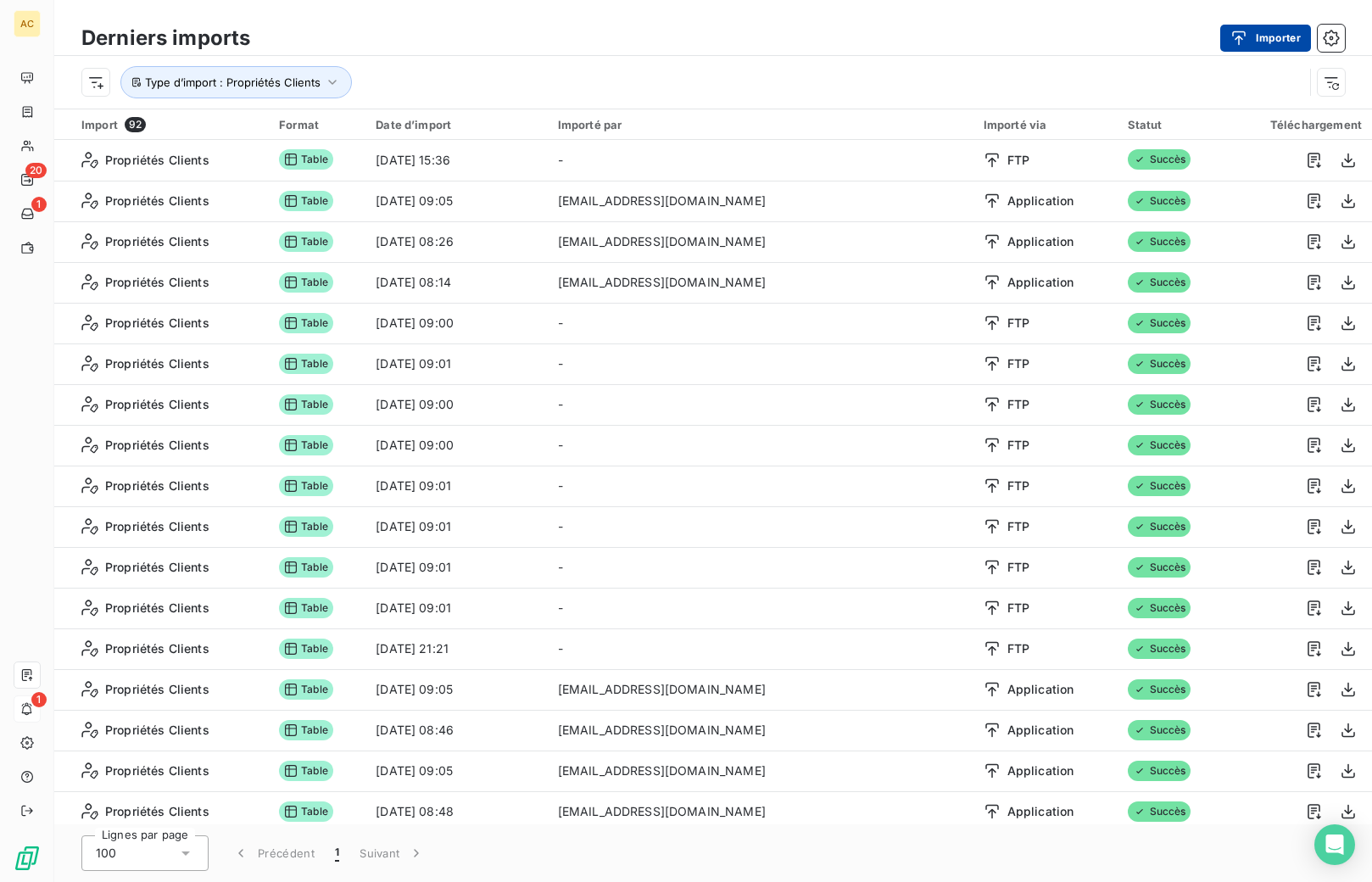
click at [1268, 36] on button "Importer" at bounding box center [1266, 38] width 91 height 27
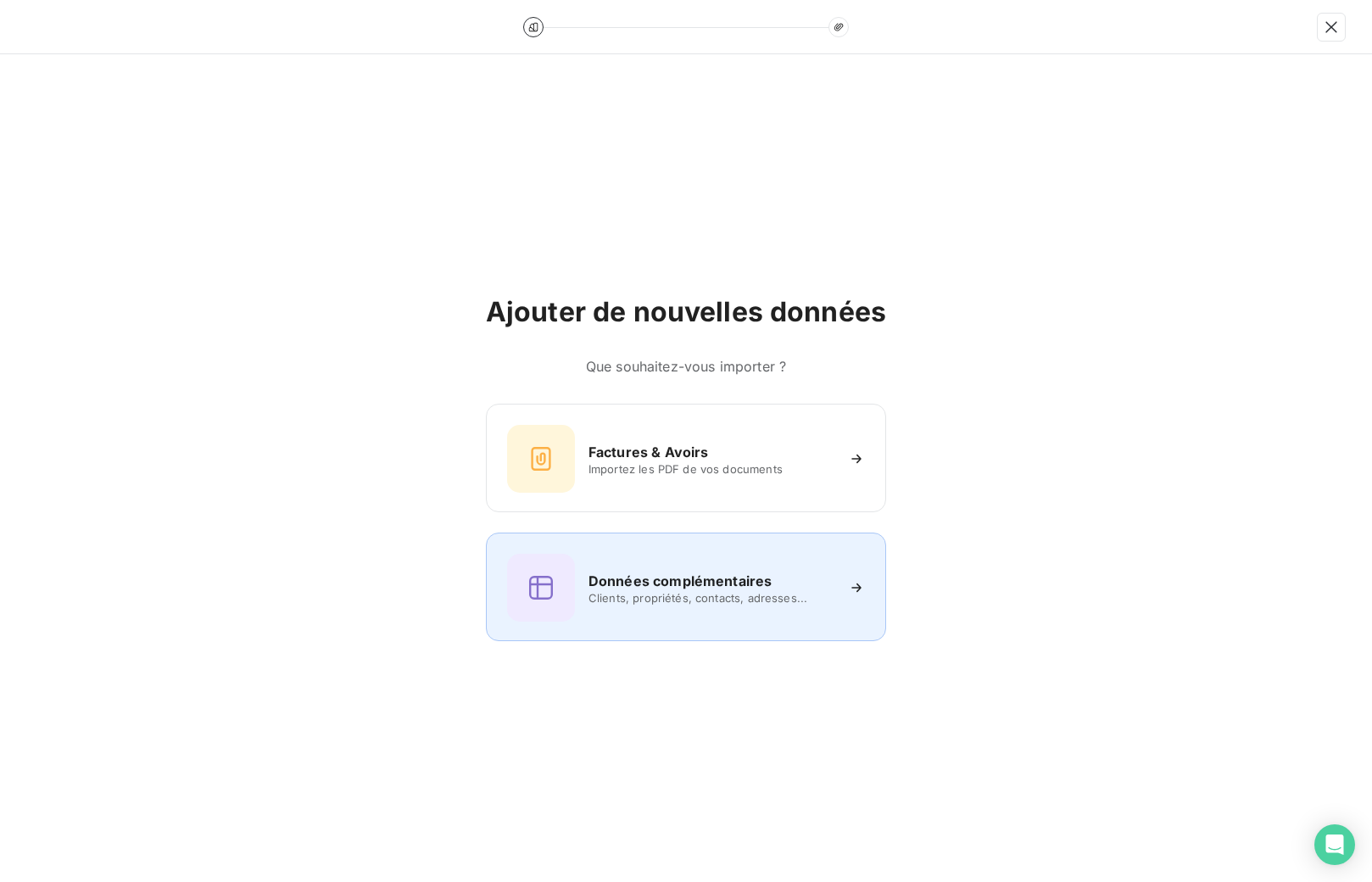
click at [666, 589] on h6 "Données complémentaires" at bounding box center [680, 581] width 183 height 20
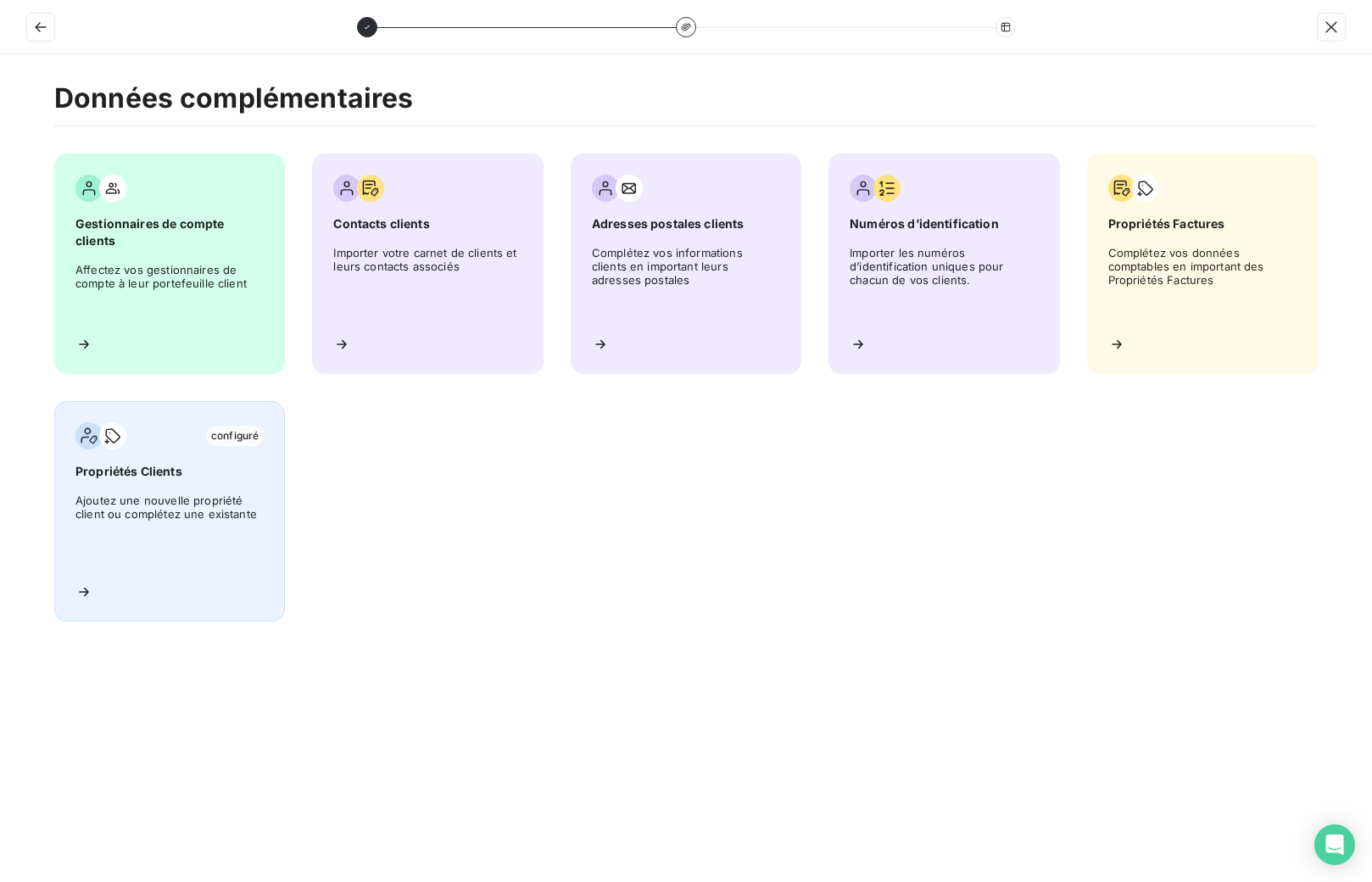
click at [115, 473] on span "Propriétés Clients" at bounding box center [170, 472] width 189 height 17
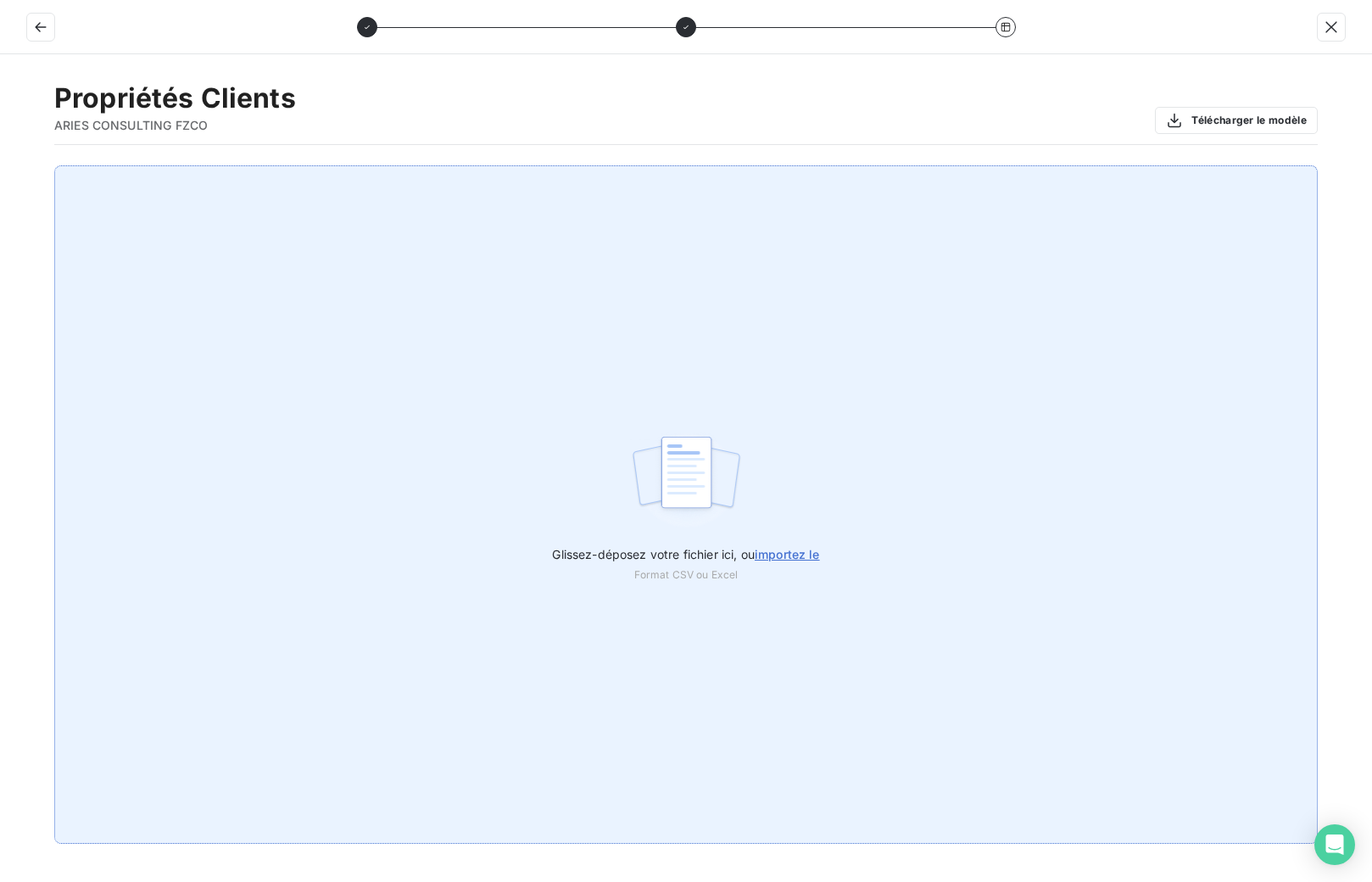
click at [787, 556] on span "importez le" at bounding box center [787, 554] width 66 height 15
click at [1, 166] on input "Glissez-déposez votre fichier ici, ou importez le" at bounding box center [0, 165] width 1 height 1
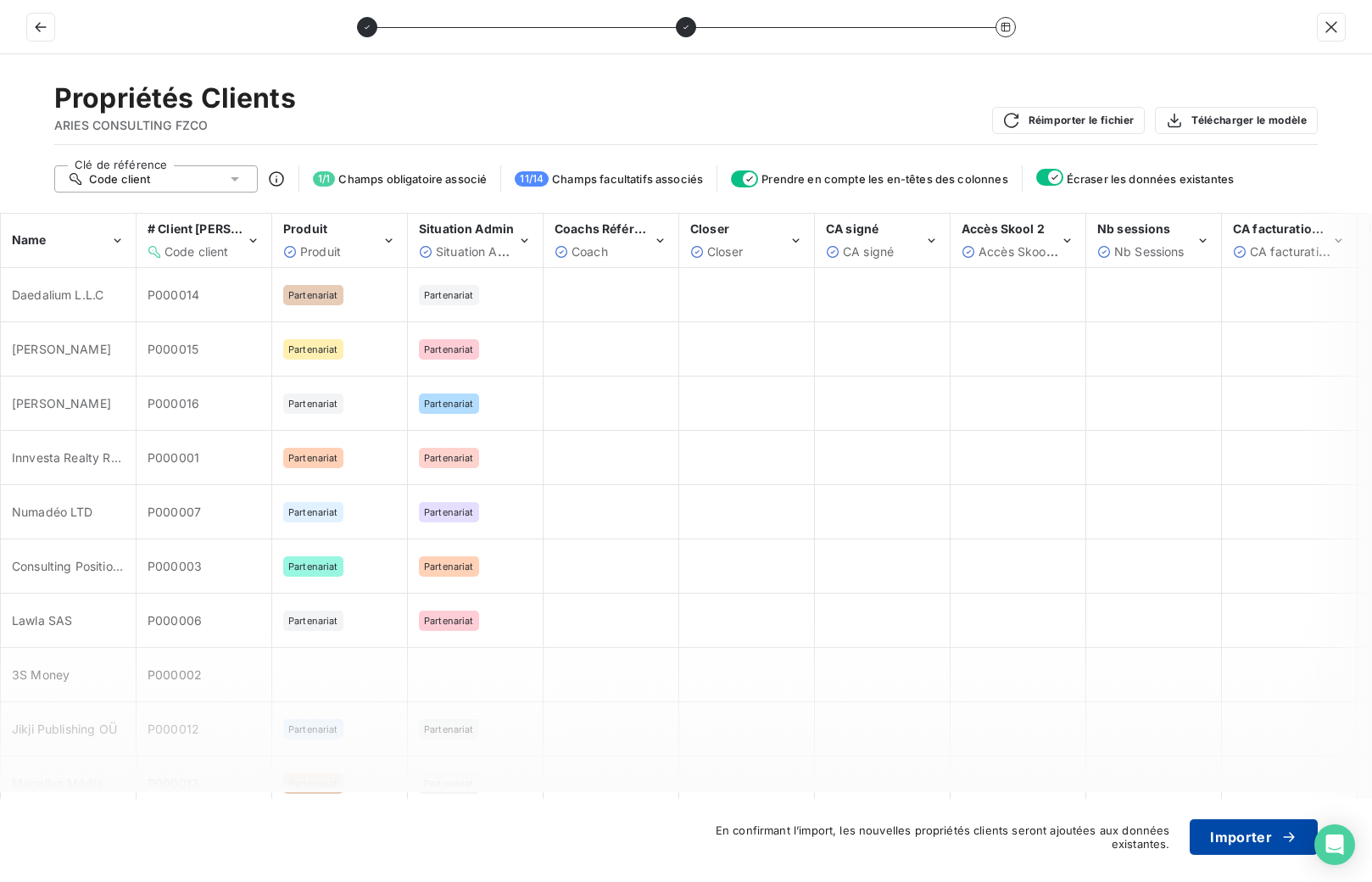
click at [1260, 833] on button "Importer" at bounding box center [1254, 837] width 128 height 36
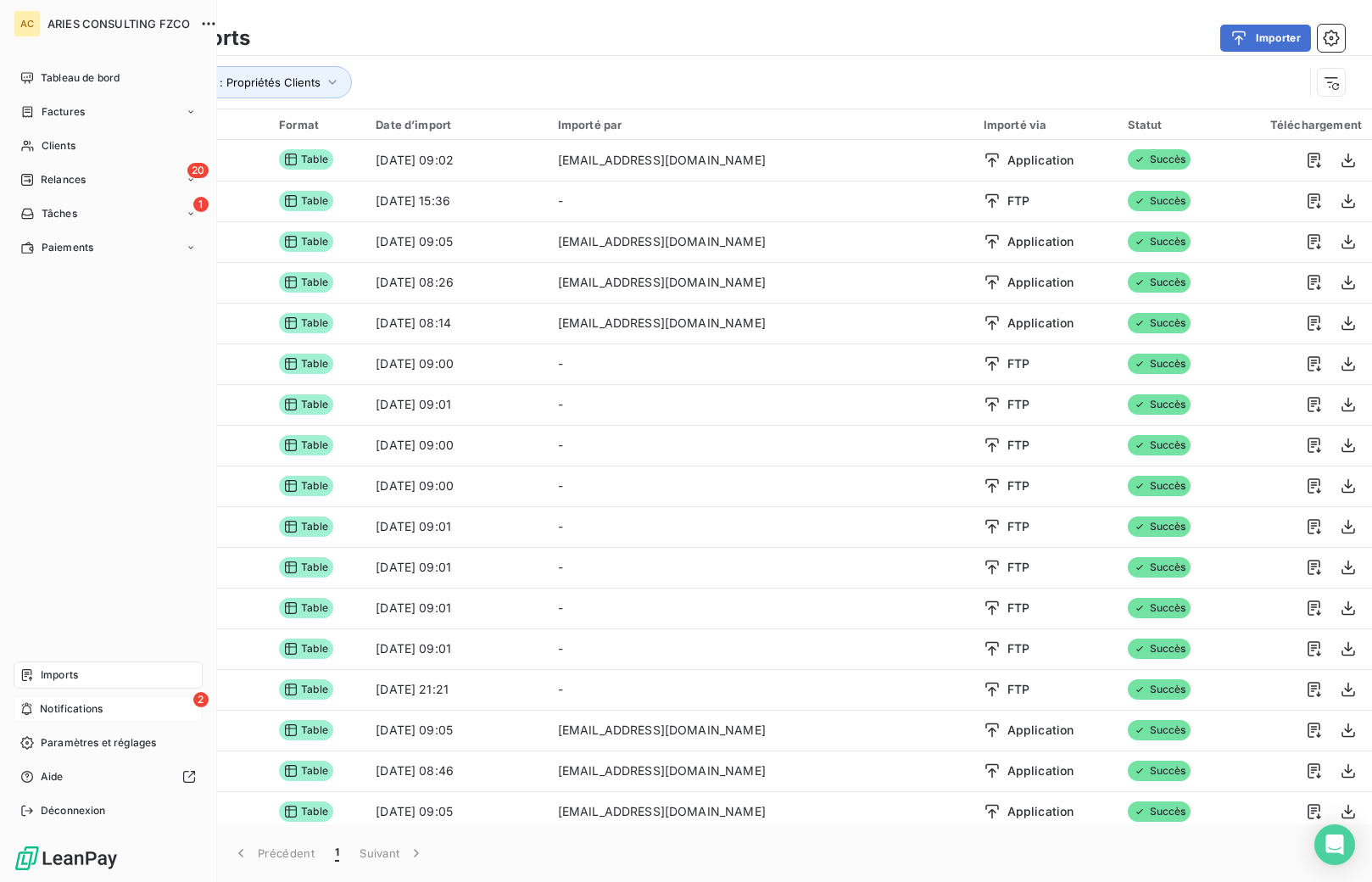
click at [42, 710] on span "Notifications" at bounding box center [71, 708] width 63 height 16
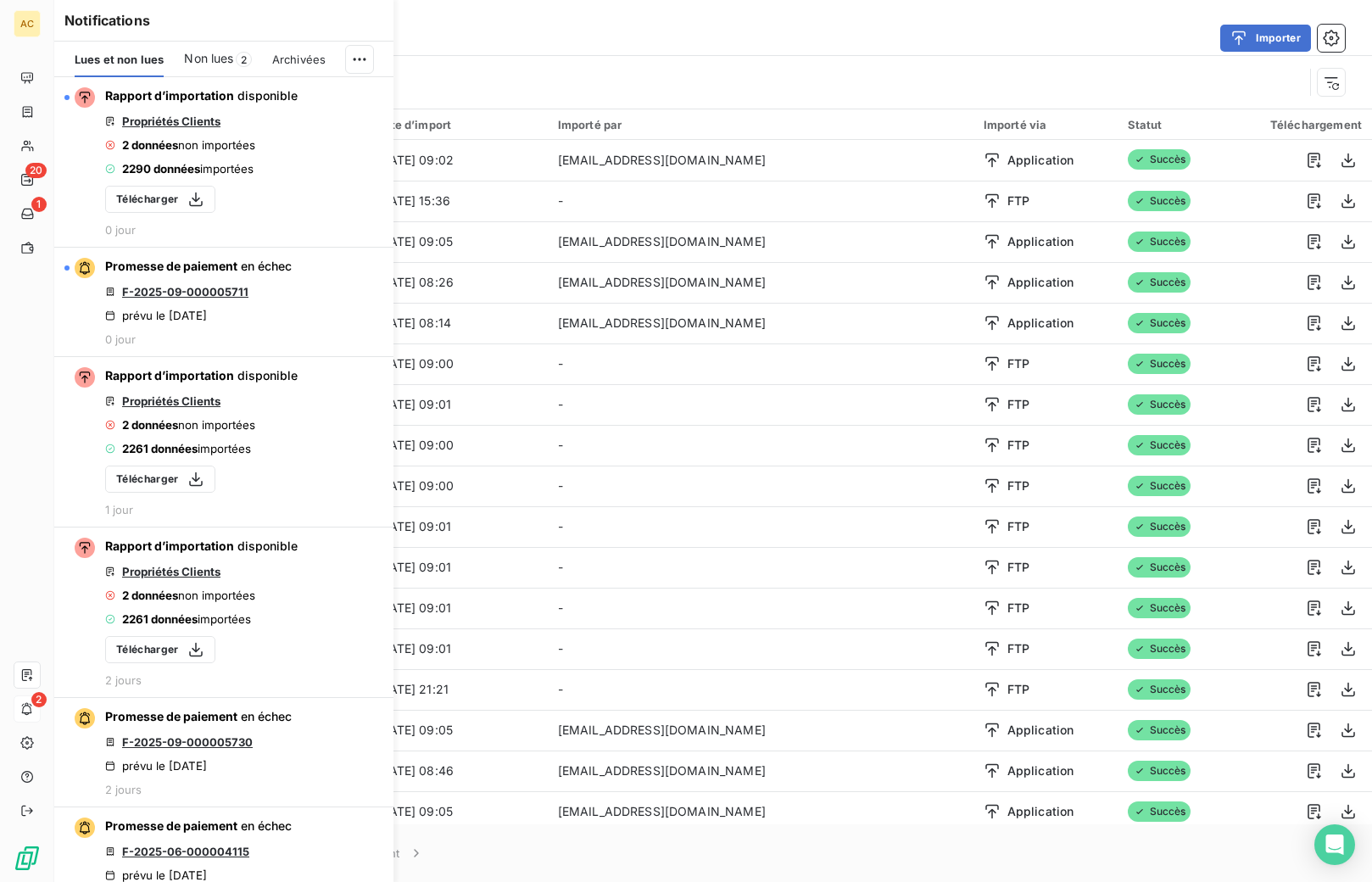
click at [362, 64] on html "AC 20 1 2 Derniers imports Importer Type d’import : Propriétés Clients Import 9…" at bounding box center [686, 441] width 1372 height 882
click at [310, 104] on div "Tout marquer comme lu" at bounding box center [246, 96] width 238 height 27
click at [27, 183] on icon at bounding box center [27, 179] width 14 height 14
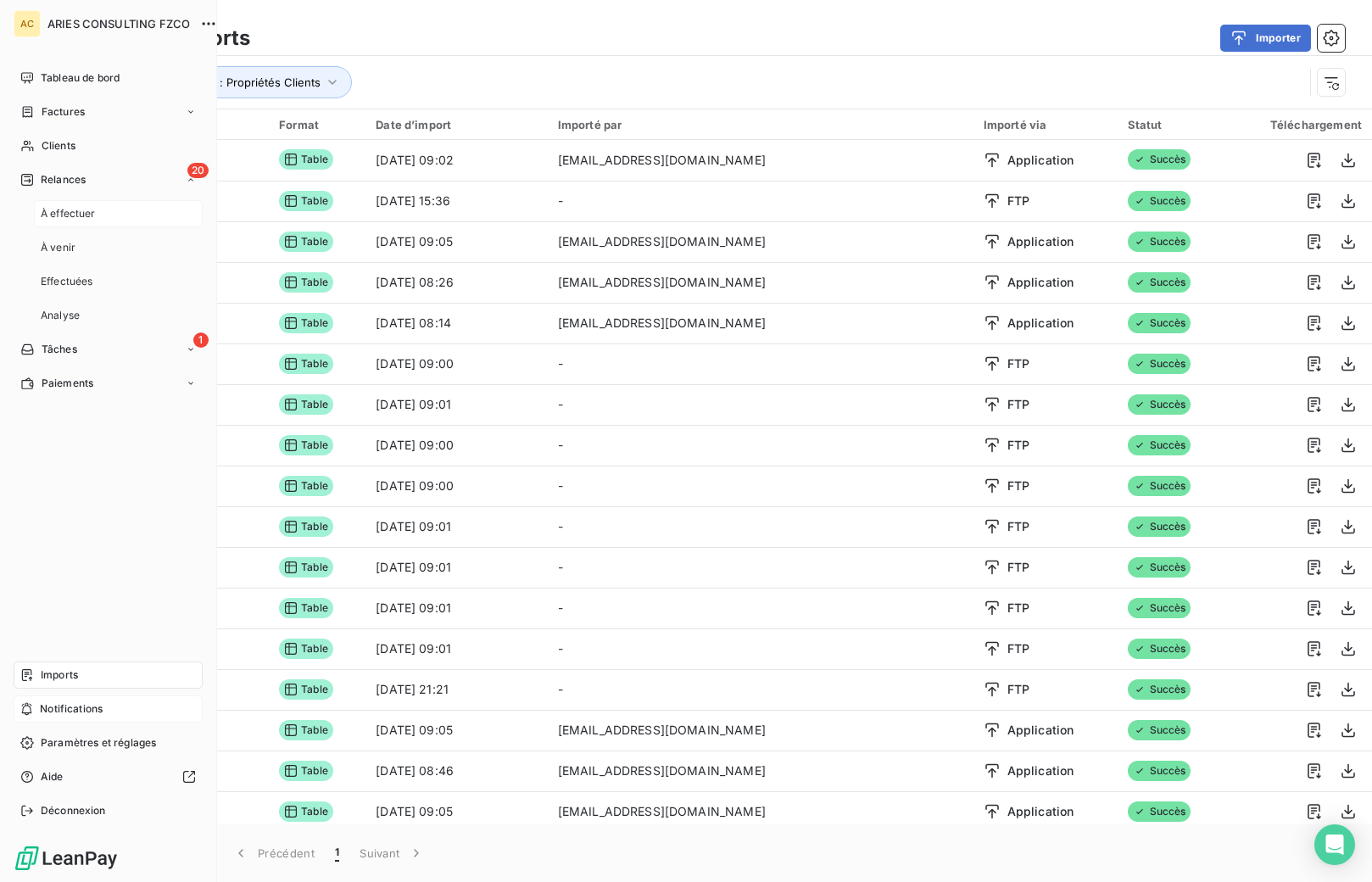
click at [55, 213] on span "À effectuer" at bounding box center [68, 214] width 55 height 16
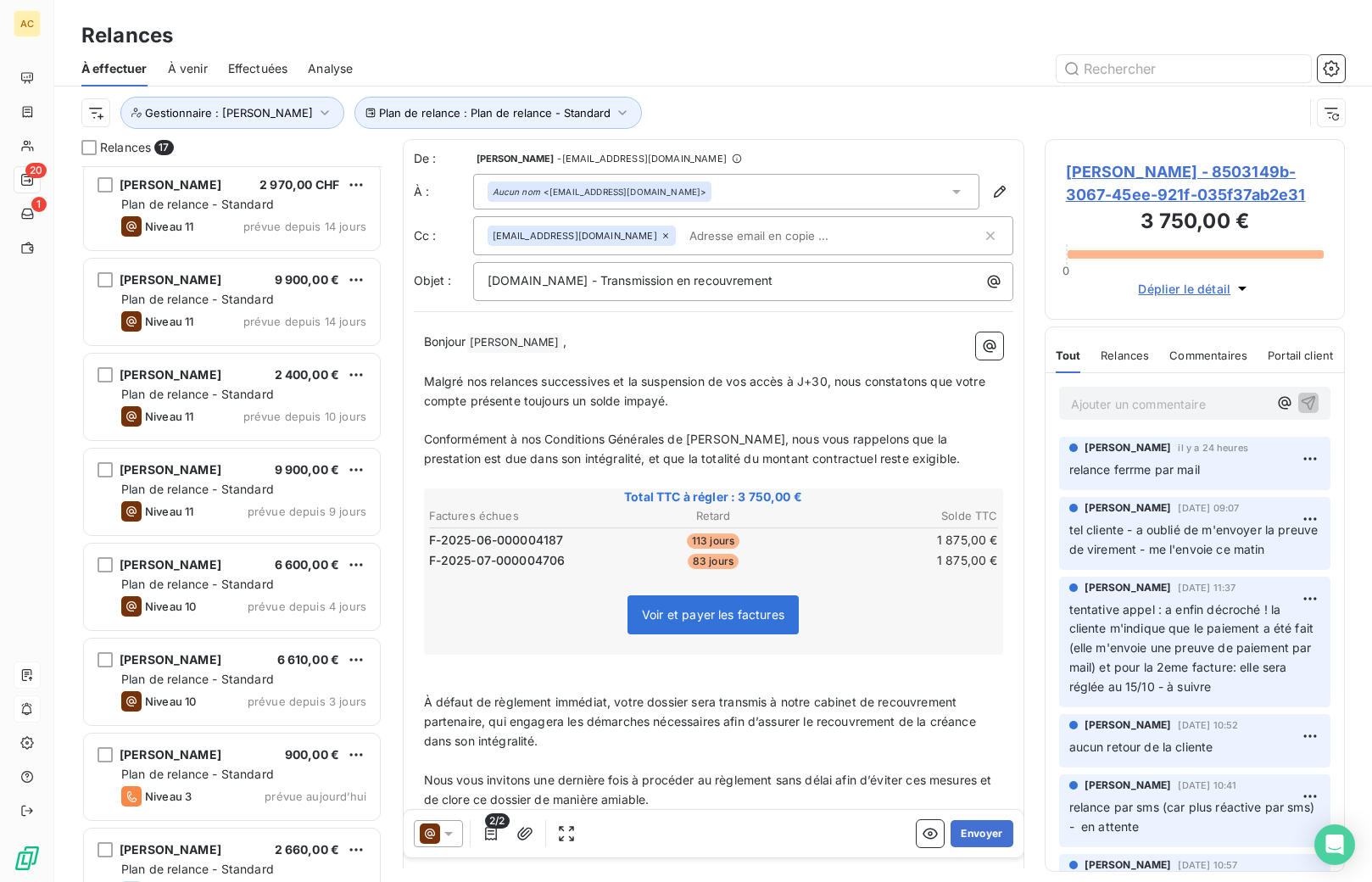
scroll to position [900, 0]
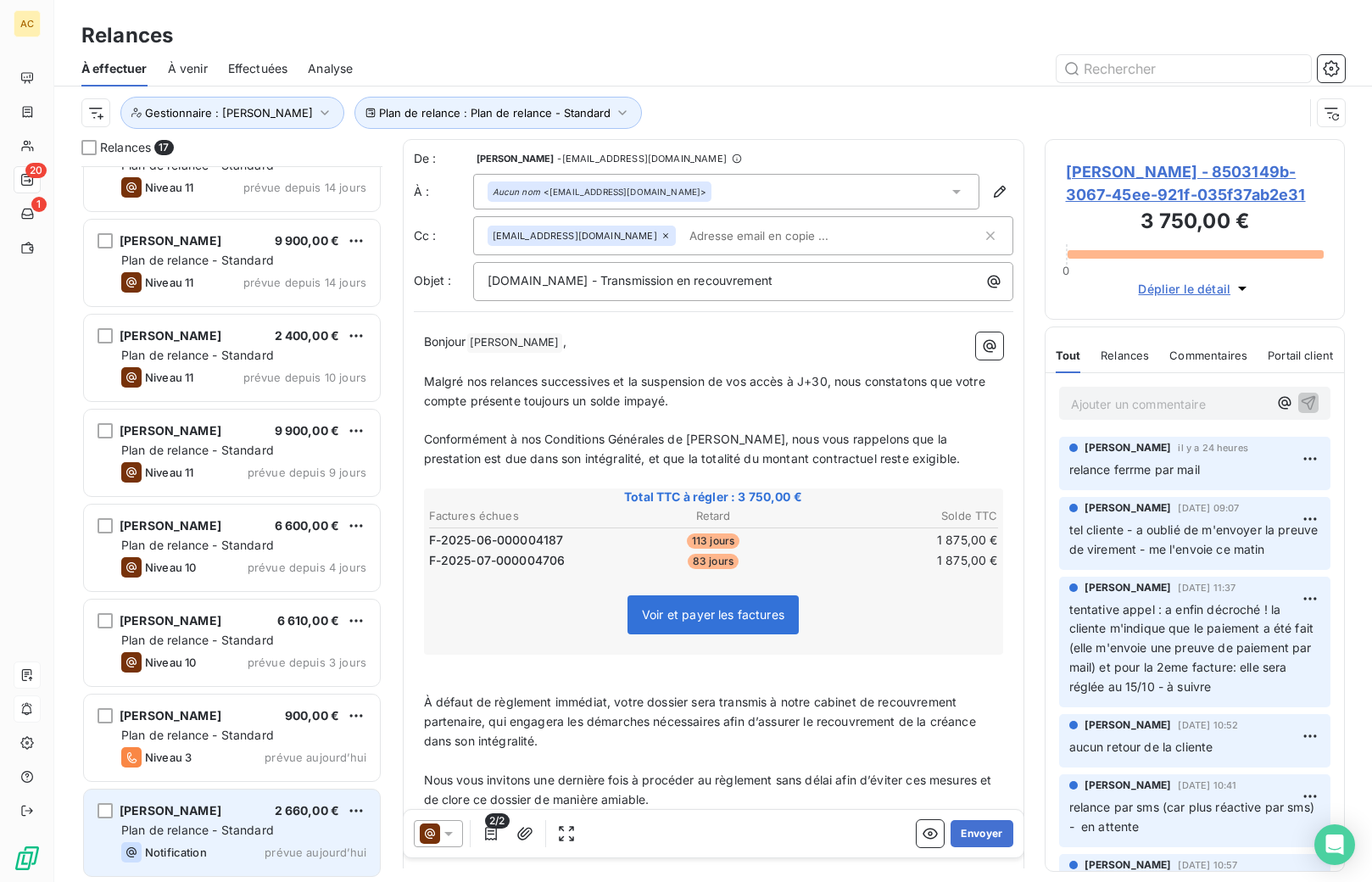
click at [261, 839] on div "[PERSON_NAME] 2 660,00 € Plan de relance - Standard Notification prévue [DATE]" at bounding box center [232, 833] width 296 height 87
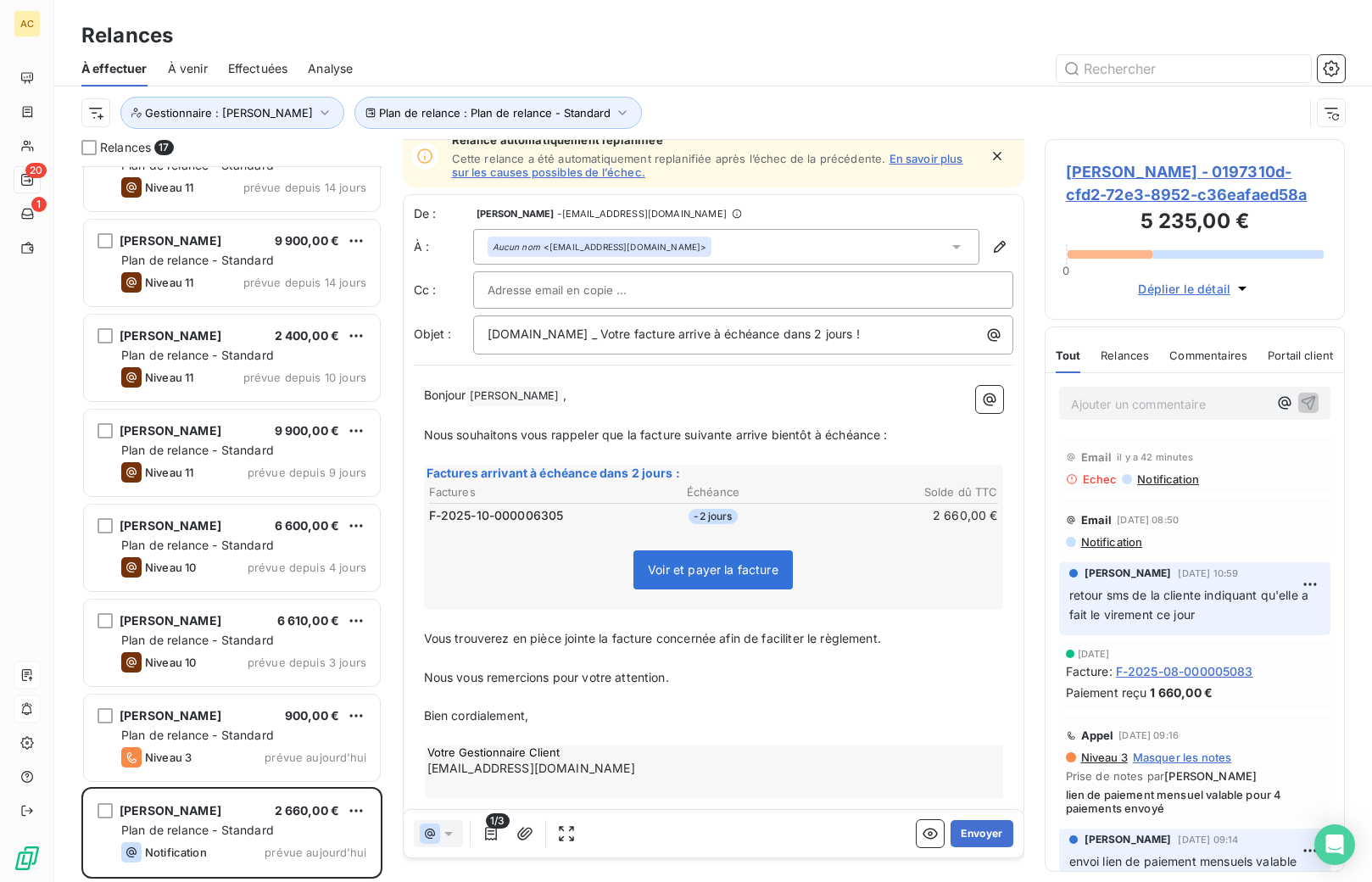
scroll to position [36, 0]
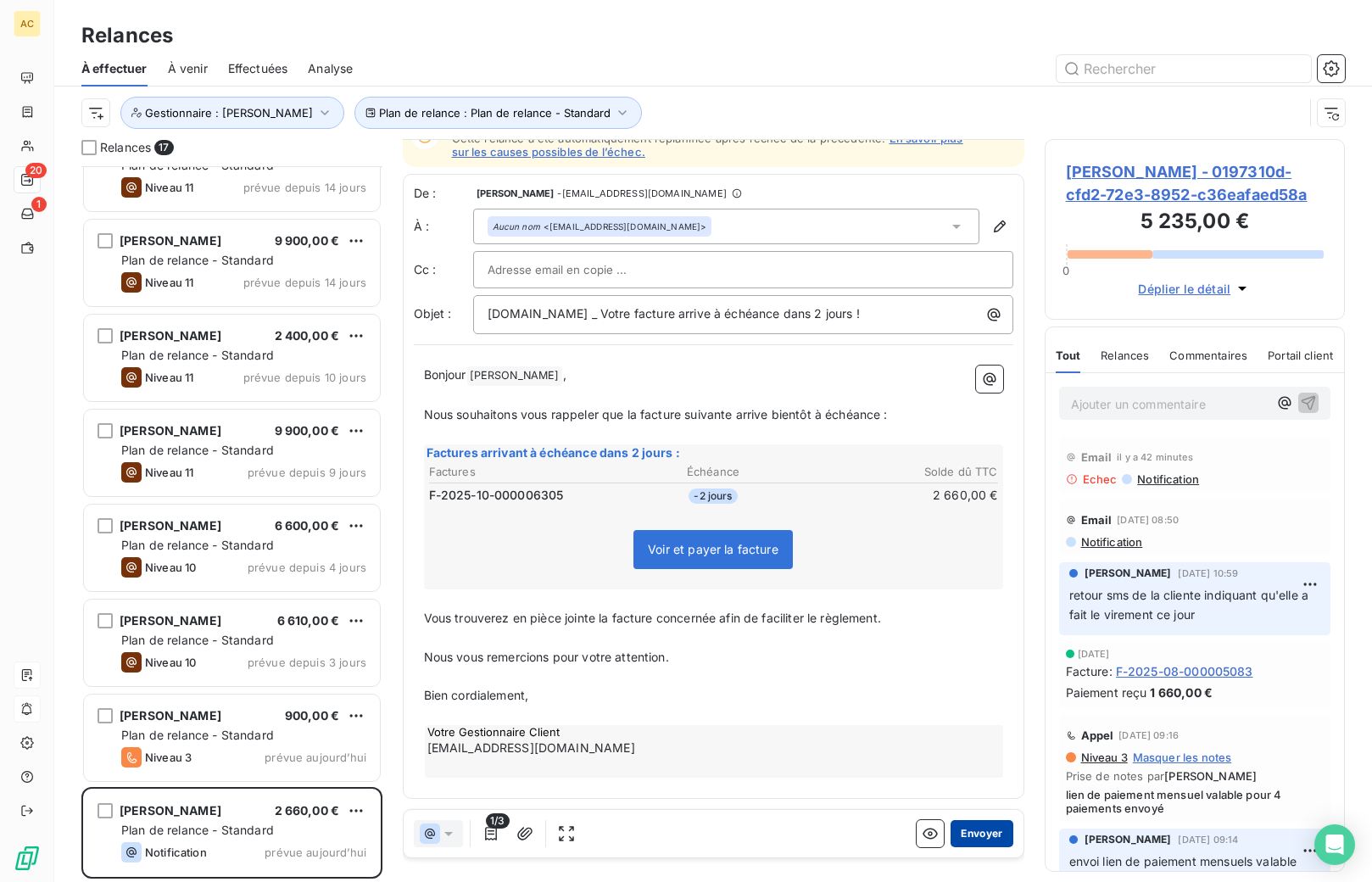
click at [982, 835] on button "Envoyer" at bounding box center [981, 833] width 62 height 27
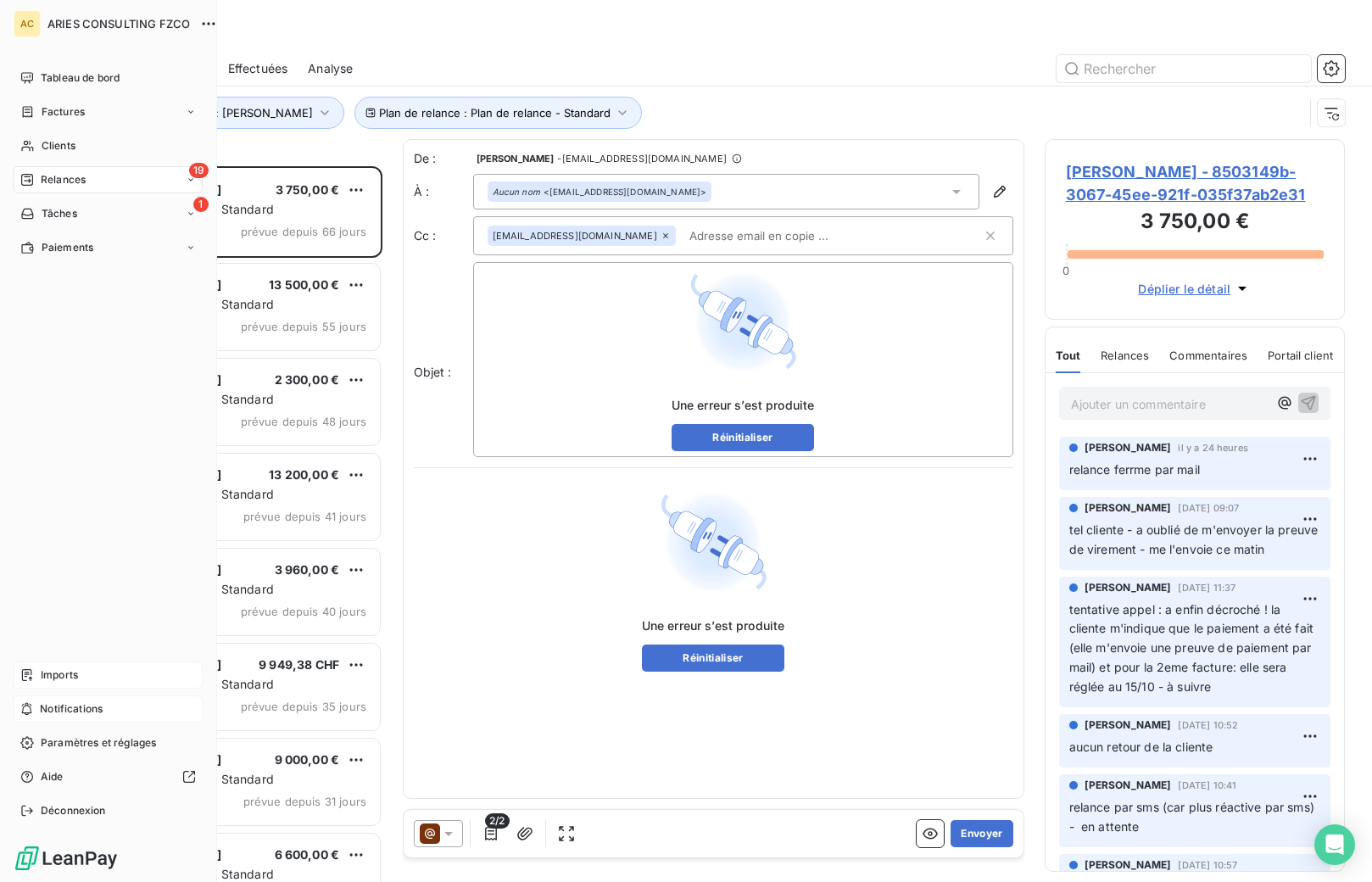
click at [43, 138] on span "Clients" at bounding box center [58, 145] width 34 height 16
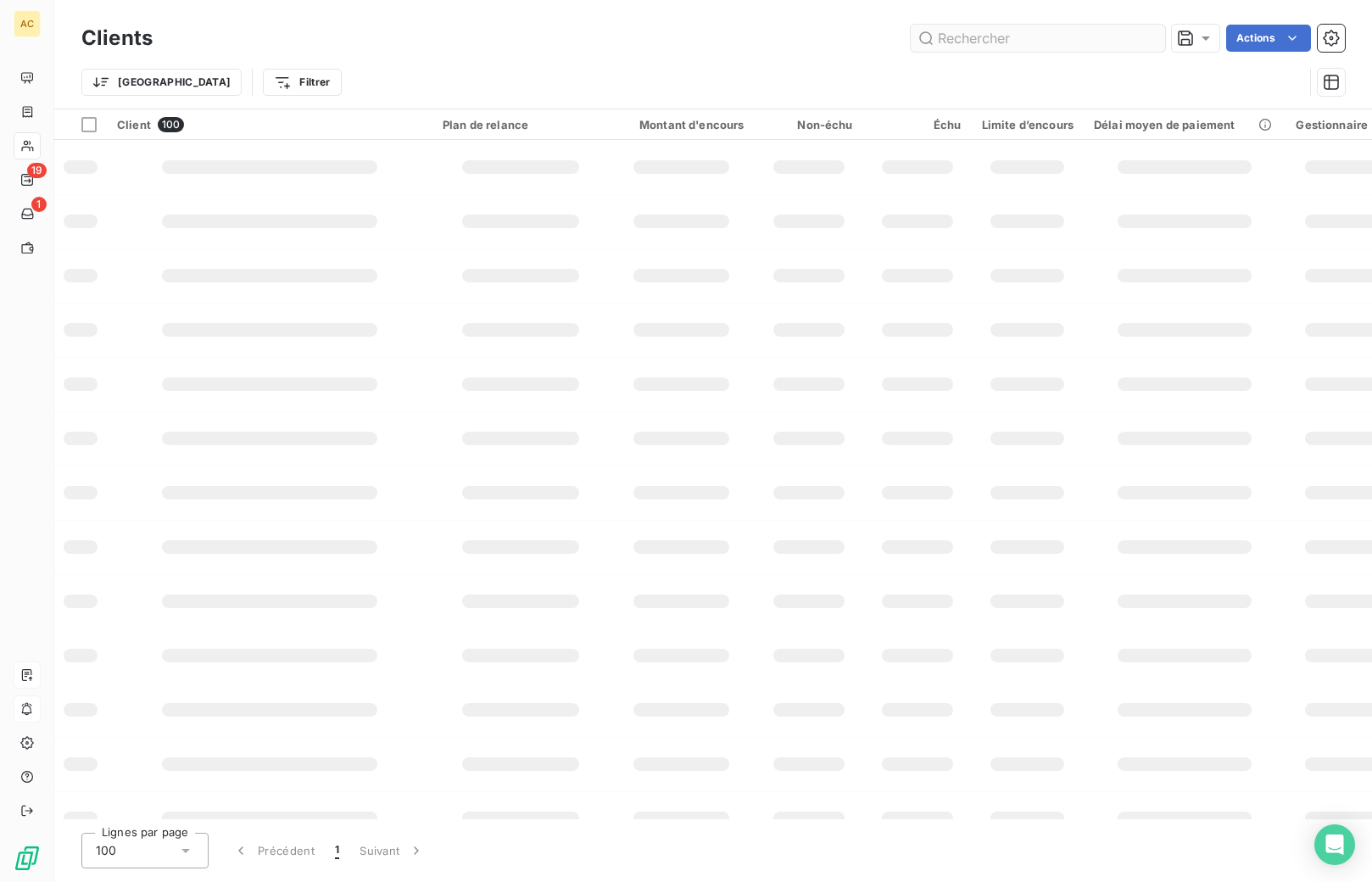
click at [1031, 38] on input "text" at bounding box center [1037, 38] width 254 height 27
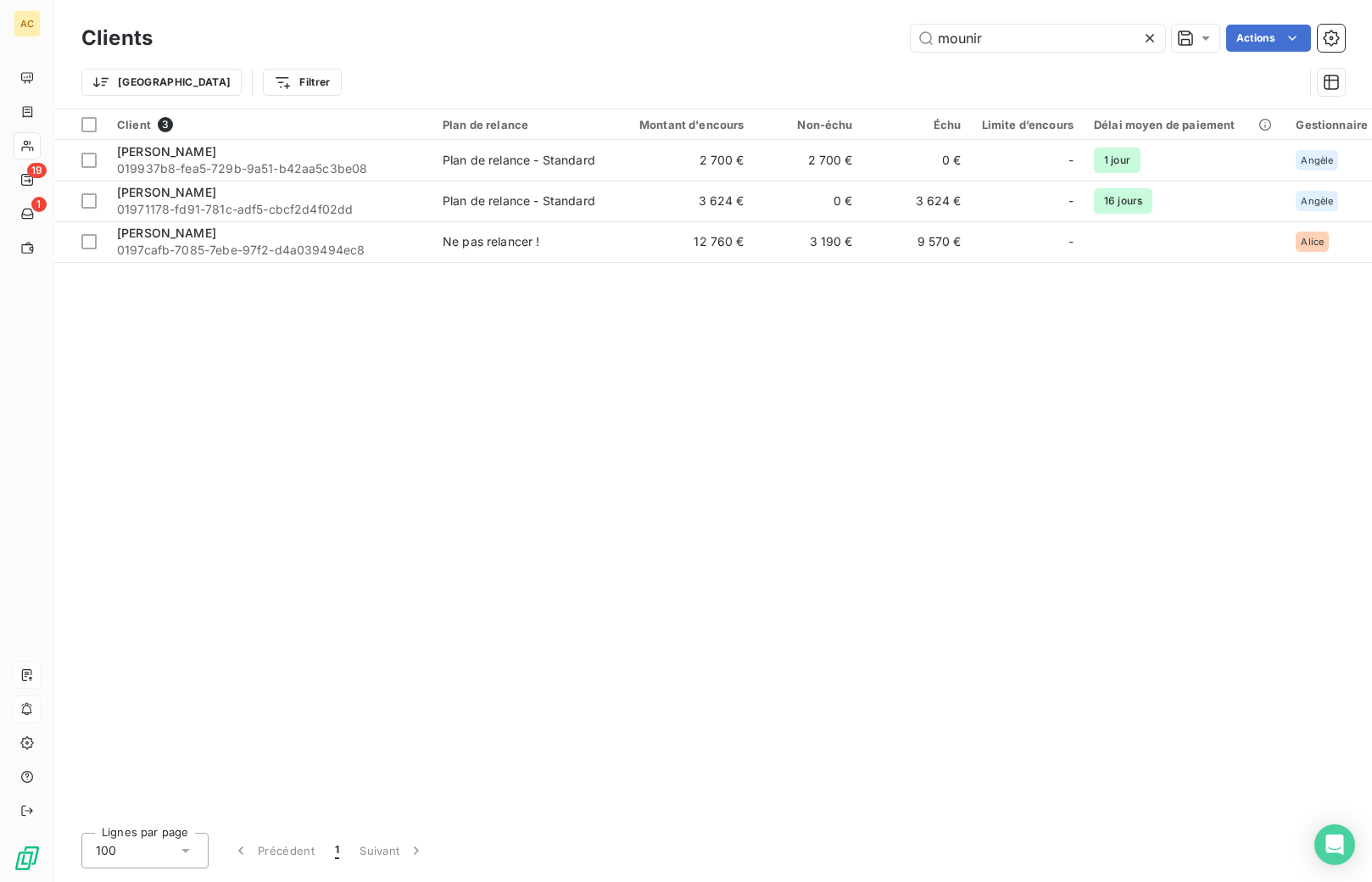
type input "[PERSON_NAME]"
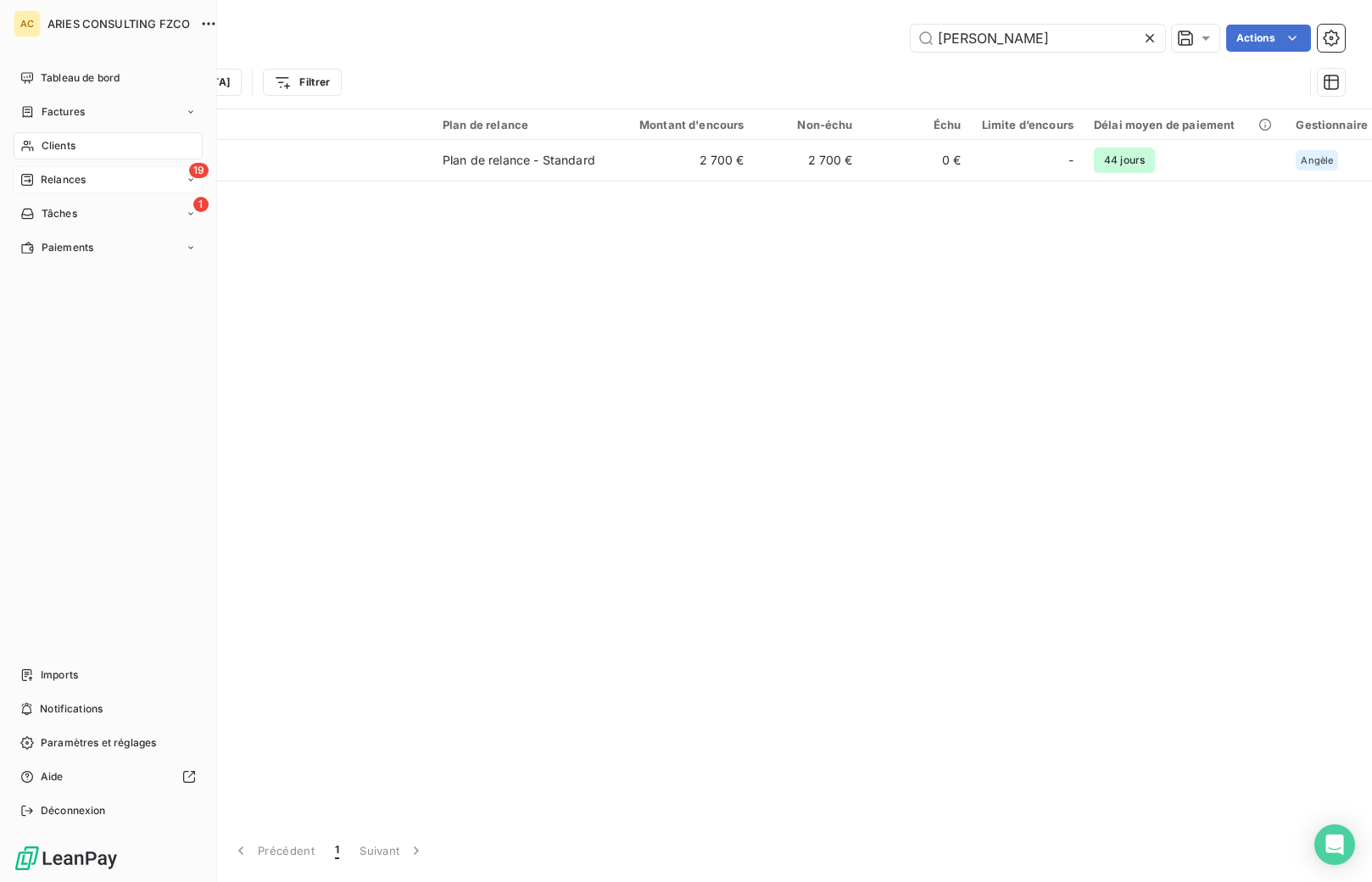
click at [43, 177] on span "Relances" at bounding box center [63, 179] width 45 height 16
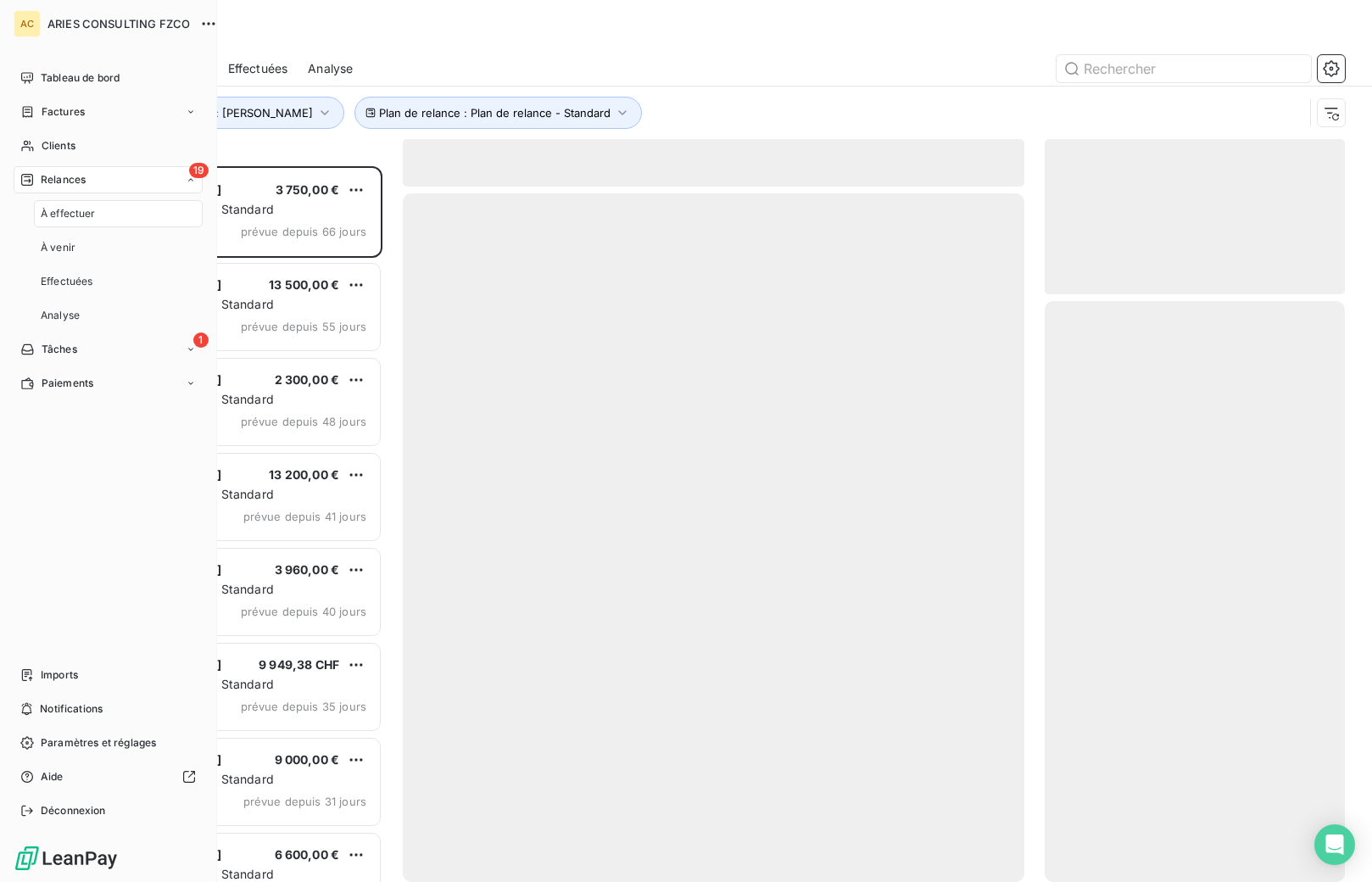
scroll to position [703, 288]
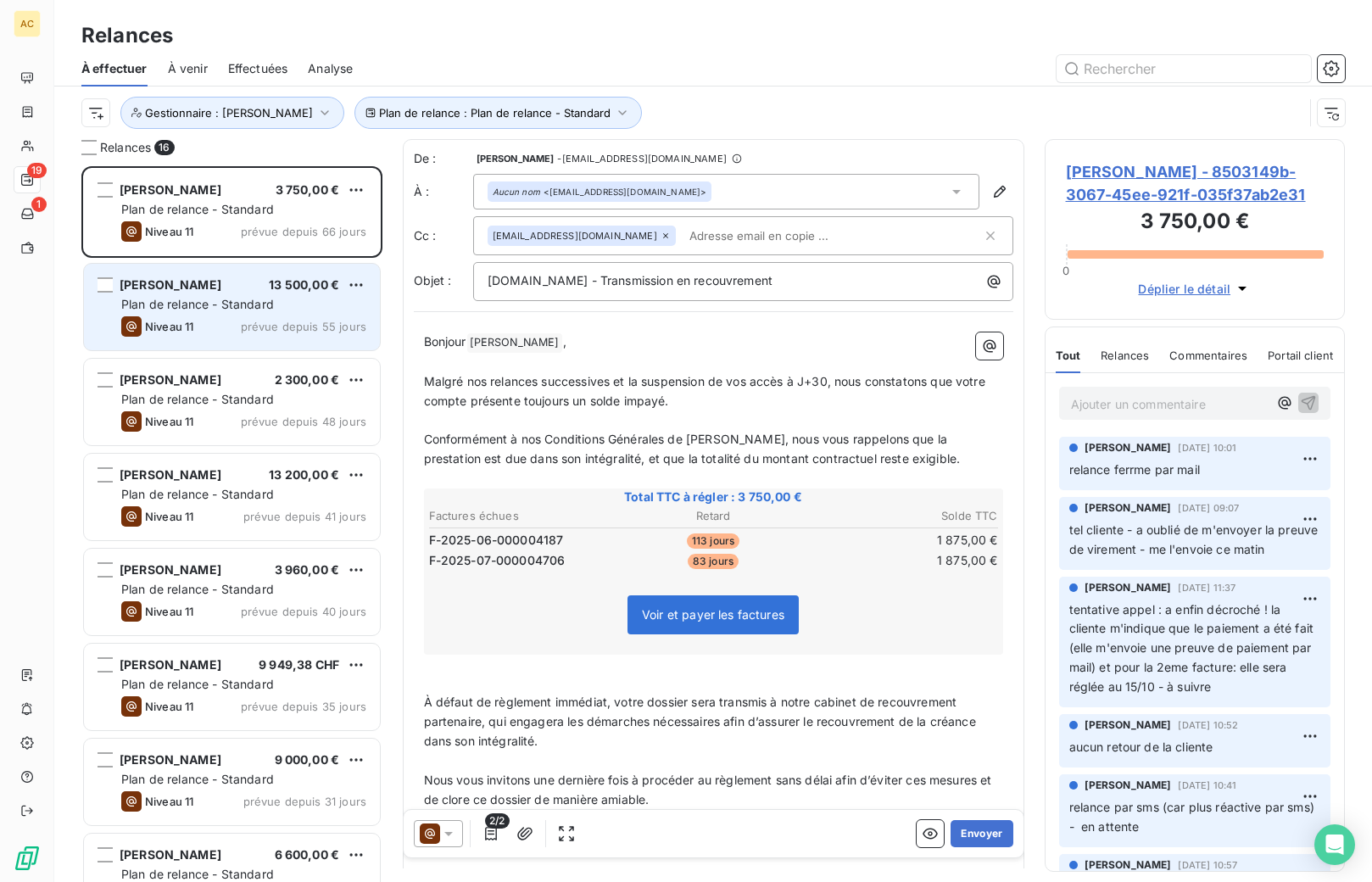
click at [281, 316] on div "Niveau 11 prévue depuis 55 jours" at bounding box center [243, 326] width 245 height 20
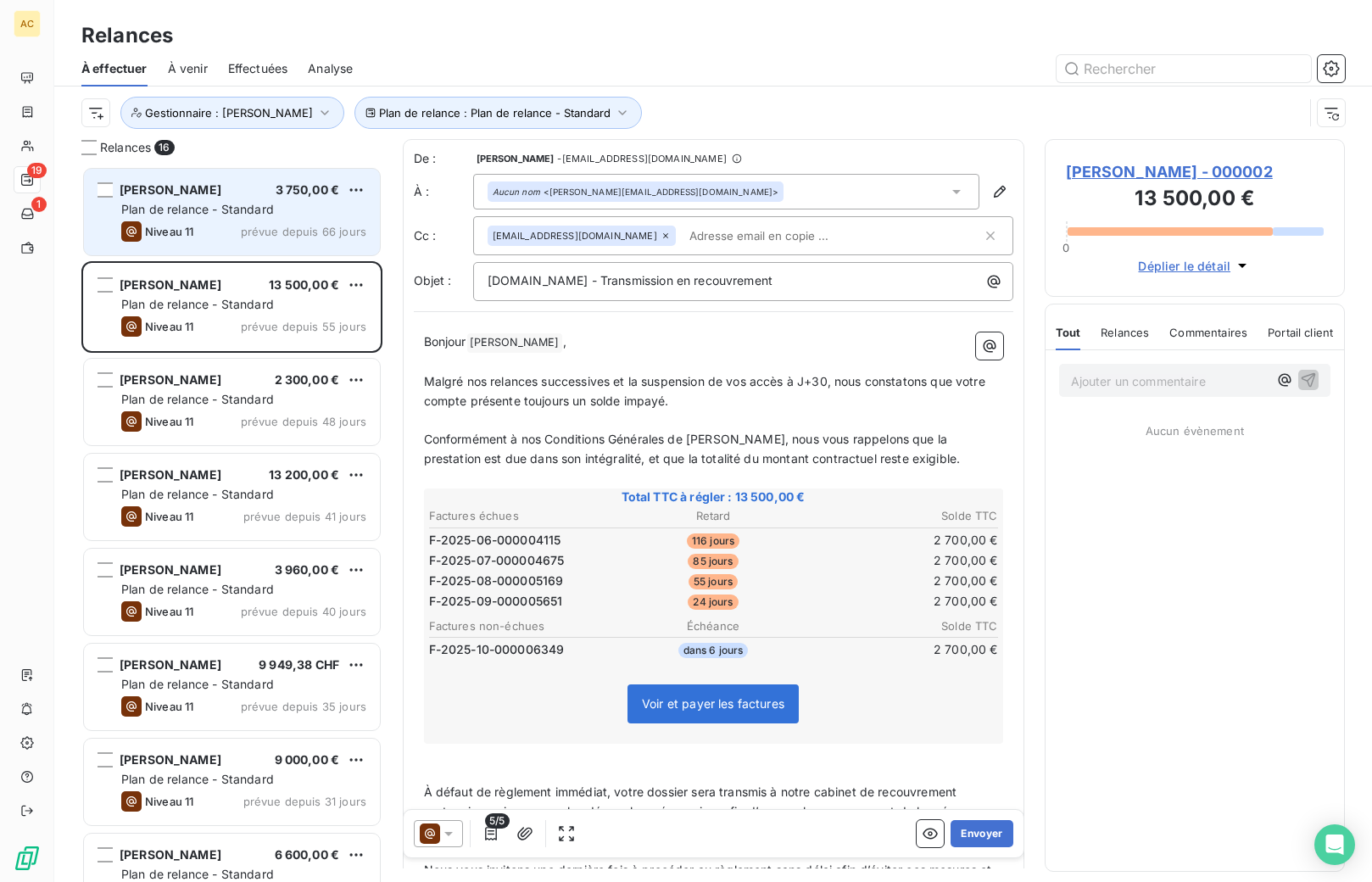
click at [278, 225] on span "prévue depuis 66 jours" at bounding box center [303, 231] width 126 height 14
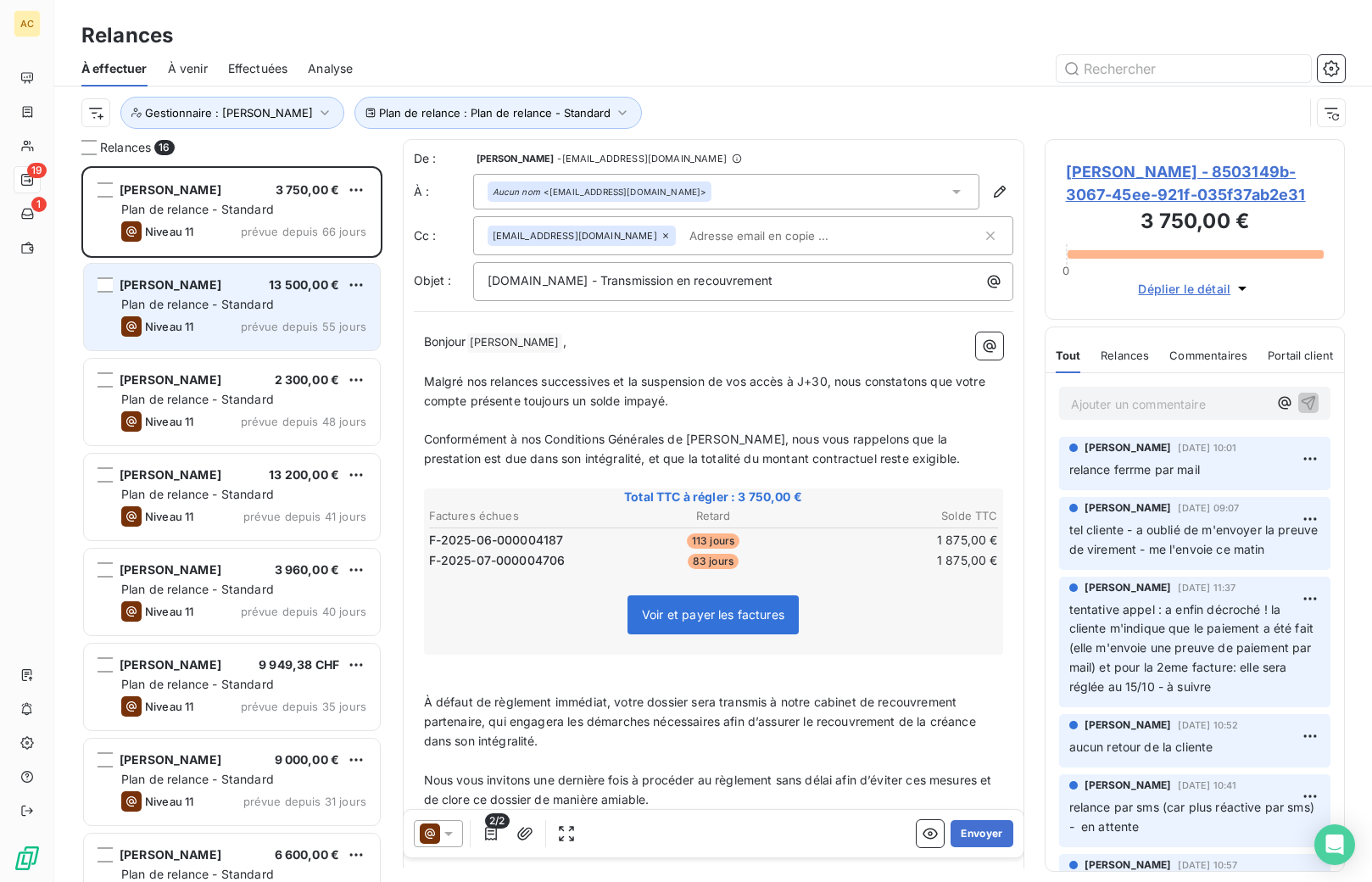
click at [251, 323] on span "prévue depuis 55 jours" at bounding box center [303, 326] width 126 height 14
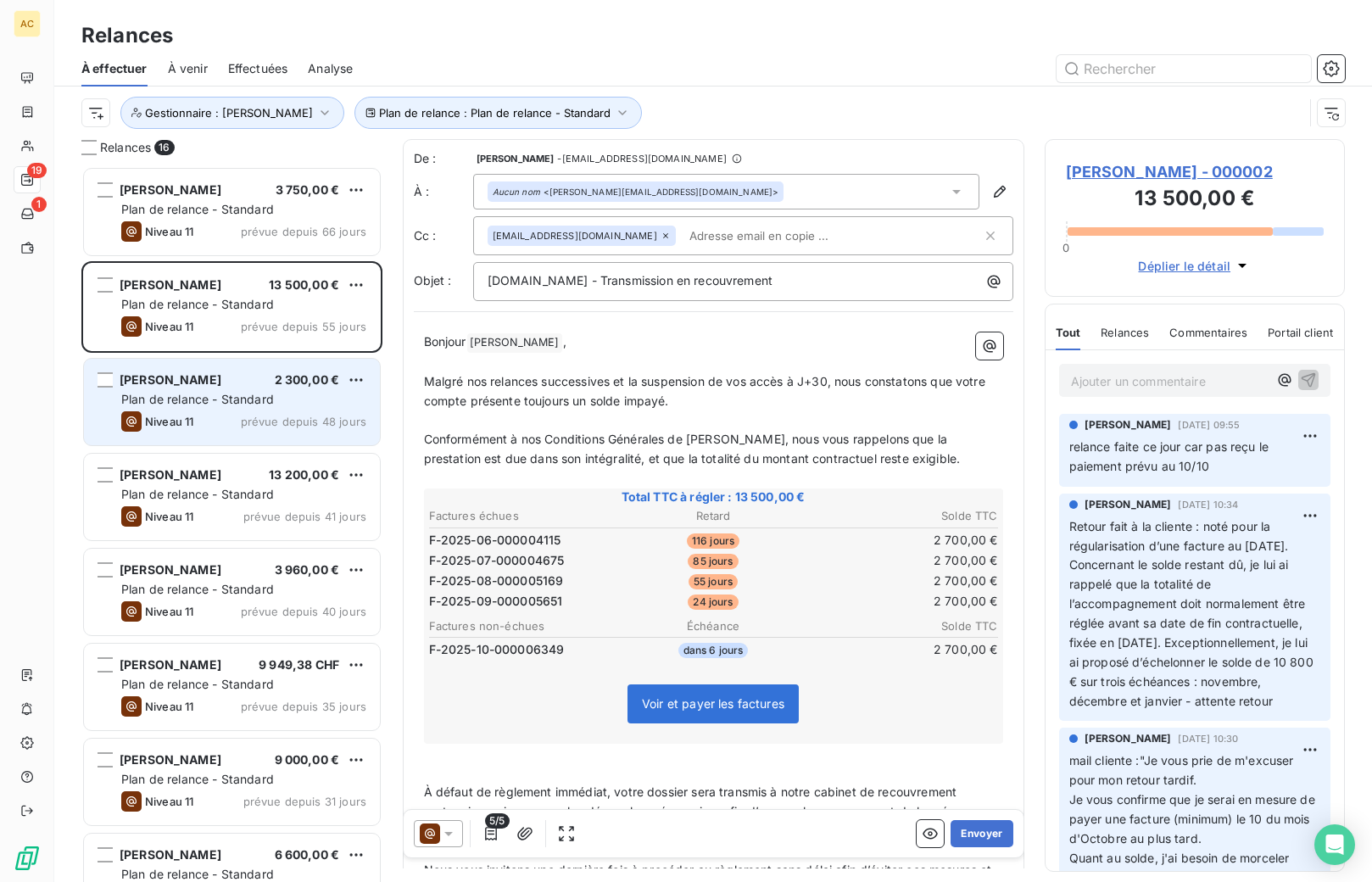
click at [237, 404] on span "Plan de relance - Standard" at bounding box center [197, 399] width 153 height 15
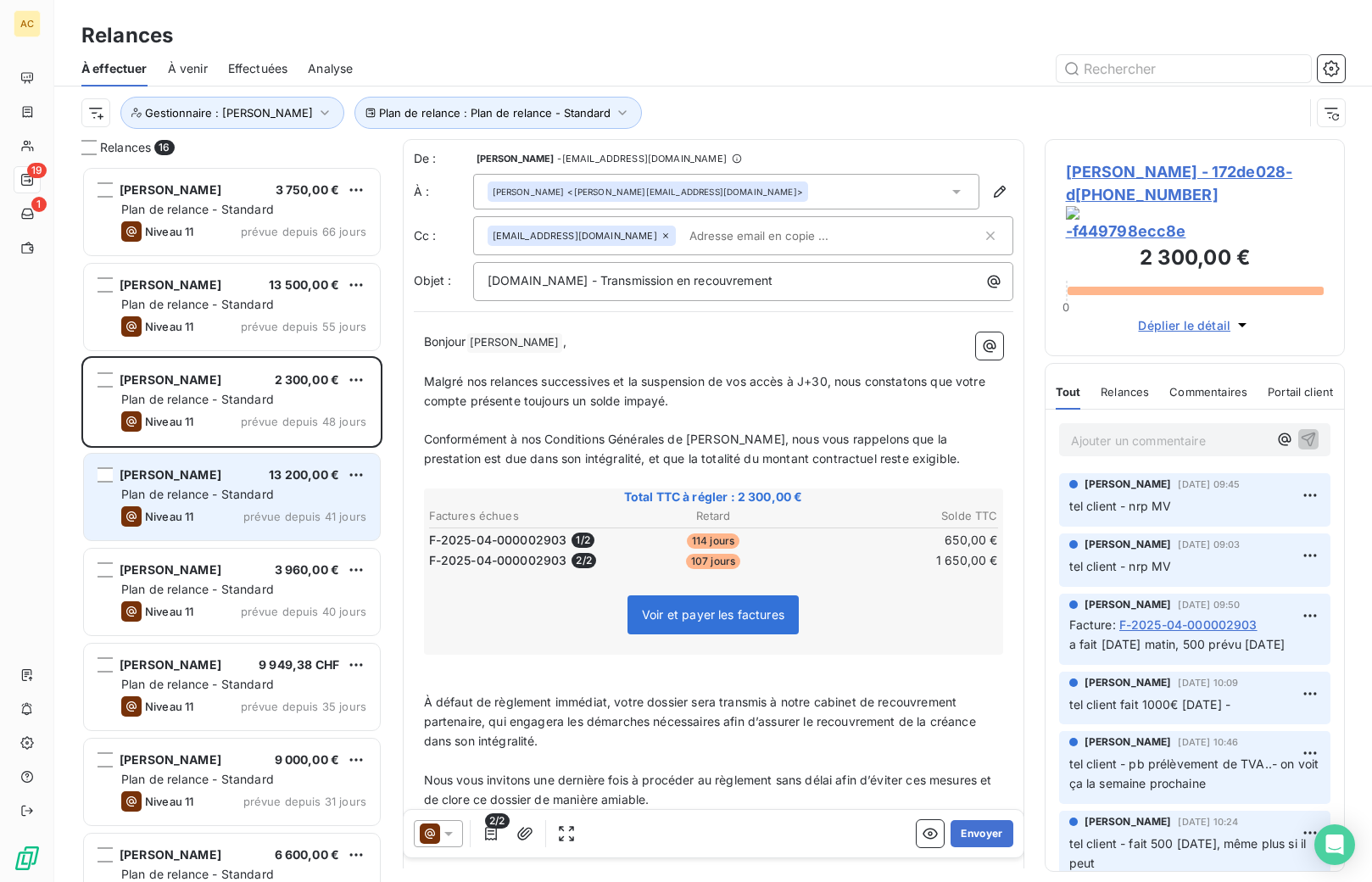
click at [200, 502] on div "Plan de relance - Standard" at bounding box center [243, 494] width 245 height 17
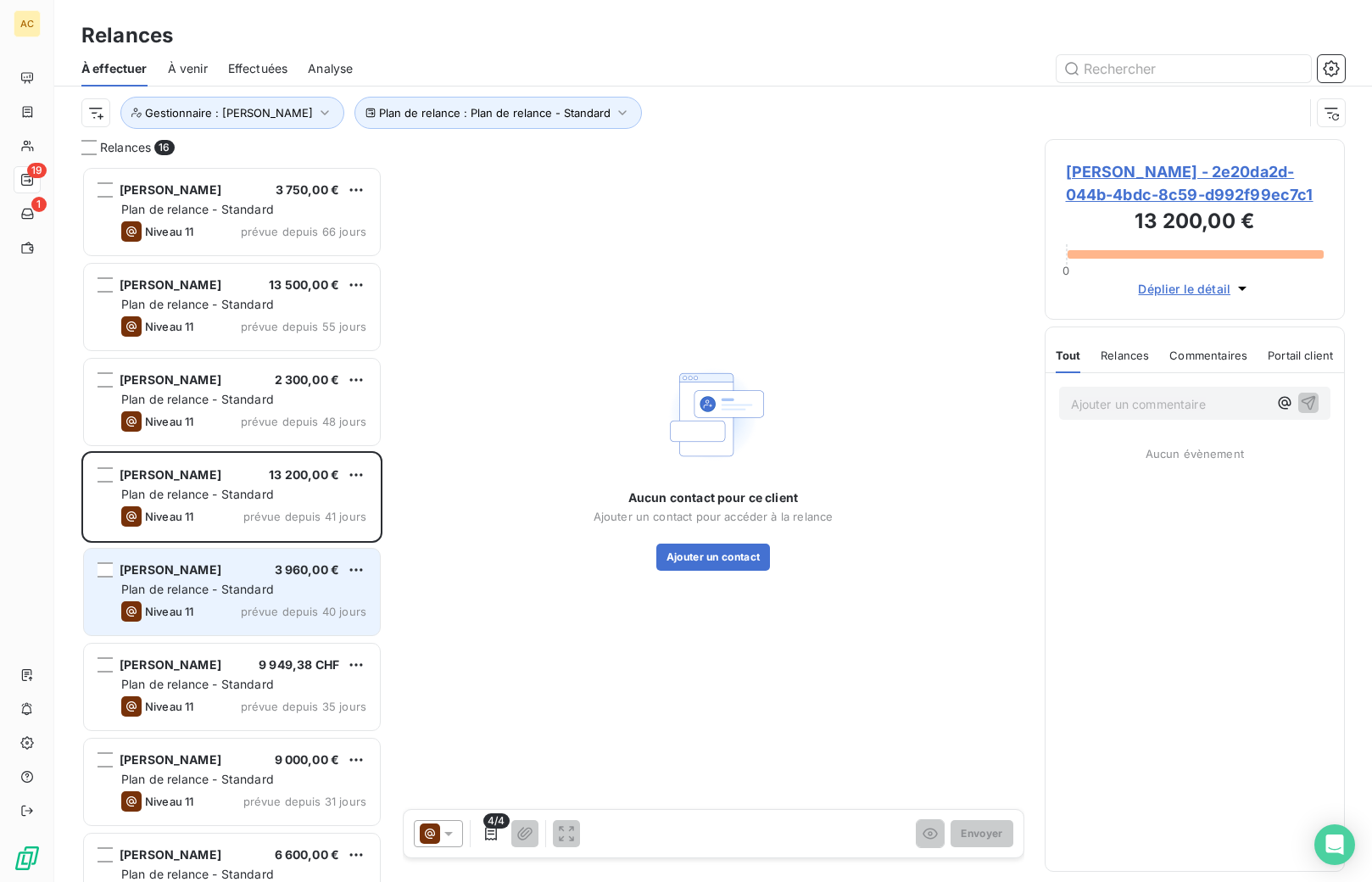
click at [210, 595] on span "Plan de relance - Standard" at bounding box center [197, 589] width 153 height 15
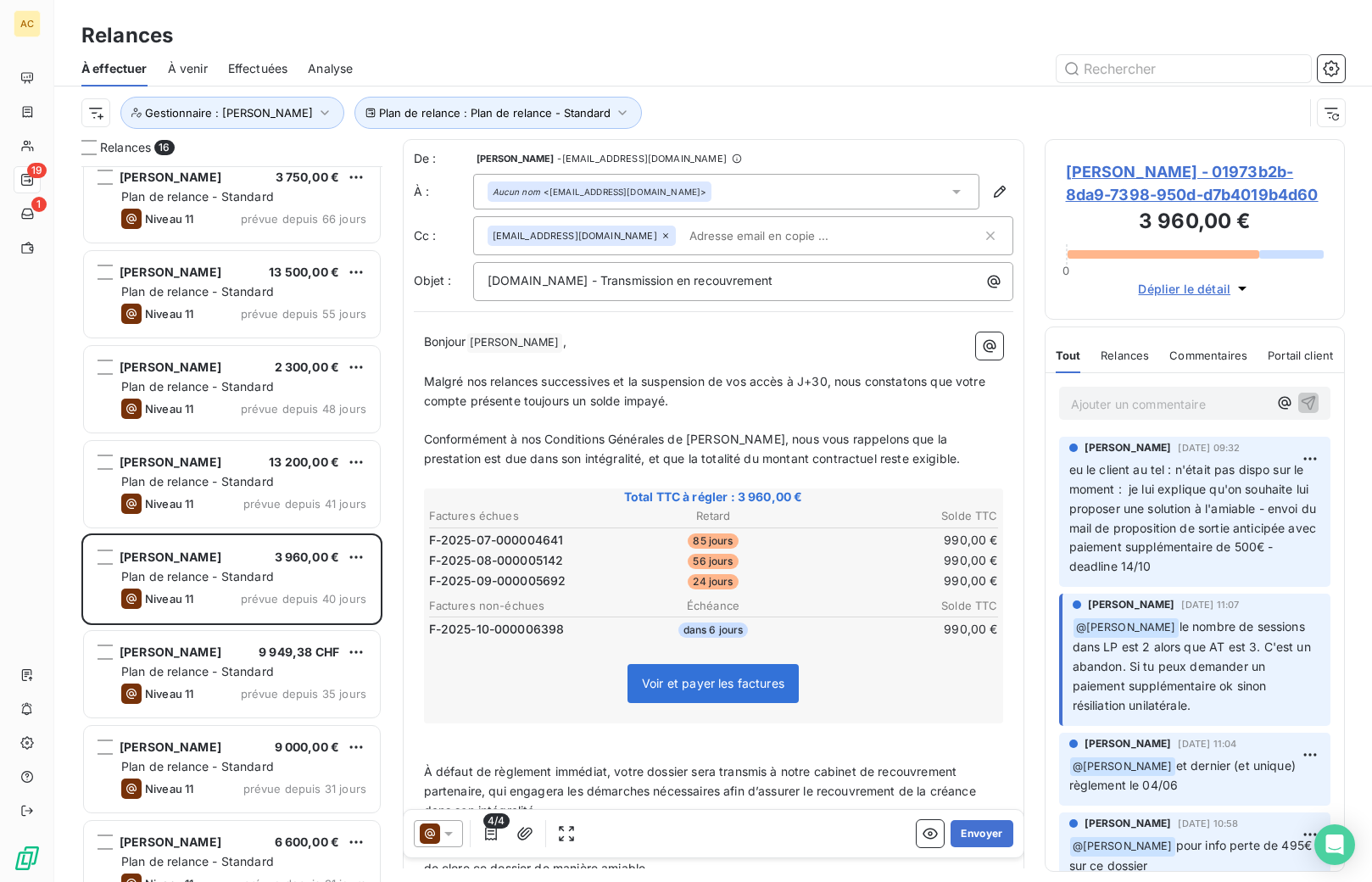
scroll to position [42, 0]
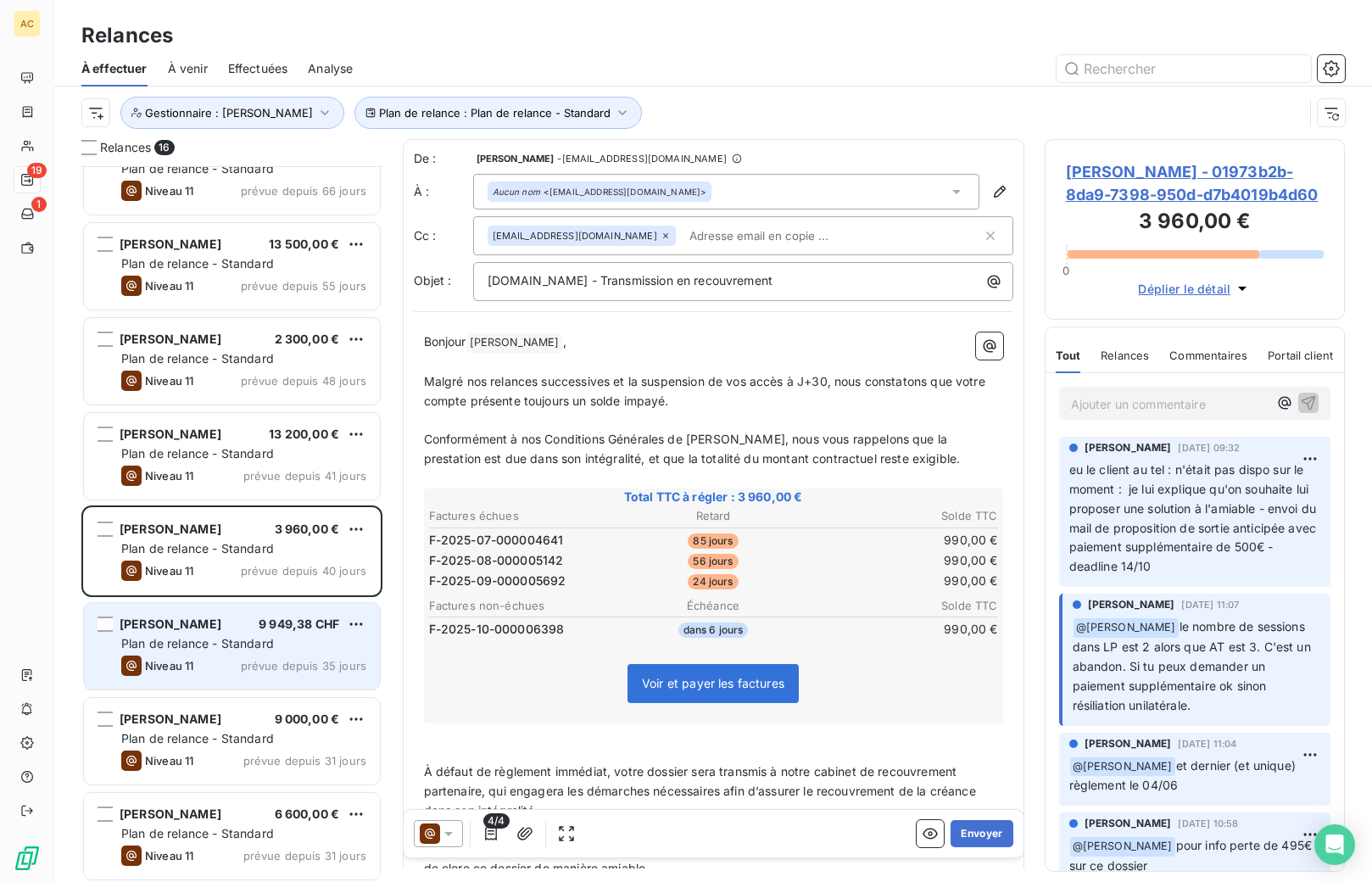
click at [220, 636] on span "Plan de relance - Standard" at bounding box center [197, 643] width 153 height 15
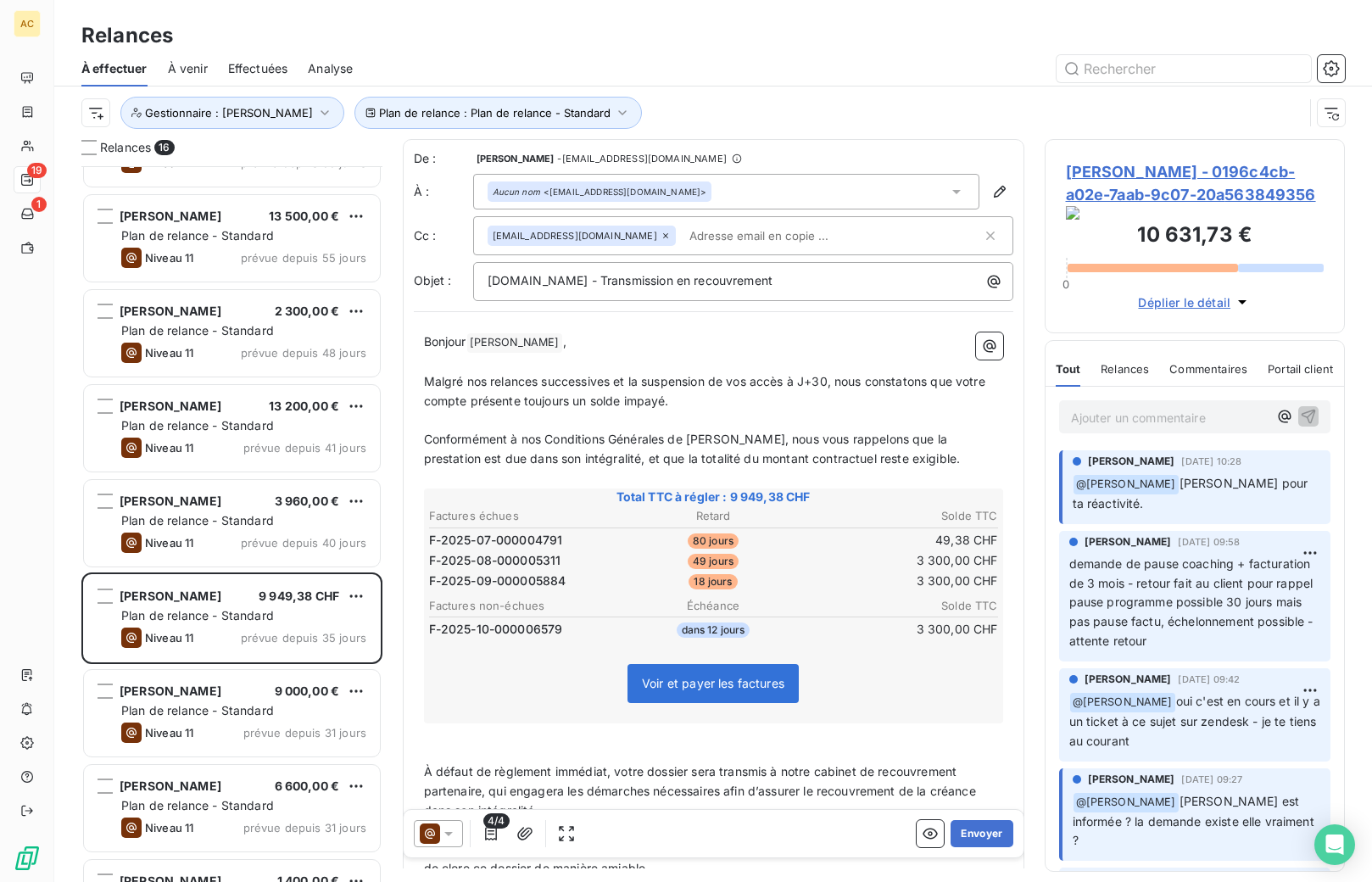
scroll to position [228, 0]
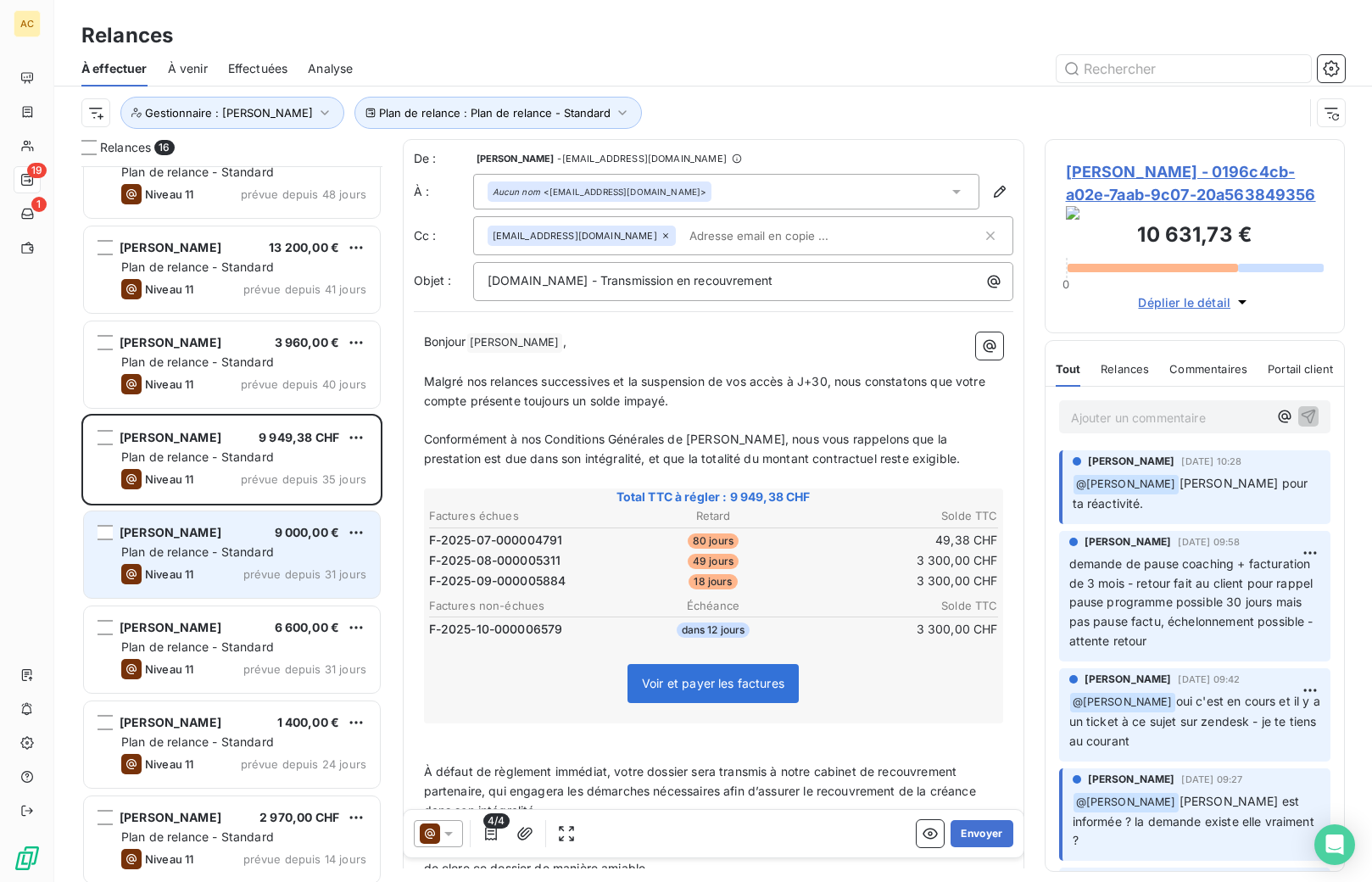
click at [221, 562] on div "Benjamin Torwesten 9 000,00 € Plan de relance - Standard Niveau 11 prévue depui…" at bounding box center [232, 555] width 296 height 87
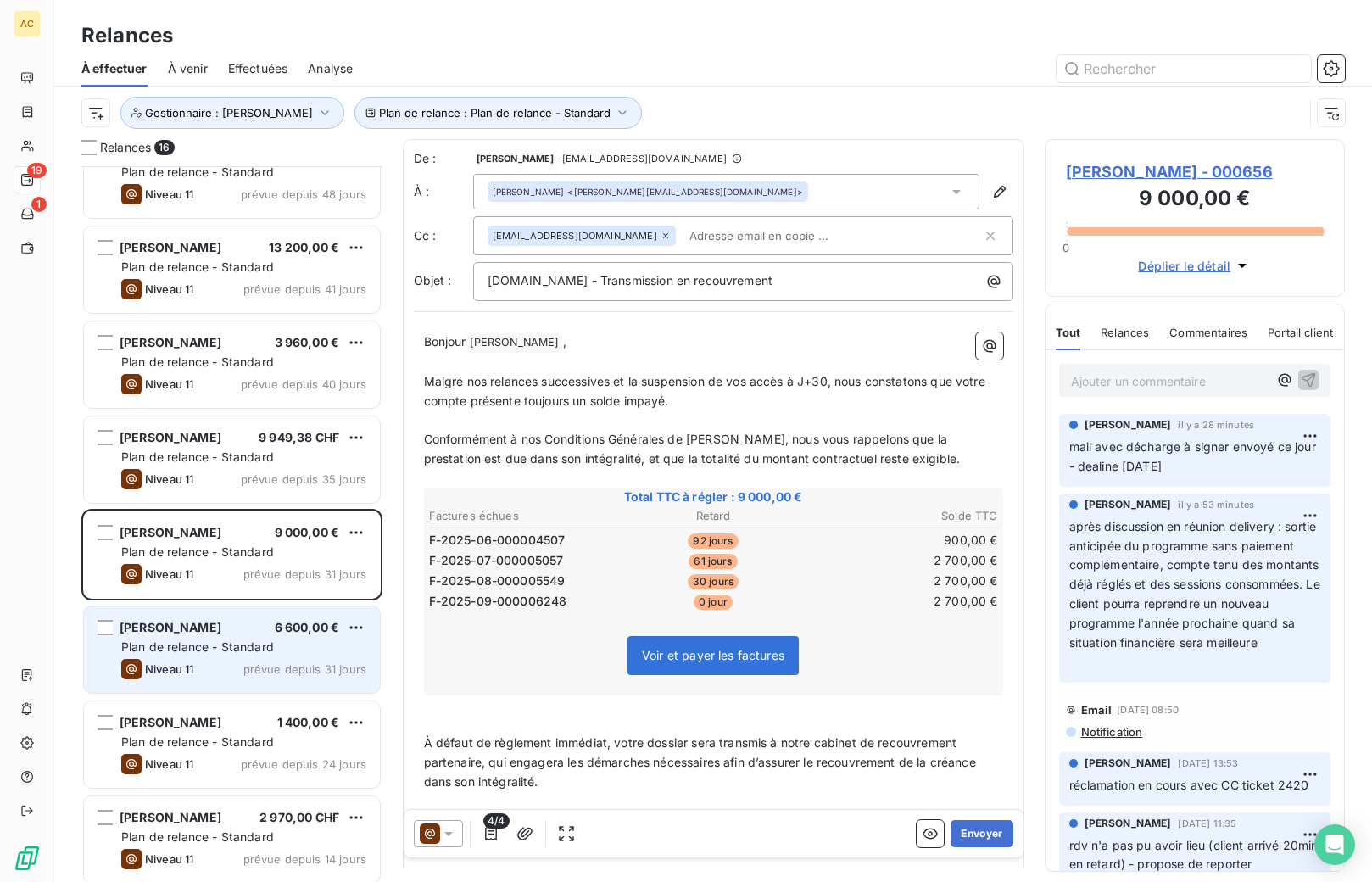
click at [217, 659] on div "Niveau 11 prévue depuis 31 jours" at bounding box center [243, 669] width 245 height 20
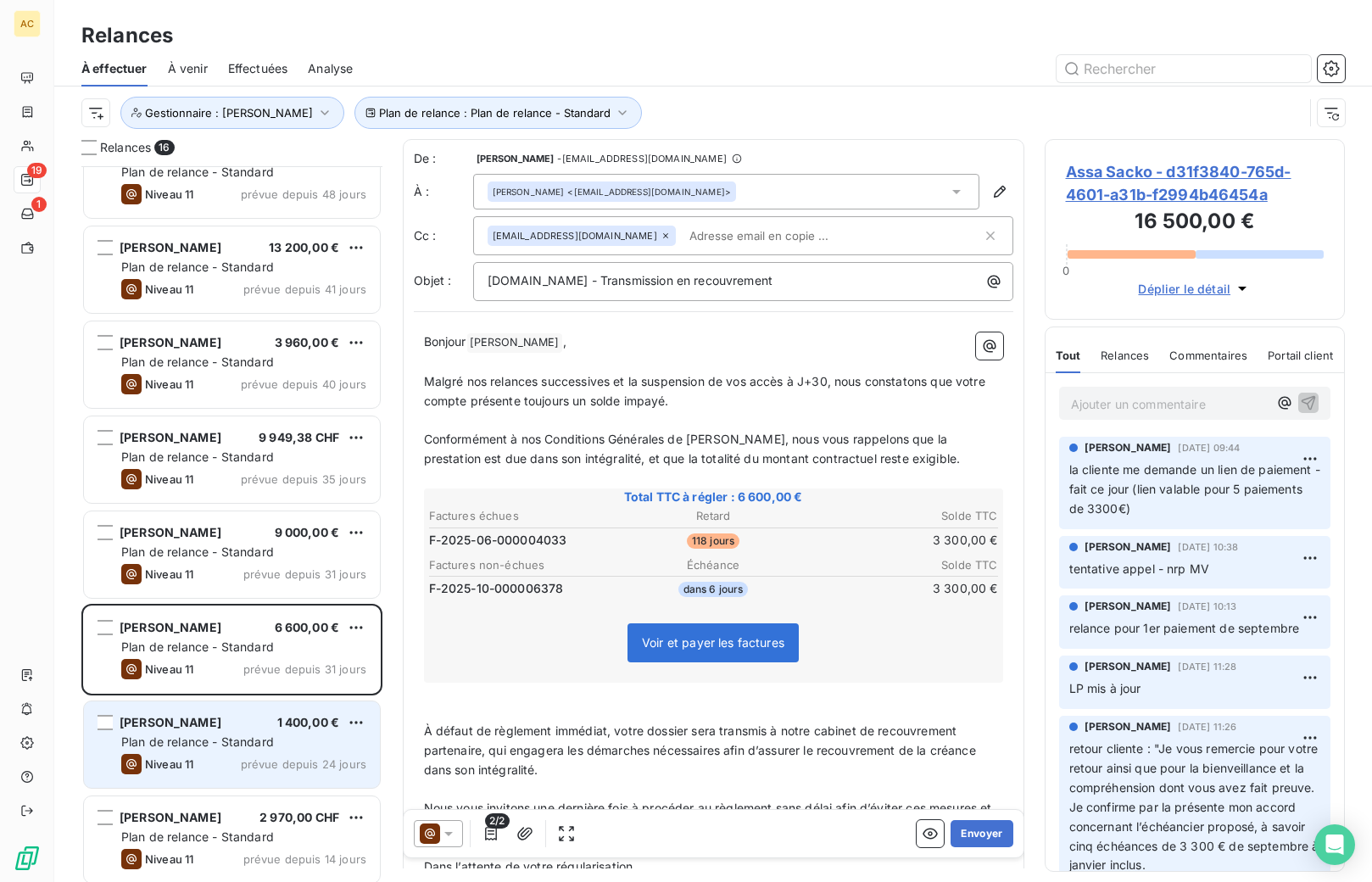
click at [202, 726] on div "Irene Abouka 1 400,00 €" at bounding box center [243, 722] width 245 height 16
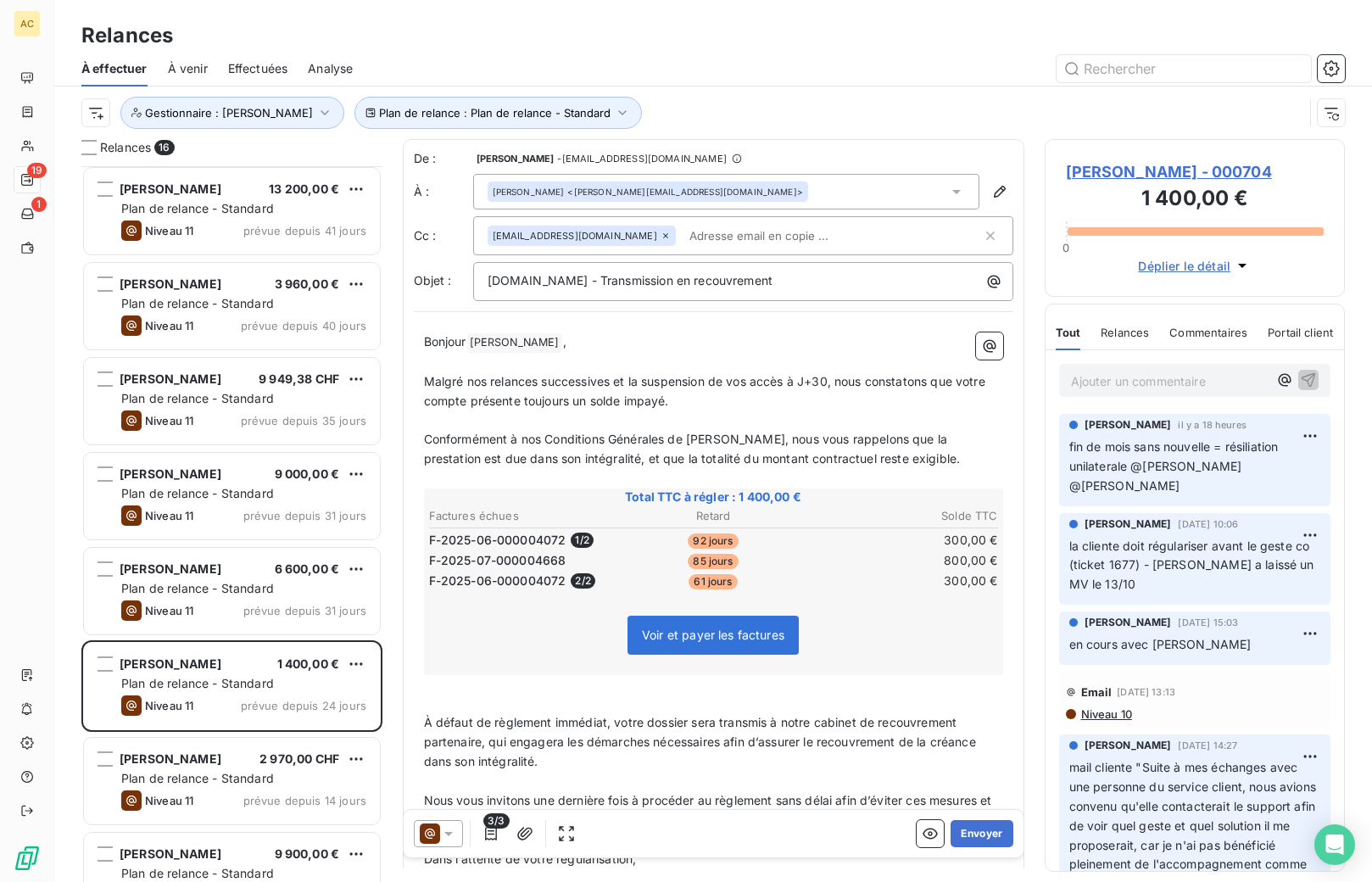
scroll to position [380, 0]
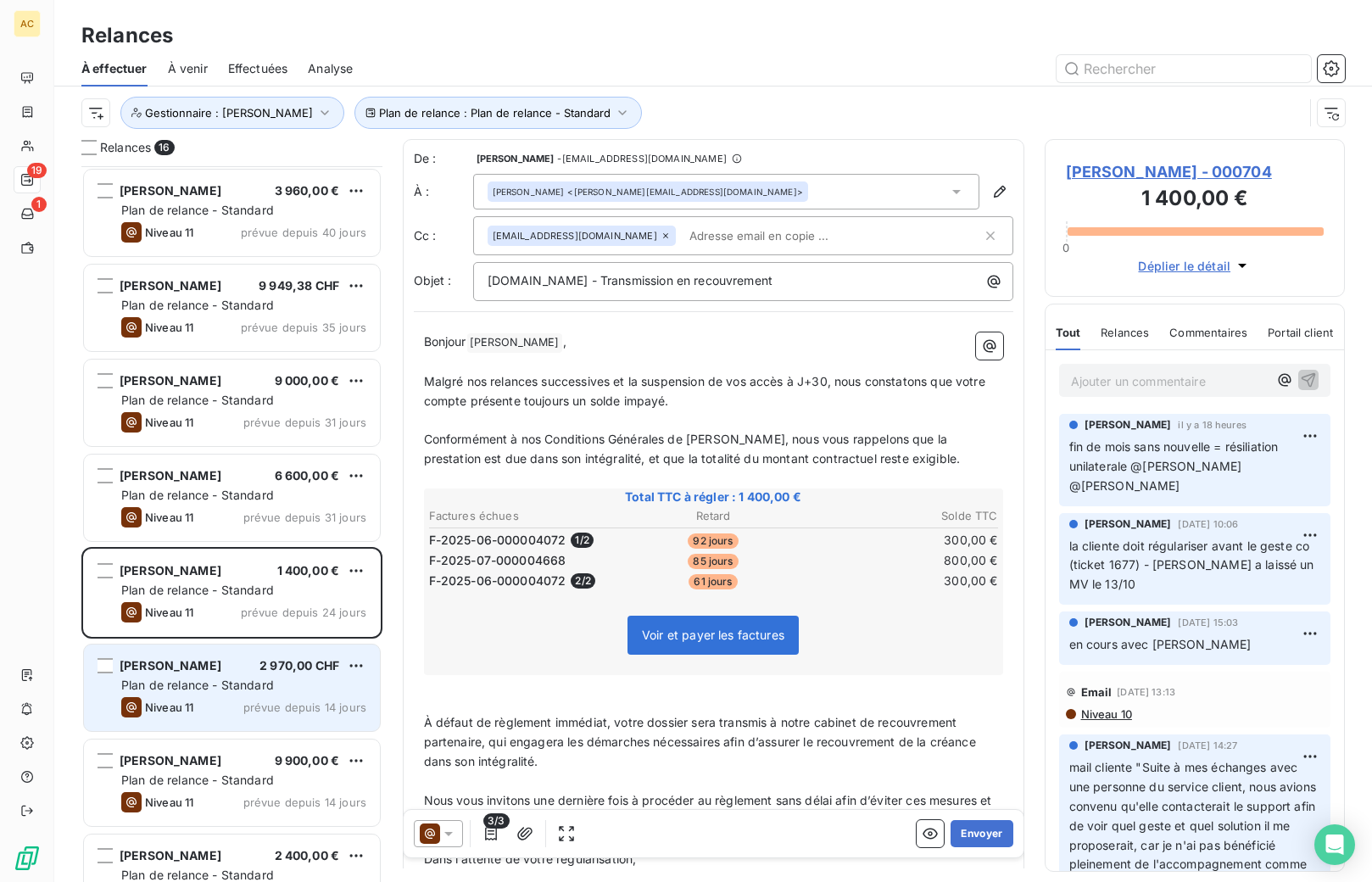
click at [233, 694] on div "Corinne Besson 2 970,00 CHF Plan de relance - Standard Niveau 11 prévue depuis …" at bounding box center [232, 688] width 296 height 87
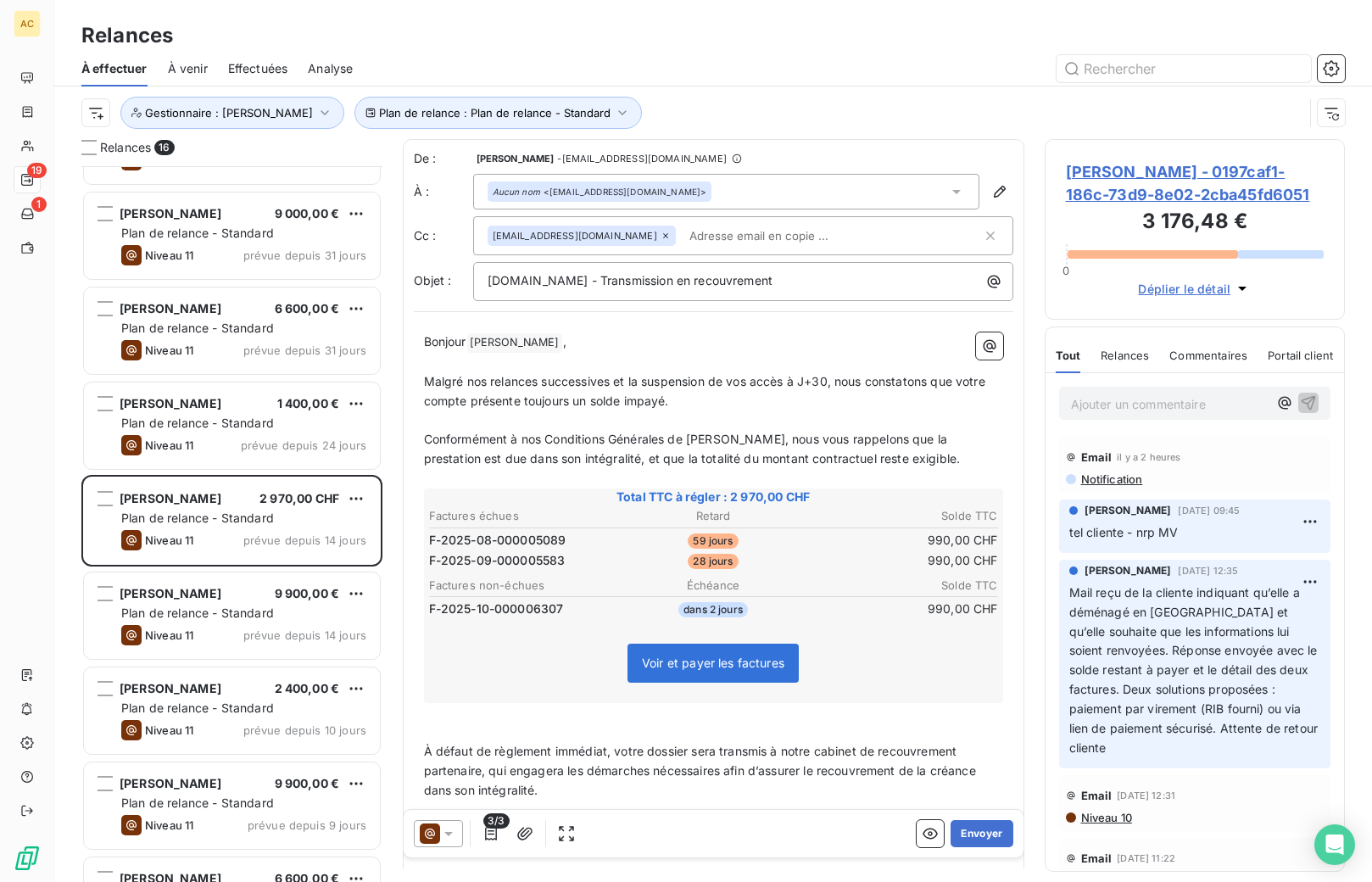
scroll to position [555, 0]
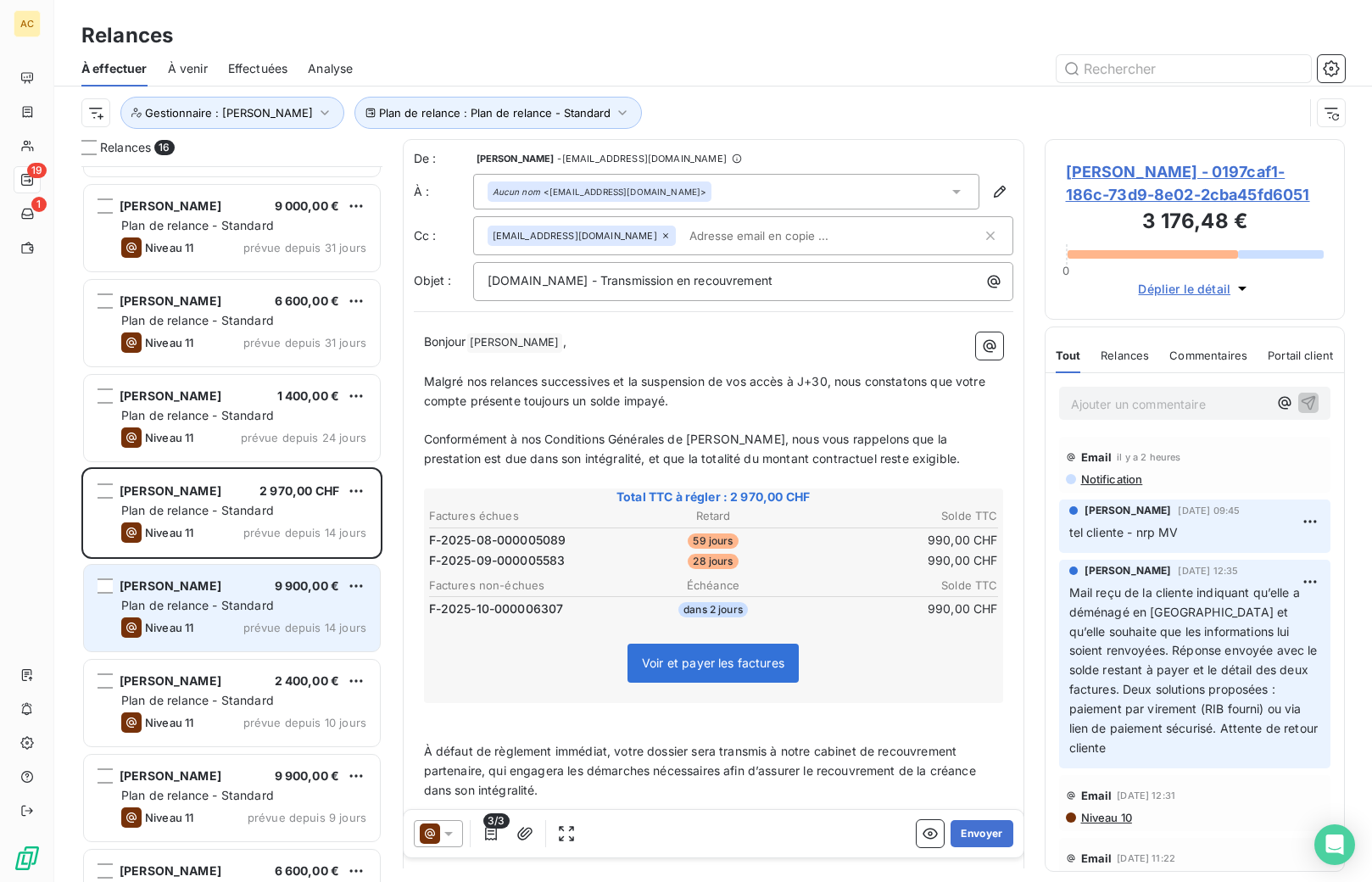
click at [226, 619] on div "Niveau 11 prévue depuis 14 jours" at bounding box center [243, 628] width 245 height 20
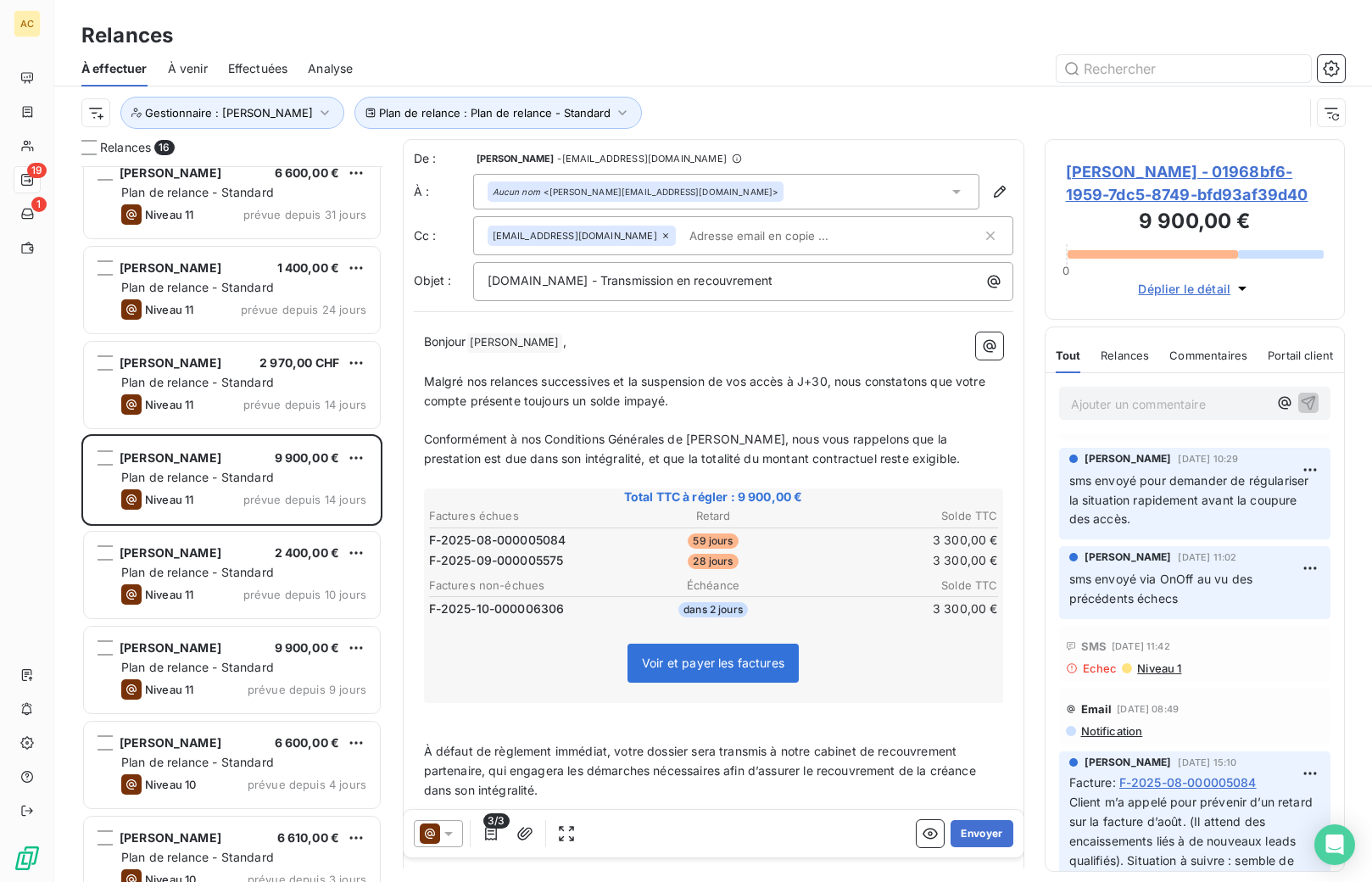
scroll to position [794, 0]
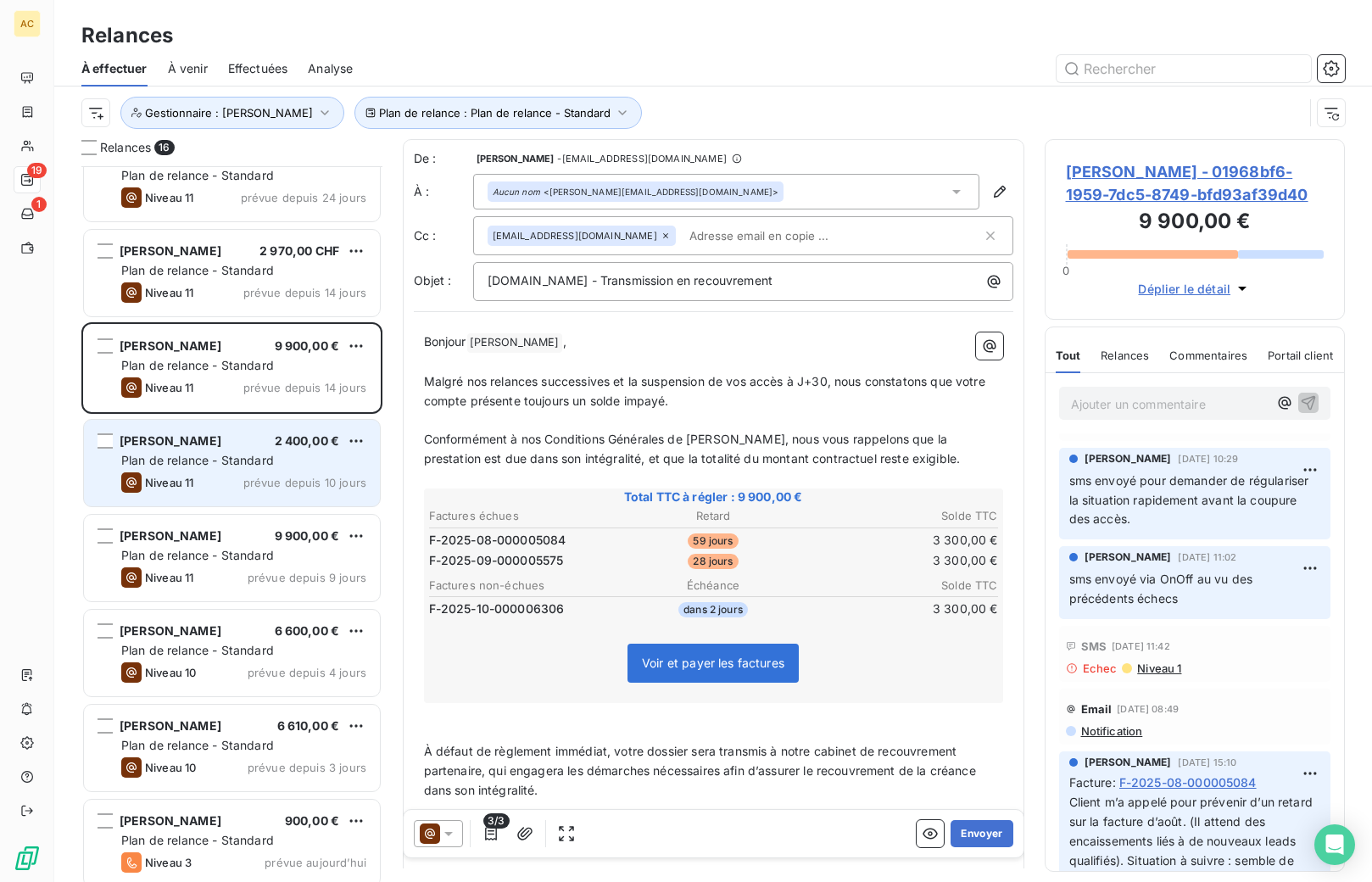
click at [210, 452] on div "Plan de relance - Standard" at bounding box center [243, 460] width 245 height 17
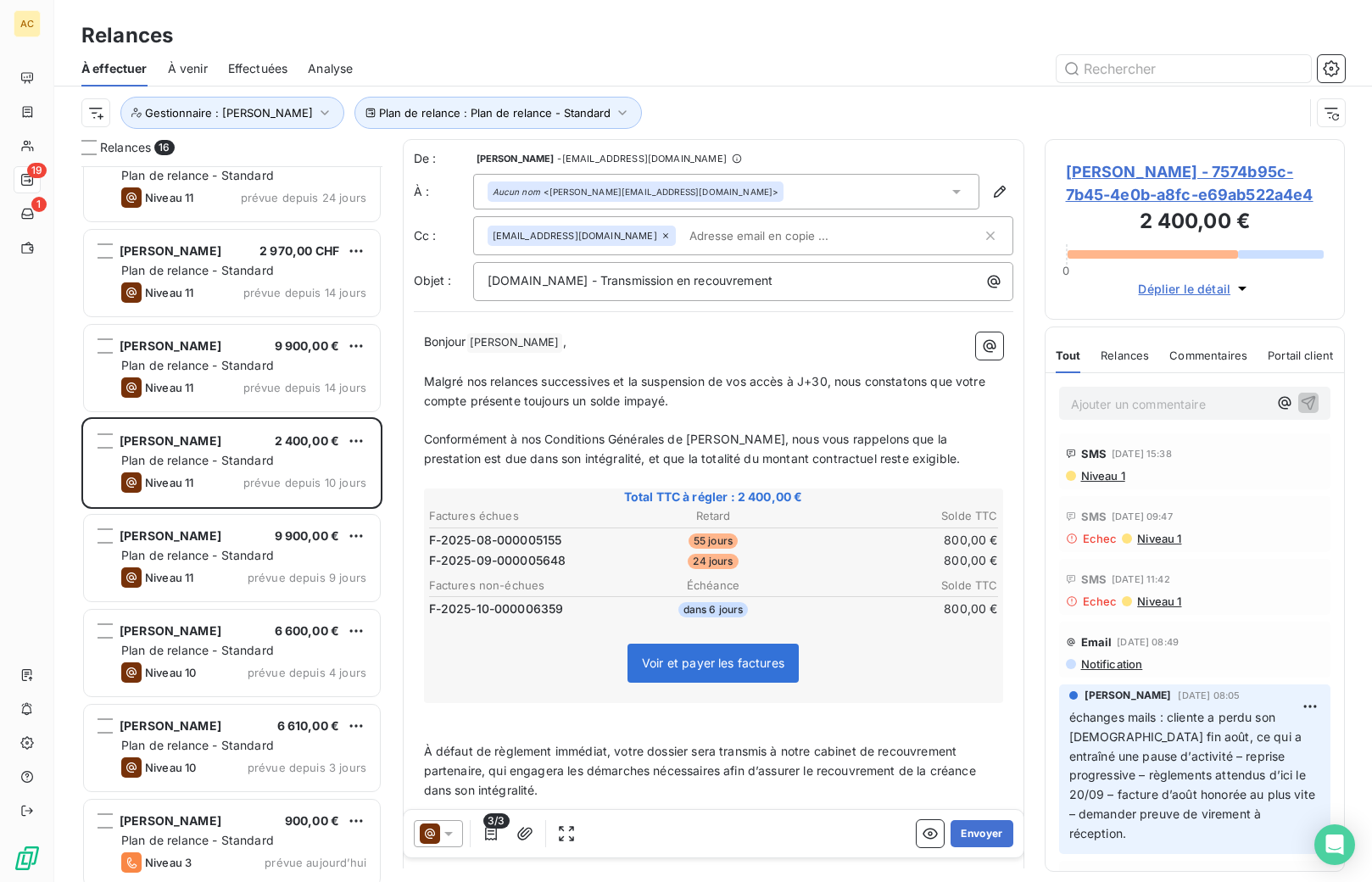
scroll to position [91, 0]
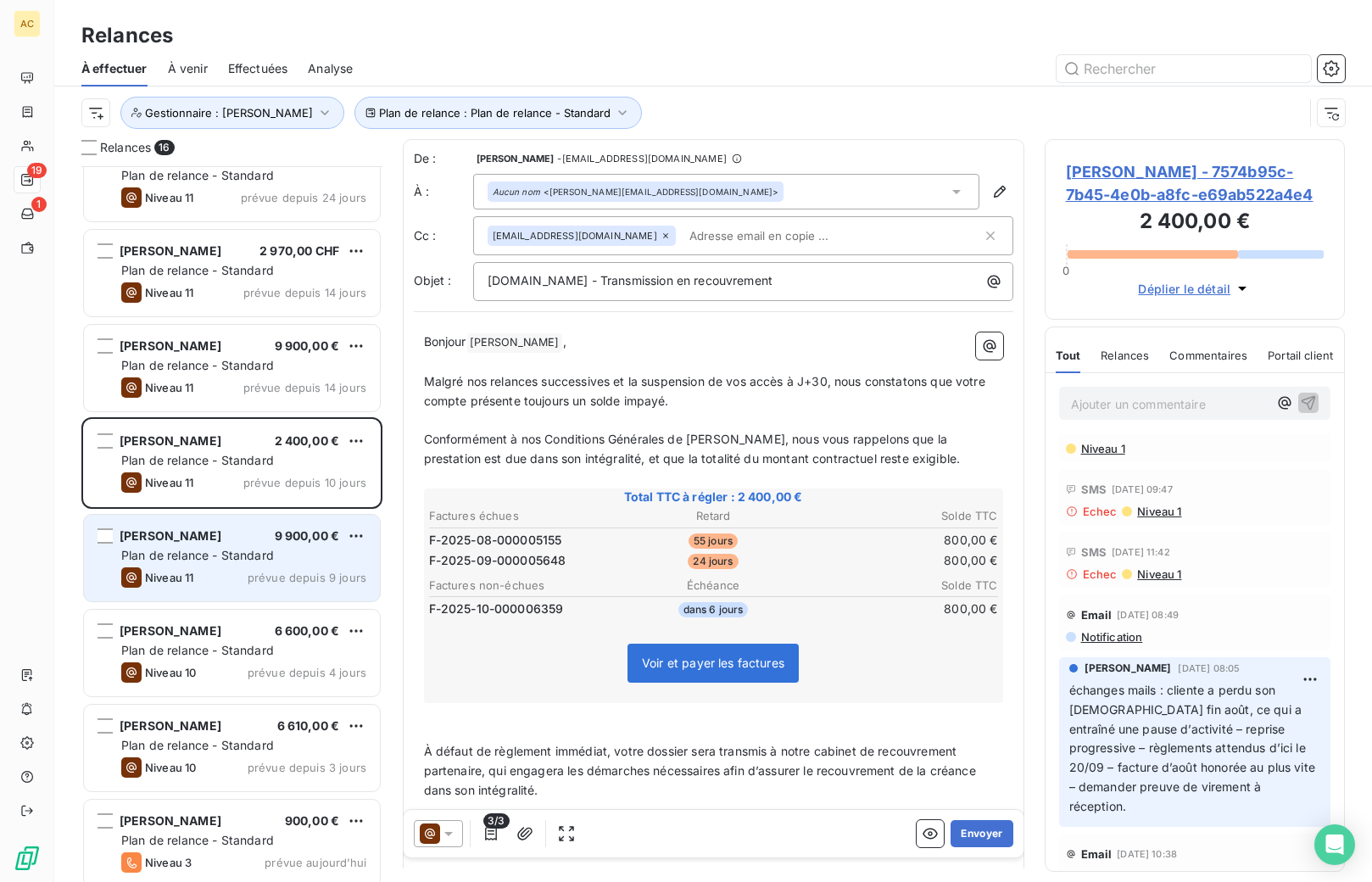
click at [271, 570] on span "prévue depuis 9 jours" at bounding box center [307, 577] width 118 height 14
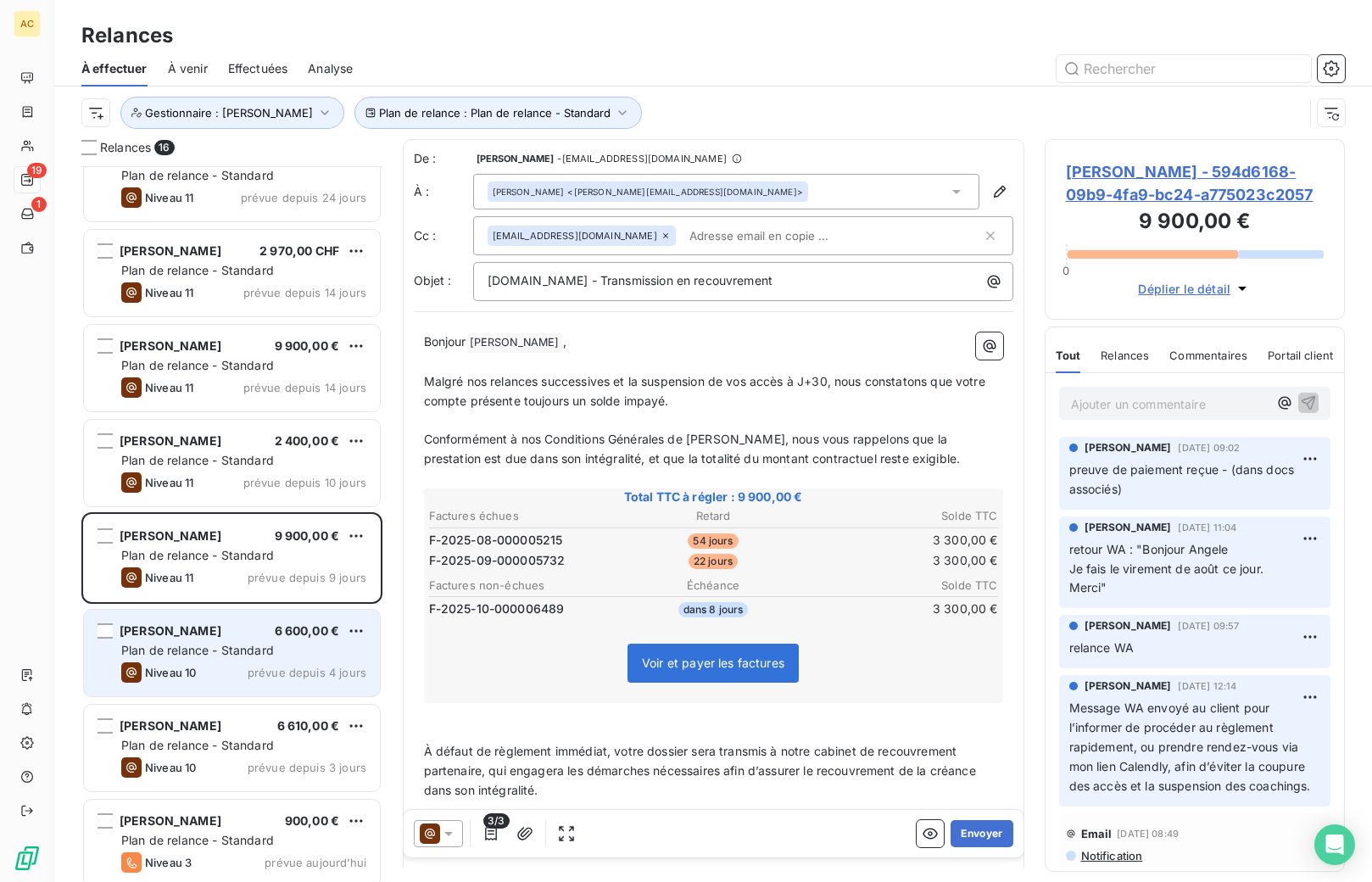
click at [226, 646] on span "Plan de relance - Standard" at bounding box center [197, 650] width 153 height 15
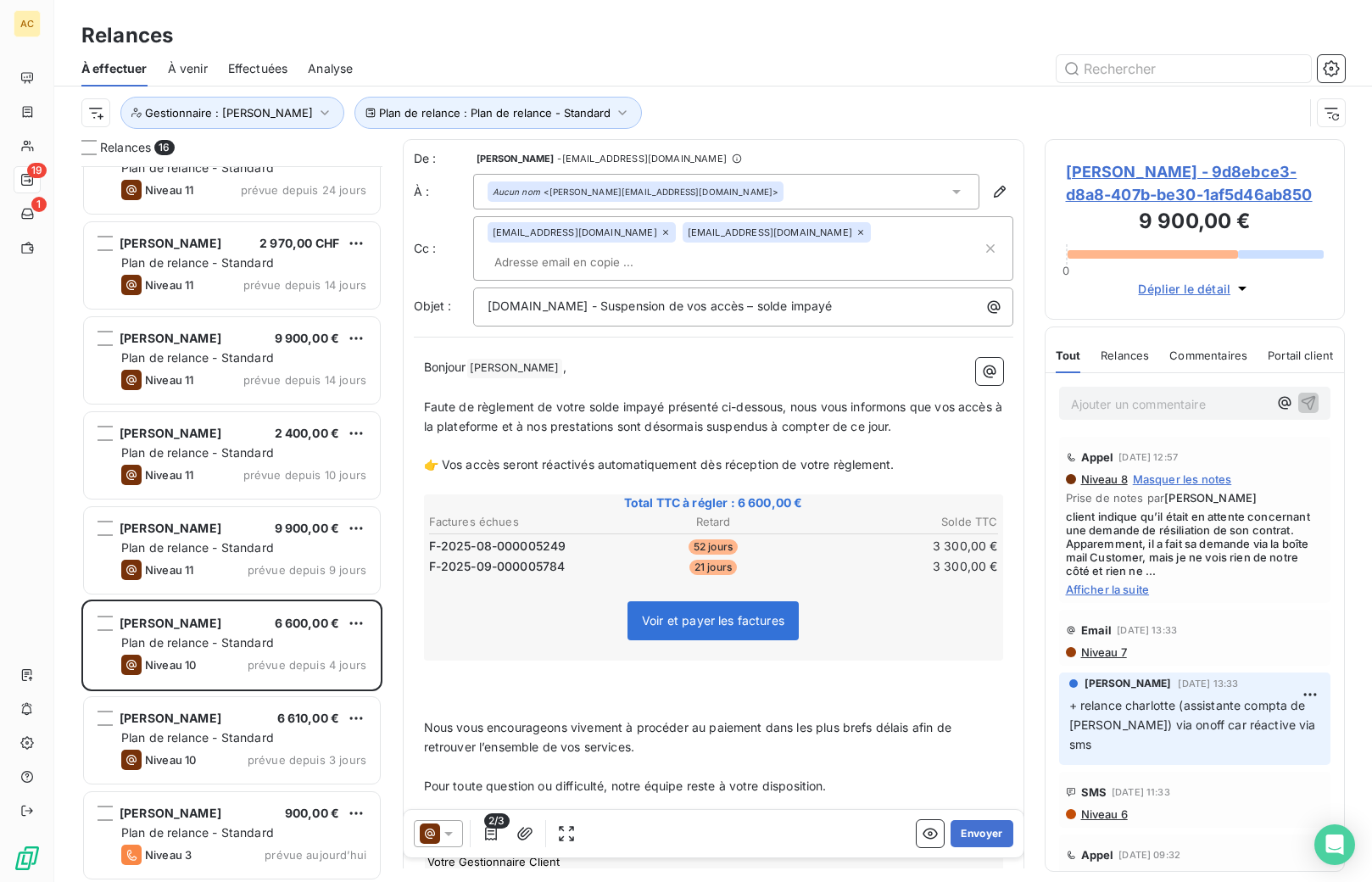
scroll to position [804, 0]
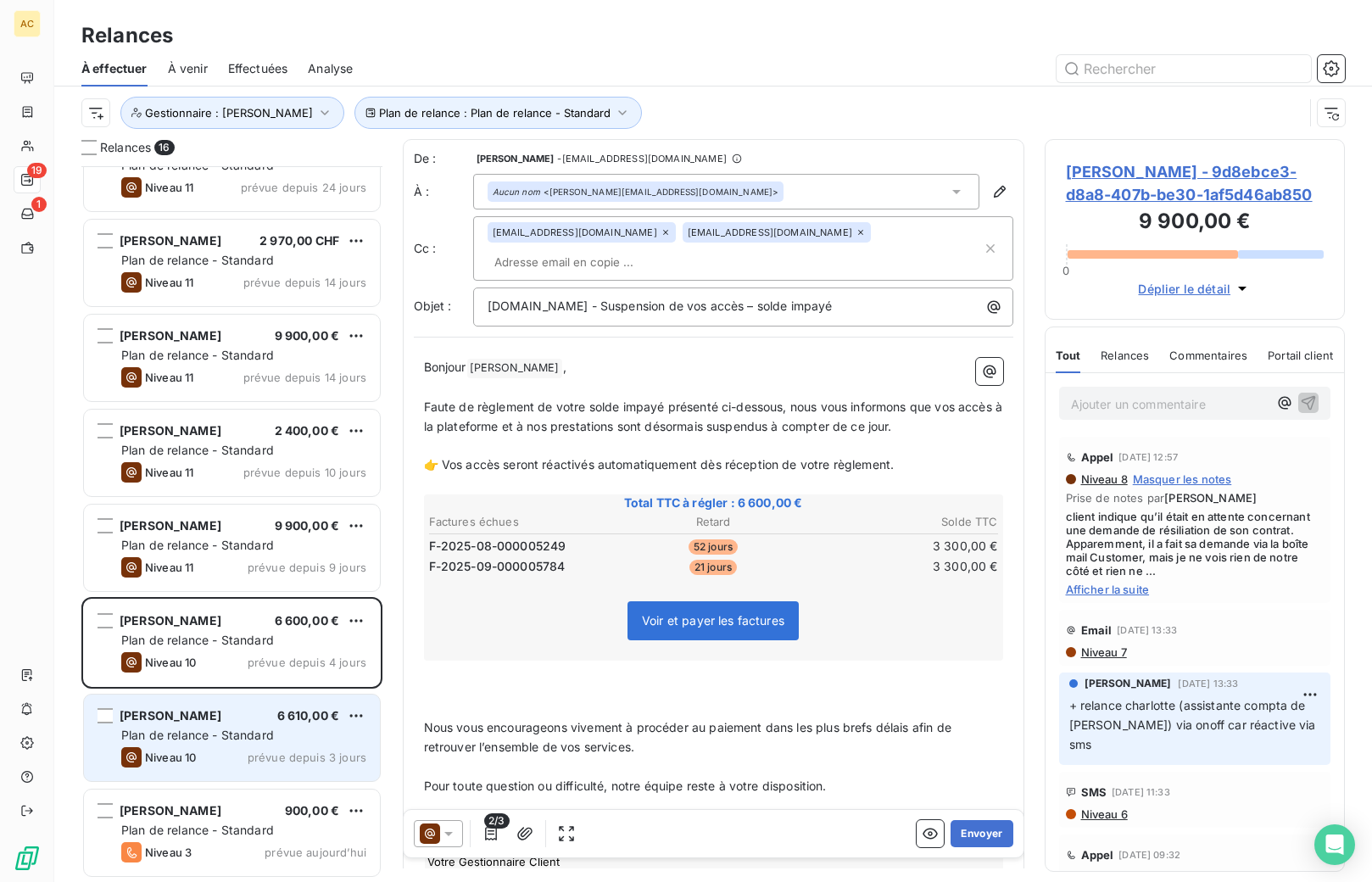
click at [261, 744] on div "Reda Bakkali 6 610,00 € Plan de relance - Standard Niveau 10 prévue depuis 3 jo…" at bounding box center [232, 738] width 296 height 87
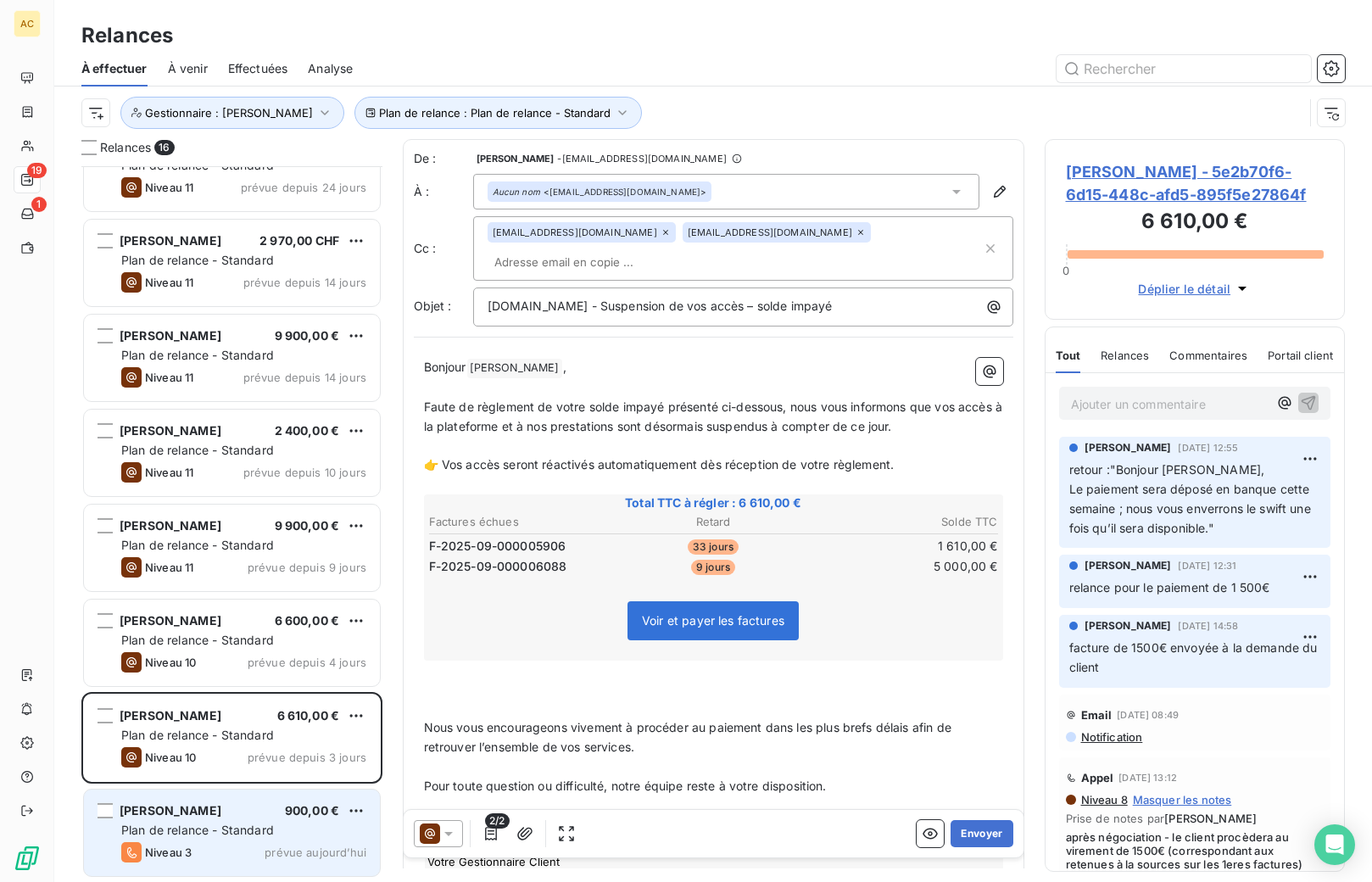
click at [208, 837] on div "Plan de relance - Standard" at bounding box center [243, 830] width 245 height 17
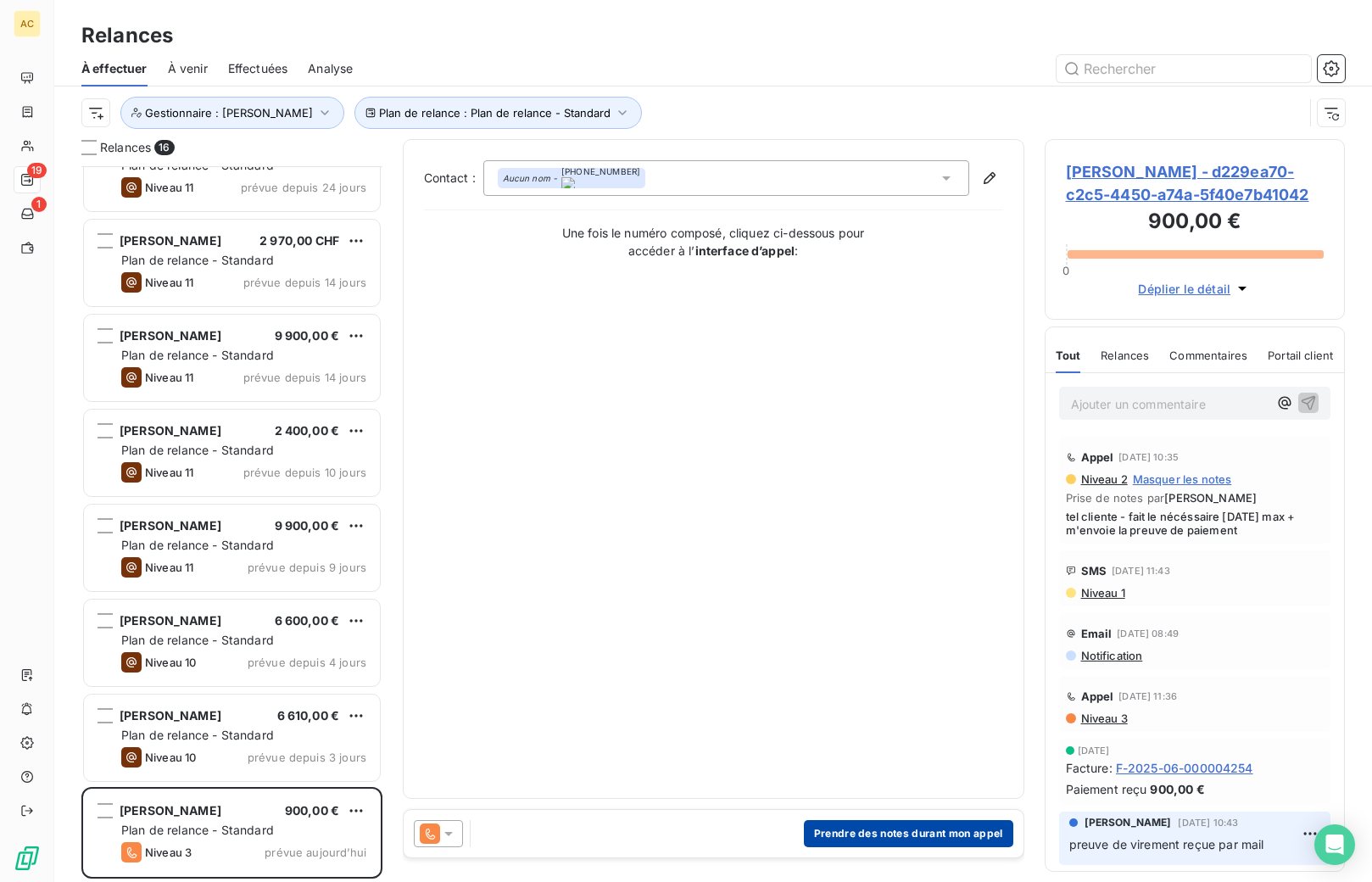
click at [915, 836] on button "Prendre des notes durant mon appel" at bounding box center [908, 833] width 210 height 27
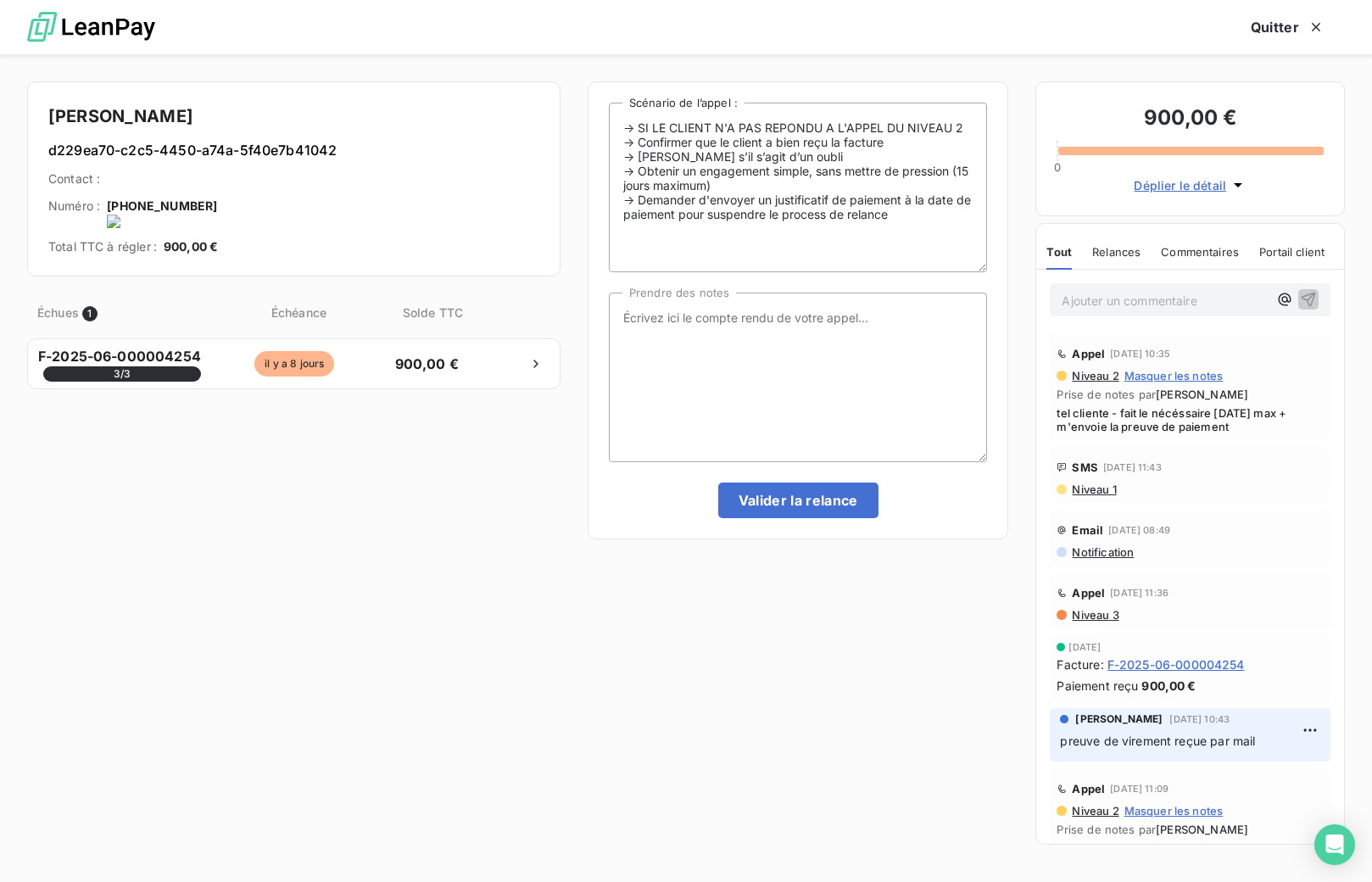
click at [216, 183] on onoff-telecom-ce-actions-button at bounding box center [216, 183] width 0 height 0
click at [789, 328] on textarea "Prendre des notes" at bounding box center [798, 376] width 379 height 169
click at [921, 363] on textarea "tel cliente -" at bounding box center [798, 376] width 379 height 169
click at [769, 337] on textarea "tel cliente -" at bounding box center [798, 376] width 379 height 169
click at [803, 338] on textarea "tel cliente - fait le" at bounding box center [798, 376] width 379 height 169
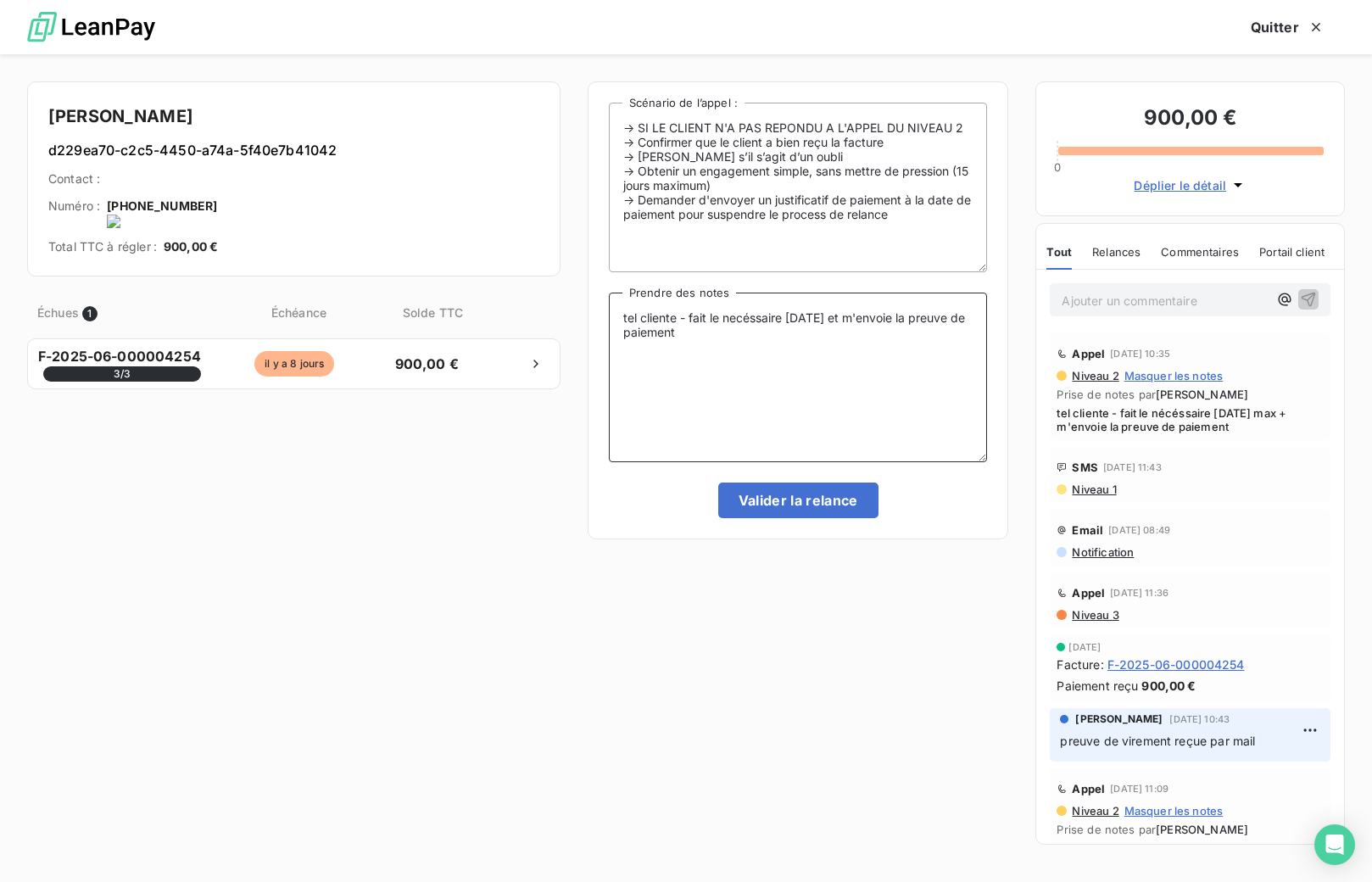
click at [736, 325] on textarea "tel cliente - fait le necéssaire aujourd'hui et m'envoie la preuve de paiement" at bounding box center [798, 376] width 379 height 169
click at [765, 342] on textarea "tel cliente - fait le nécéssaire aujourd'hui et m'envoie la preuve de paiement" at bounding box center [798, 376] width 379 height 169
type textarea "tel cliente - fait le nécéssaire aujourd'hui et m'envoie la preuve de paiement"
click at [792, 497] on button "Valider la relance" at bounding box center [798, 500] width 160 height 36
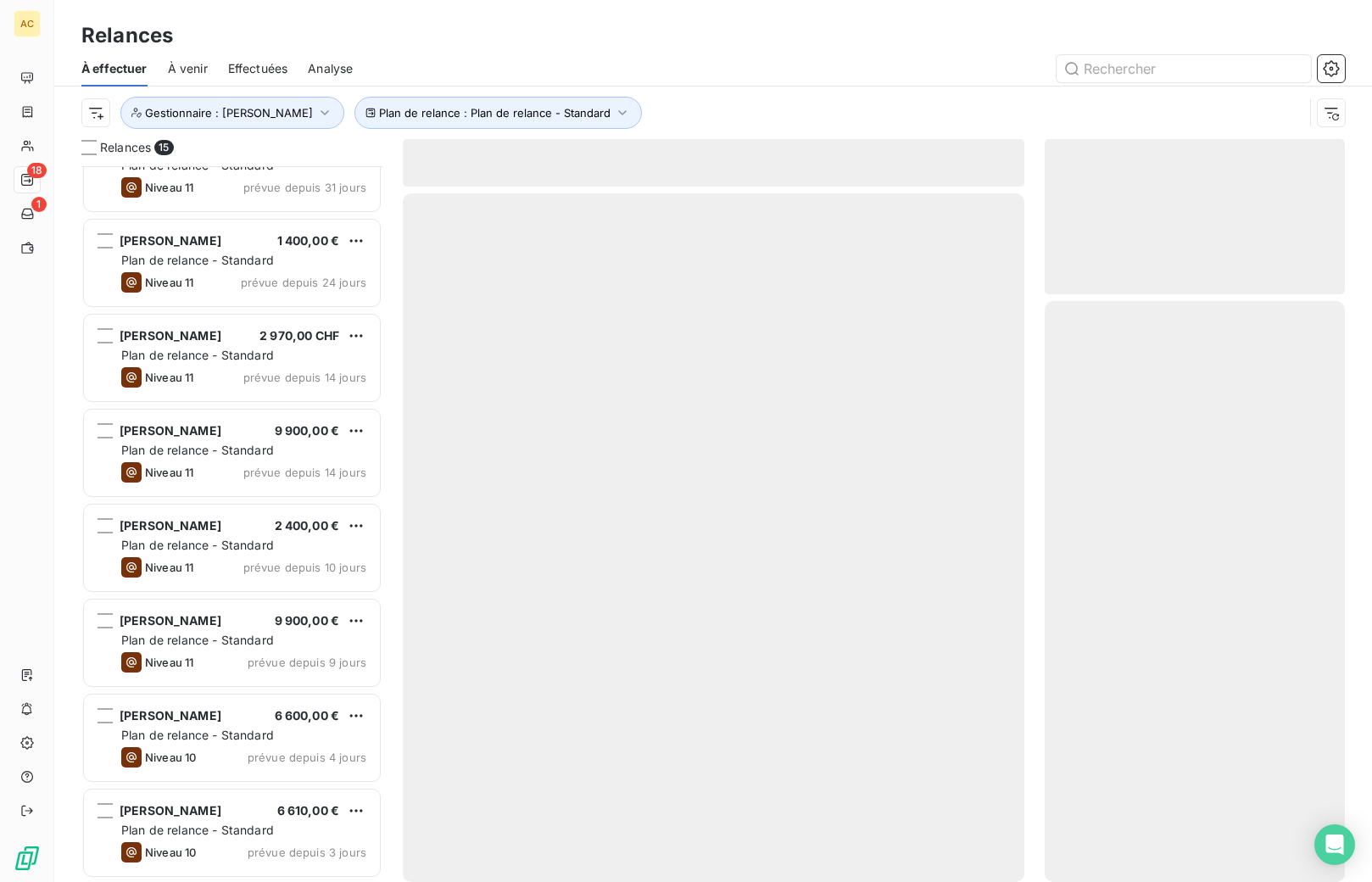
scroll to position [709, 0]
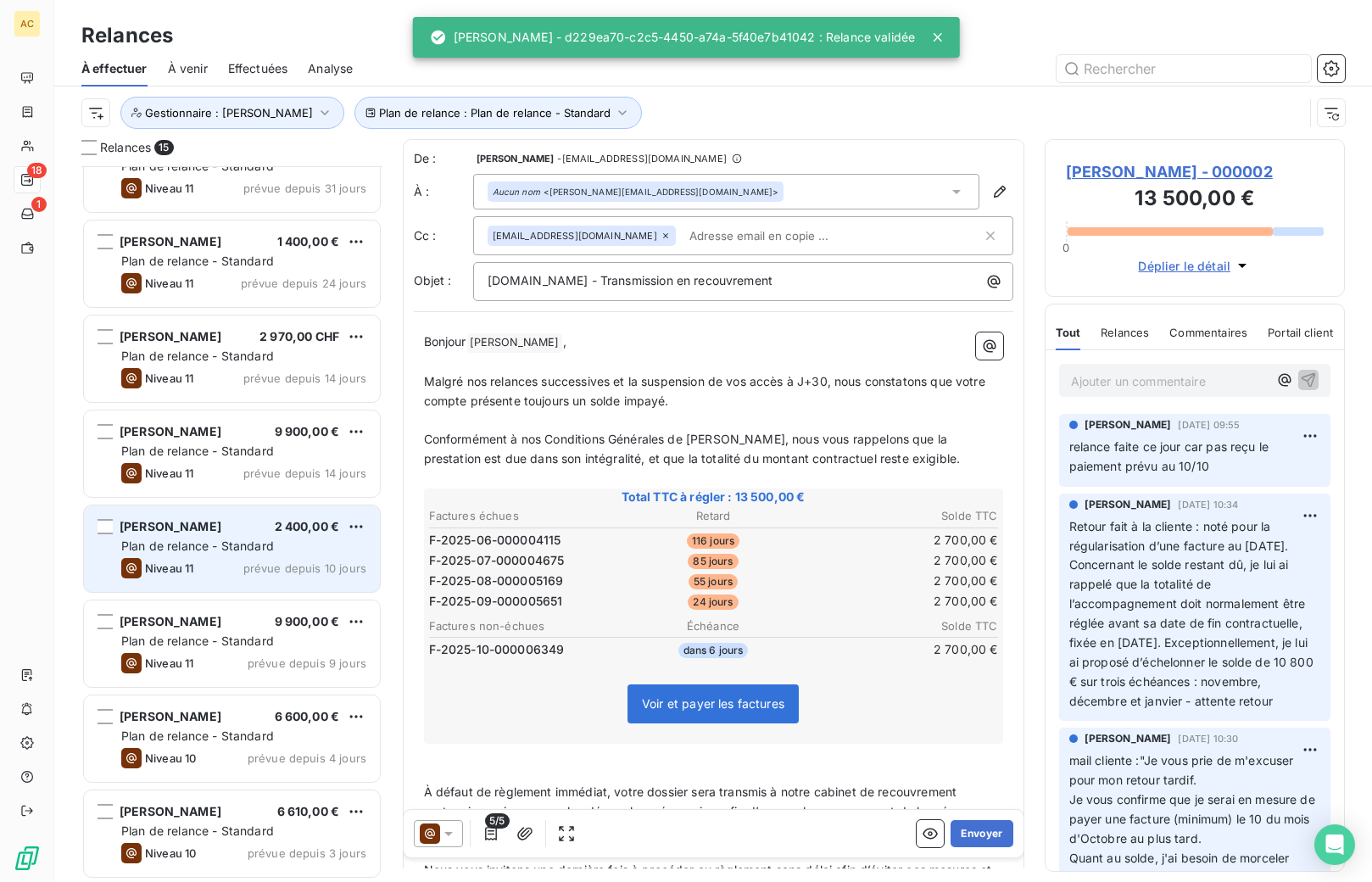
scroll to position [710, 0]
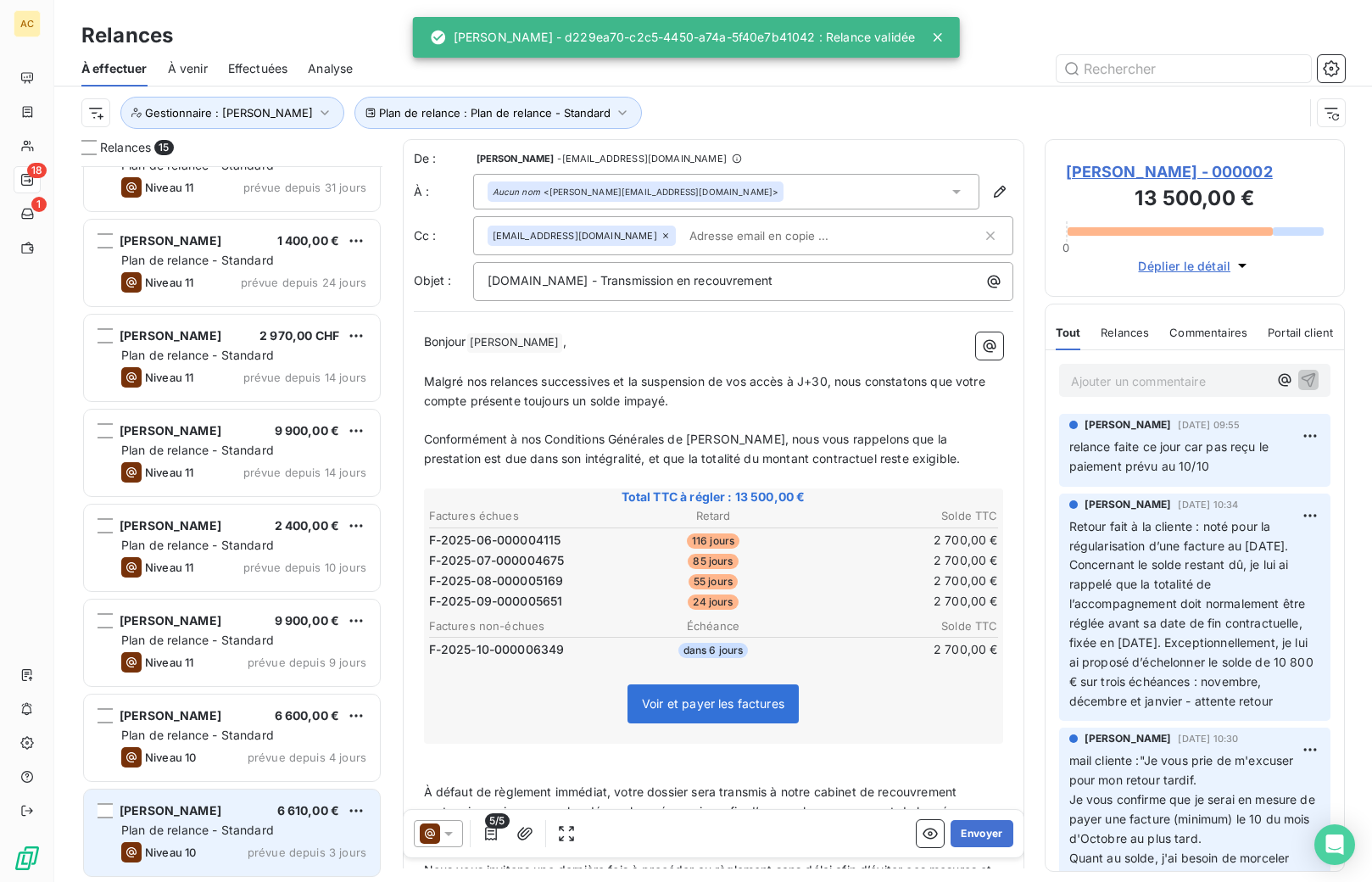
click at [183, 829] on span "Plan de relance - Standard" at bounding box center [197, 830] width 153 height 15
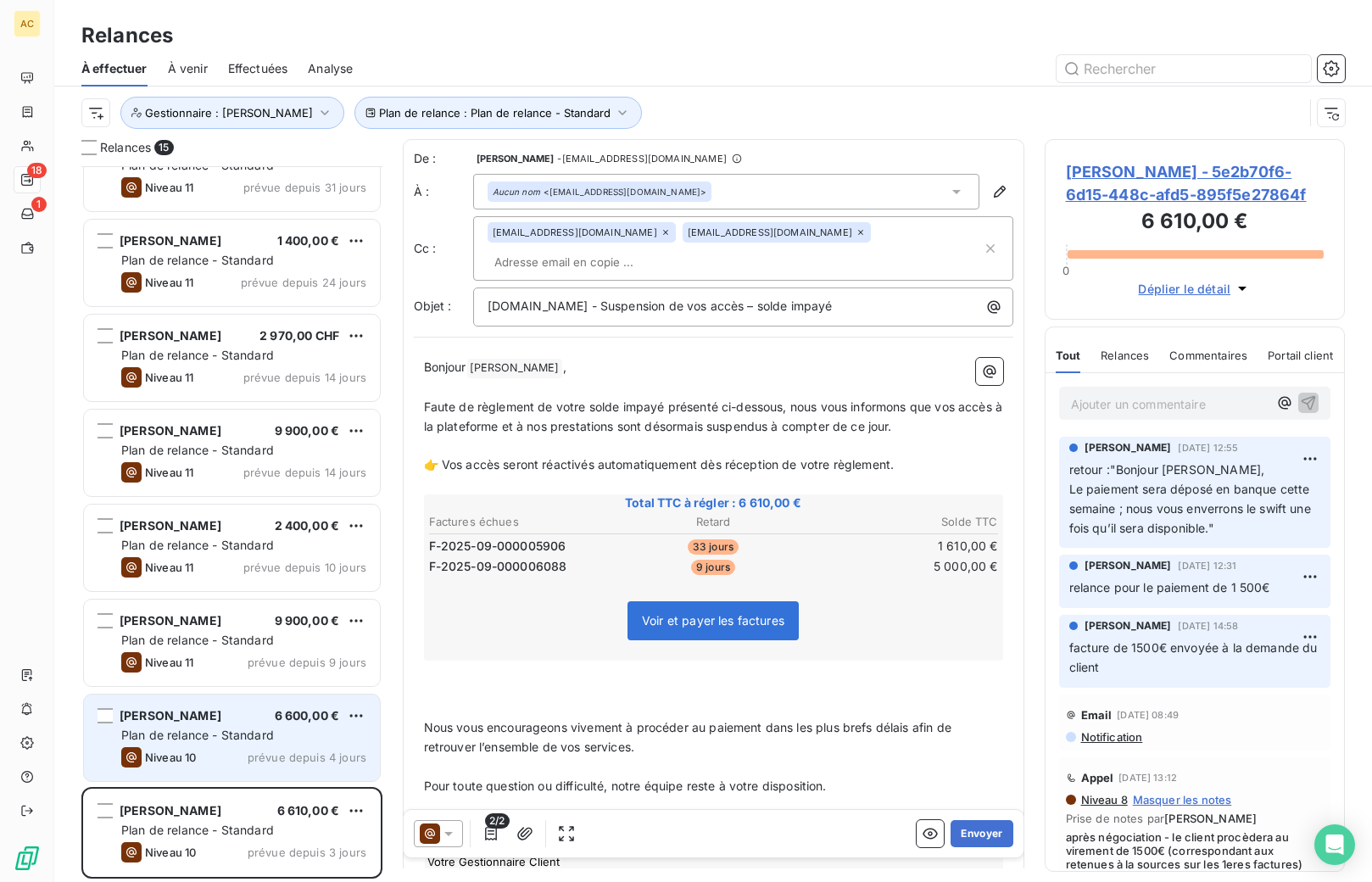
click at [204, 733] on span "Plan de relance - Standard" at bounding box center [197, 735] width 153 height 15
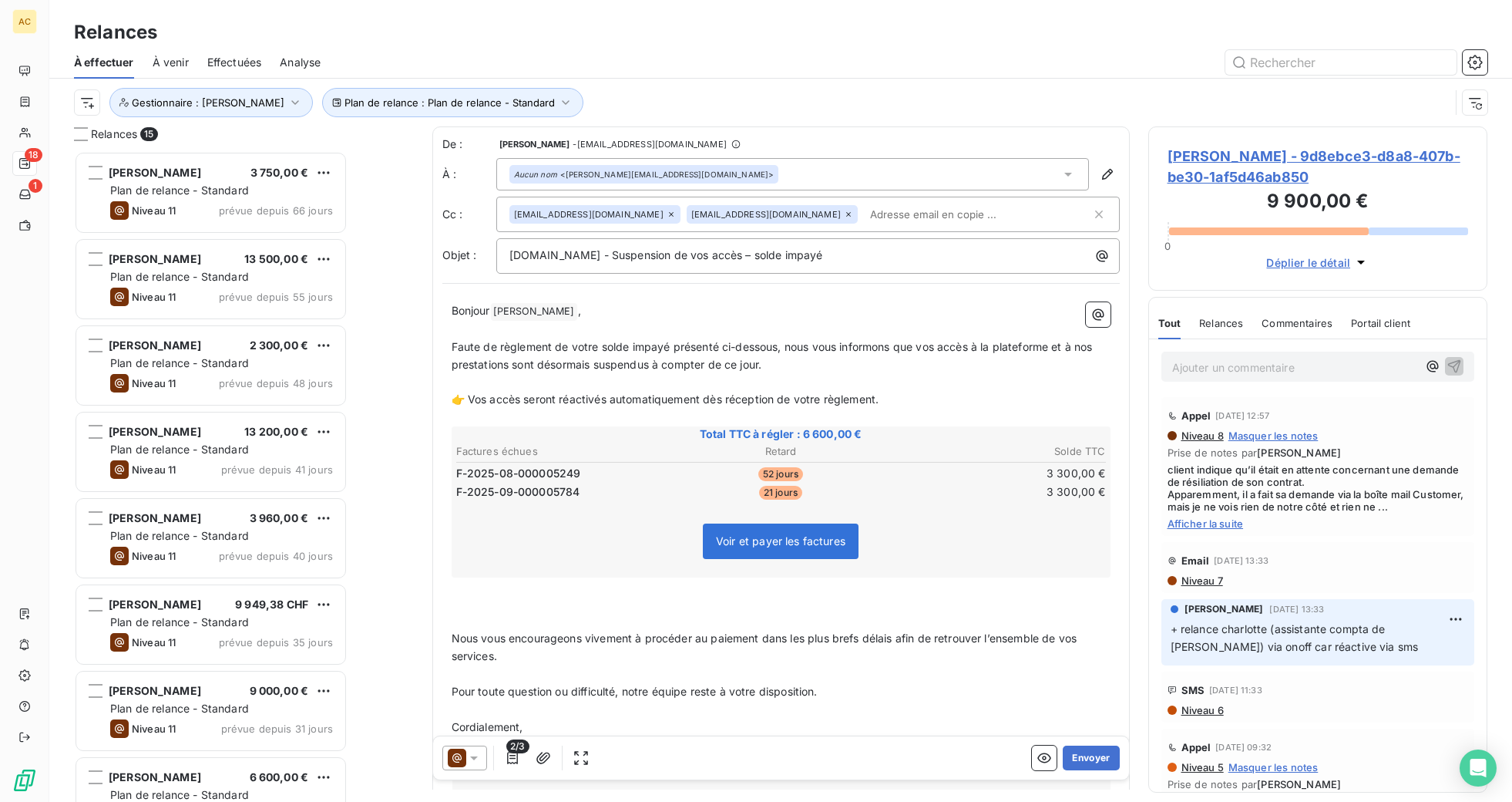
scroll to position [639, 328]
